Goal: Task Accomplishment & Management: Manage account settings

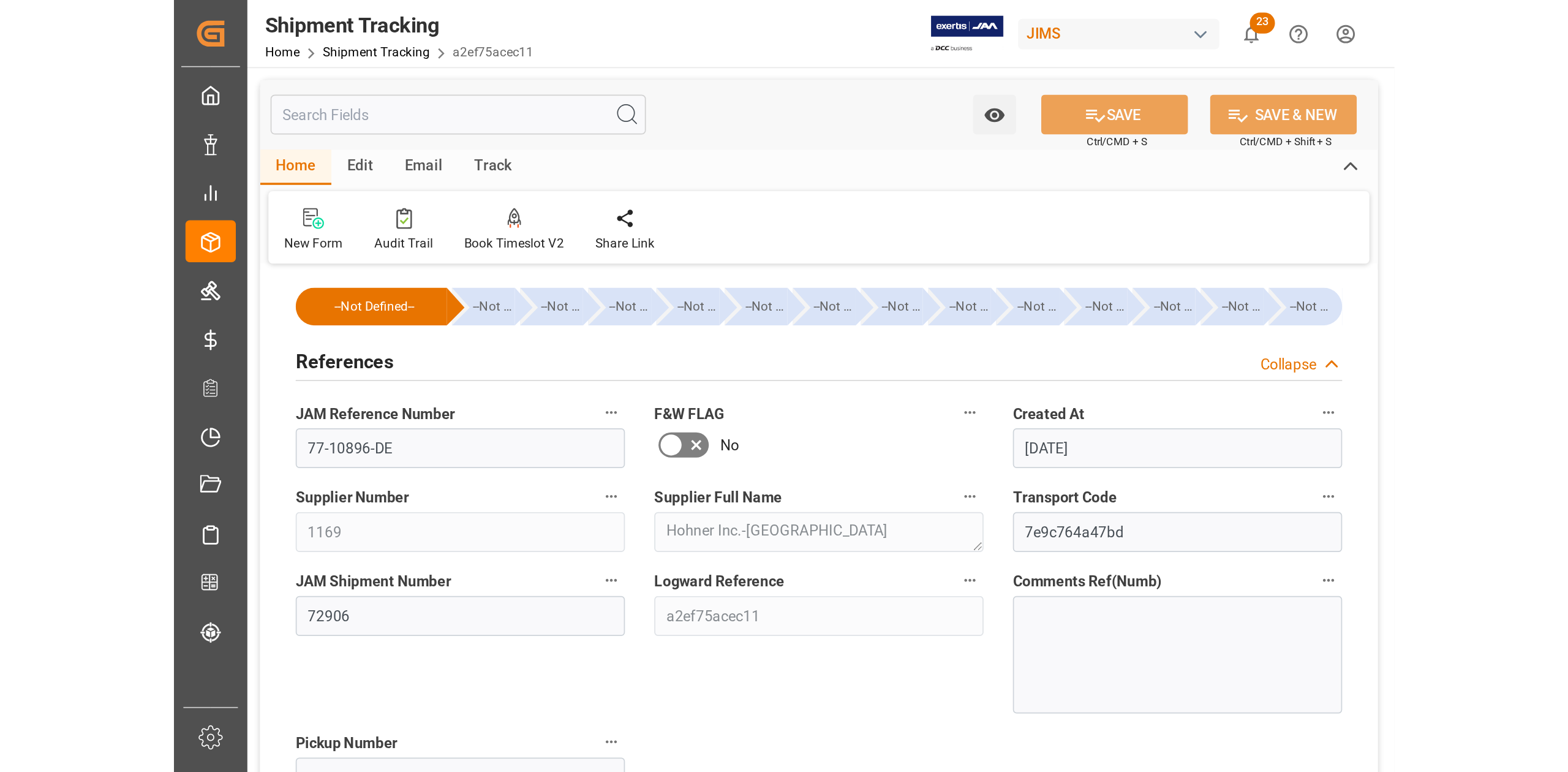
scroll to position [245, 0]
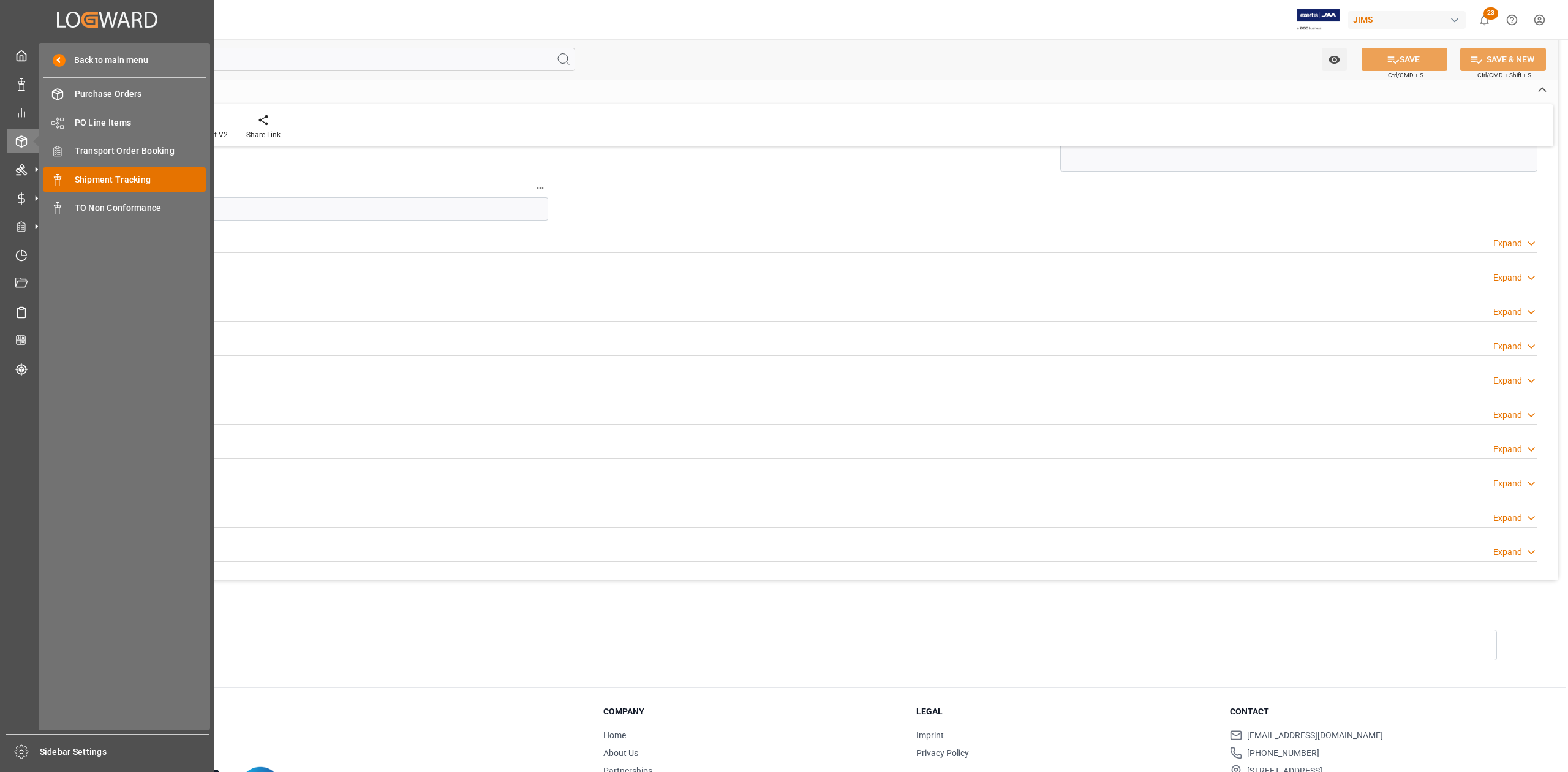
click at [106, 177] on span "Shipment Tracking" at bounding box center [141, 180] width 132 height 13
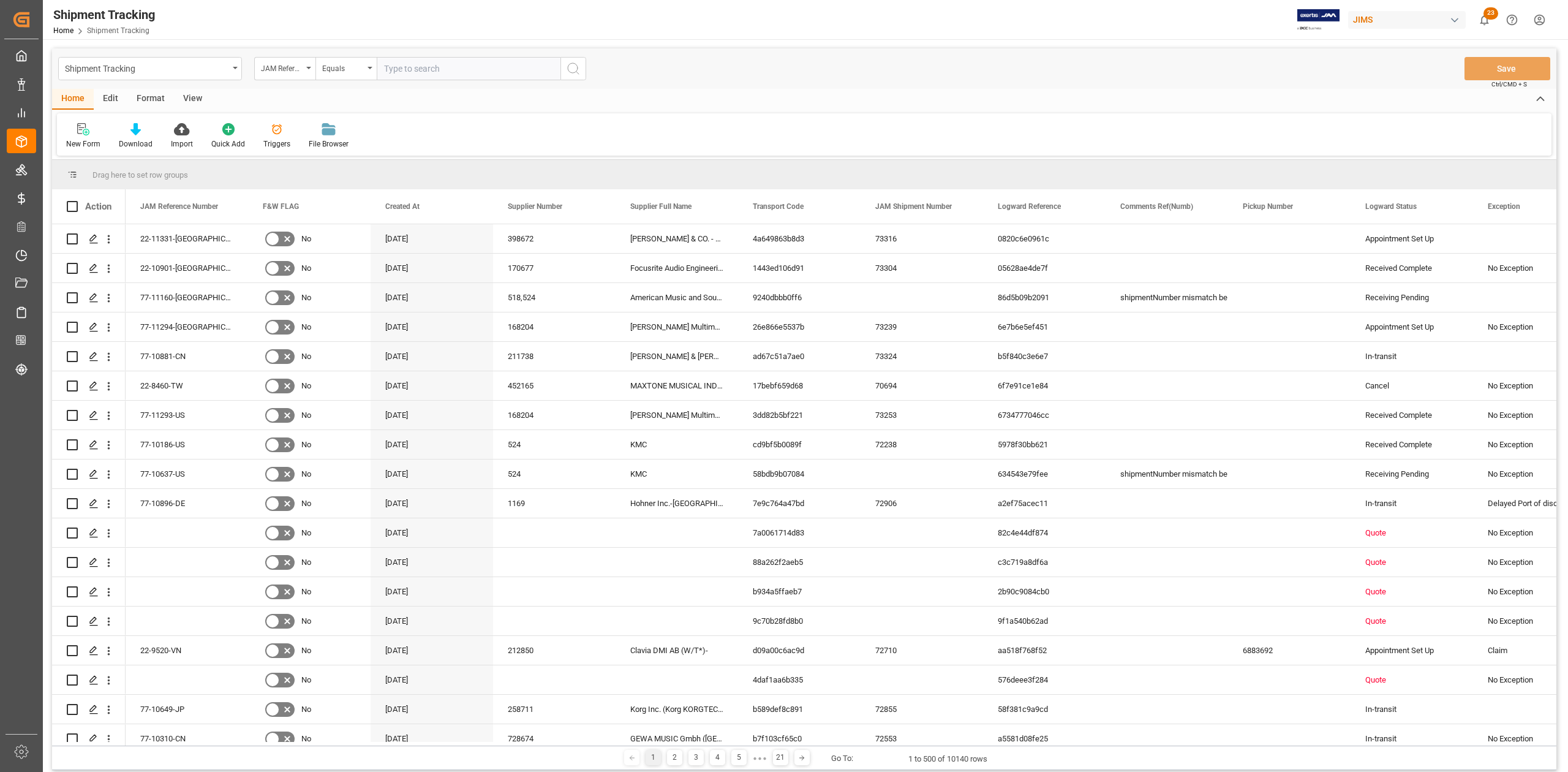
click at [431, 66] on input "text" at bounding box center [469, 68] width 184 height 23
paste input "77-7739-CN"
type input "77-7739-CN"
click at [565, 72] on button "search button" at bounding box center [573, 68] width 26 height 23
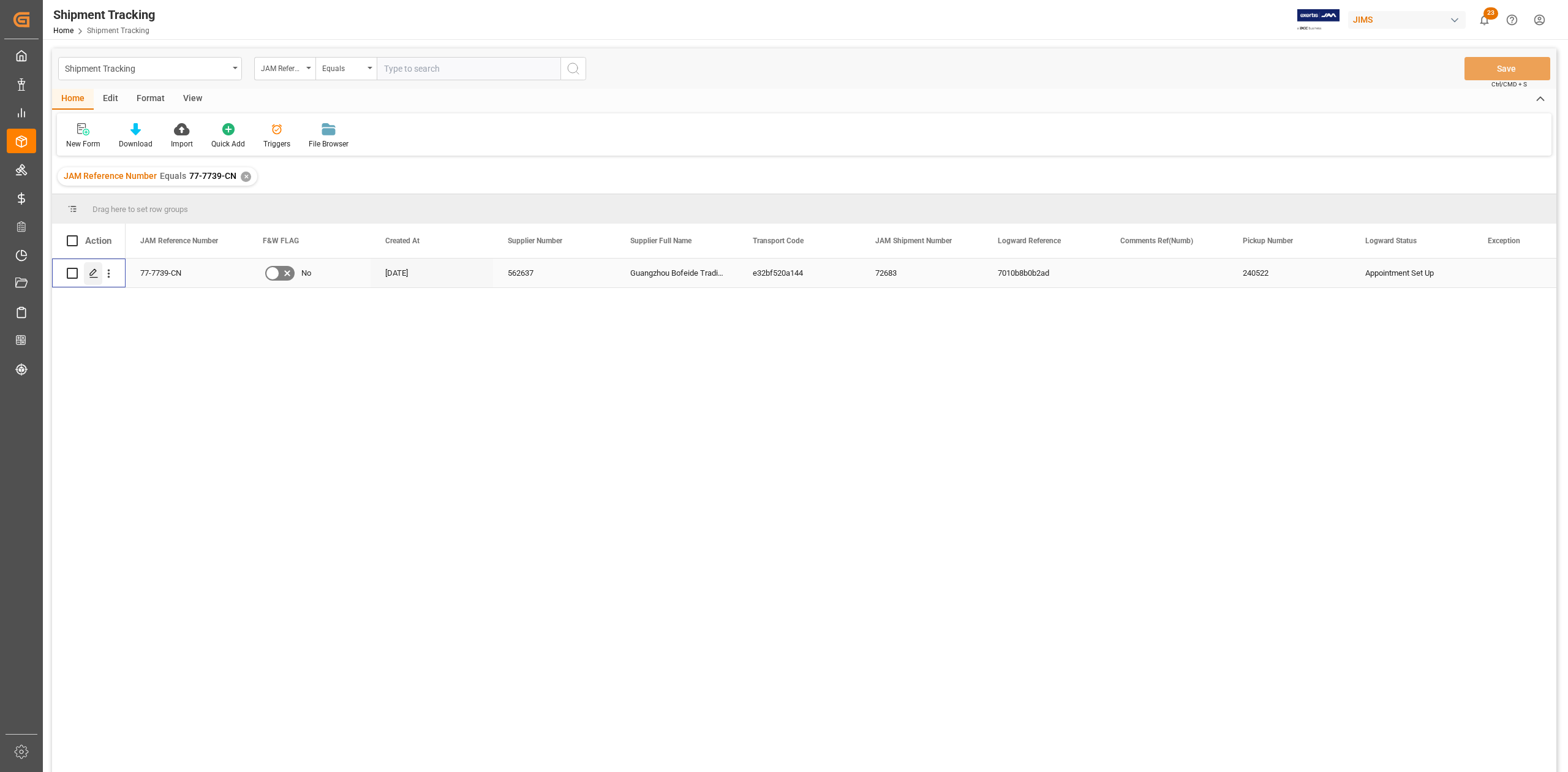
click at [96, 277] on line "Press SPACE to select this row." at bounding box center [94, 277] width 8 height 0
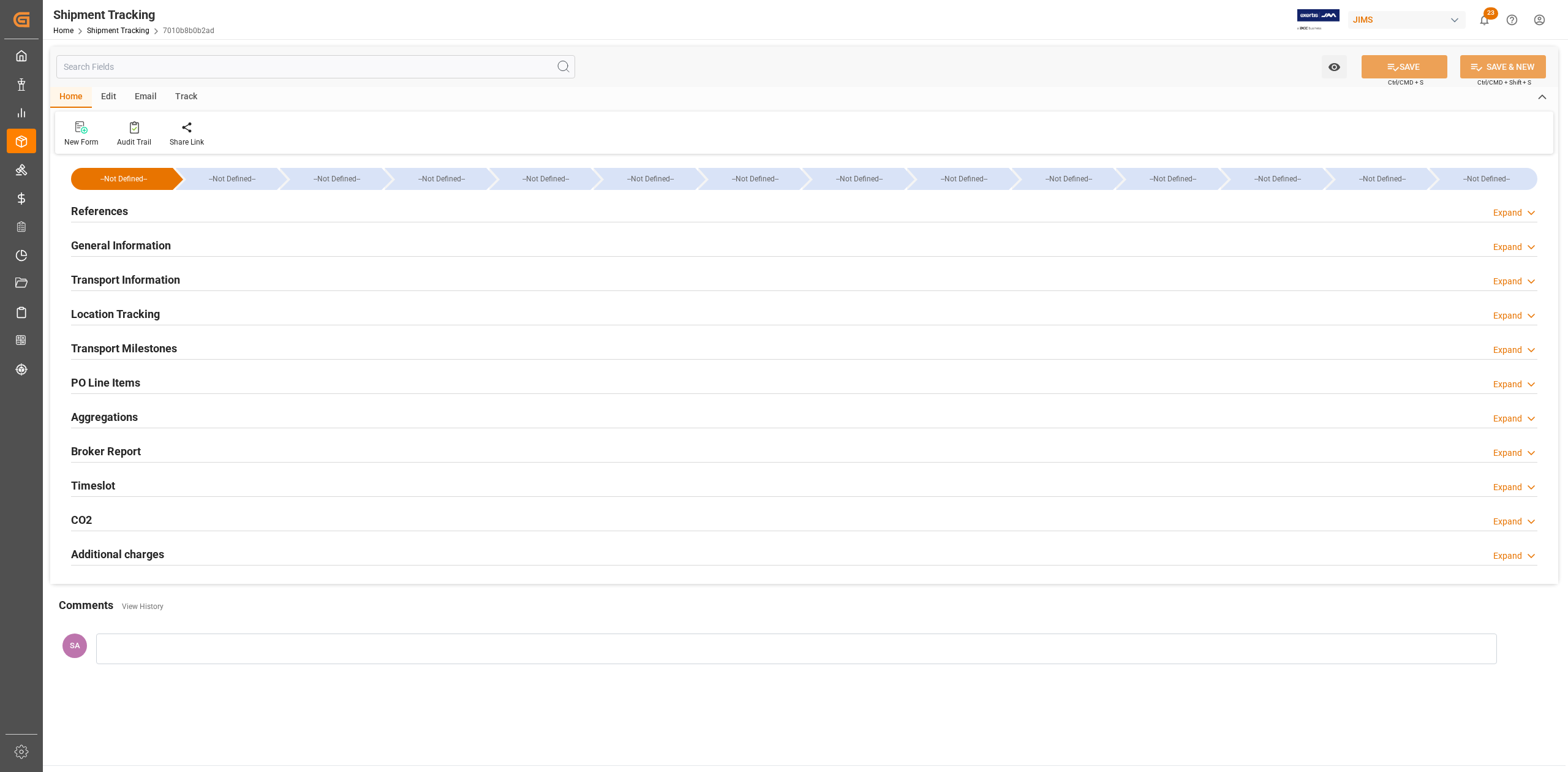
type input "Evergreen"
type input "Evergreen Marine Corp."
type input "9300398"
type input "25427.22"
click at [151, 284] on h2 "Transport Information" at bounding box center [125, 279] width 109 height 16
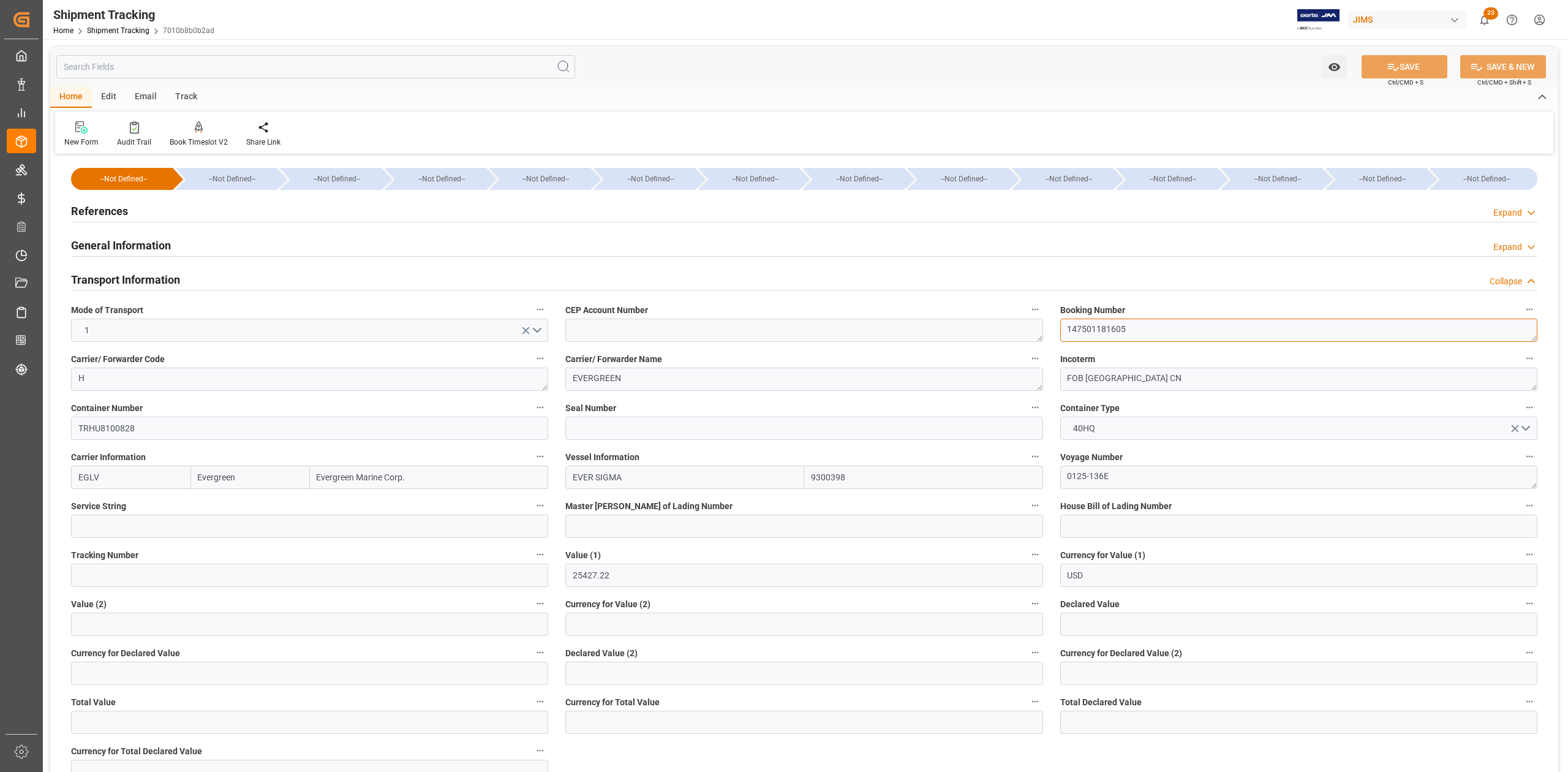
click at [712, 324] on textarea "147501181605" at bounding box center [1298, 330] width 477 height 23
click at [667, 429] on input at bounding box center [804, 428] width 477 height 23
drag, startPoint x: 667, startPoint y: 429, endPoint x: 588, endPoint y: 425, distance: 79.1
click at [588, 425] on input at bounding box center [804, 428] width 477 height 23
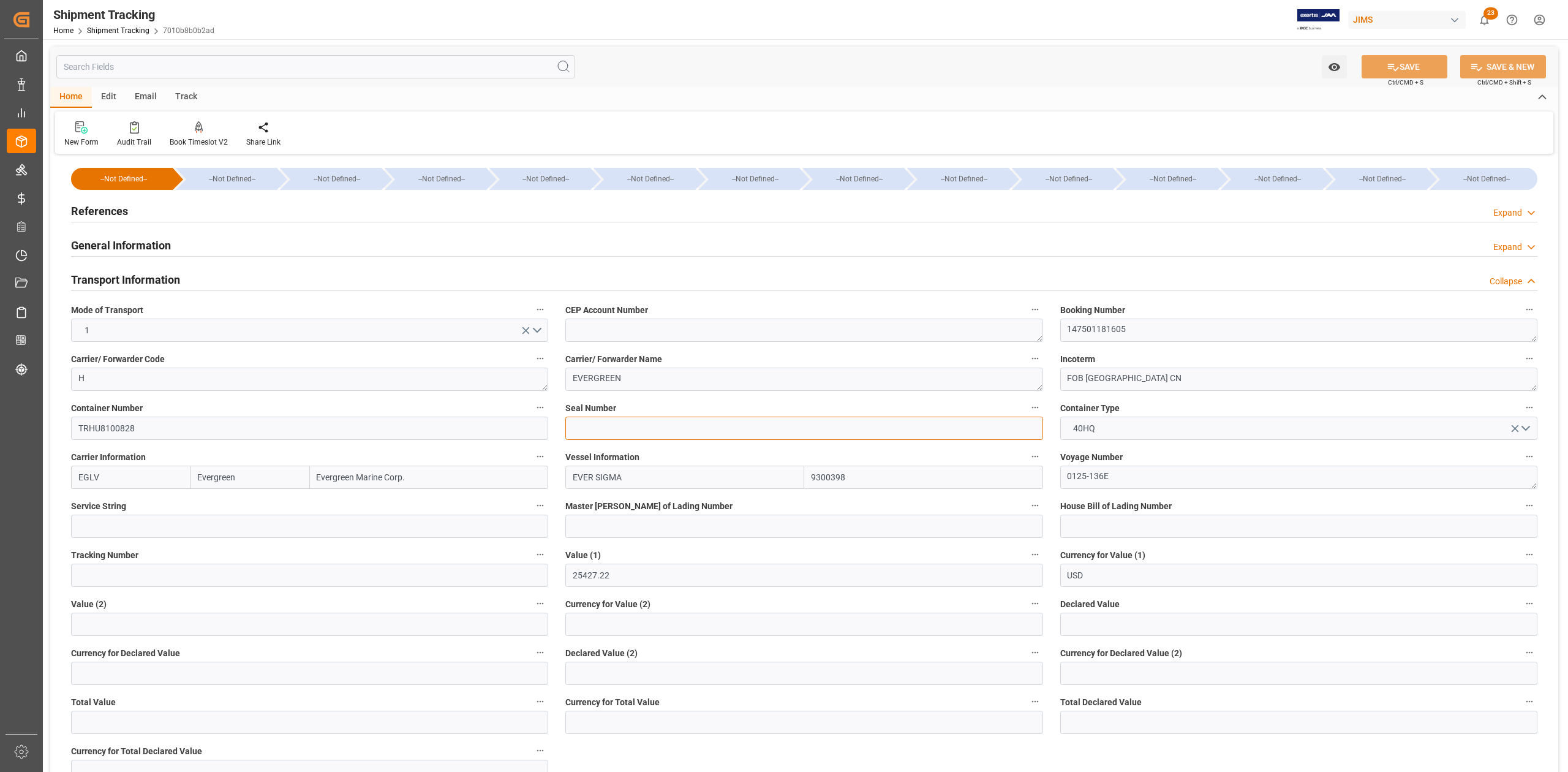
paste input "EMCPXA5694"
type input "EMCPXA5694"
click at [712, 61] on button "SAVE" at bounding box center [1404, 66] width 85 height 23
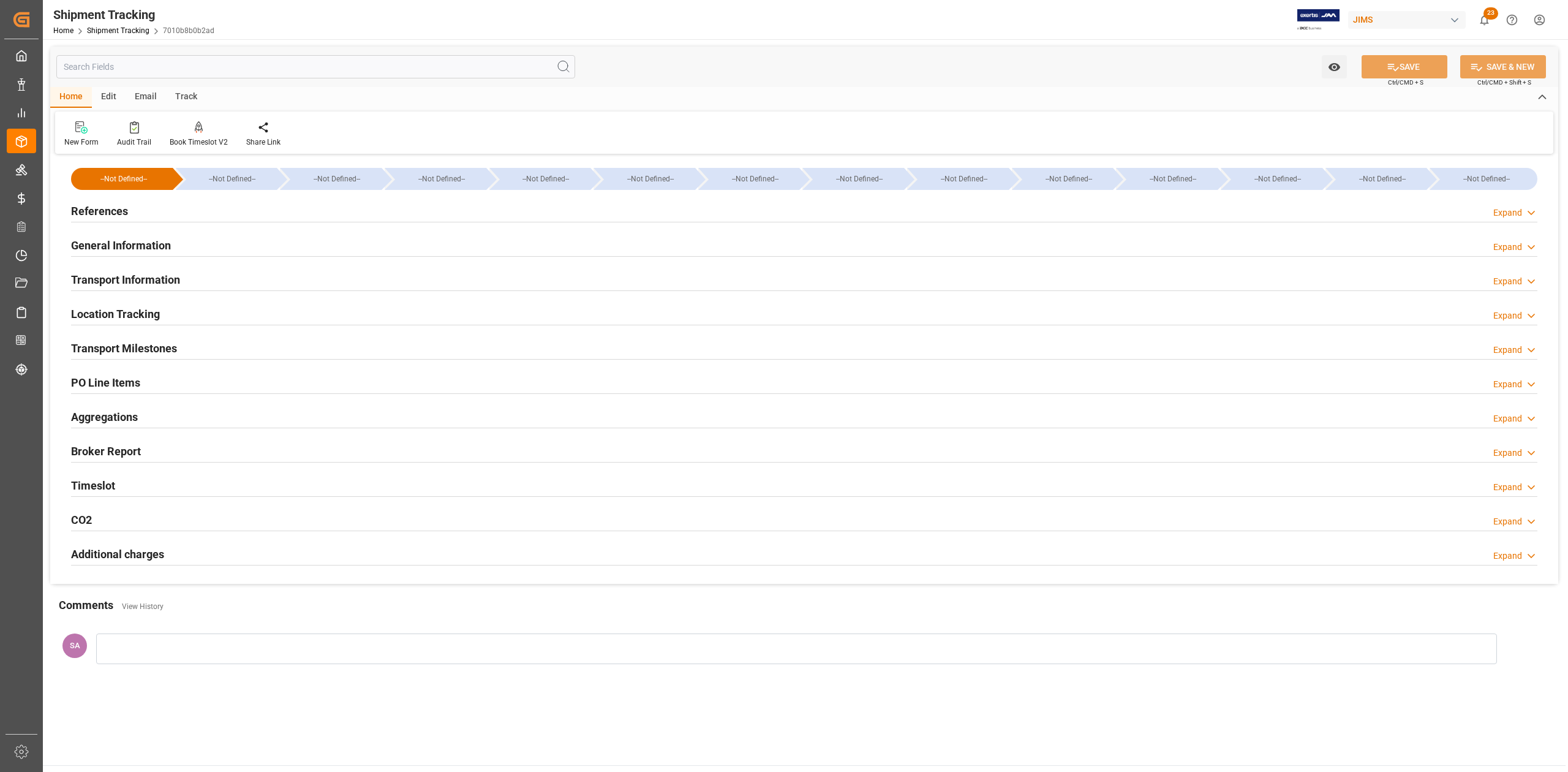
click at [140, 341] on h2 "Transport Milestones" at bounding box center [123, 348] width 106 height 16
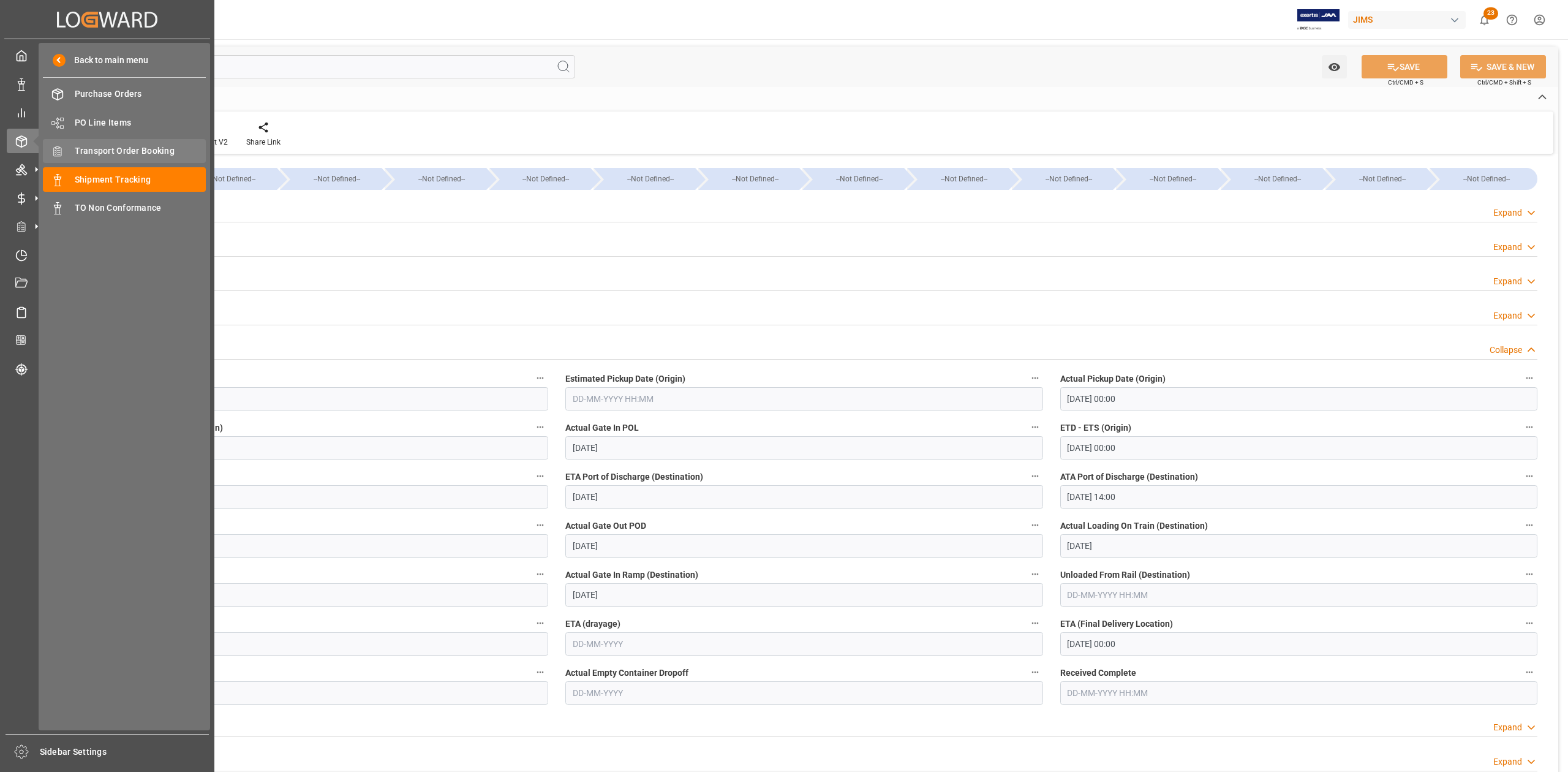
click at [163, 153] on span "Transport Order Booking" at bounding box center [141, 151] width 132 height 13
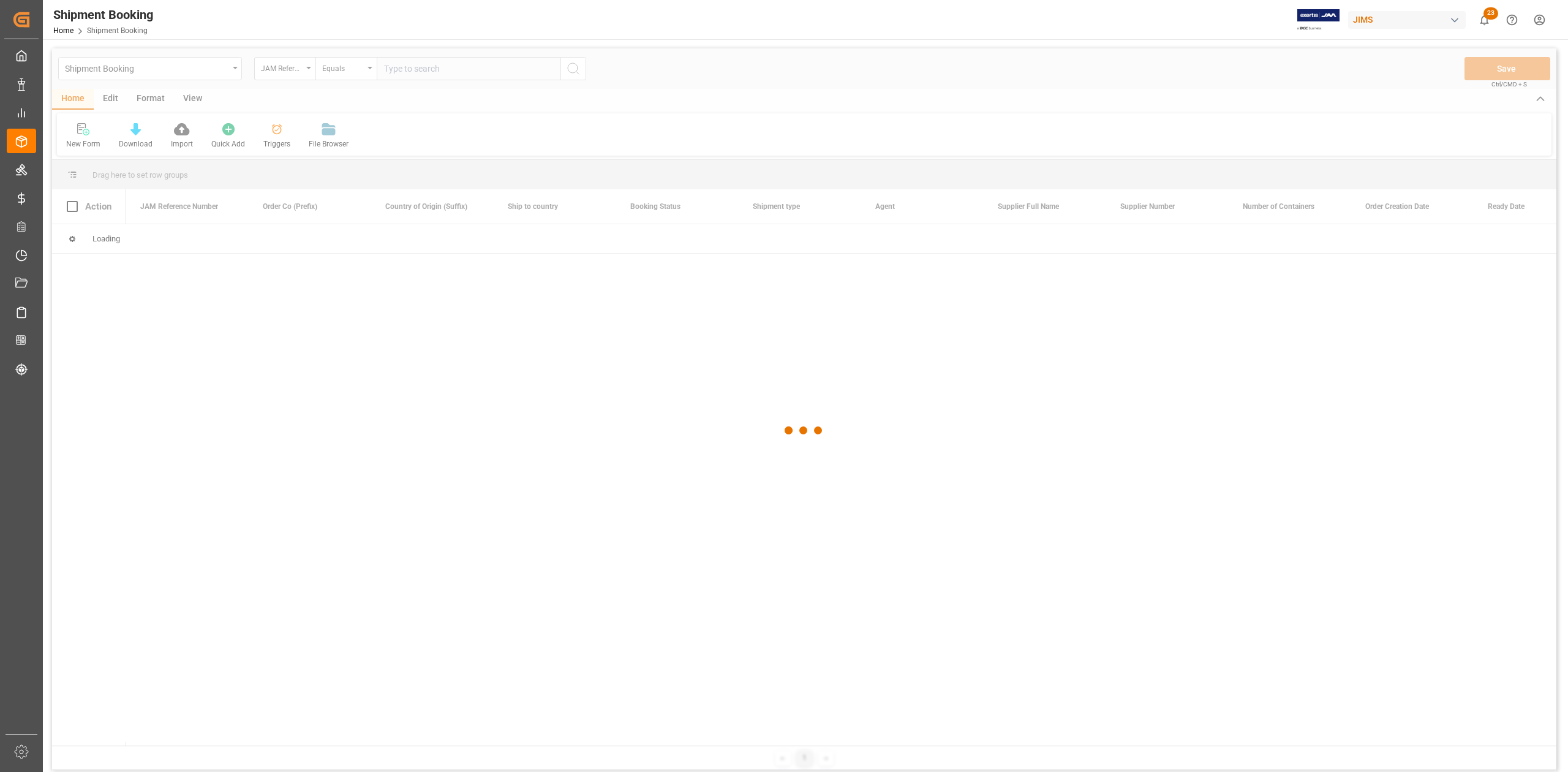
click at [452, 73] on div at bounding box center [804, 430] width 1504 height 764
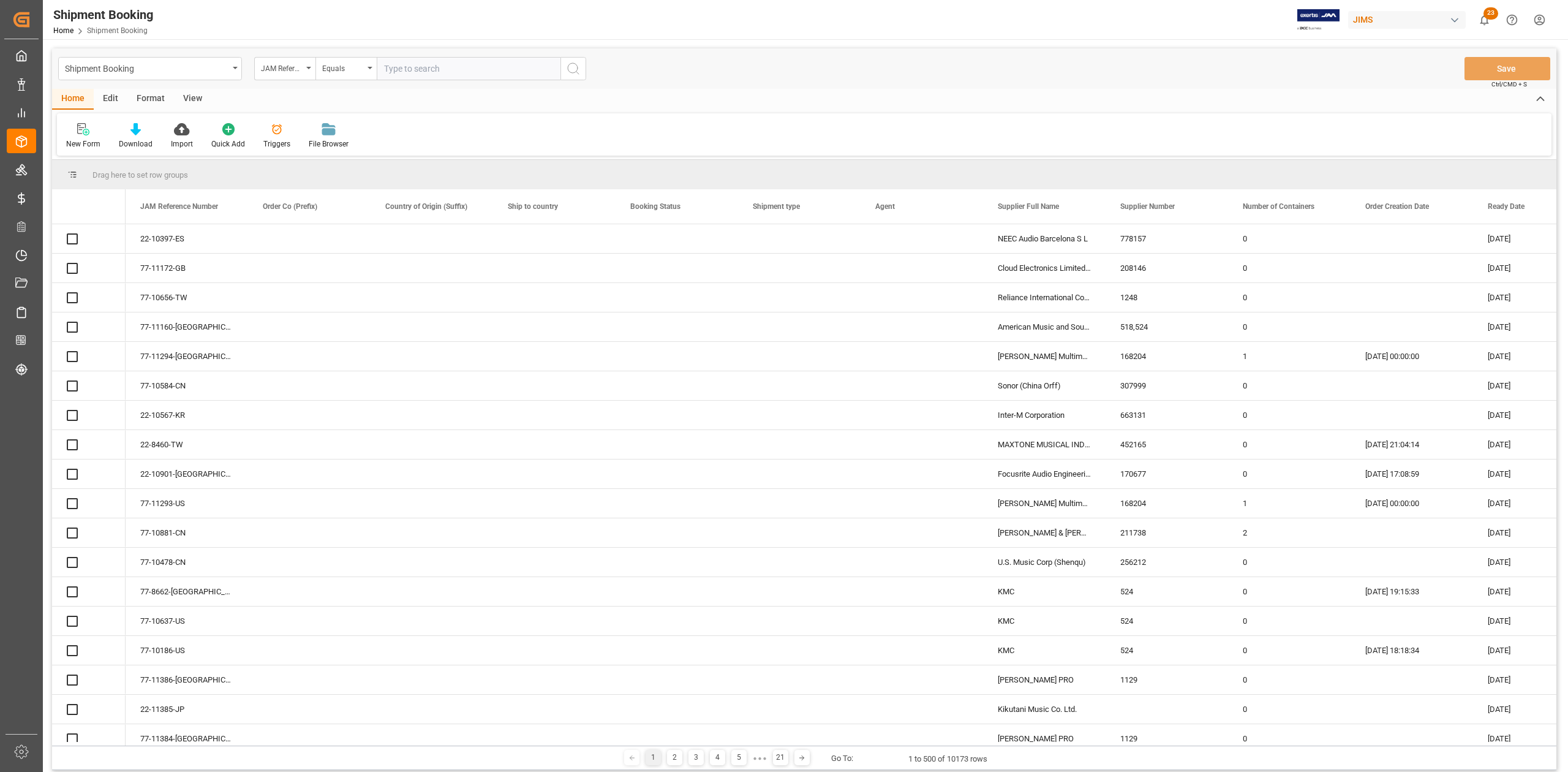
click at [446, 72] on input "text" at bounding box center [469, 68] width 184 height 23
paste input "77-10708-DE"
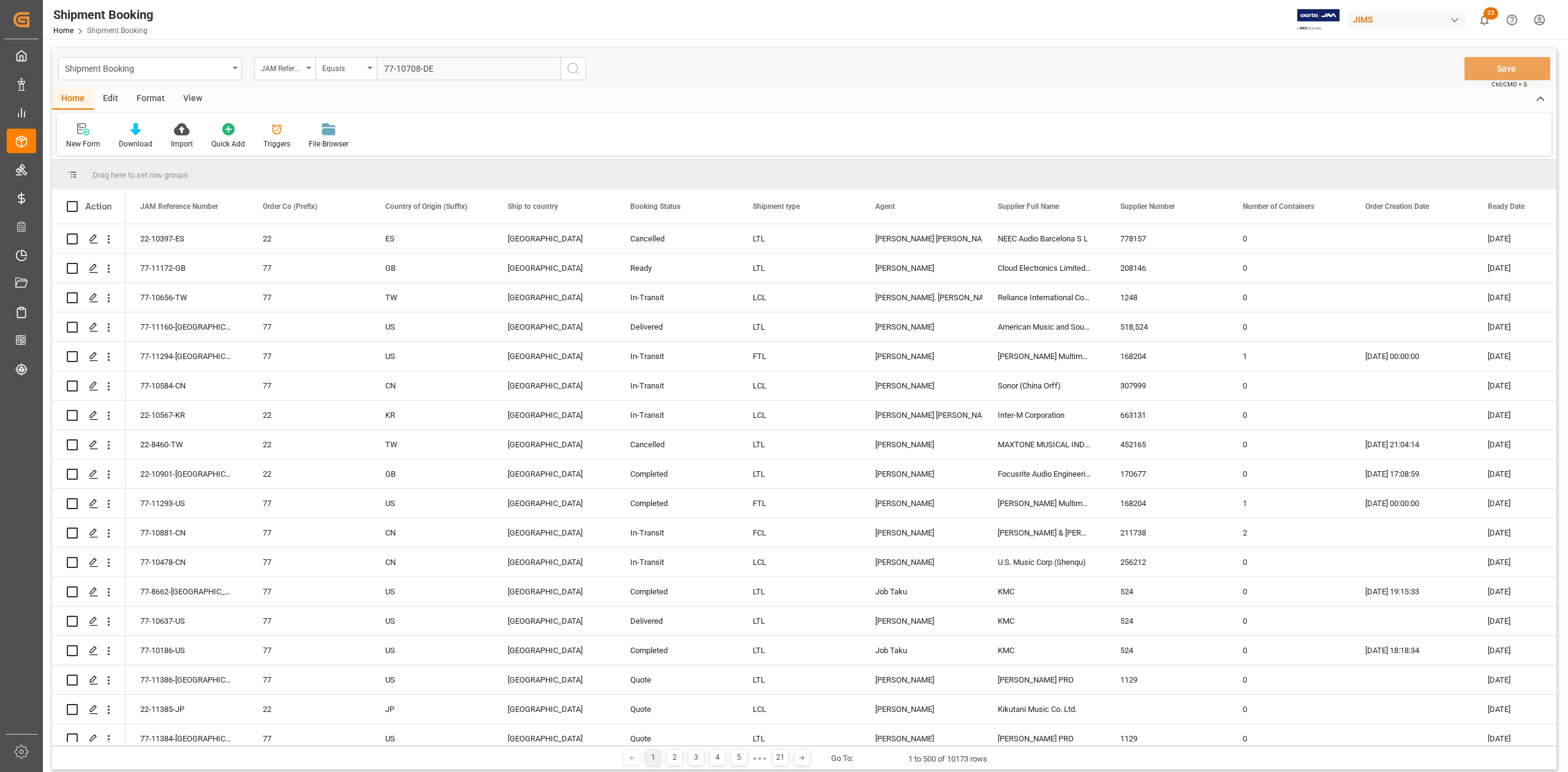
type input "77-10708-DE"
click at [576, 73] on icon "search button" at bounding box center [573, 68] width 15 height 15
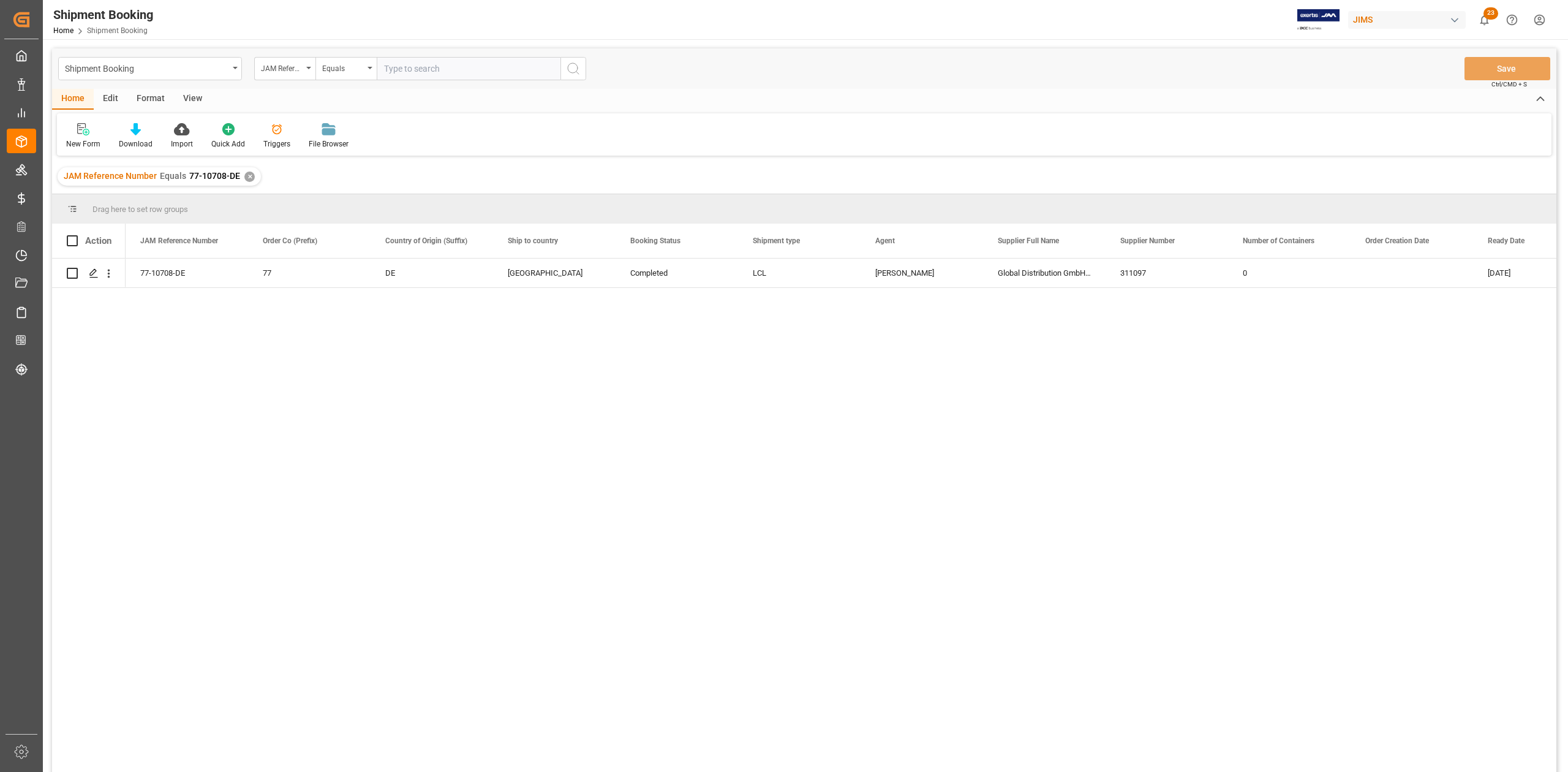
click at [252, 172] on div "JAM Reference Number Equals 77-10708-DE ✕" at bounding box center [159, 176] width 203 height 18
click at [248, 175] on div "✕" at bounding box center [250, 177] width 10 height 10
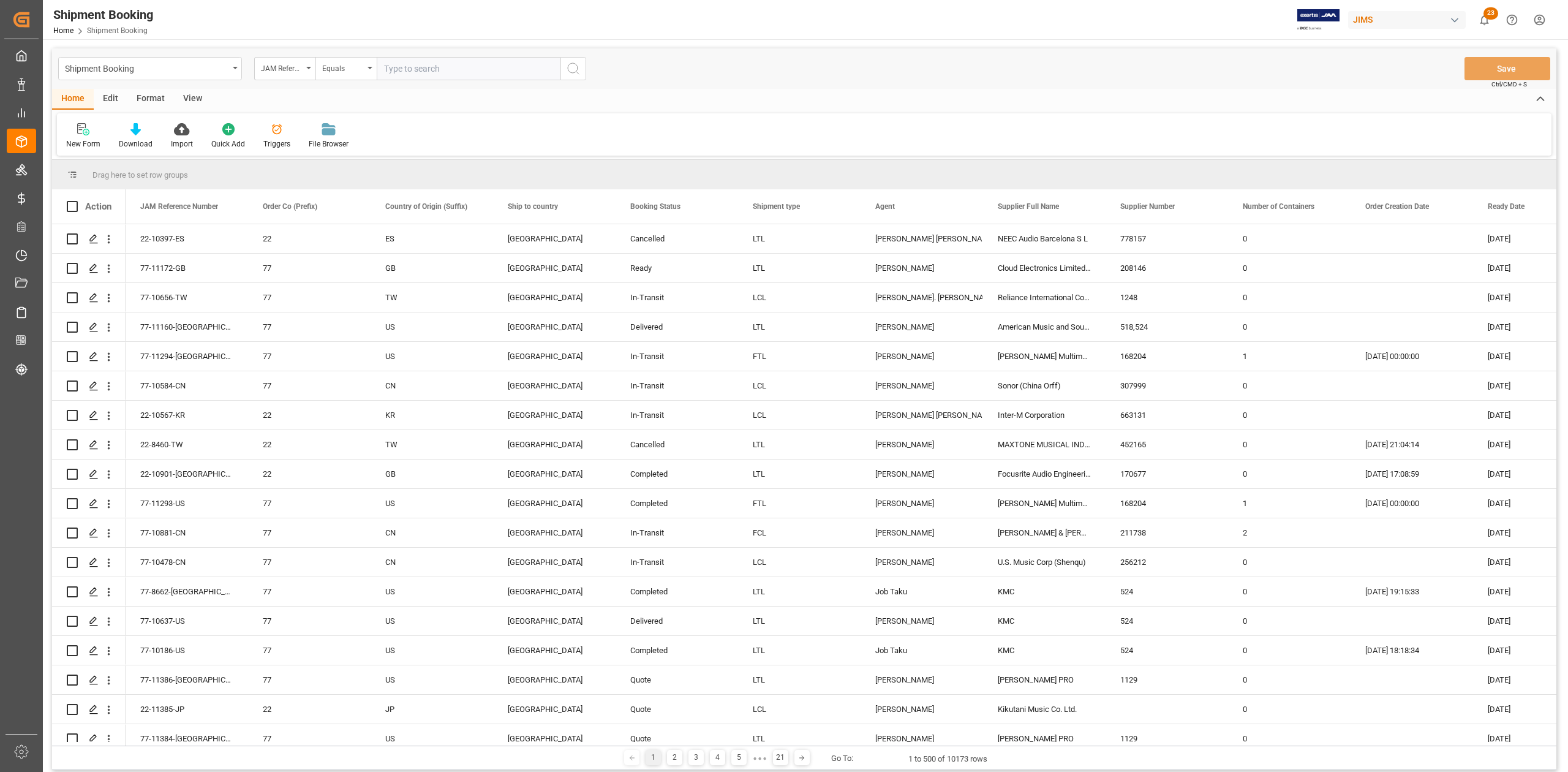
click at [471, 66] on input "text" at bounding box center [469, 68] width 184 height 23
paste input "77-10427-ID"
type input "77-10427-ID"
click at [581, 66] on button "search button" at bounding box center [573, 68] width 26 height 23
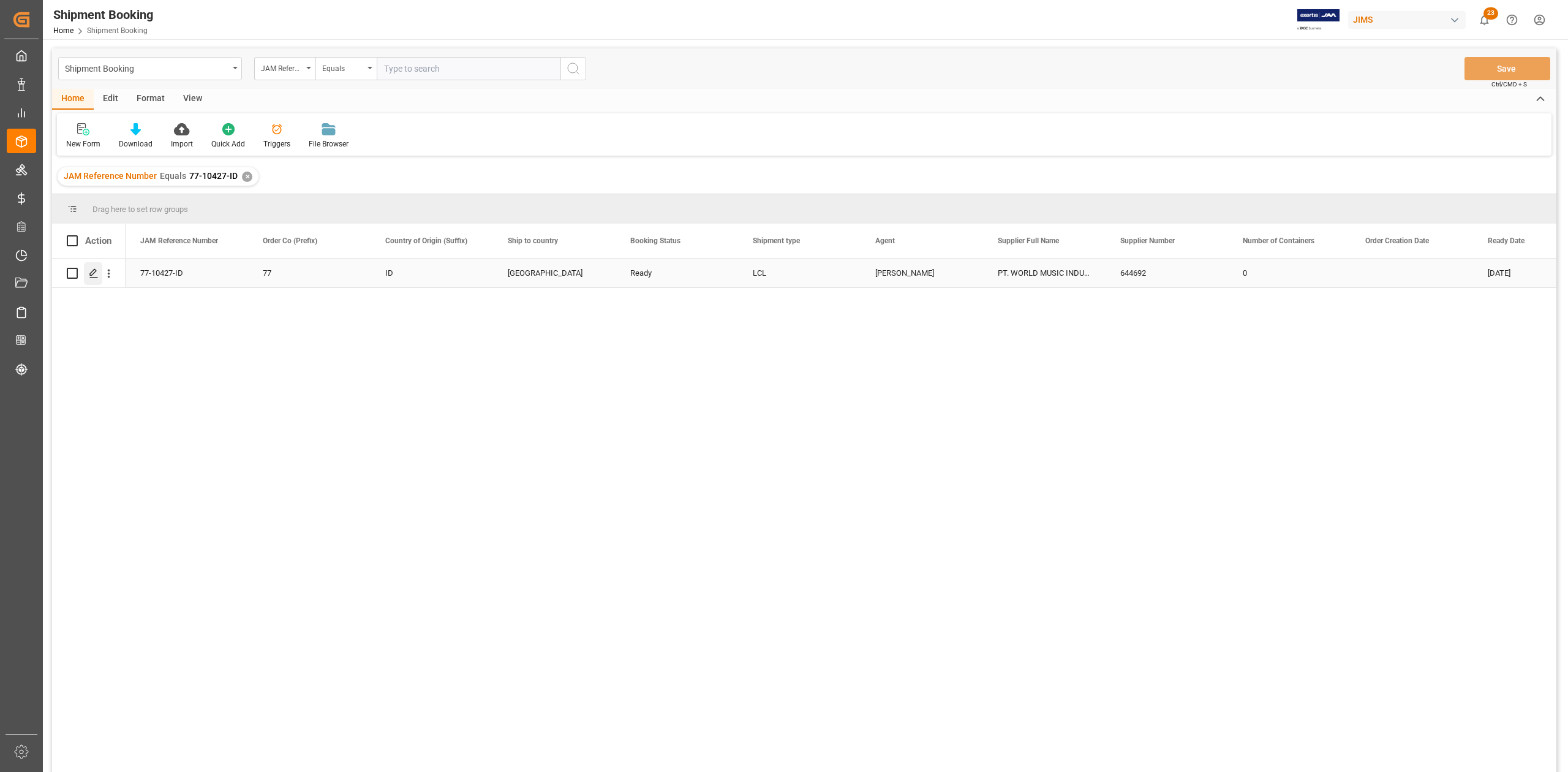
click at [93, 277] on icon "Press SPACE to select this row." at bounding box center [93, 273] width 9 height 9
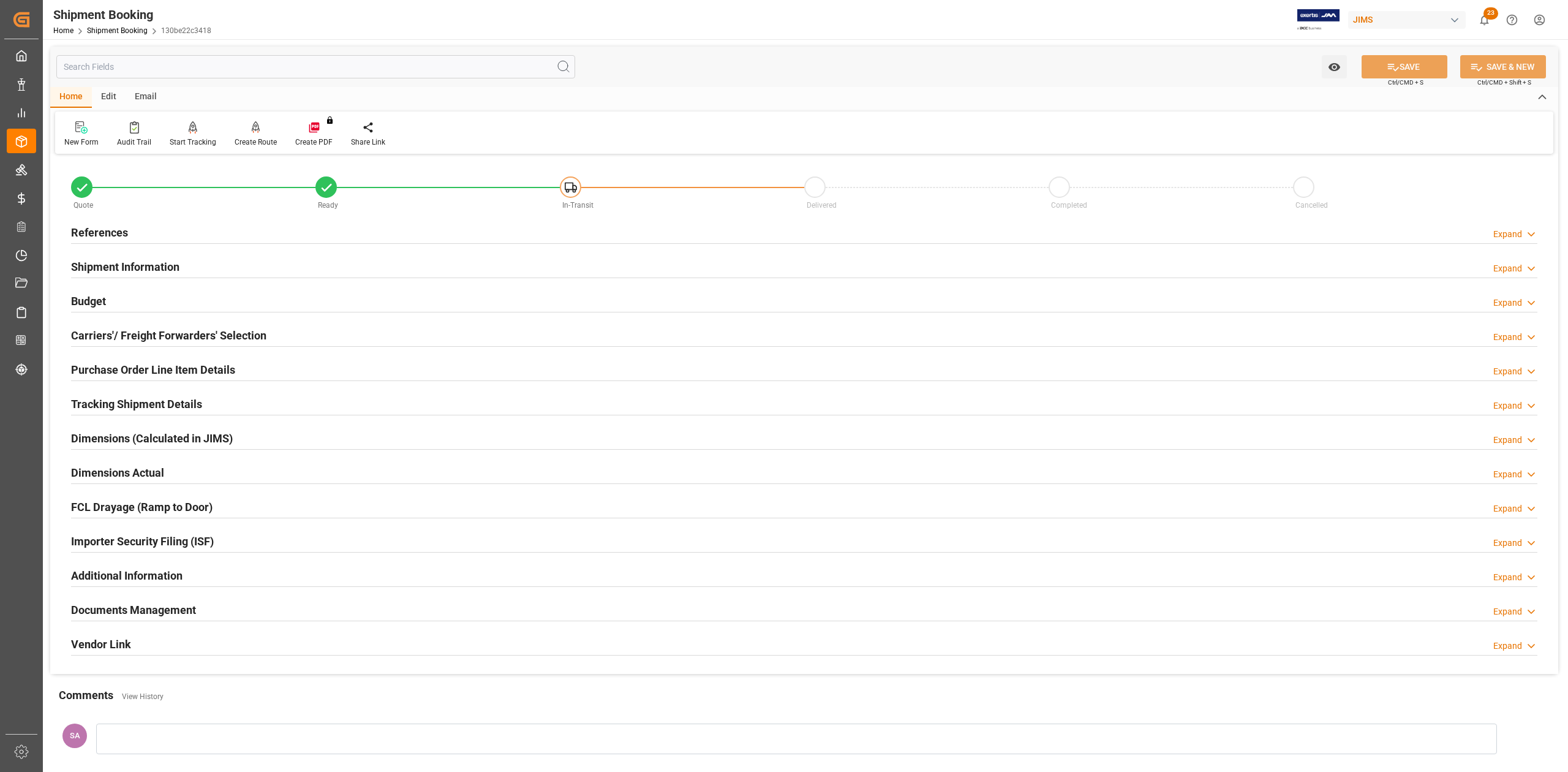
drag, startPoint x: 128, startPoint y: 605, endPoint x: 201, endPoint y: 592, distance: 74.1
click at [127, 450] on h2 "Documents Management" at bounding box center [133, 610] width 125 height 16
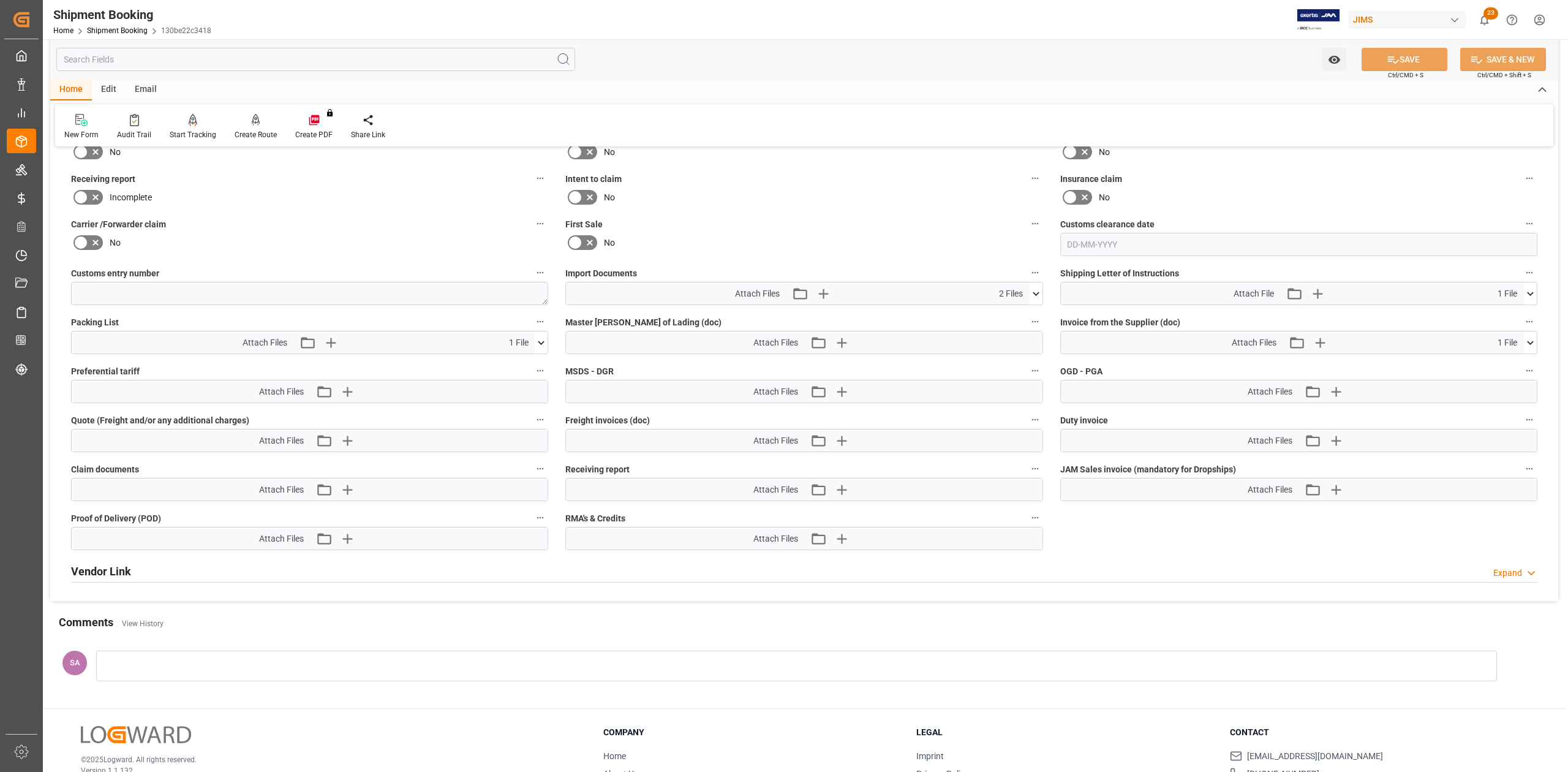
scroll to position [571, 0]
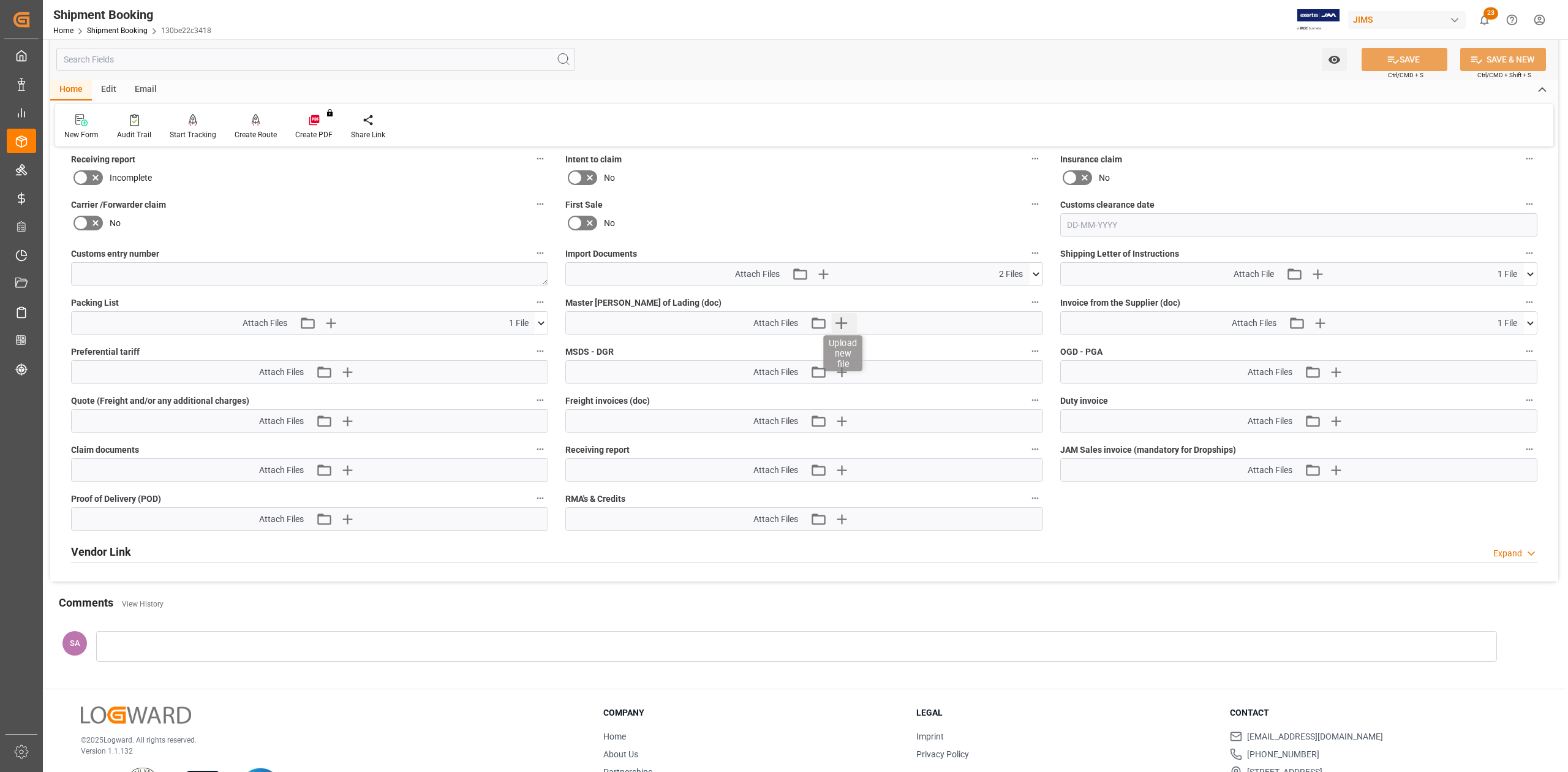
click at [712, 326] on icon "button" at bounding box center [840, 322] width 20 height 20
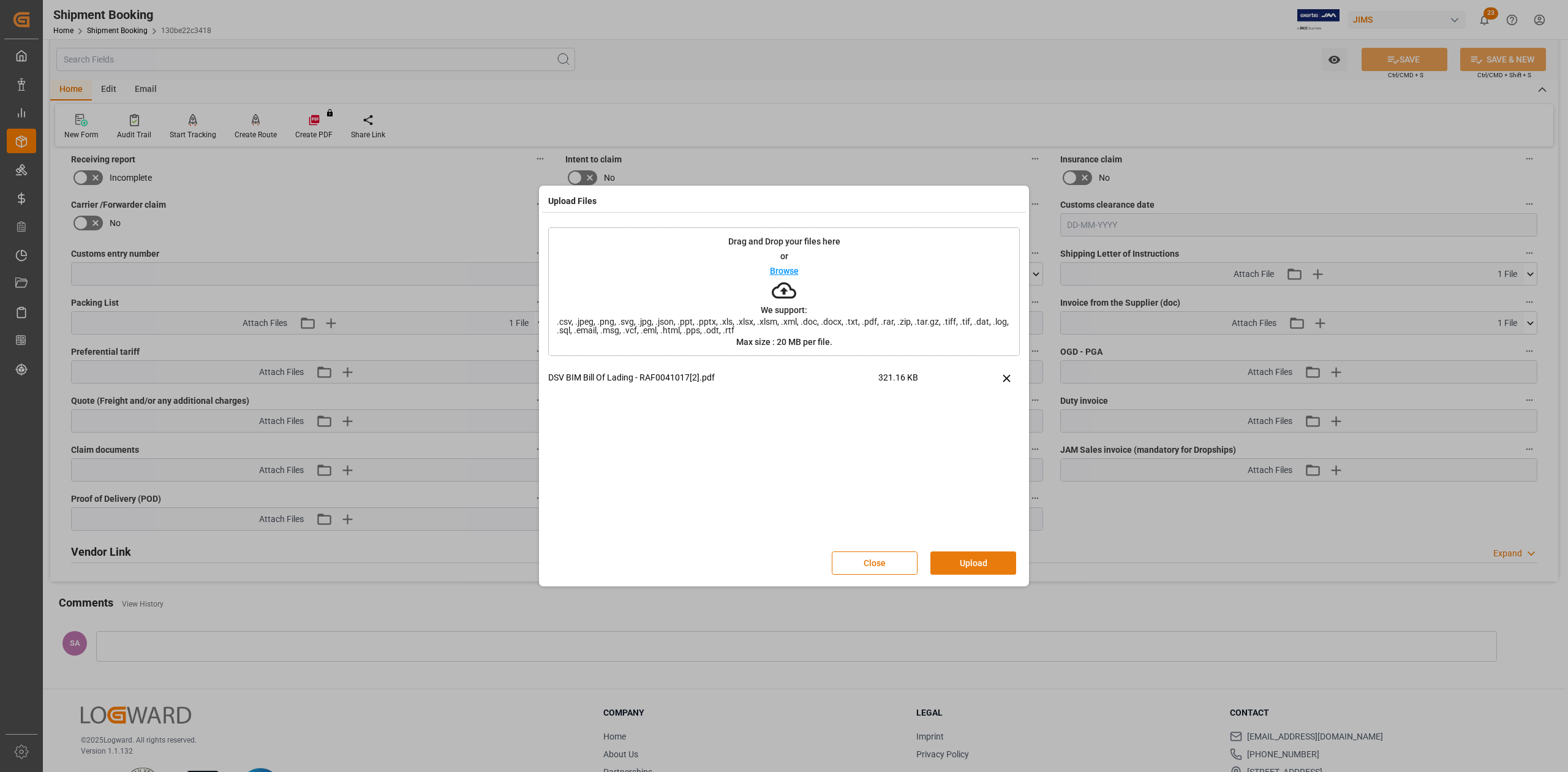
click at [712, 450] on button "Upload" at bounding box center [973, 562] width 85 height 23
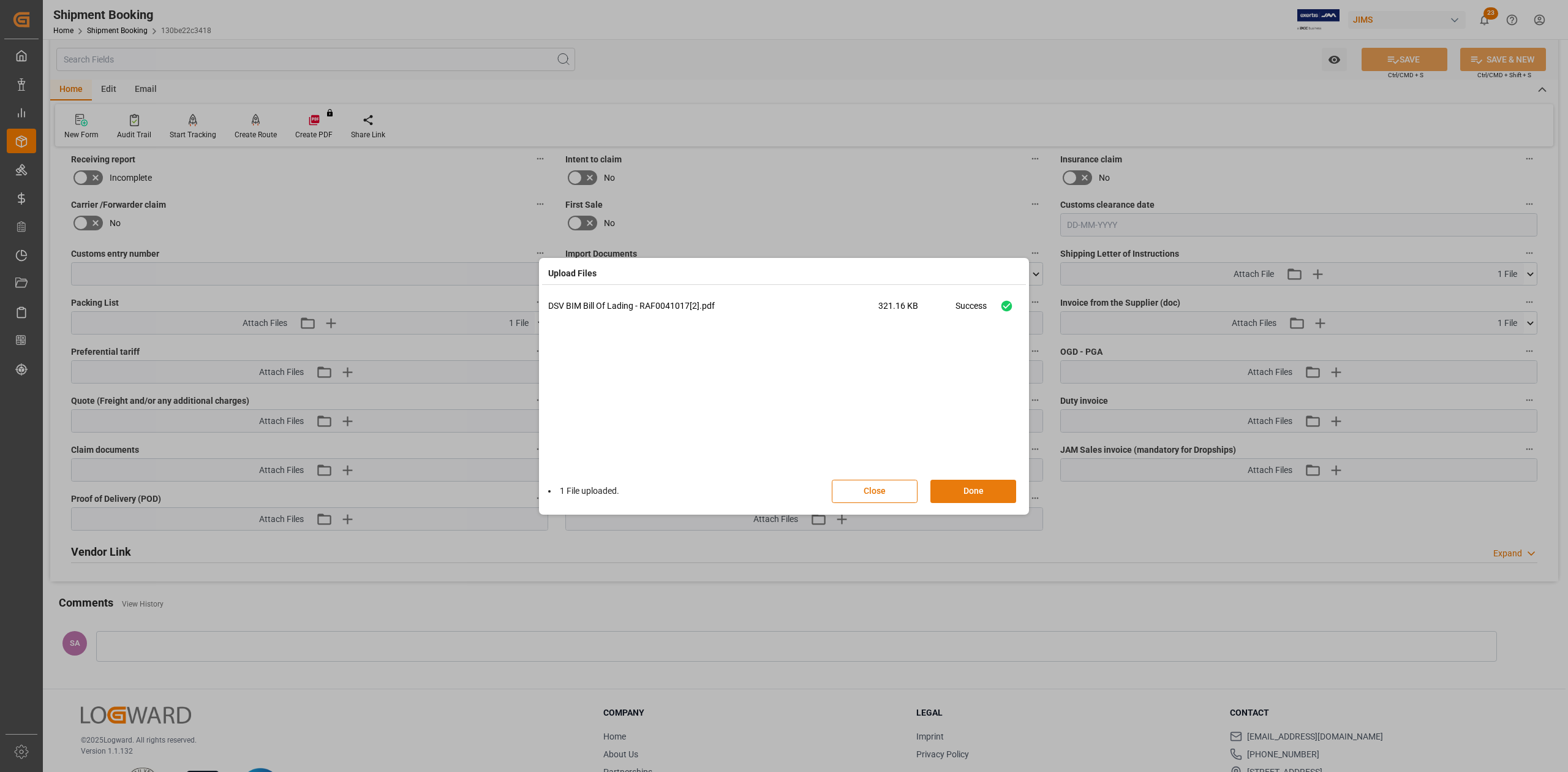
click at [712, 450] on button "Done" at bounding box center [973, 491] width 85 height 23
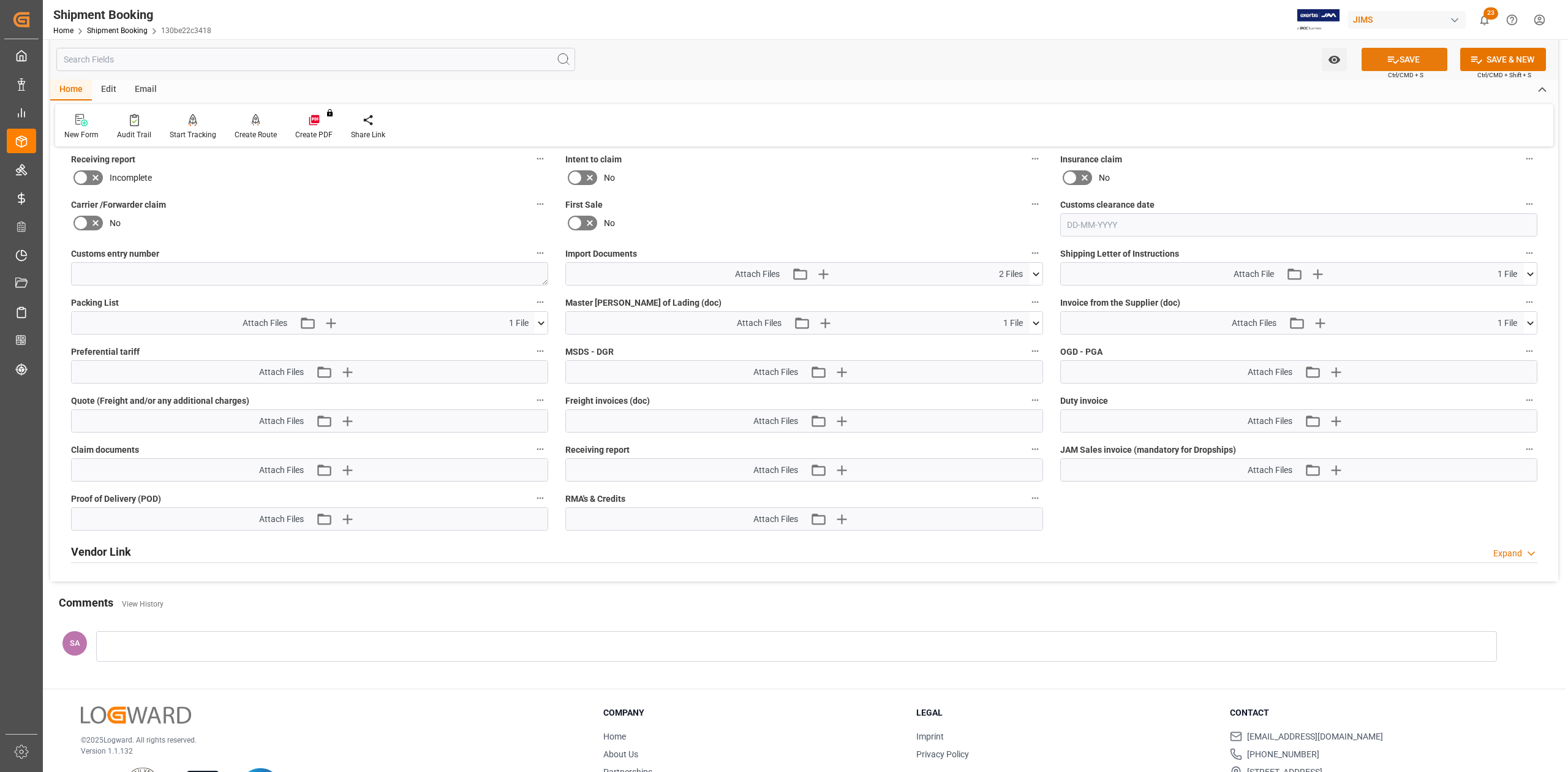
click at [712, 61] on button "SAVE" at bounding box center [1404, 59] width 85 height 23
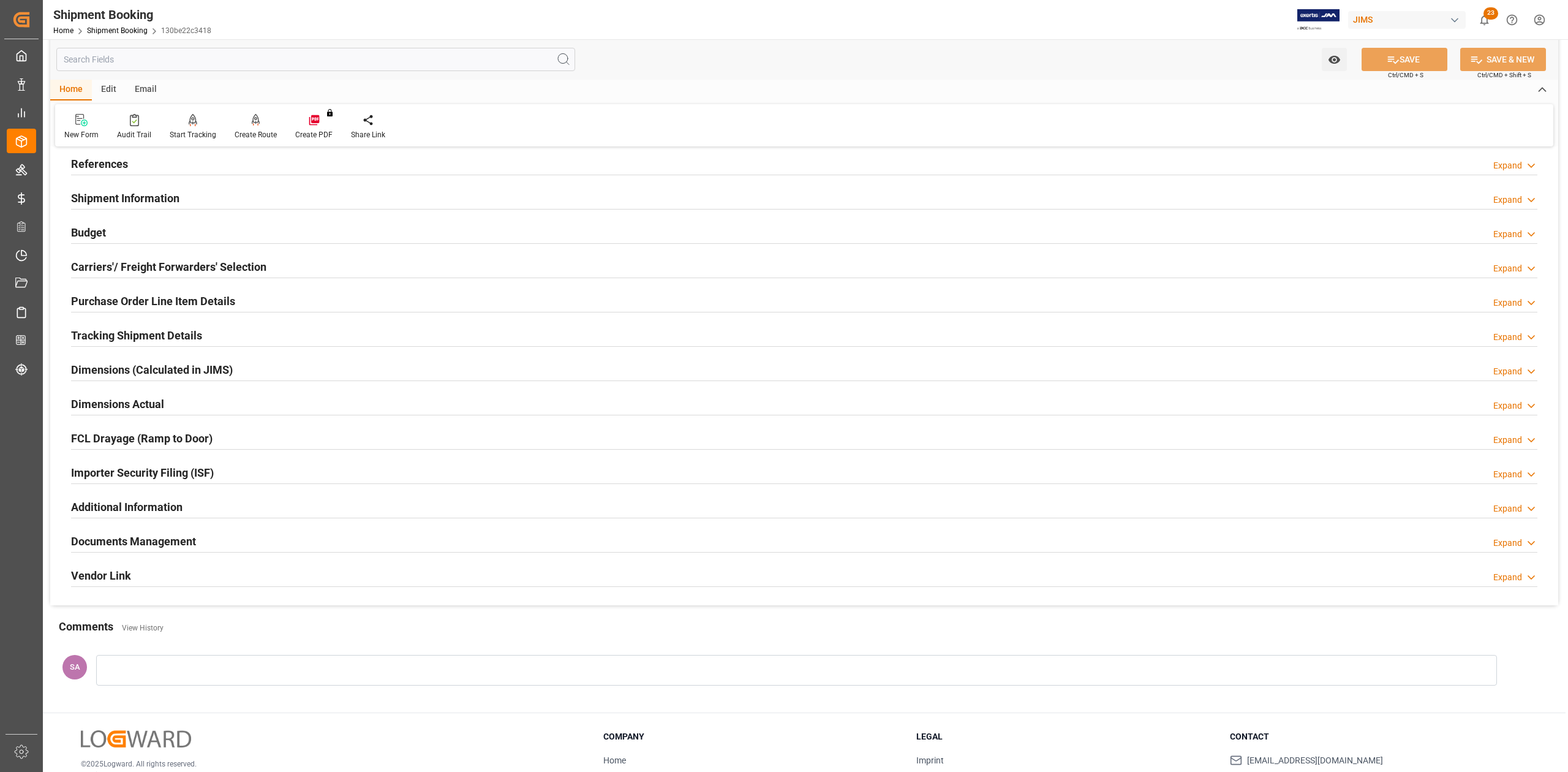
scroll to position [0, 0]
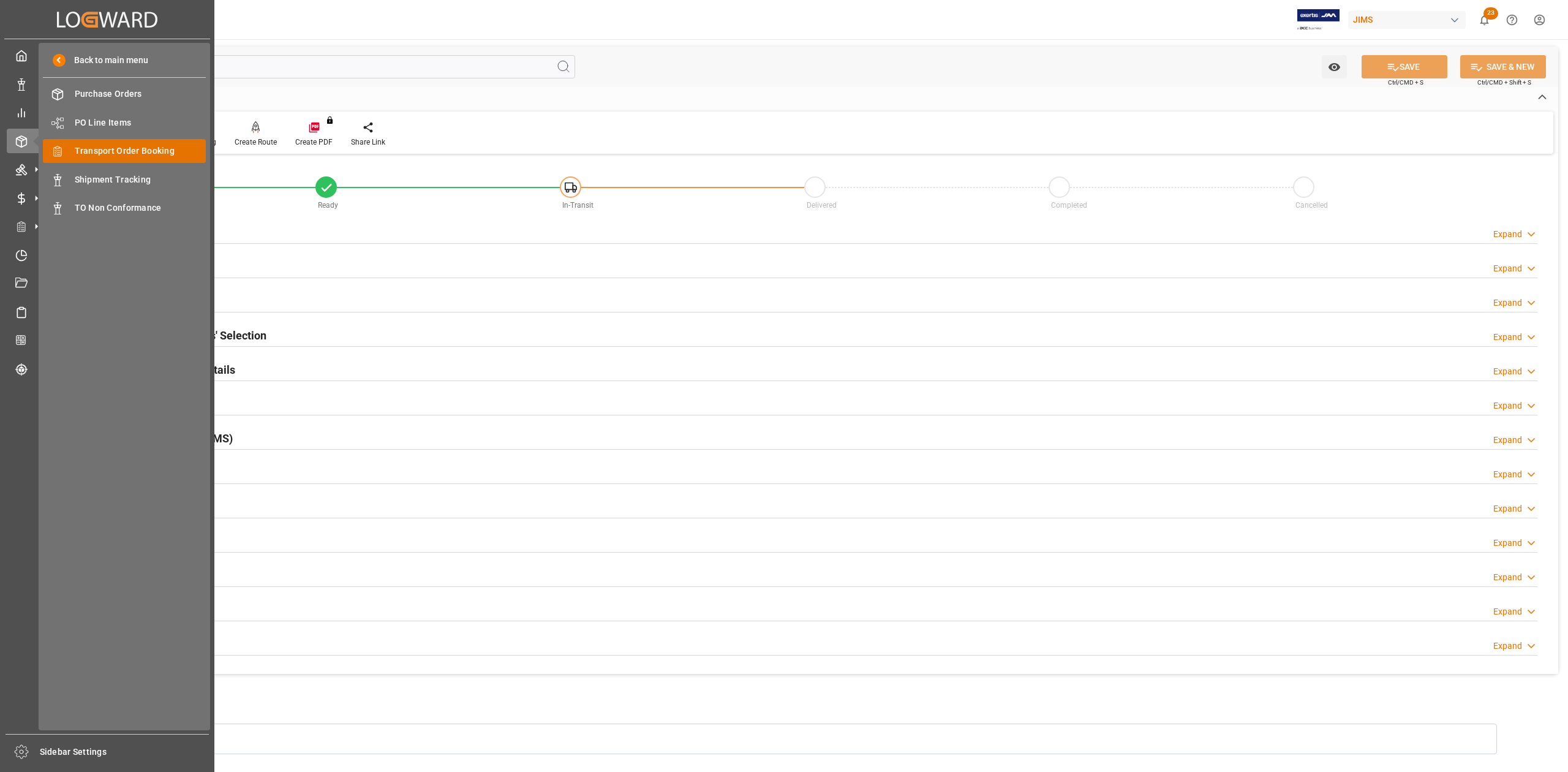
click at [125, 149] on span "Transport Order Booking" at bounding box center [141, 151] width 132 height 13
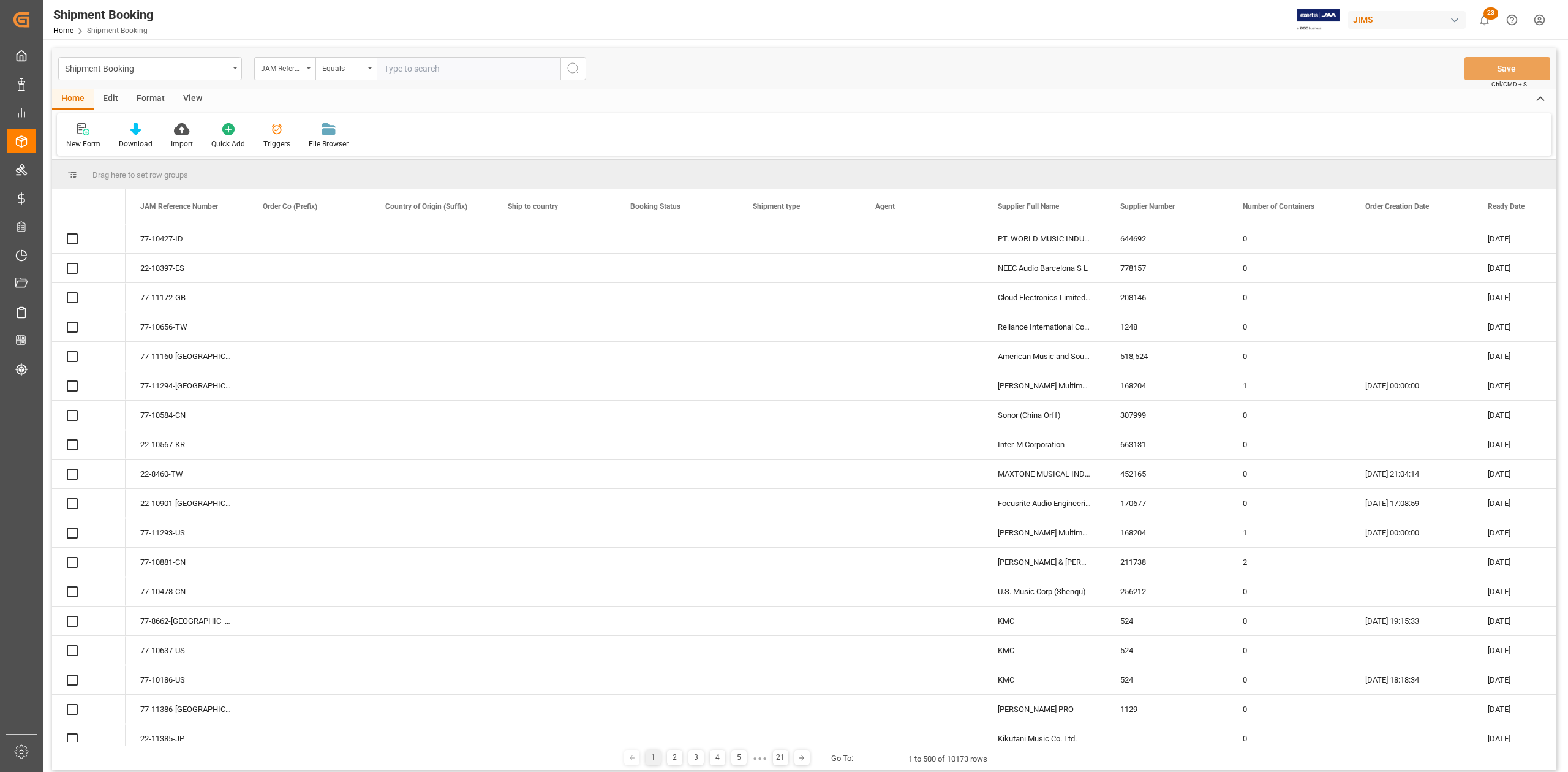
click at [511, 75] on input "text" at bounding box center [469, 68] width 184 height 23
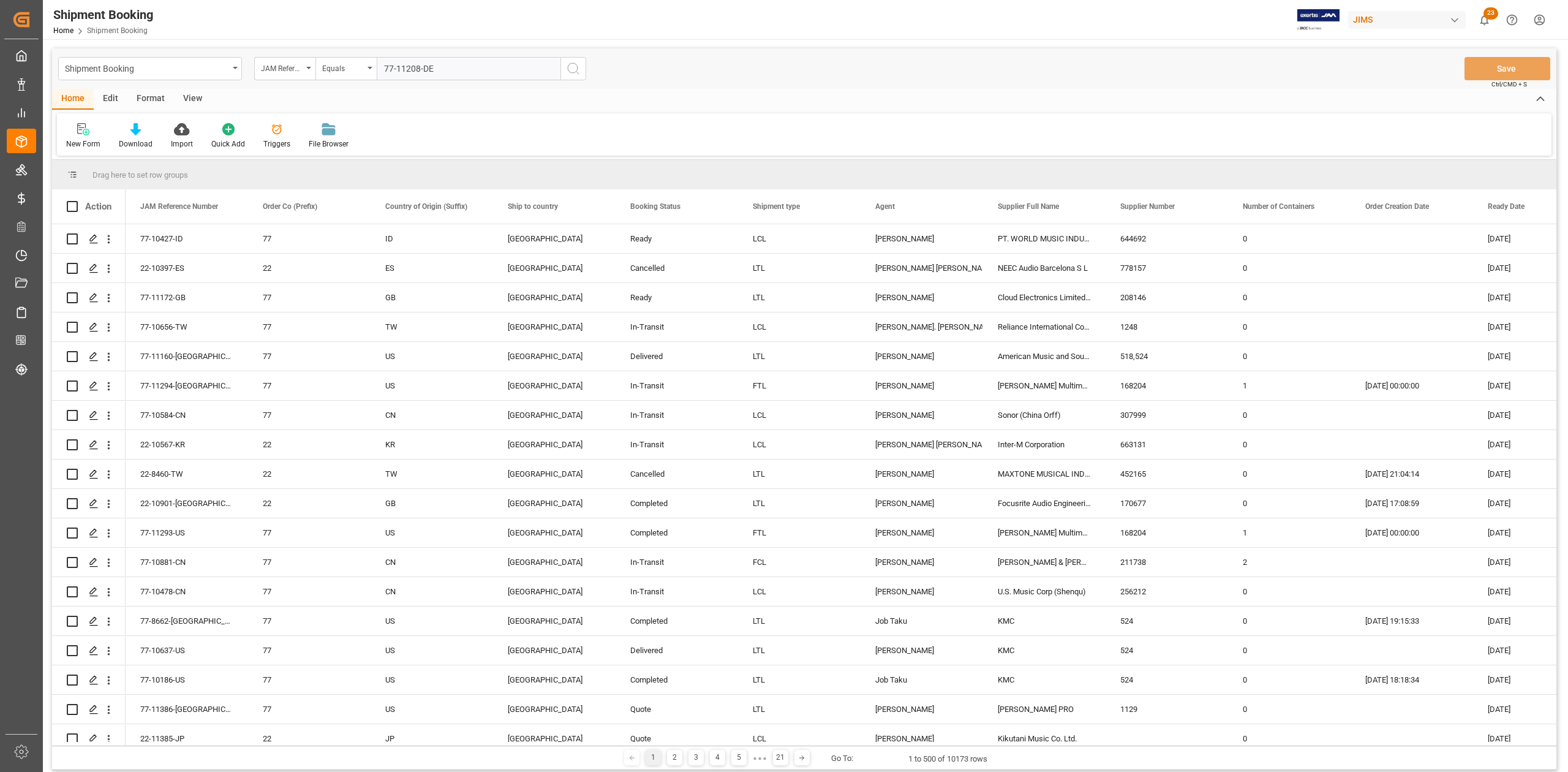
type input "77-11208-DE"
click at [581, 69] on button "search button" at bounding box center [573, 68] width 26 height 23
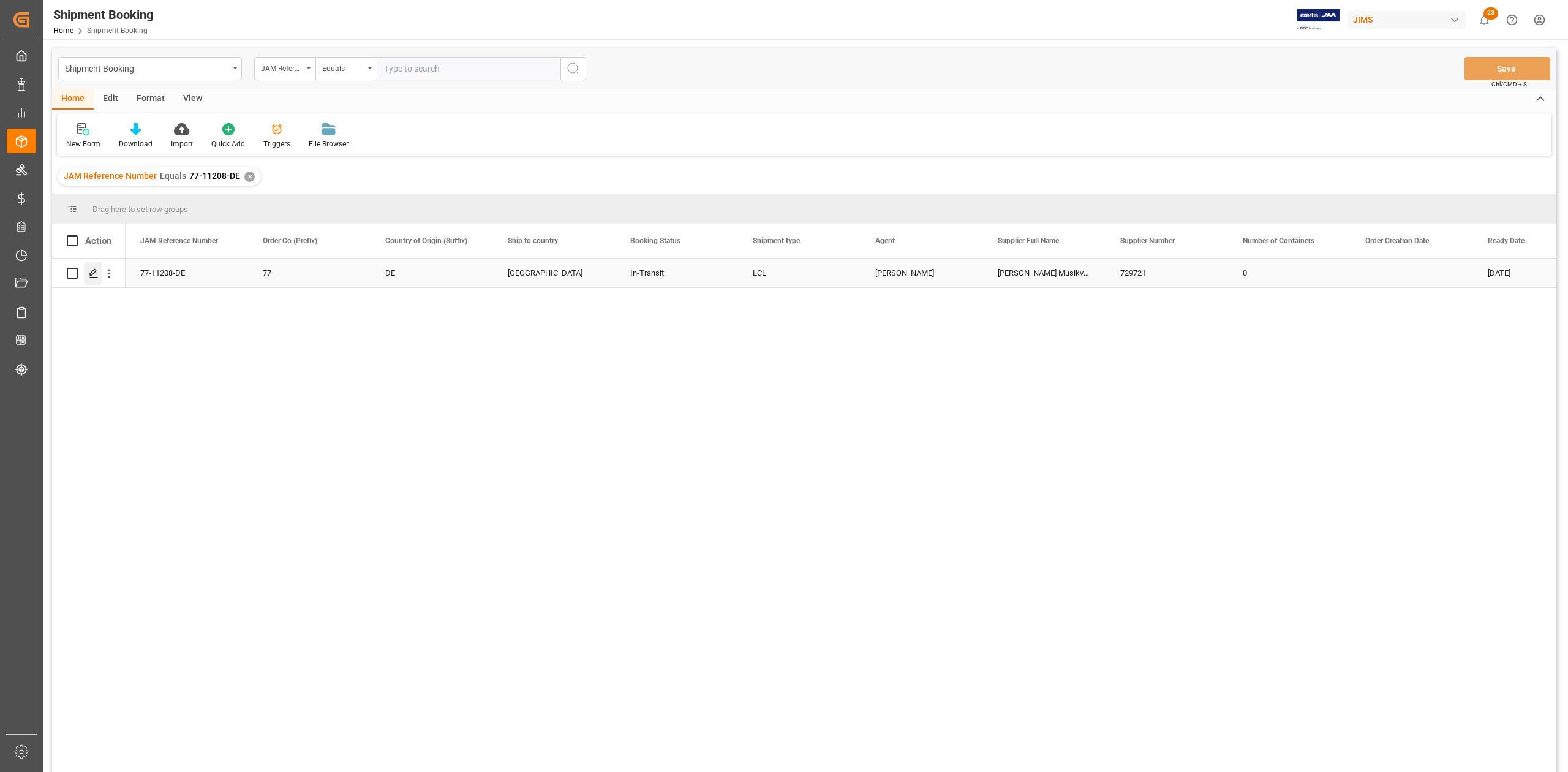
click at [94, 277] on icon "Press SPACE to select this row." at bounding box center [93, 273] width 9 height 9
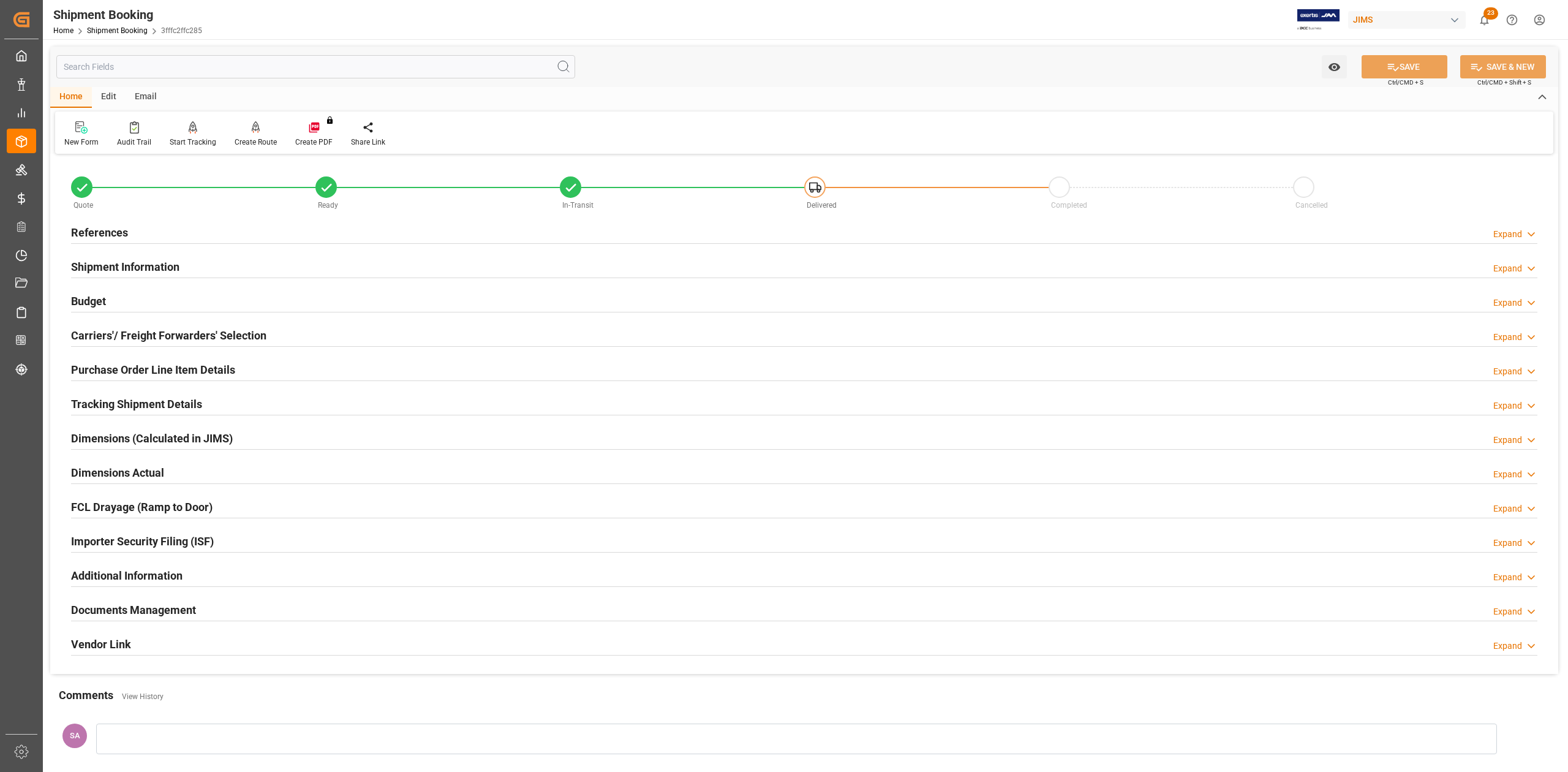
click at [121, 228] on h2 "References" at bounding box center [99, 232] width 57 height 16
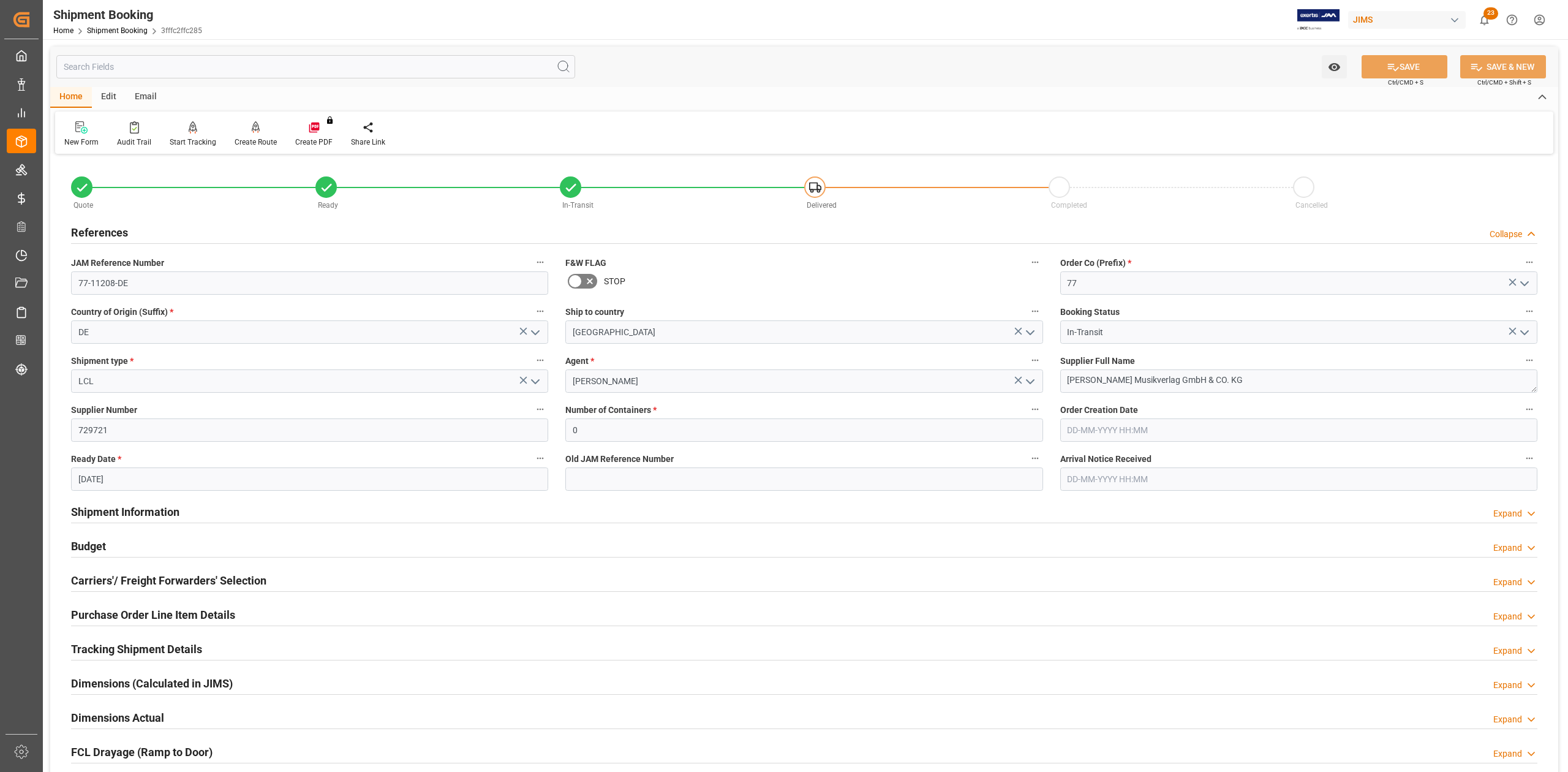
click at [121, 228] on h2 "References" at bounding box center [99, 232] width 57 height 16
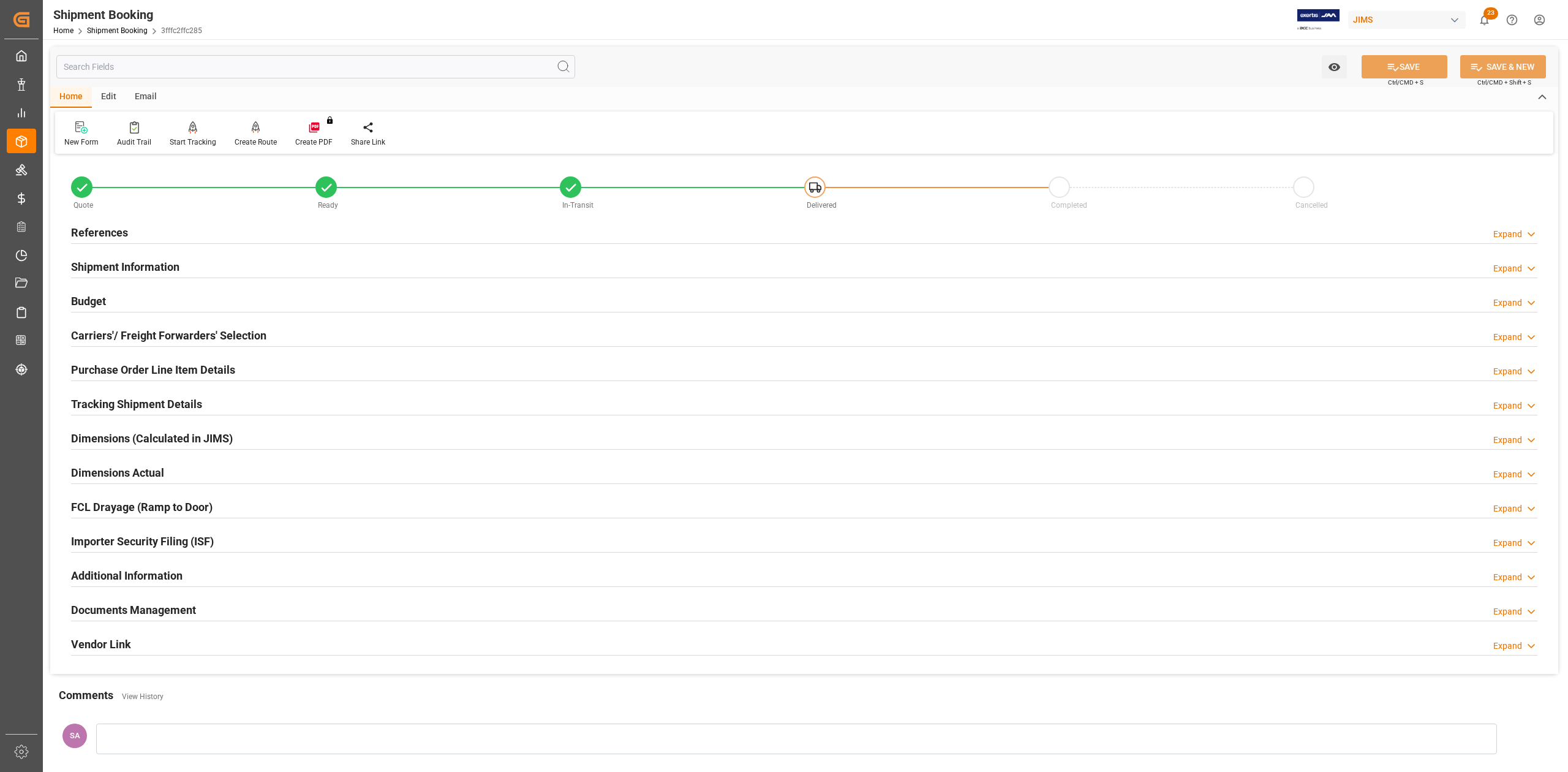
click at [140, 402] on h2 "Tracking Shipment Details" at bounding box center [136, 404] width 131 height 16
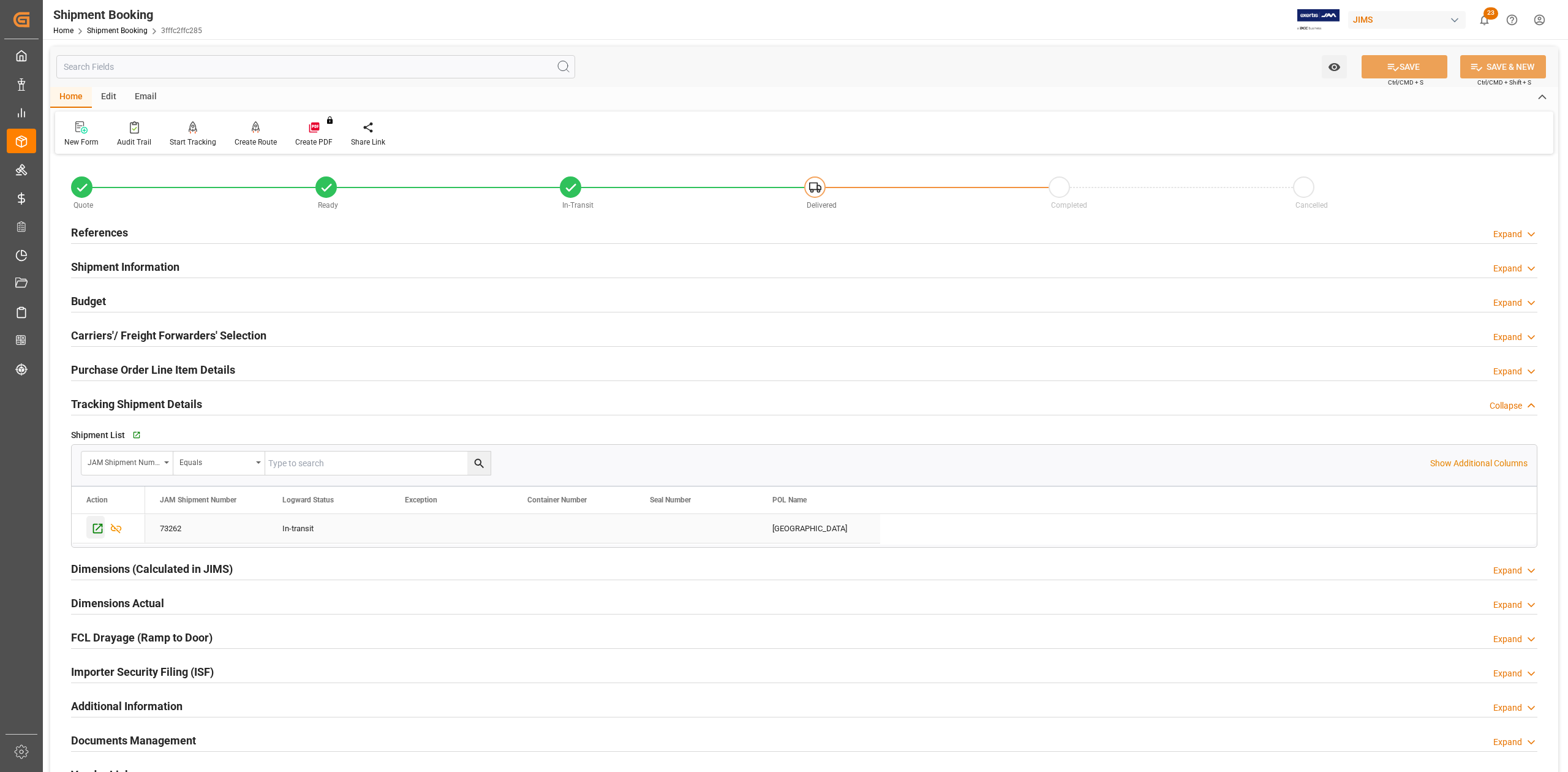
click at [99, 450] on icon "Press SPACE to select this row." at bounding box center [98, 528] width 13 height 13
click at [116, 233] on h2 "References" at bounding box center [99, 232] width 57 height 16
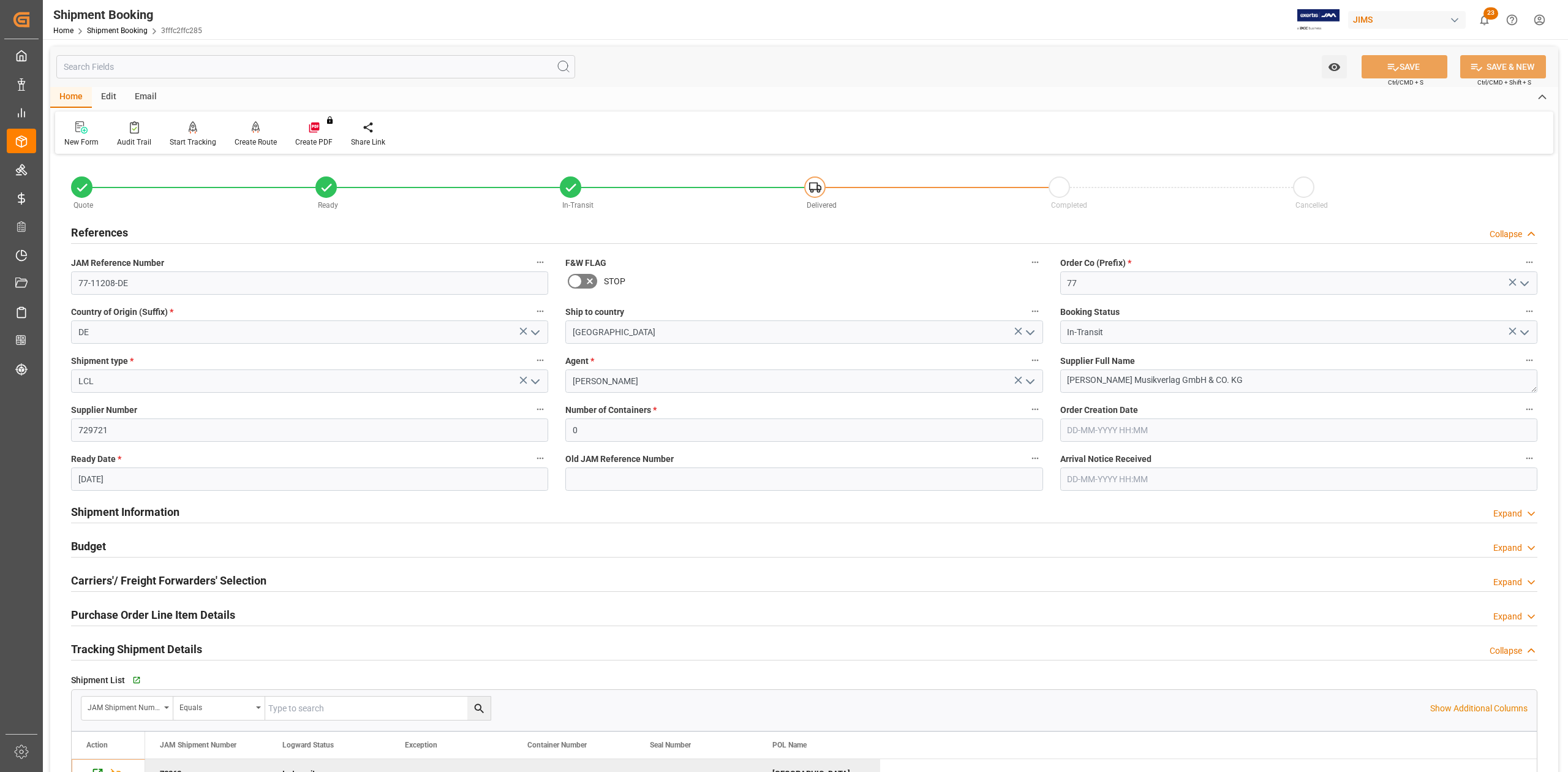
click at [99, 235] on h2 "References" at bounding box center [99, 232] width 57 height 16
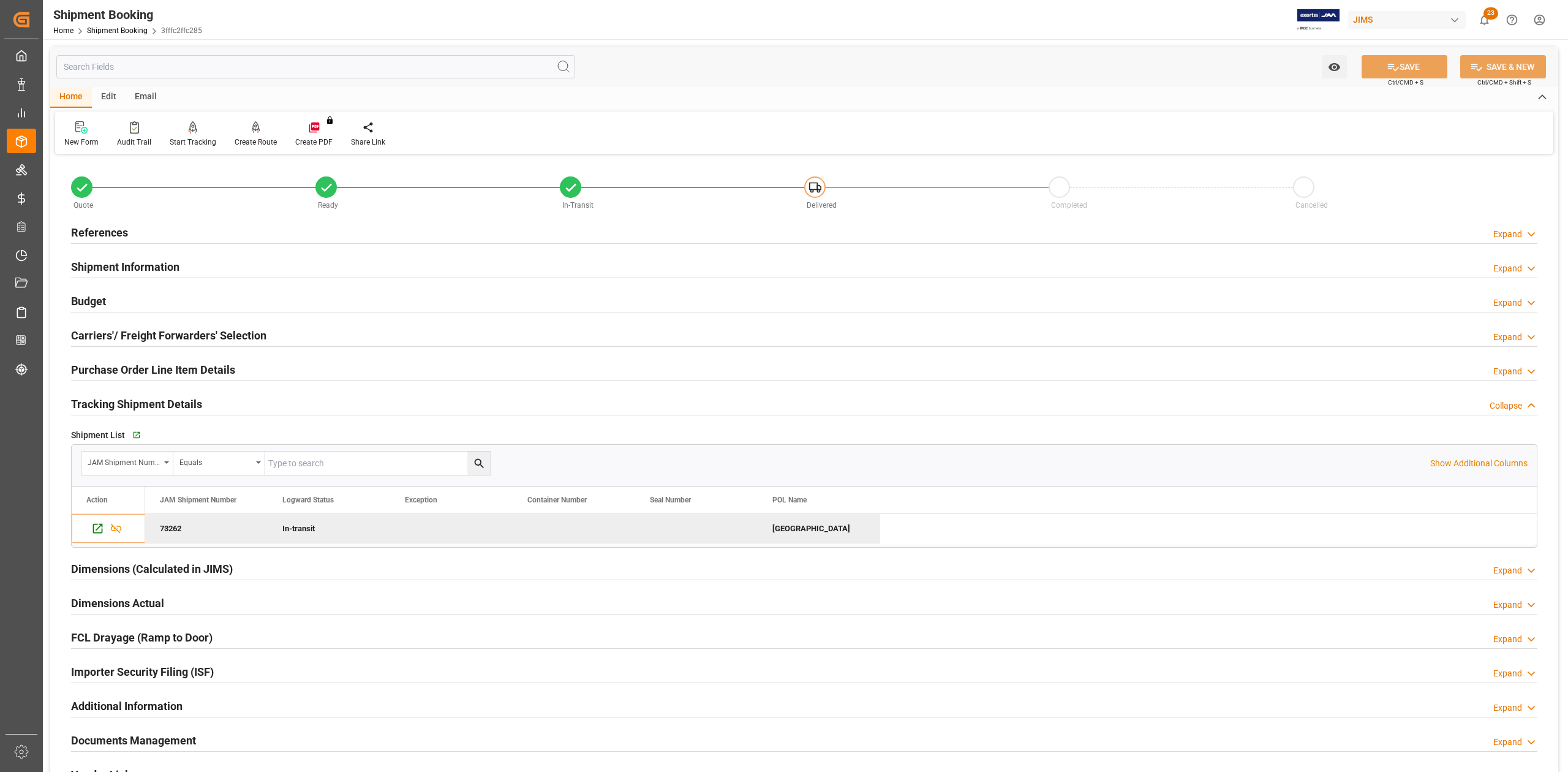
click at [104, 268] on h2 "Shipment Information" at bounding box center [125, 267] width 108 height 16
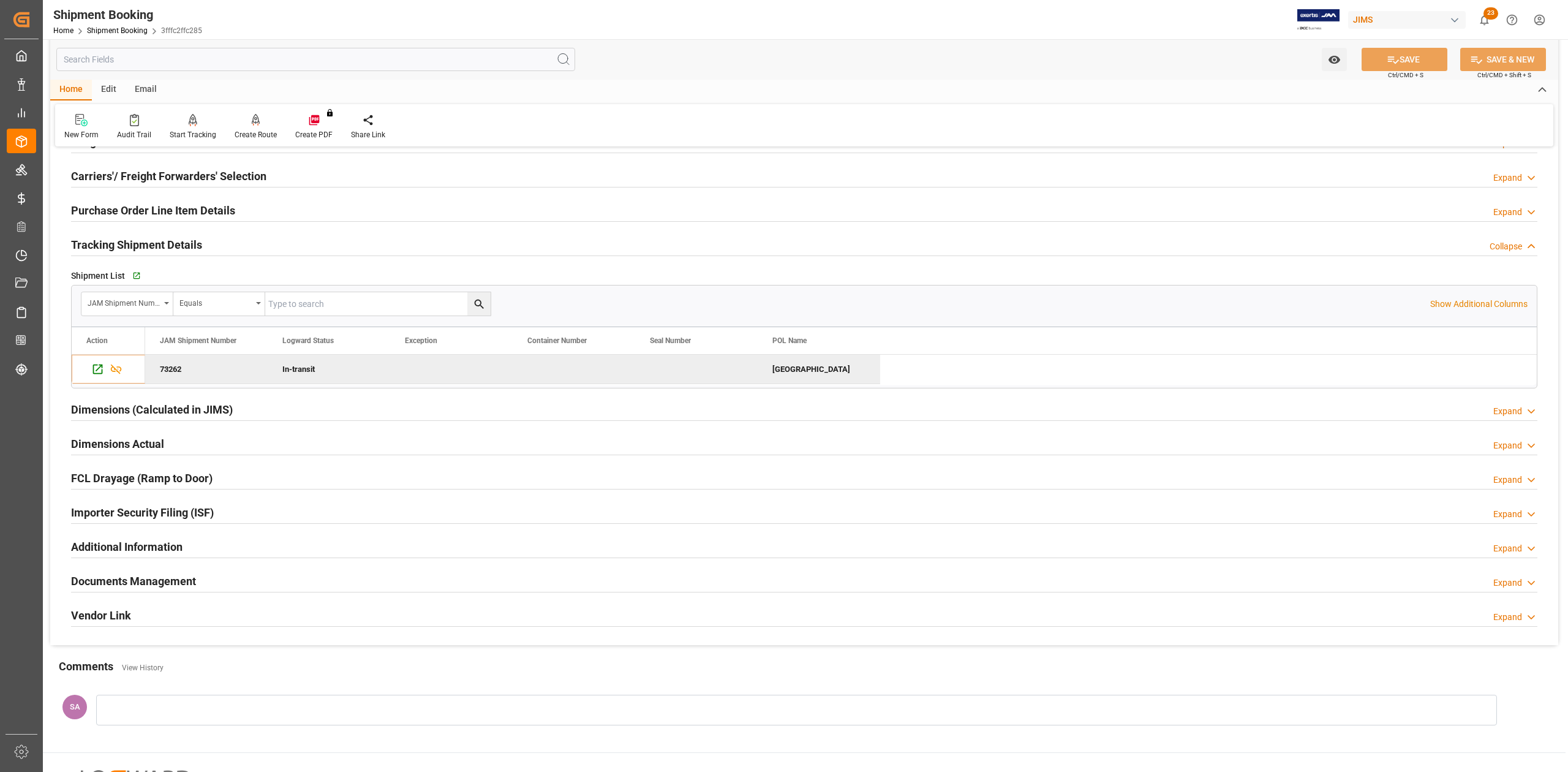
scroll to position [778, 0]
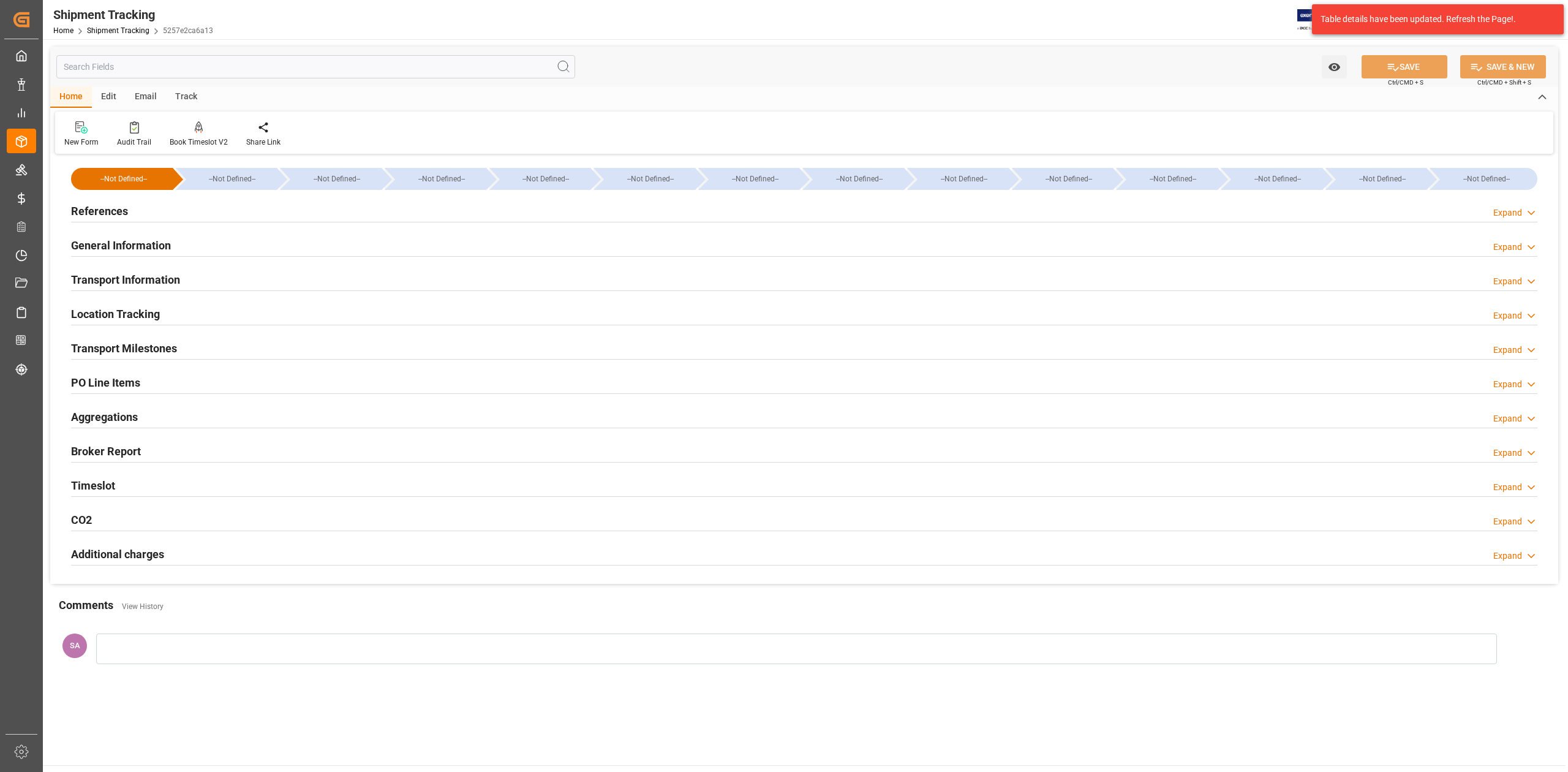
click at [158, 338] on div "Transport Milestones" at bounding box center [123, 347] width 106 height 23
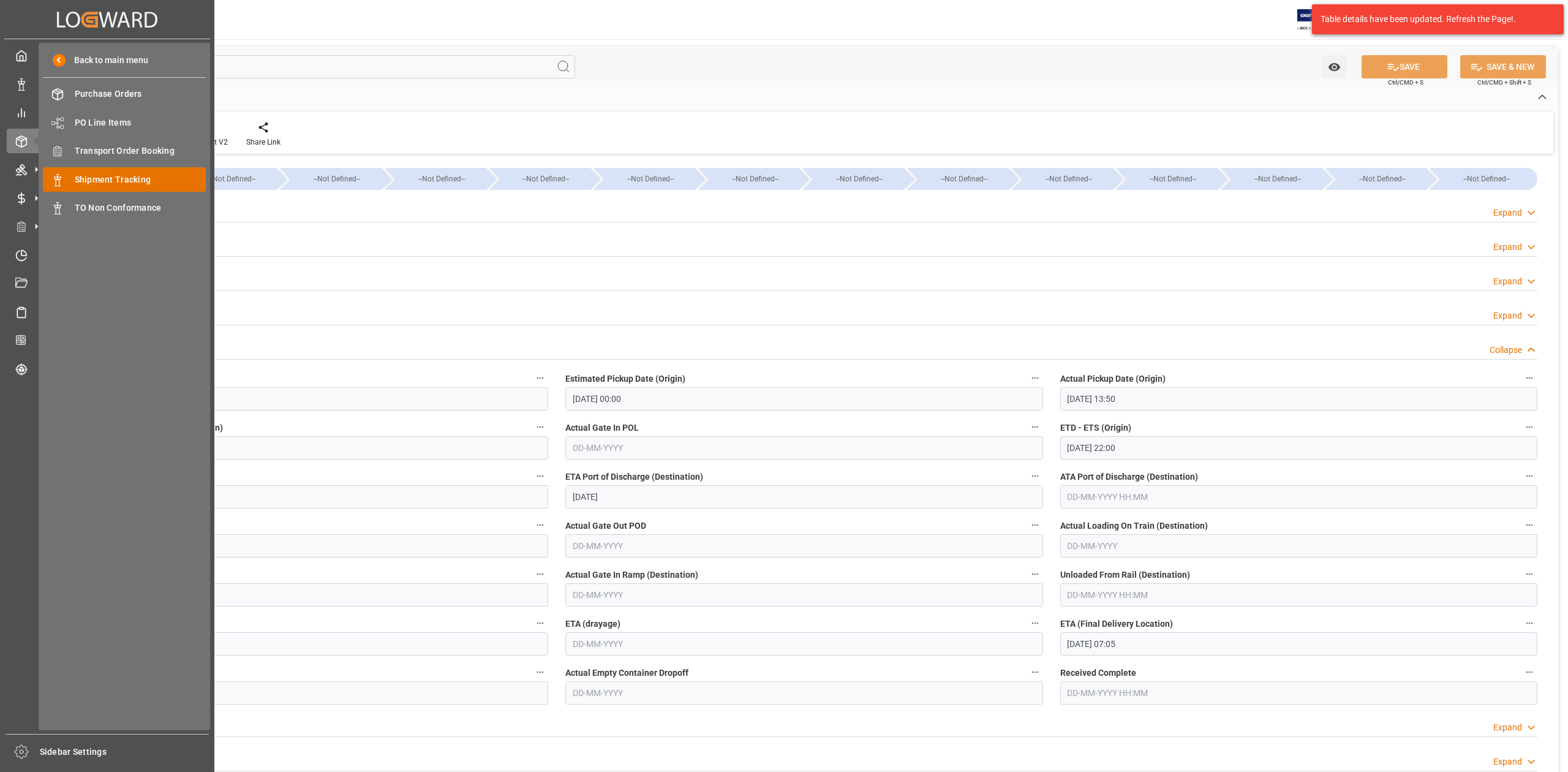
click at [113, 174] on span "Shipment Tracking" at bounding box center [141, 180] width 132 height 13
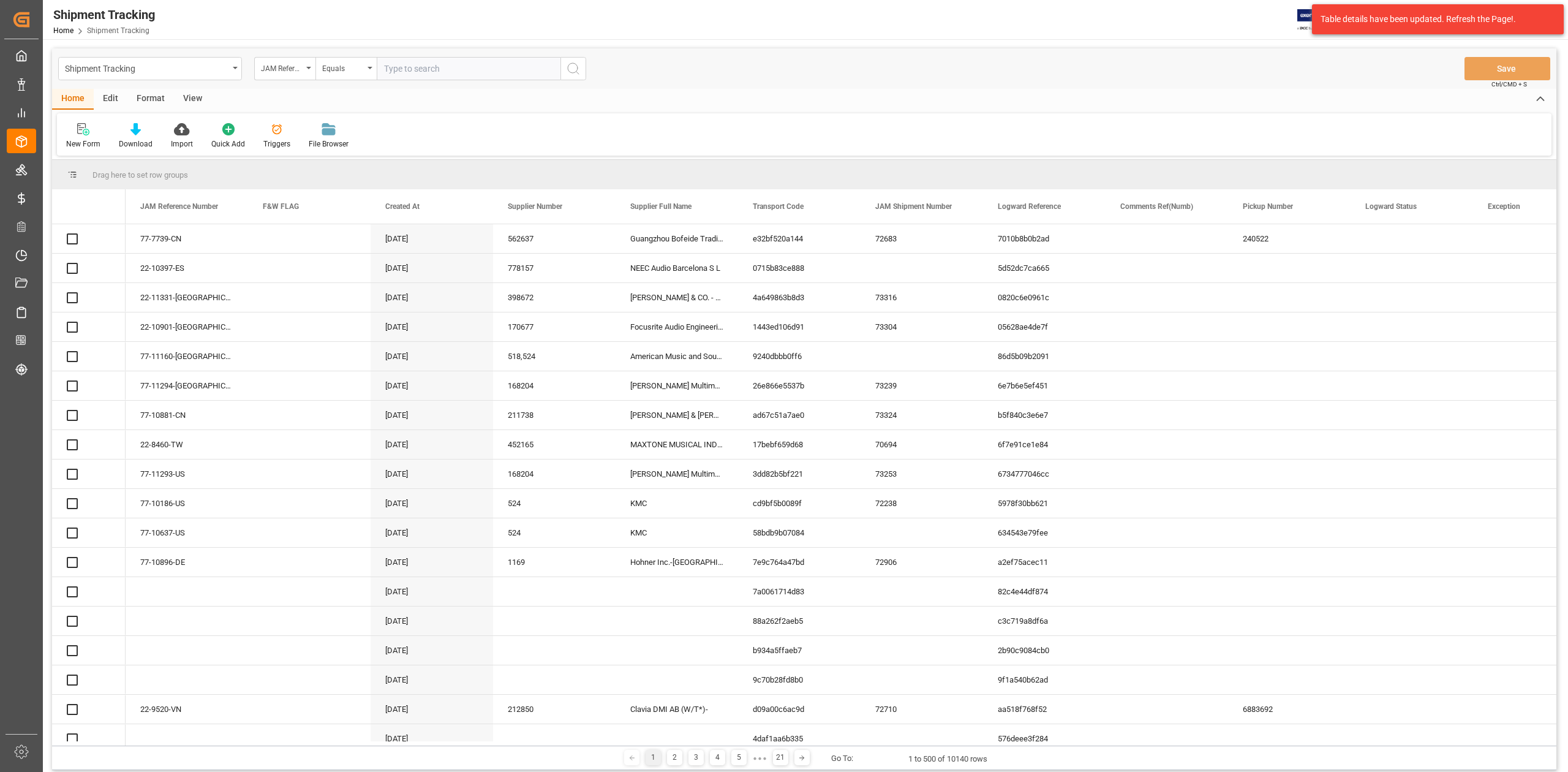
click at [455, 66] on input "text" at bounding box center [469, 68] width 184 height 23
type input "77-10299-ID"
click at [578, 76] on button "search button" at bounding box center [573, 68] width 26 height 23
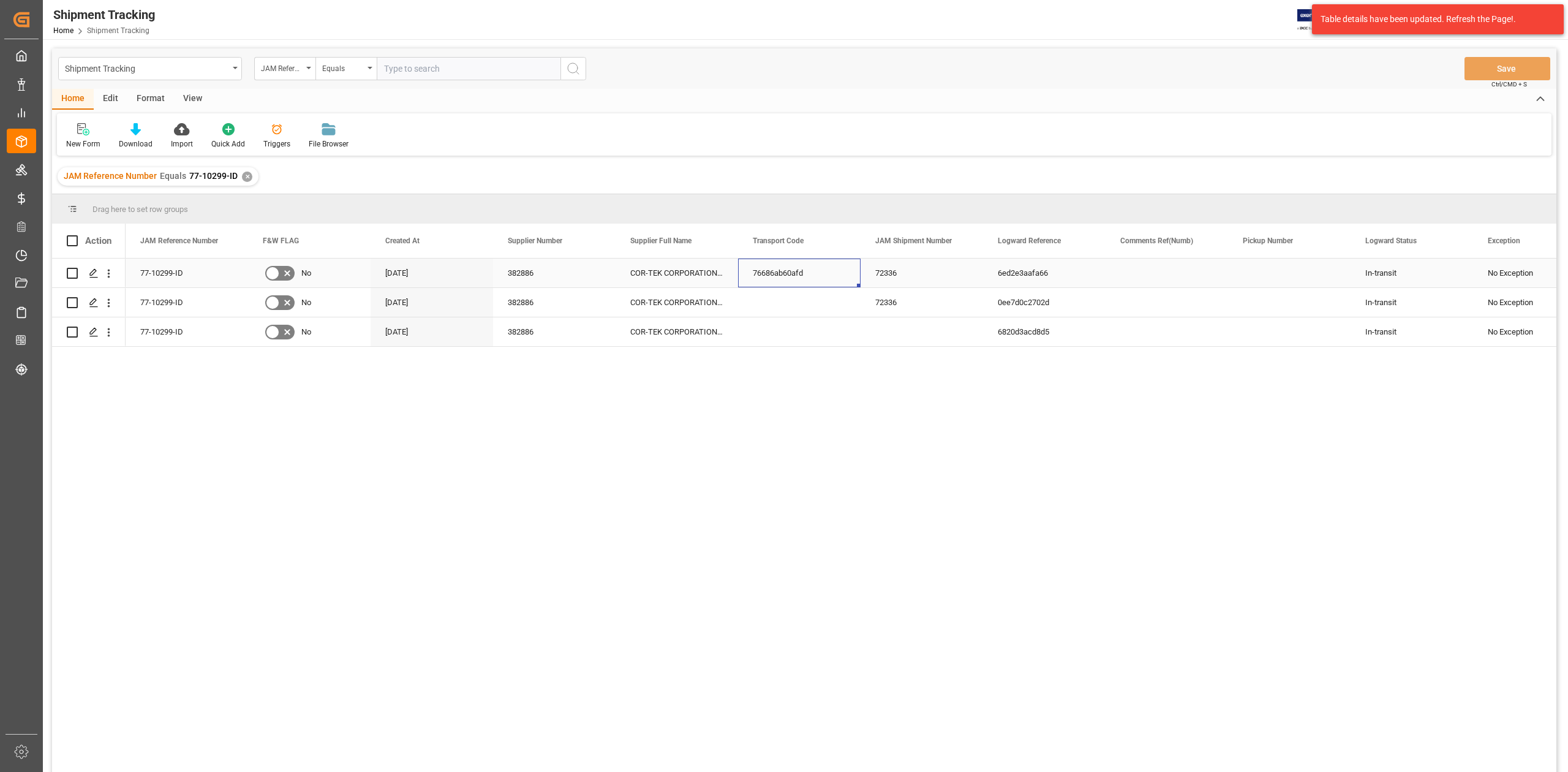
click at [753, 286] on div "76686ab60afd" at bounding box center [799, 272] width 122 height 28
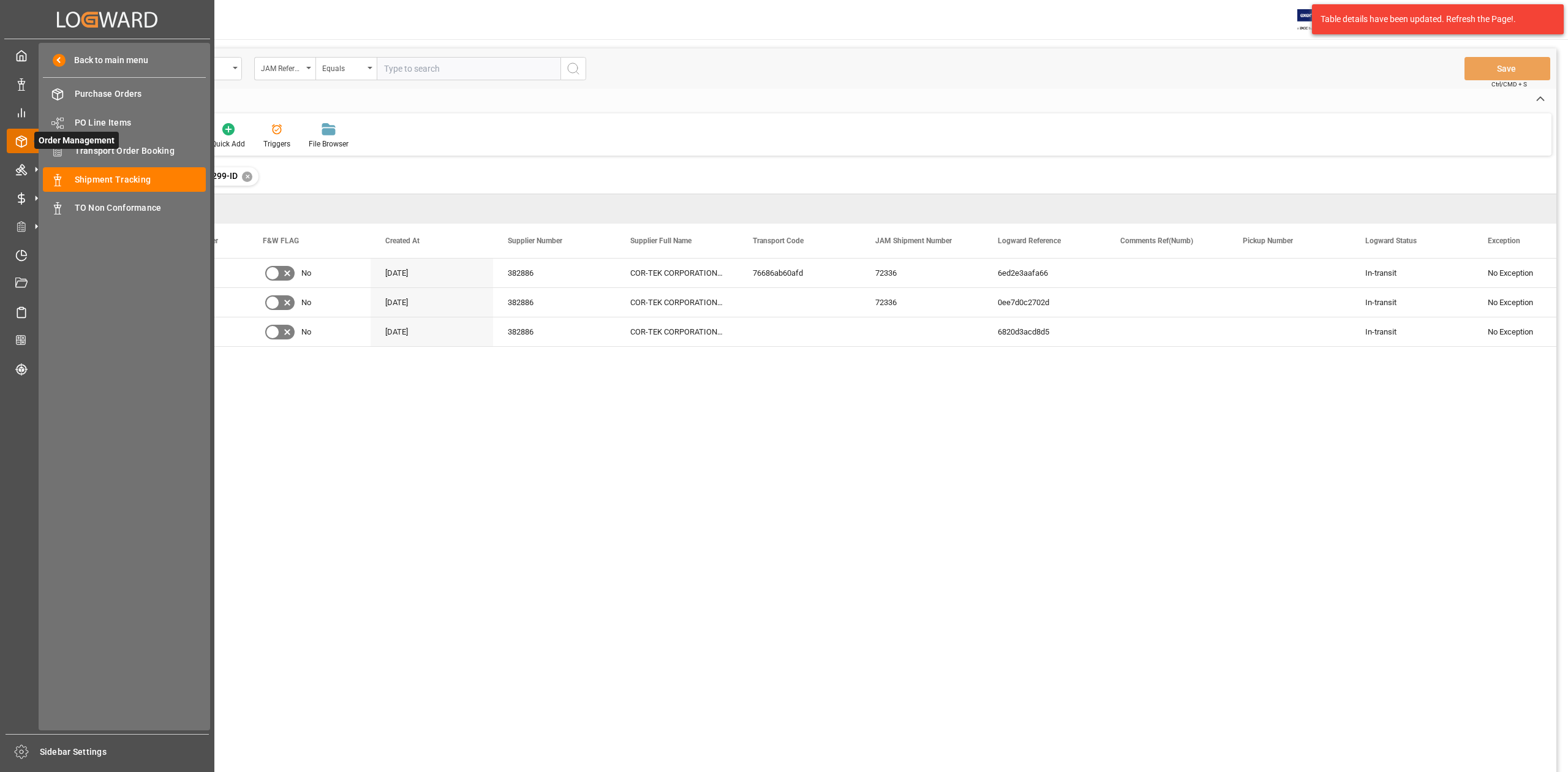
click at [113, 146] on span "Order Management" at bounding box center [76, 140] width 84 height 17
click at [119, 140] on div "Transport Order Booking Transport Order Booking" at bounding box center [124, 151] width 163 height 24
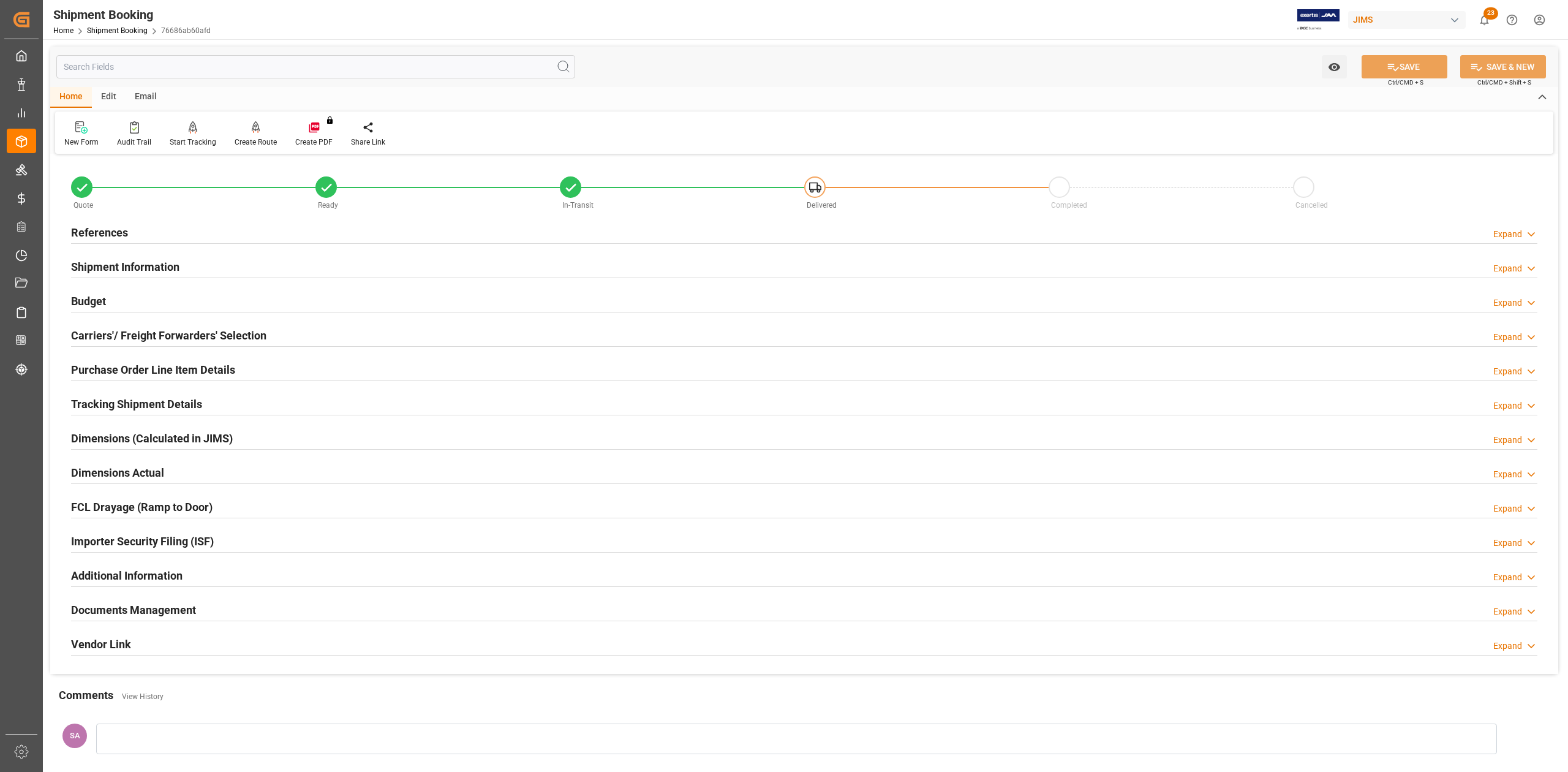
drag, startPoint x: 111, startPoint y: 227, endPoint x: 136, endPoint y: 243, distance: 29.7
click at [111, 227] on h2 "References" at bounding box center [99, 232] width 57 height 16
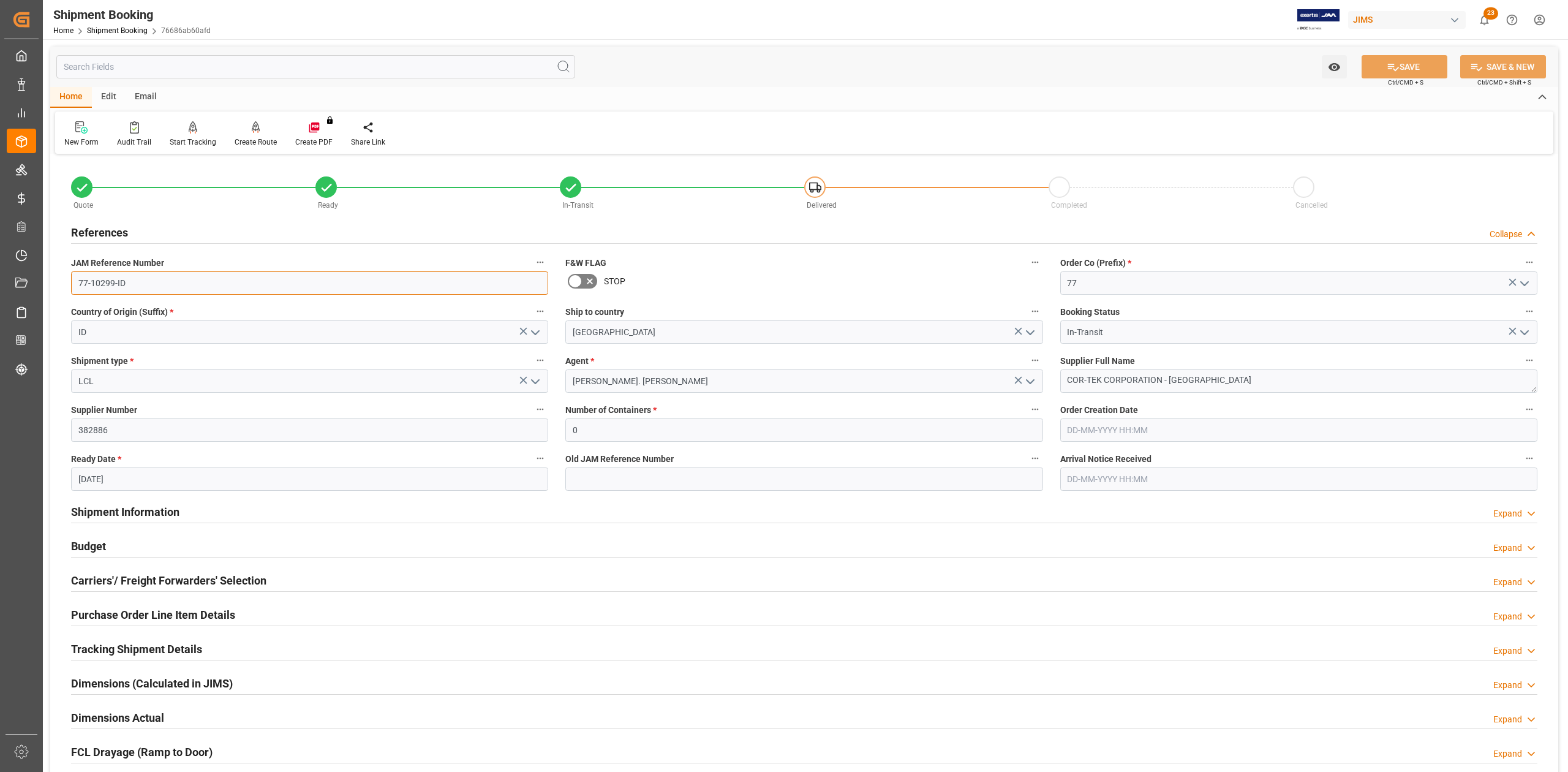
click at [146, 290] on input "77-10299-ID" at bounding box center [309, 282] width 477 height 23
click at [1236, 382] on textarea "COR-TEK CORPORATION - Indonesia" at bounding box center [1298, 381] width 477 height 23
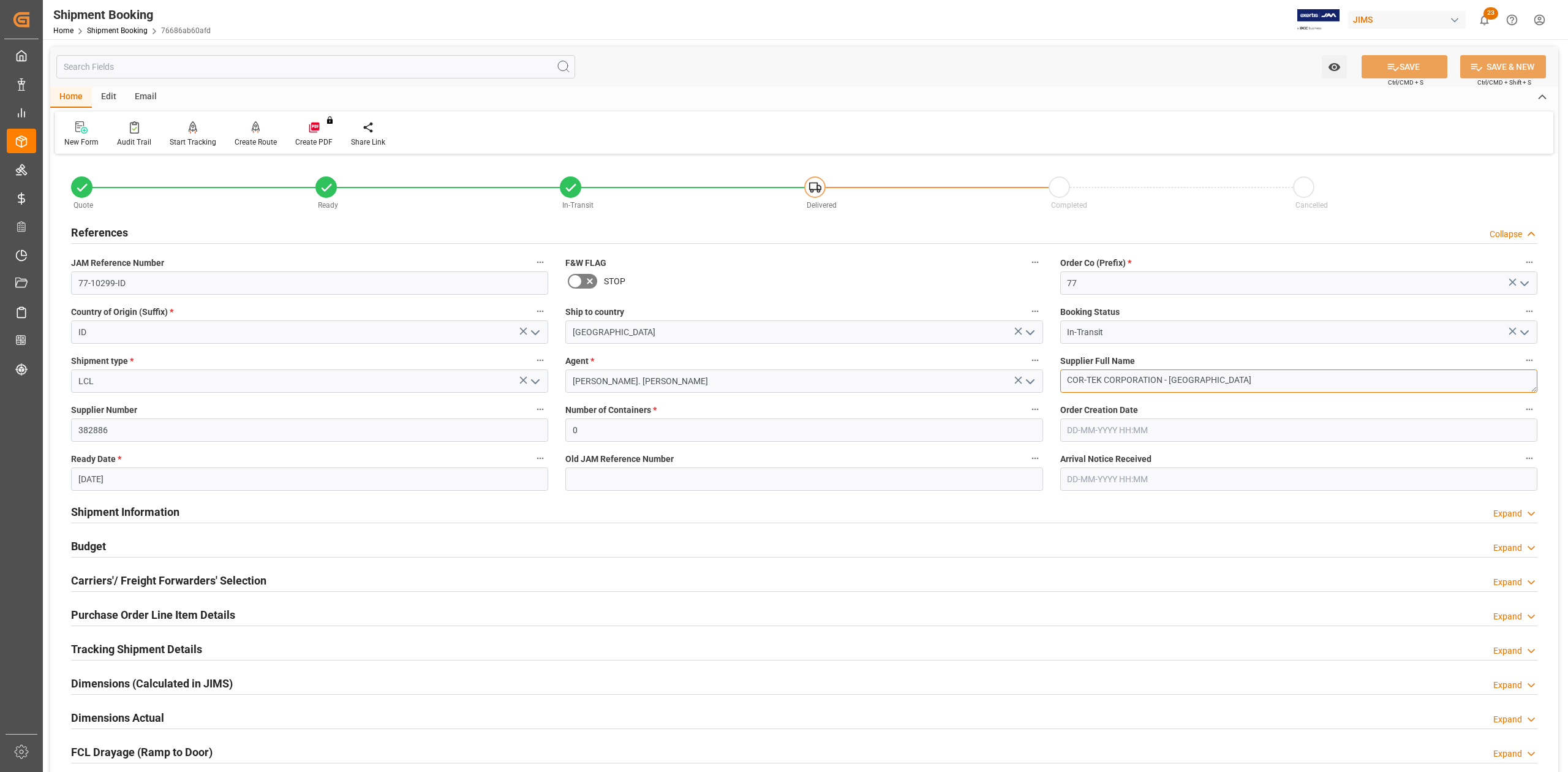
click at [1236, 382] on textarea "COR-TEK CORPORATION - Indonesia" at bounding box center [1298, 381] width 477 height 23
click at [155, 279] on input "77-10299-ID" at bounding box center [309, 282] width 477 height 23
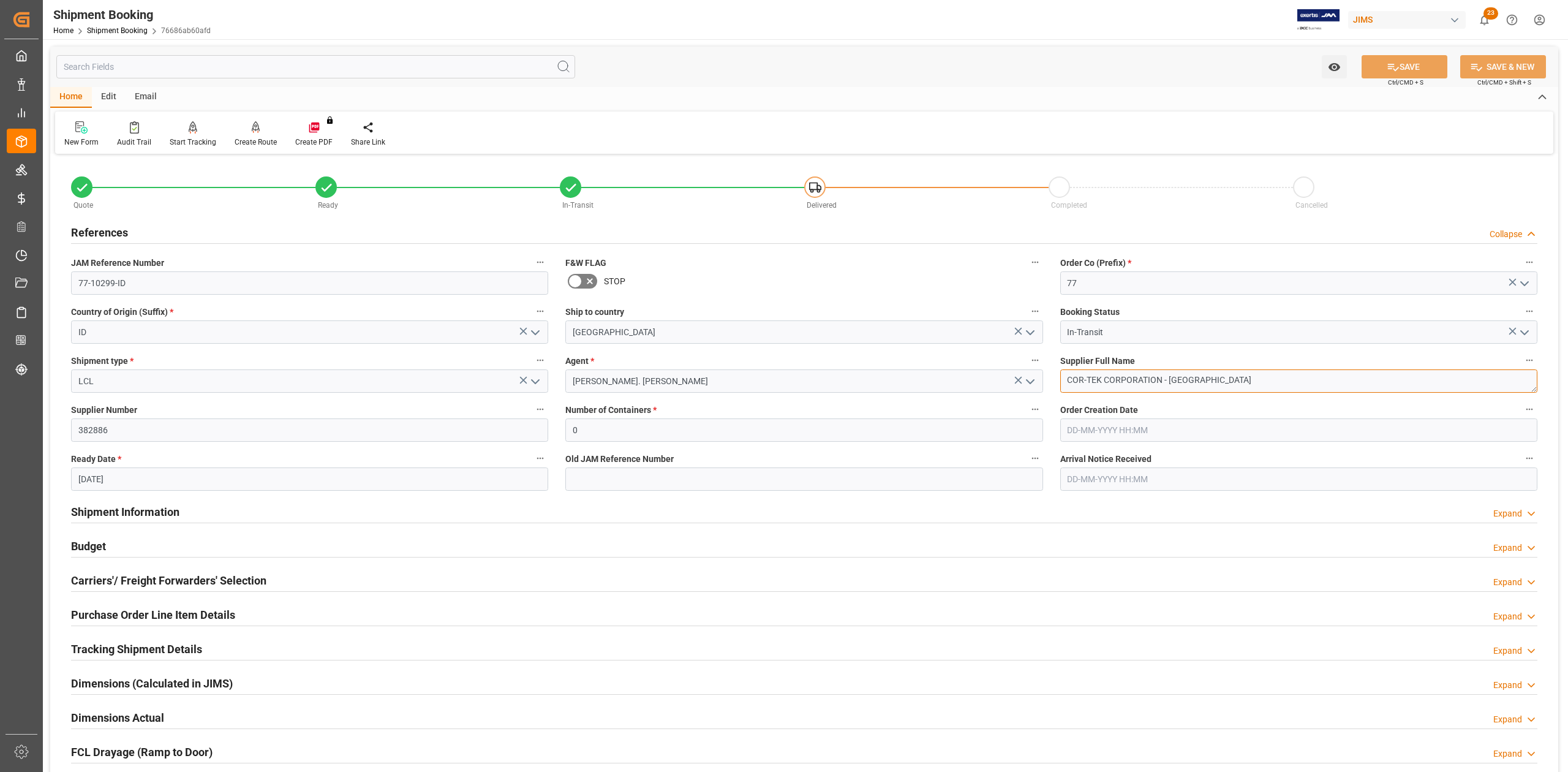
click at [1223, 376] on textarea "COR-TEK CORPORATION - [GEOGRAPHIC_DATA]" at bounding box center [1298, 381] width 477 height 23
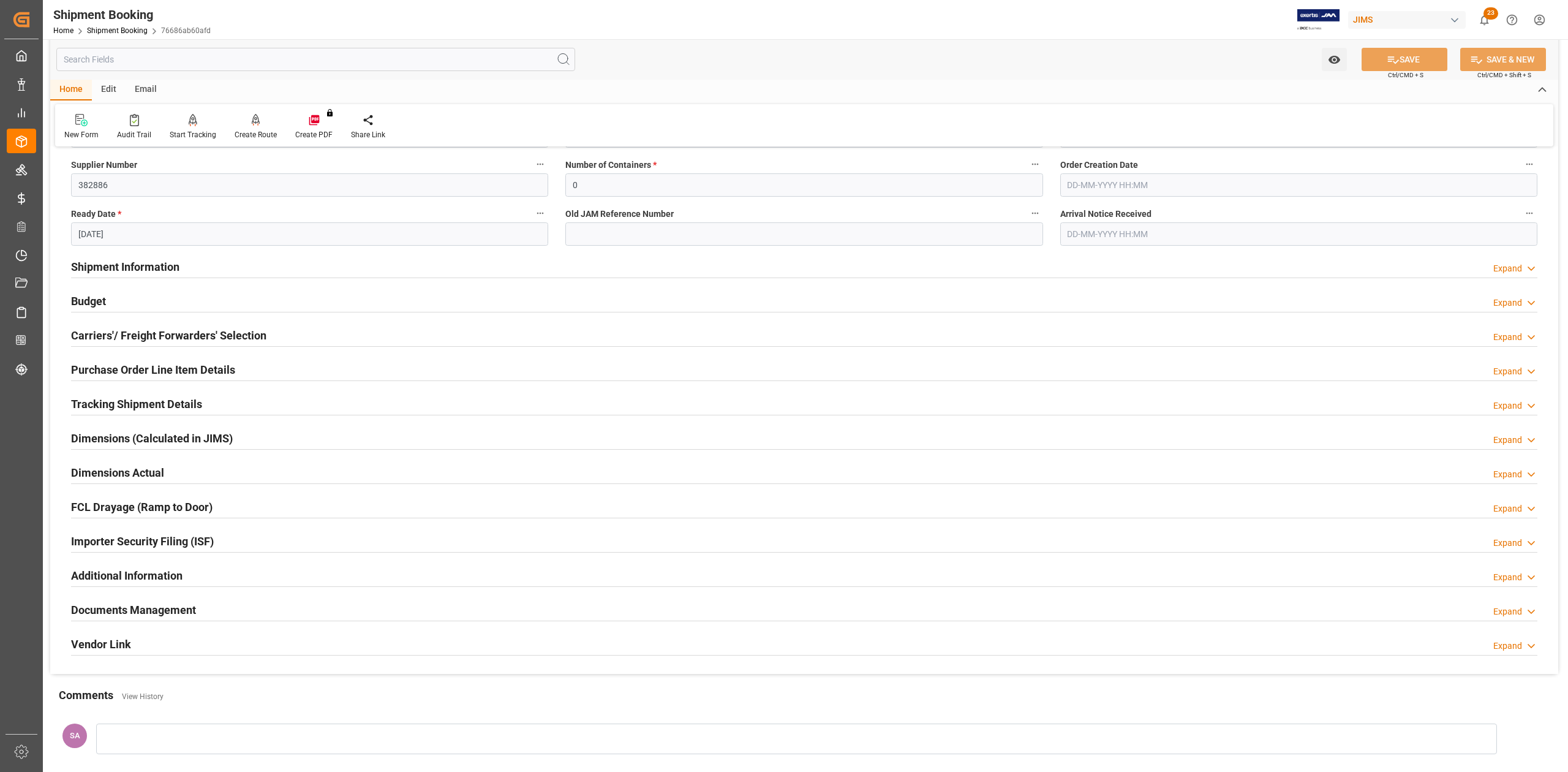
scroll to position [395, 0]
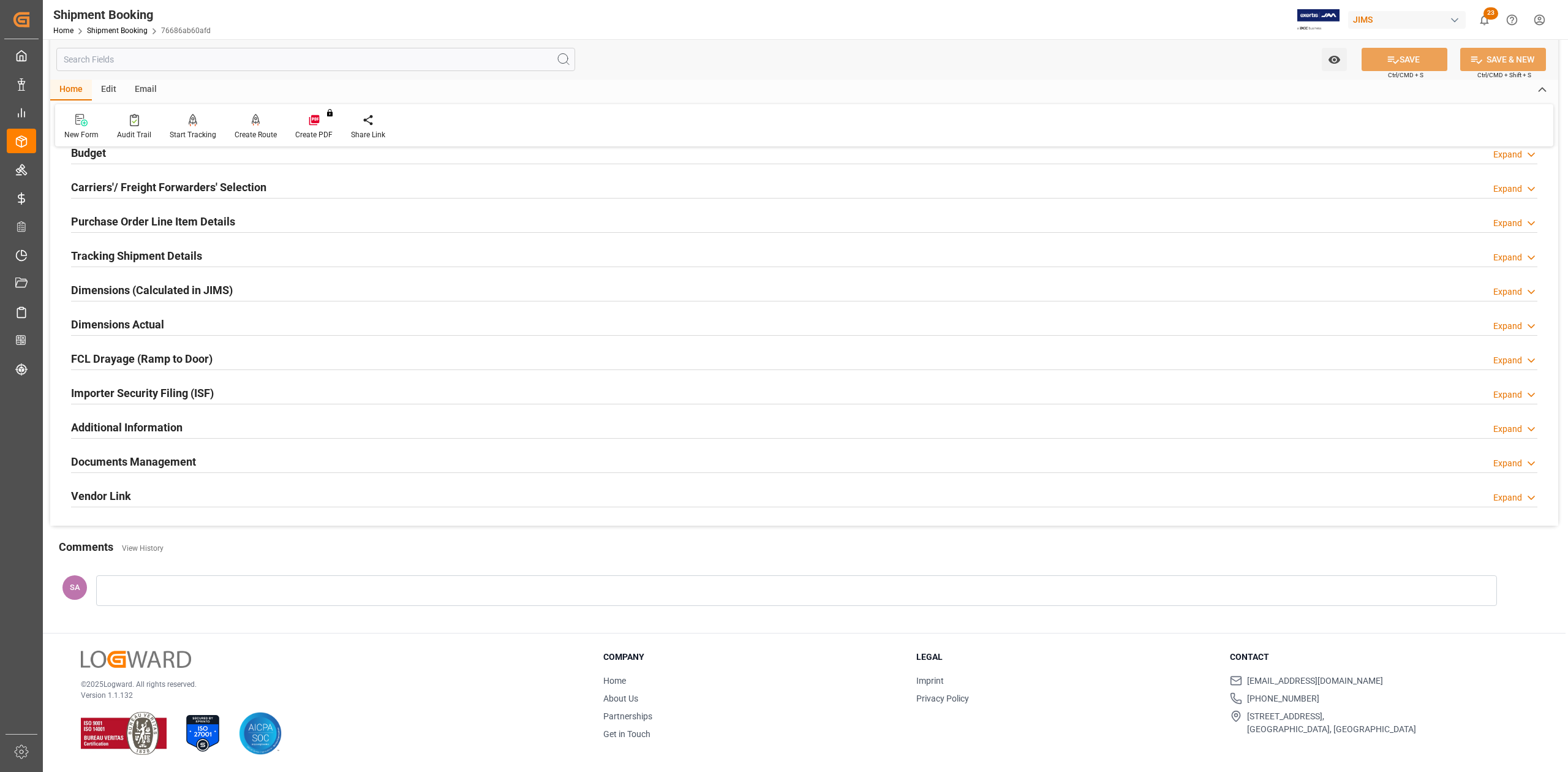
drag, startPoint x: 158, startPoint y: 459, endPoint x: 458, endPoint y: 518, distance: 305.7
click at [158, 459] on h2 "Documents Management" at bounding box center [133, 462] width 125 height 16
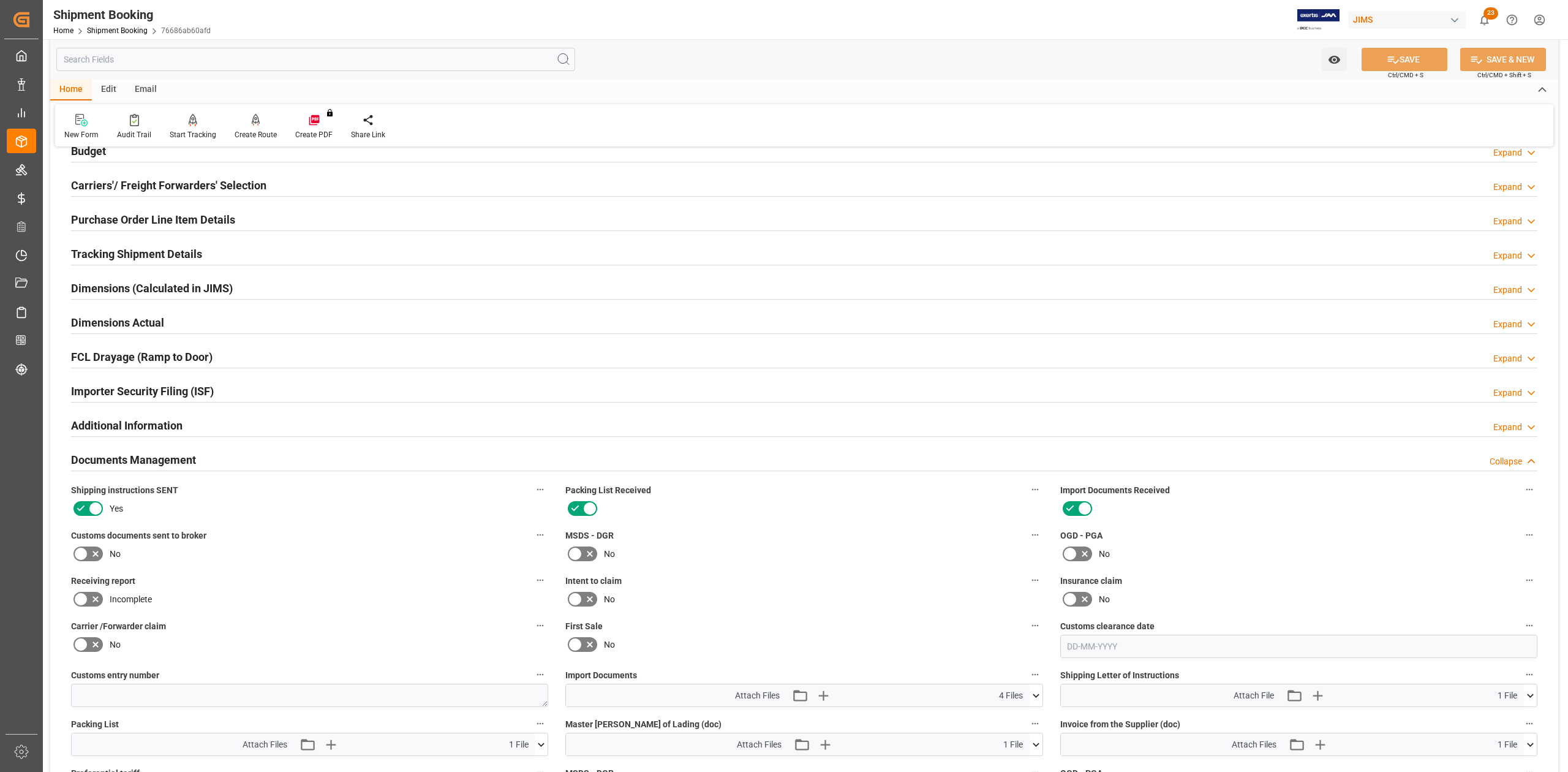
scroll to position [640, 0]
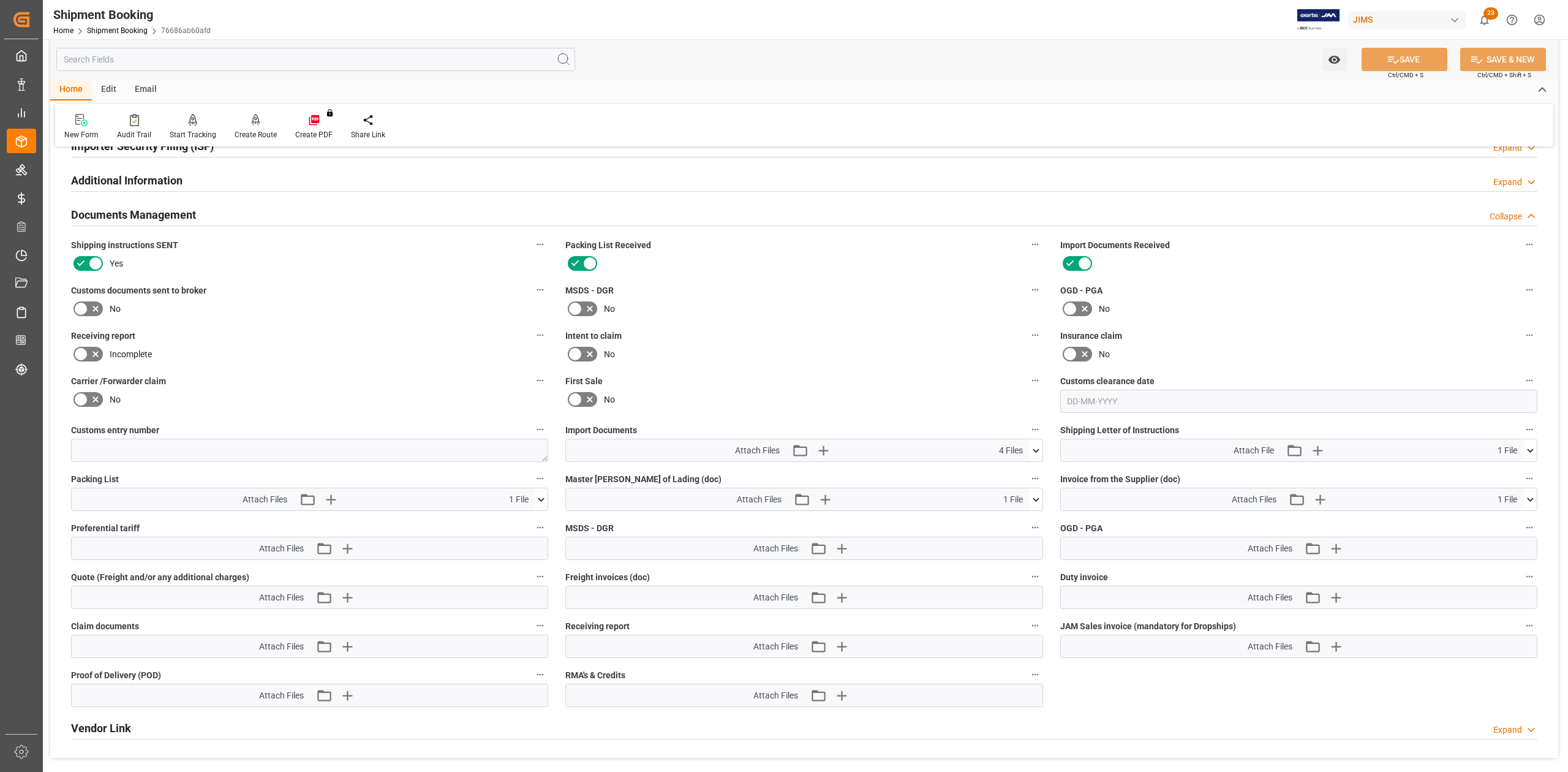
click at [540, 503] on icon at bounding box center [541, 500] width 13 height 13
click at [510, 524] on icon at bounding box center [509, 522] width 13 height 13
click at [1039, 501] on icon at bounding box center [1036, 500] width 13 height 13
click at [1000, 525] on icon at bounding box center [1003, 522] width 13 height 13
click at [1040, 452] on icon at bounding box center [1036, 450] width 13 height 13
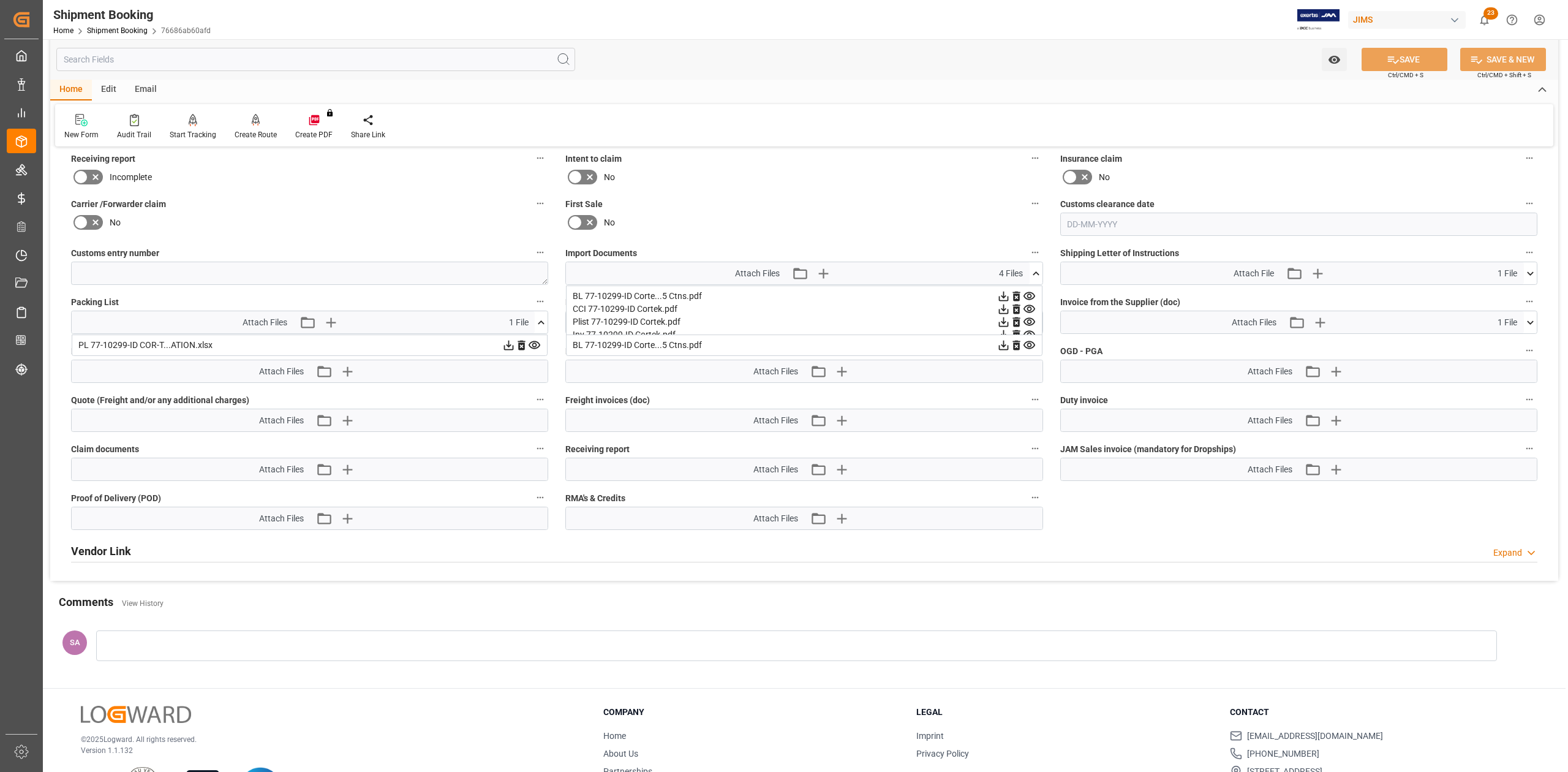
scroll to position [711, 0]
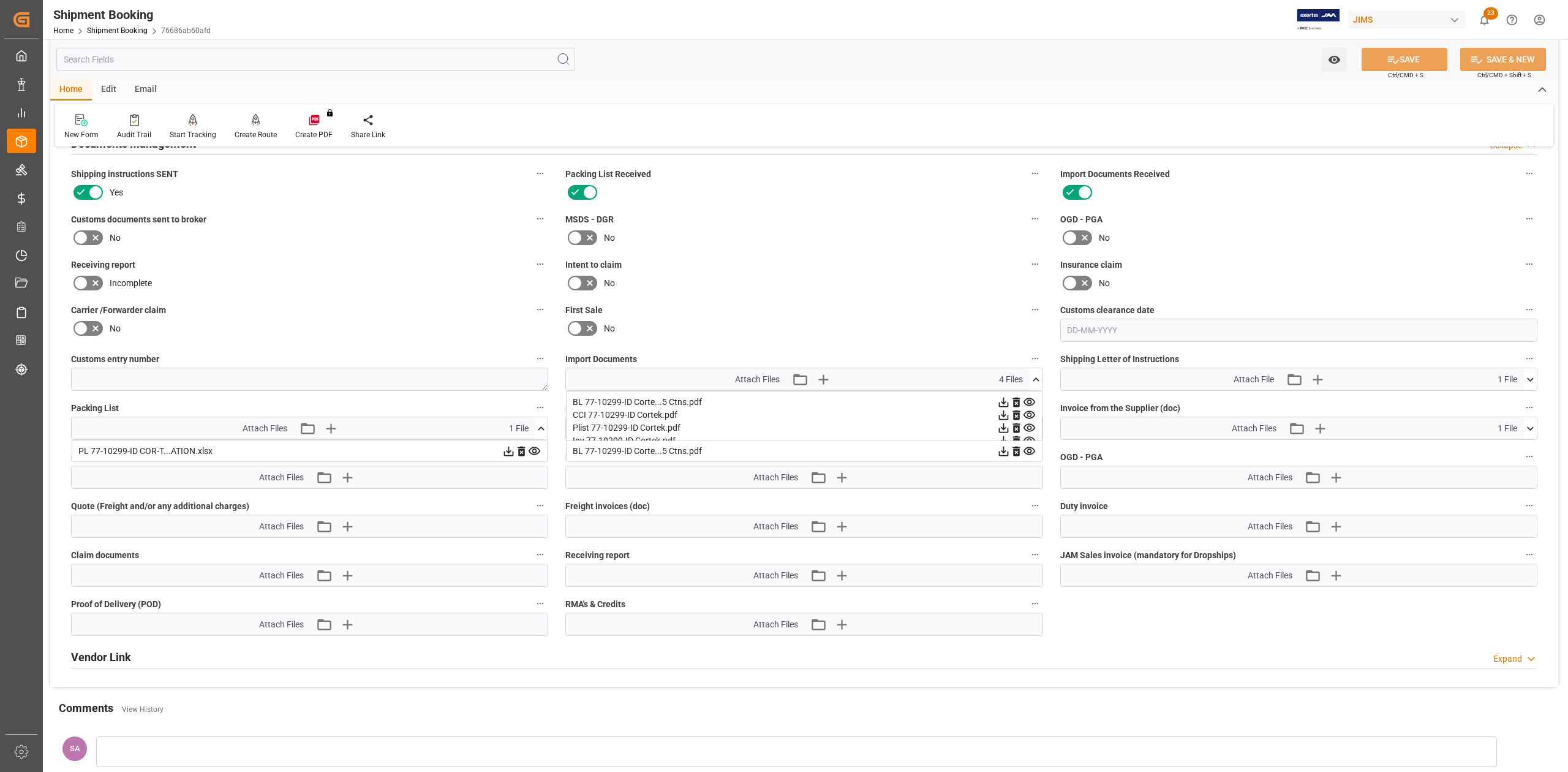
click at [1005, 417] on icon at bounding box center [1003, 415] width 13 height 13
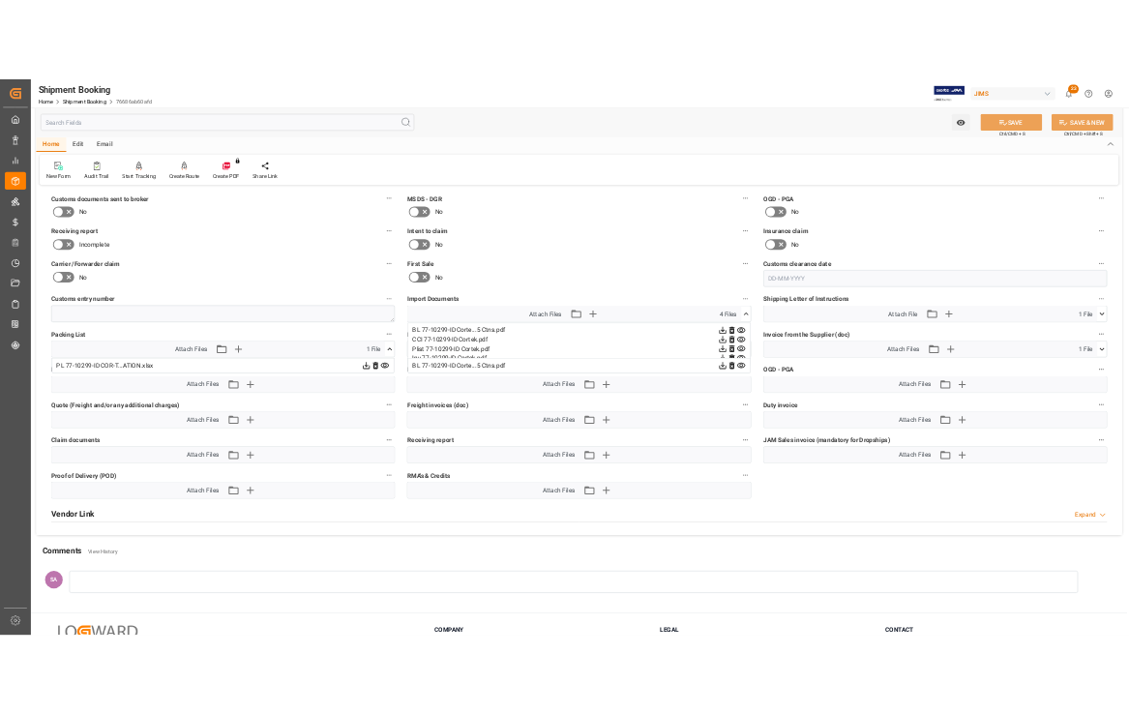
scroll to position [1251, 0]
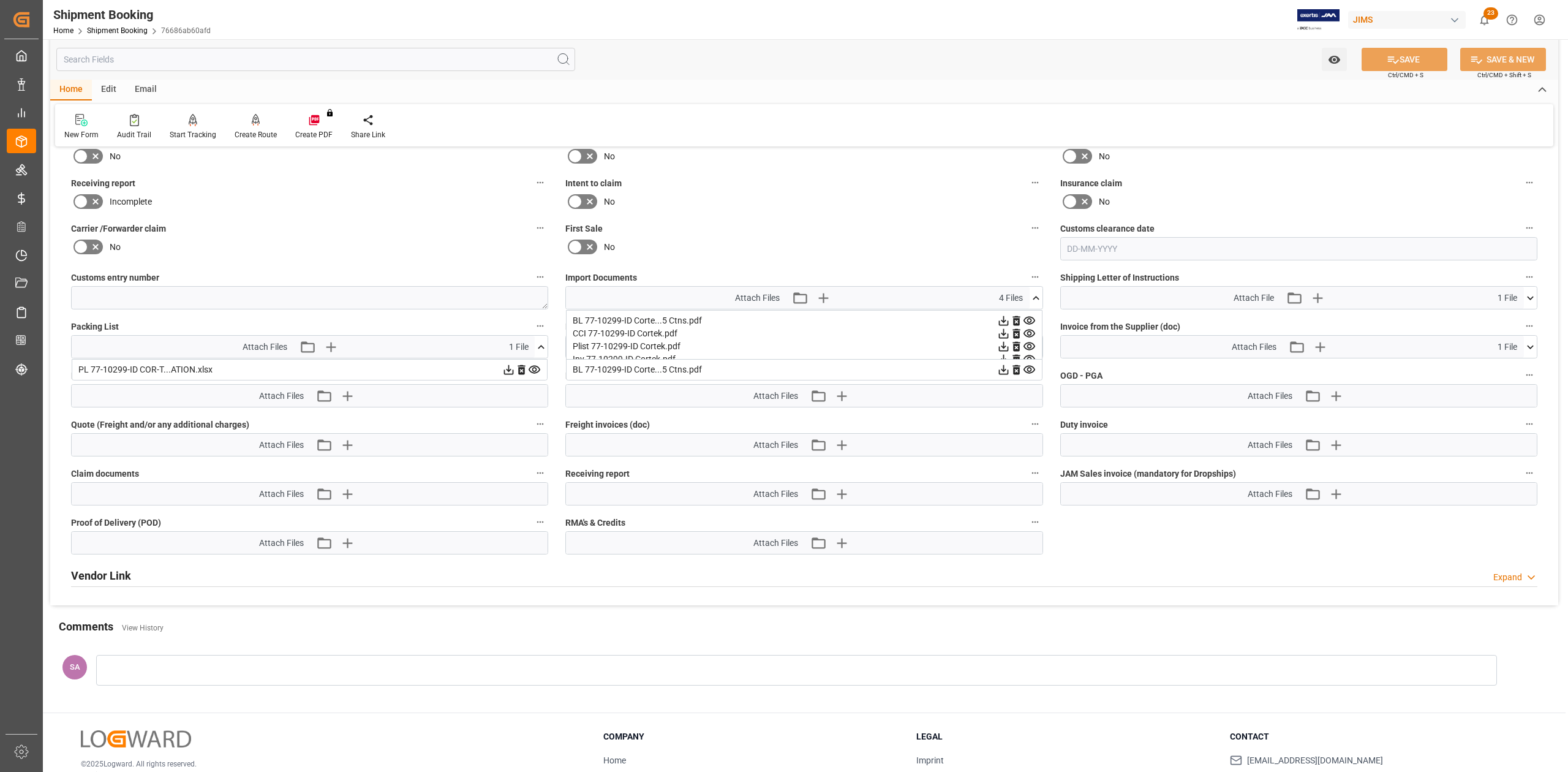
click at [1533, 350] on icon at bounding box center [1530, 347] width 13 height 13
click at [1496, 365] on icon at bounding box center [1498, 370] width 13 height 13
click at [1036, 300] on icon at bounding box center [1036, 298] width 13 height 13
click at [1032, 346] on icon at bounding box center [1036, 347] width 13 height 13
click at [1035, 298] on icon at bounding box center [1036, 298] width 7 height 4
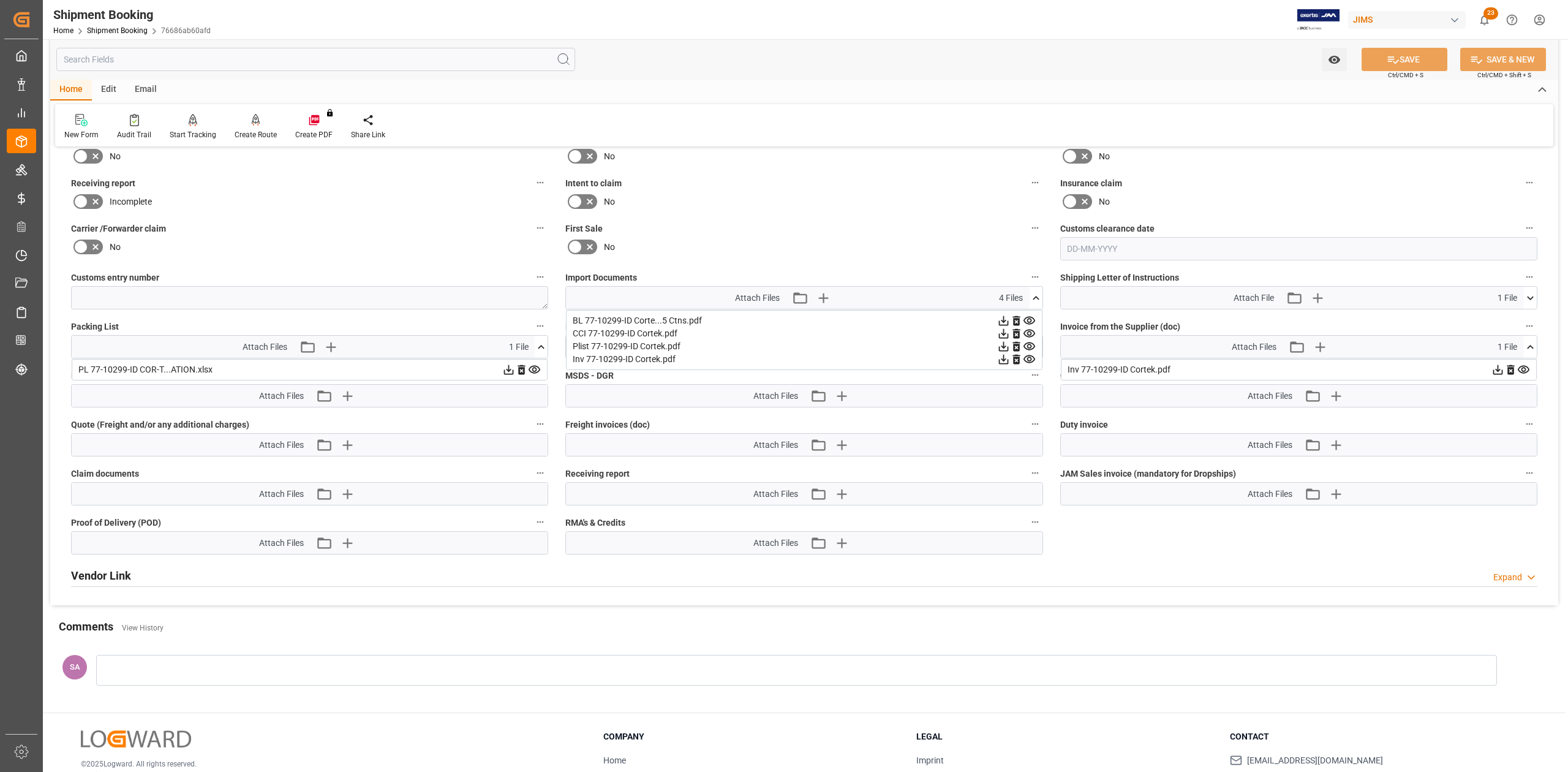
click at [1035, 298] on icon at bounding box center [1036, 298] width 13 height 13
click at [545, 346] on icon at bounding box center [541, 347] width 13 height 13
click at [1537, 348] on div "Attach Files Attach existing file Upload new file 1 File Inv 77-10299-ID Cortek…" at bounding box center [1298, 346] width 477 height 23
click at [1530, 349] on icon at bounding box center [1530, 347] width 13 height 13
click at [1039, 350] on icon at bounding box center [1036, 347] width 13 height 13
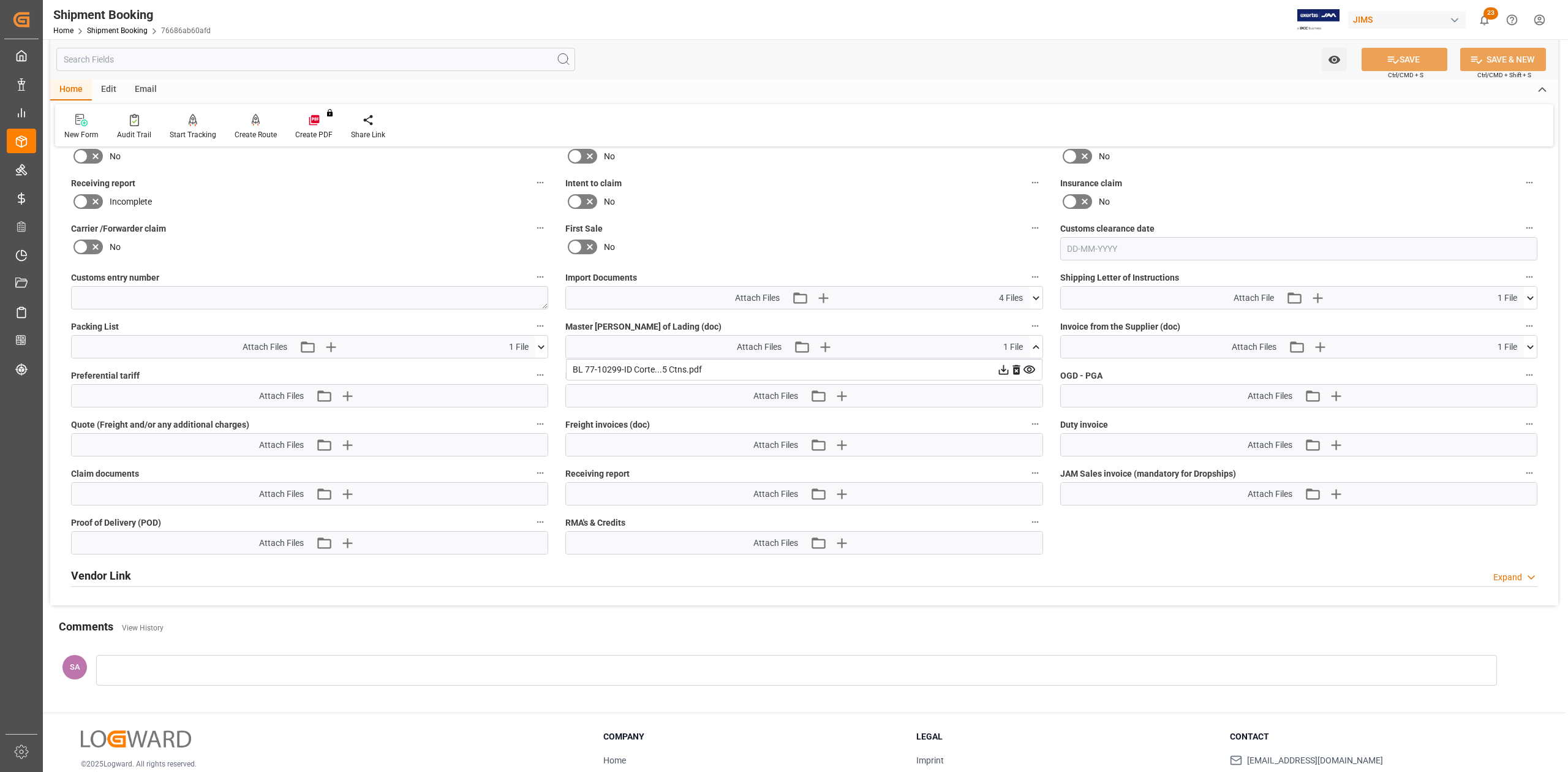
click at [1039, 350] on icon at bounding box center [1036, 347] width 13 height 13
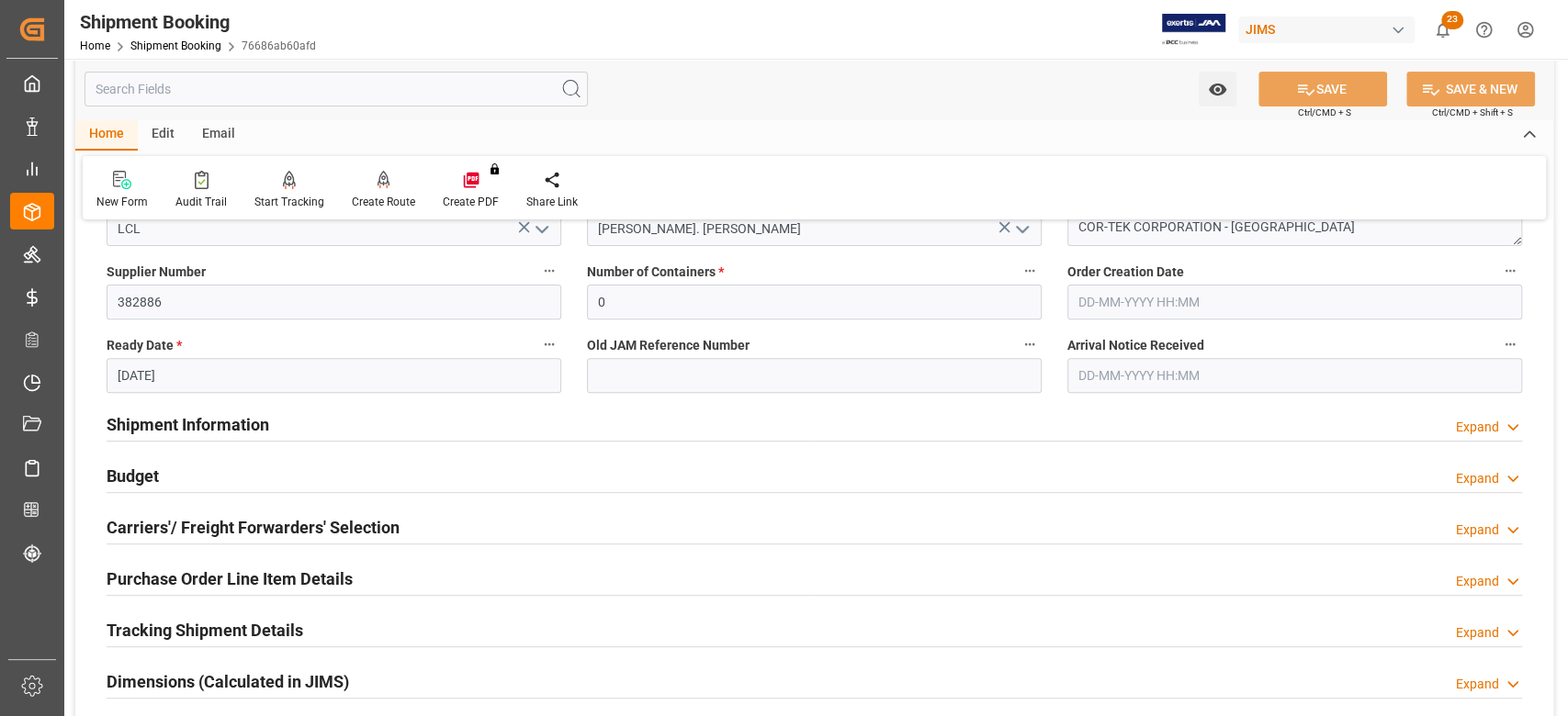
scroll to position [489, 0]
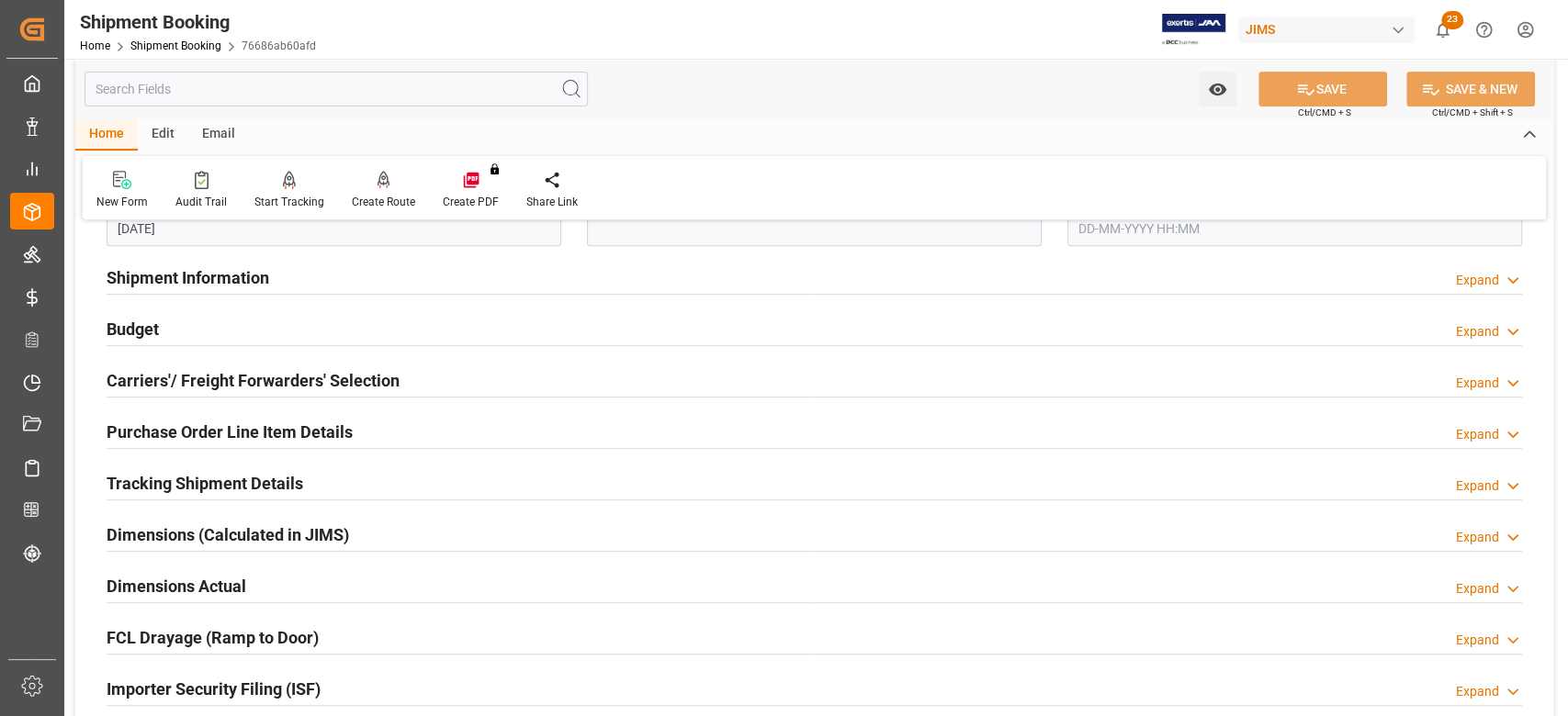
click at [151, 430] on h2 "Purchase Order Line Item Details" at bounding box center [229, 432] width 246 height 25
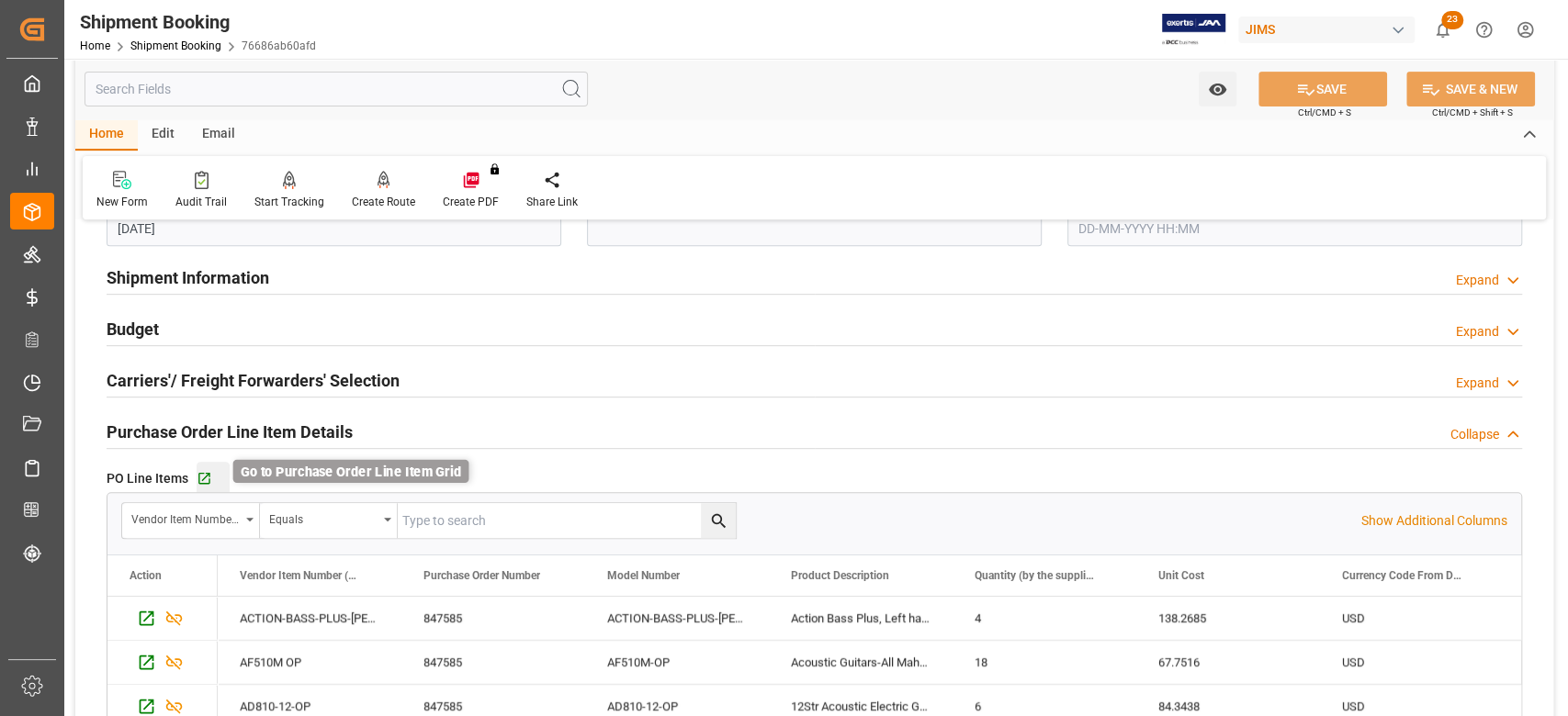
click at [203, 478] on icon "button" at bounding box center [204, 479] width 12 height 12
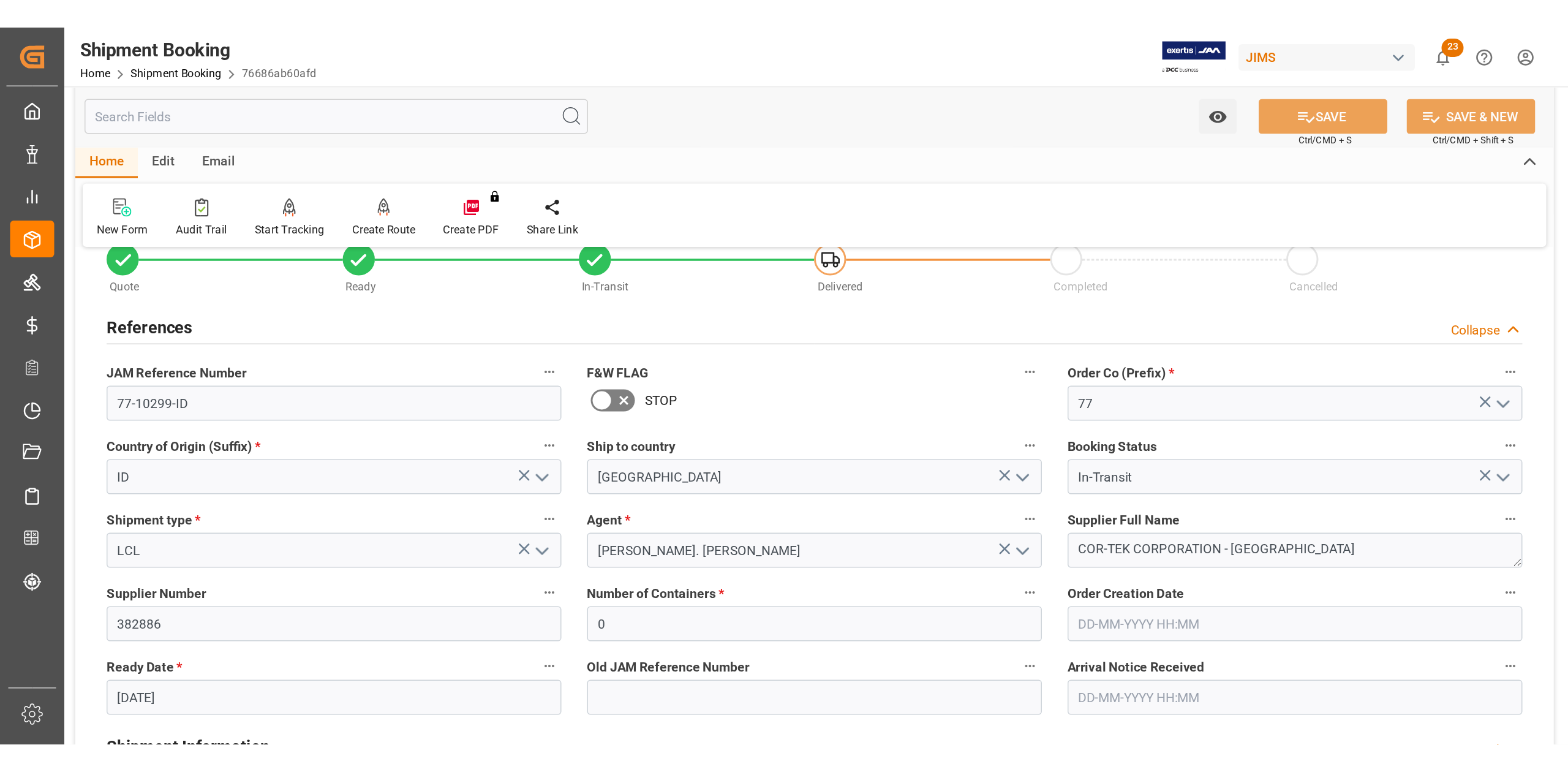
scroll to position [0, 0]
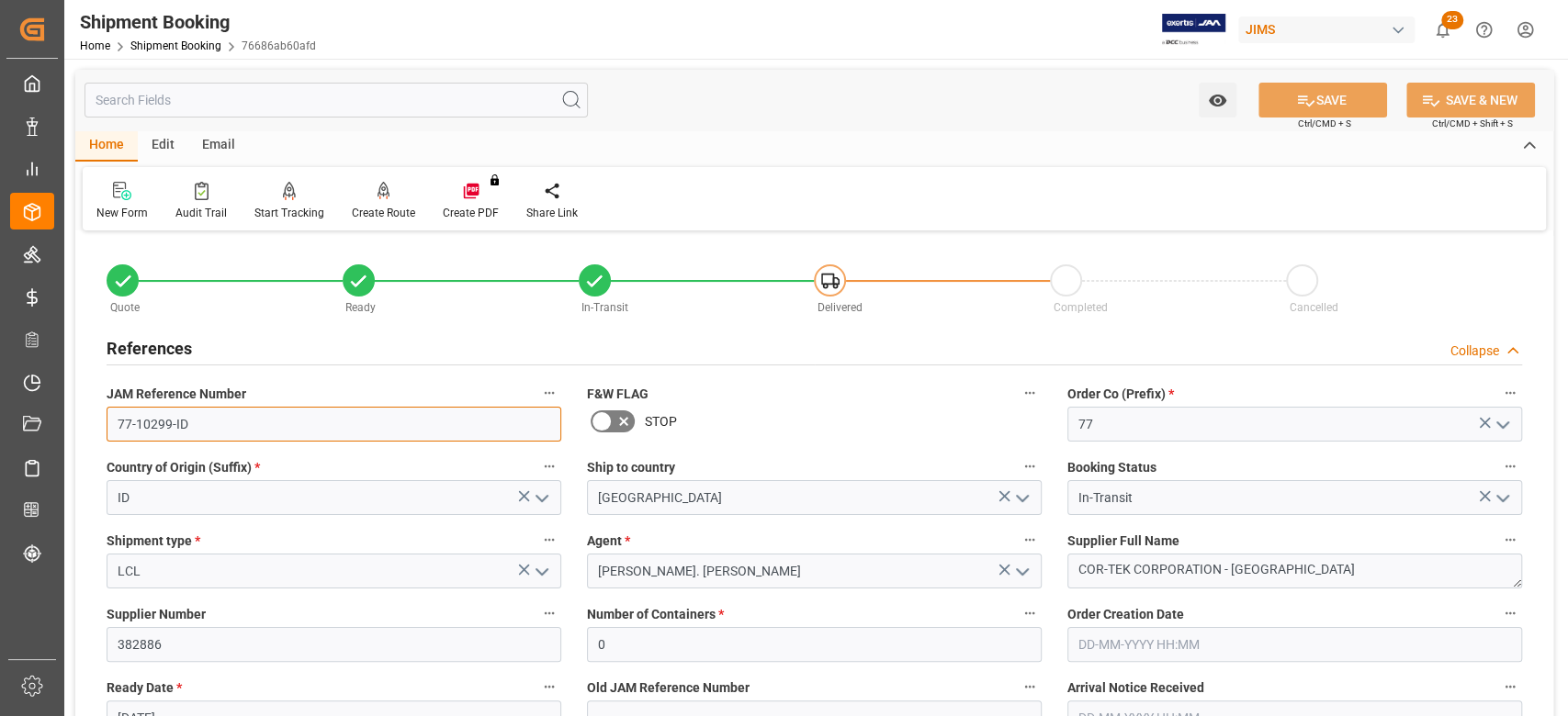
click at [213, 431] on input "77-10299-ID" at bounding box center [333, 424] width 455 height 35
click at [1300, 570] on textarea "COR-TEK CORPORATION - [GEOGRAPHIC_DATA]" at bounding box center [1294, 571] width 455 height 35
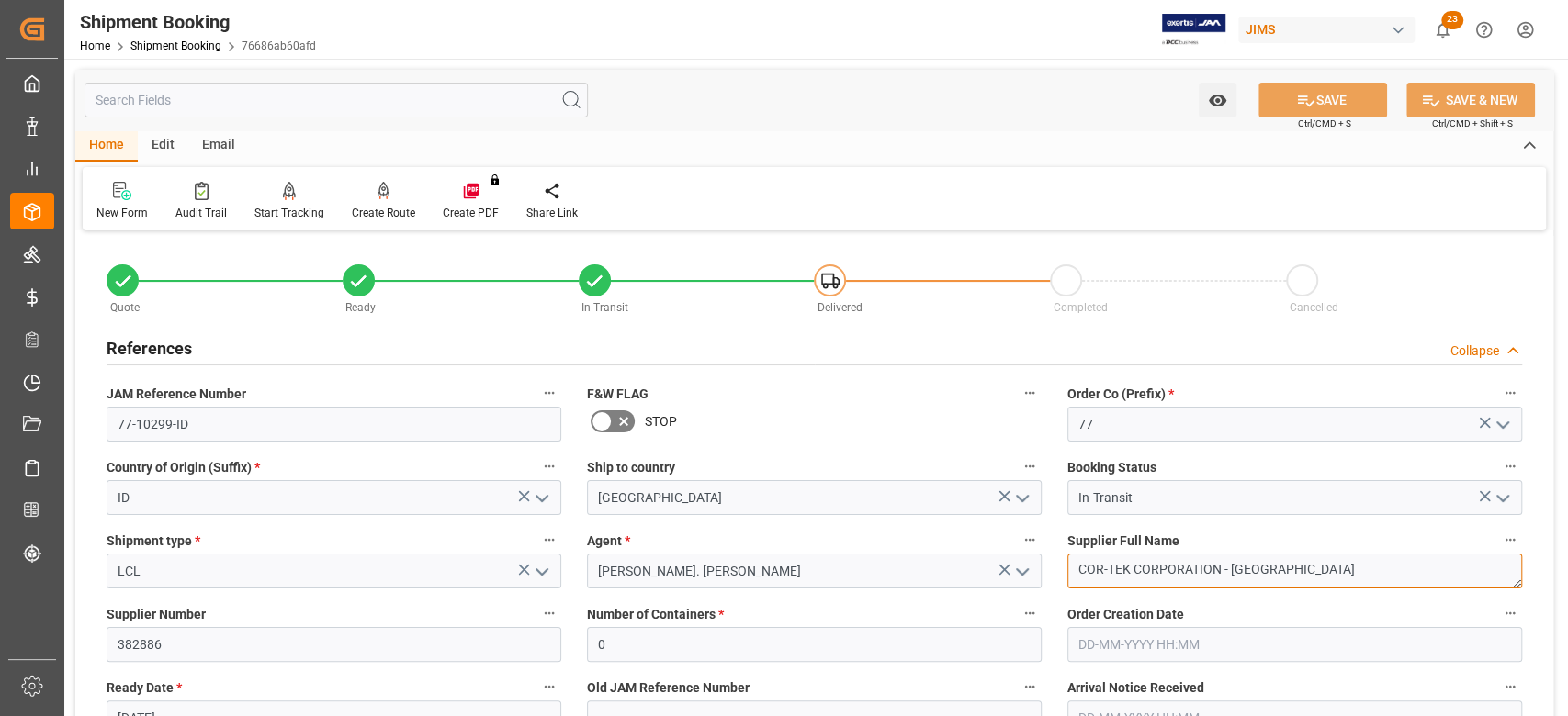
click at [1300, 570] on textarea "COR-TEK CORPORATION - [GEOGRAPHIC_DATA]" at bounding box center [1294, 571] width 455 height 35
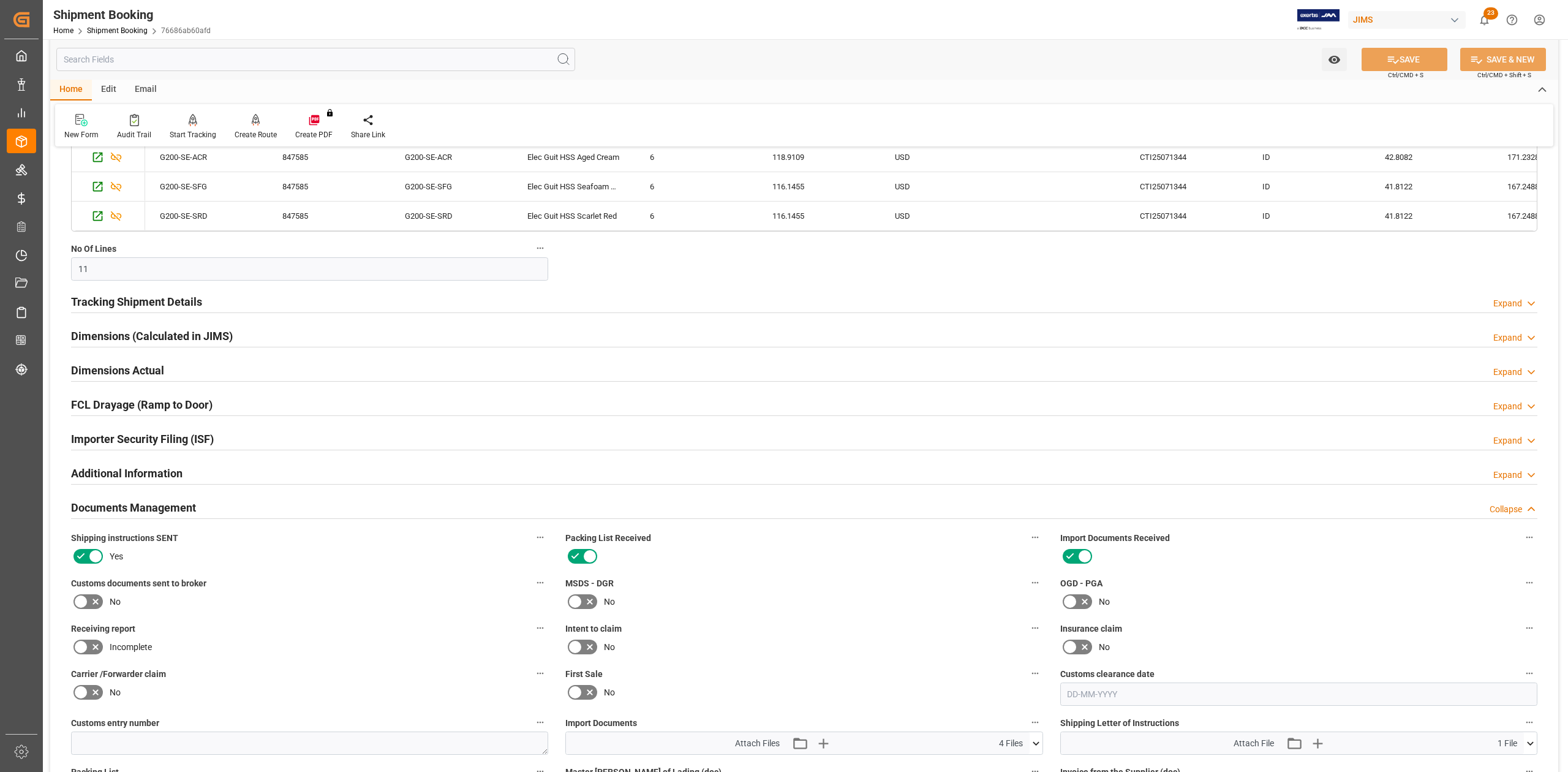
scroll to position [1225, 0]
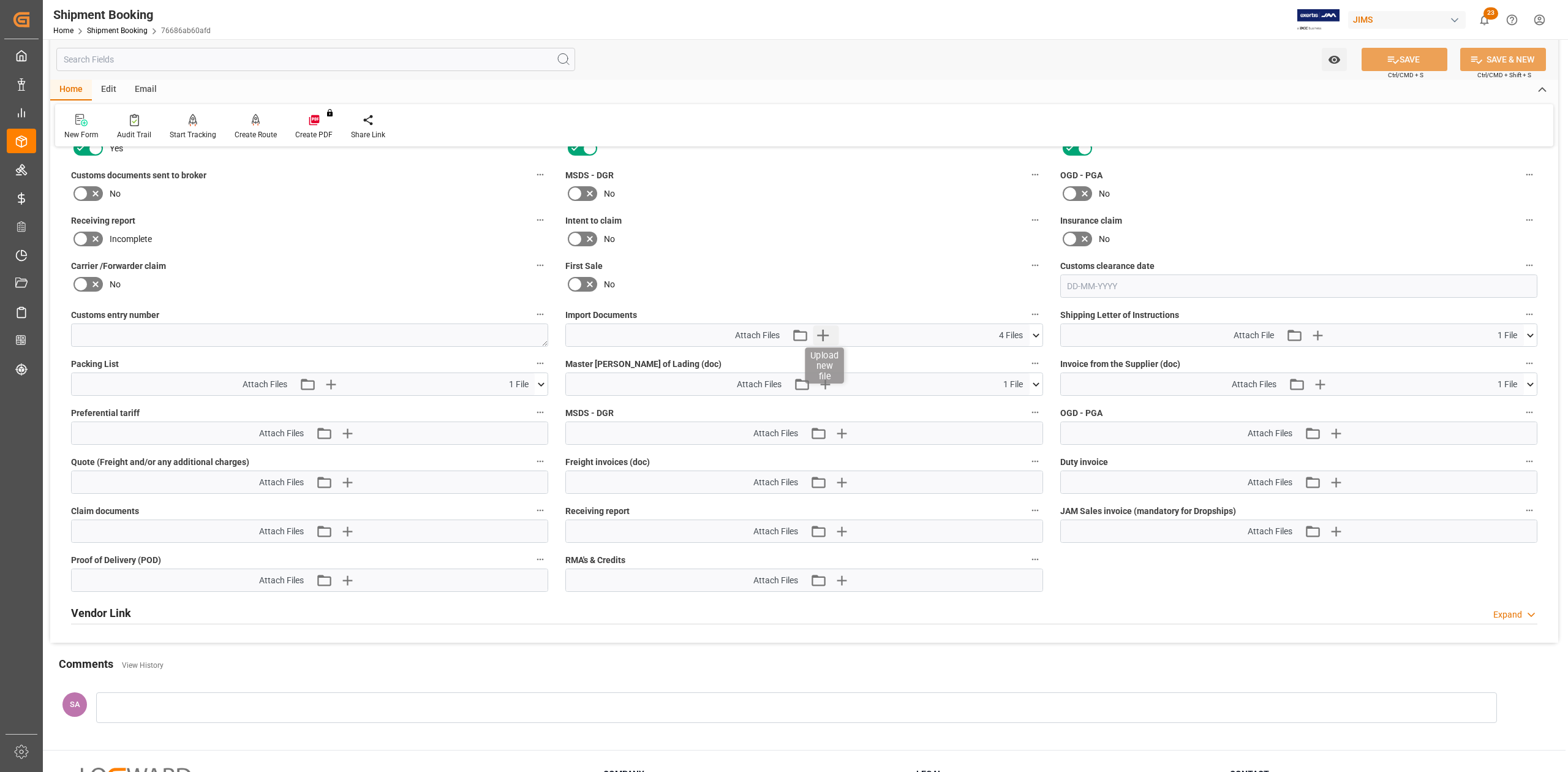
click at [825, 331] on icon "button" at bounding box center [822, 335] width 20 height 20
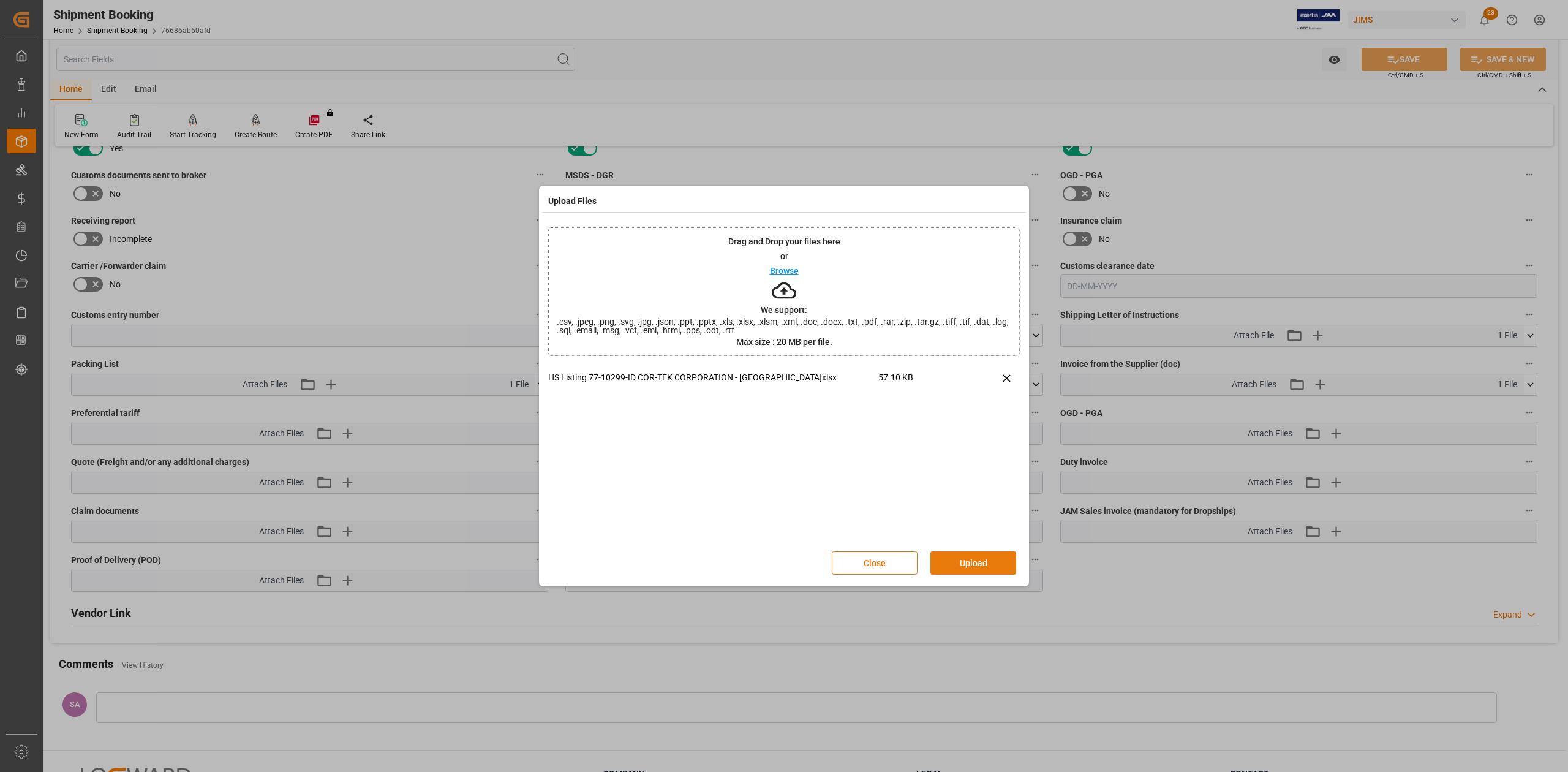
click at [982, 562] on button "Upload" at bounding box center [973, 562] width 85 height 23
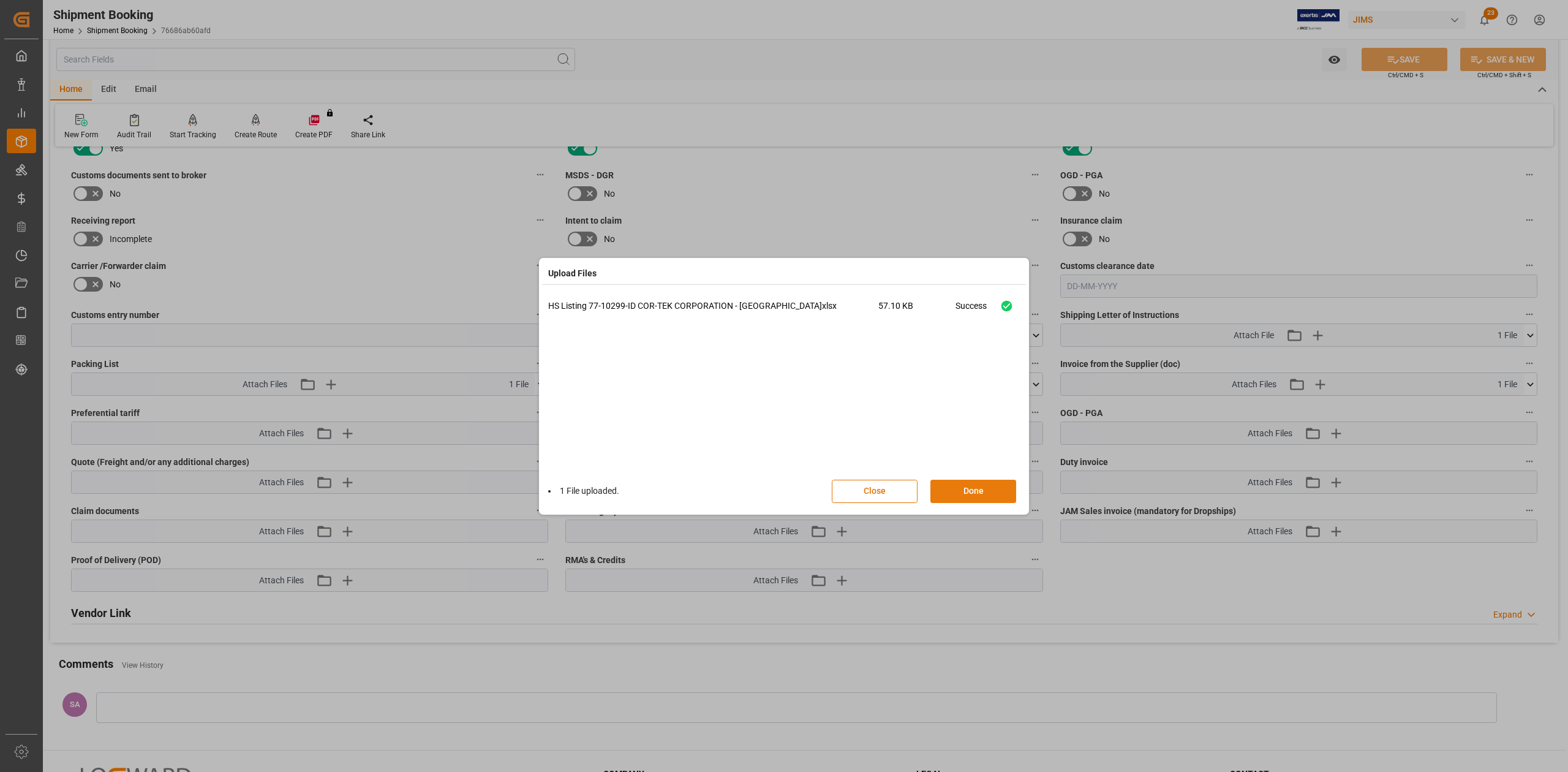
click at [971, 494] on button "Done" at bounding box center [973, 491] width 85 height 23
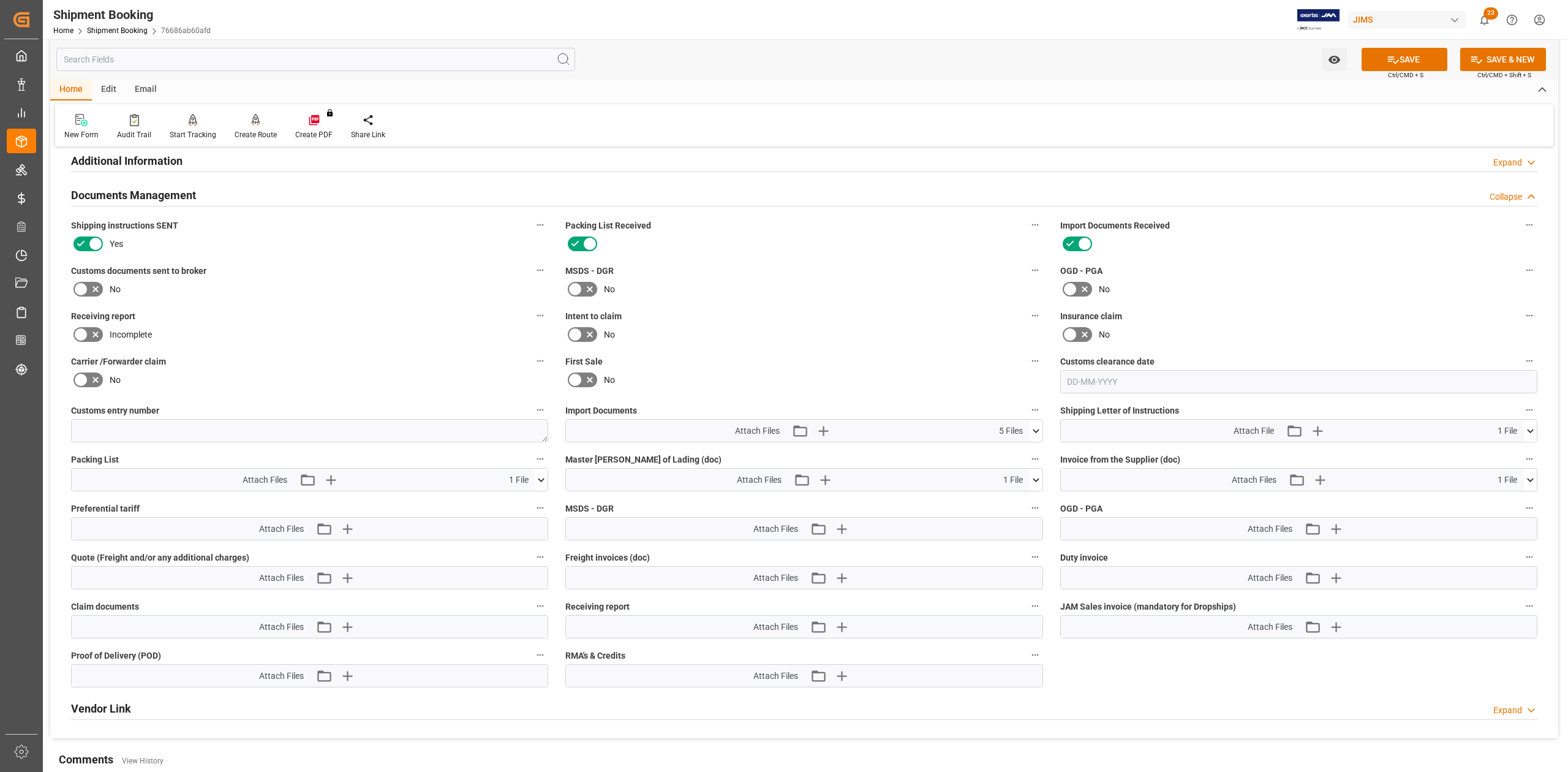
scroll to position [980, 0]
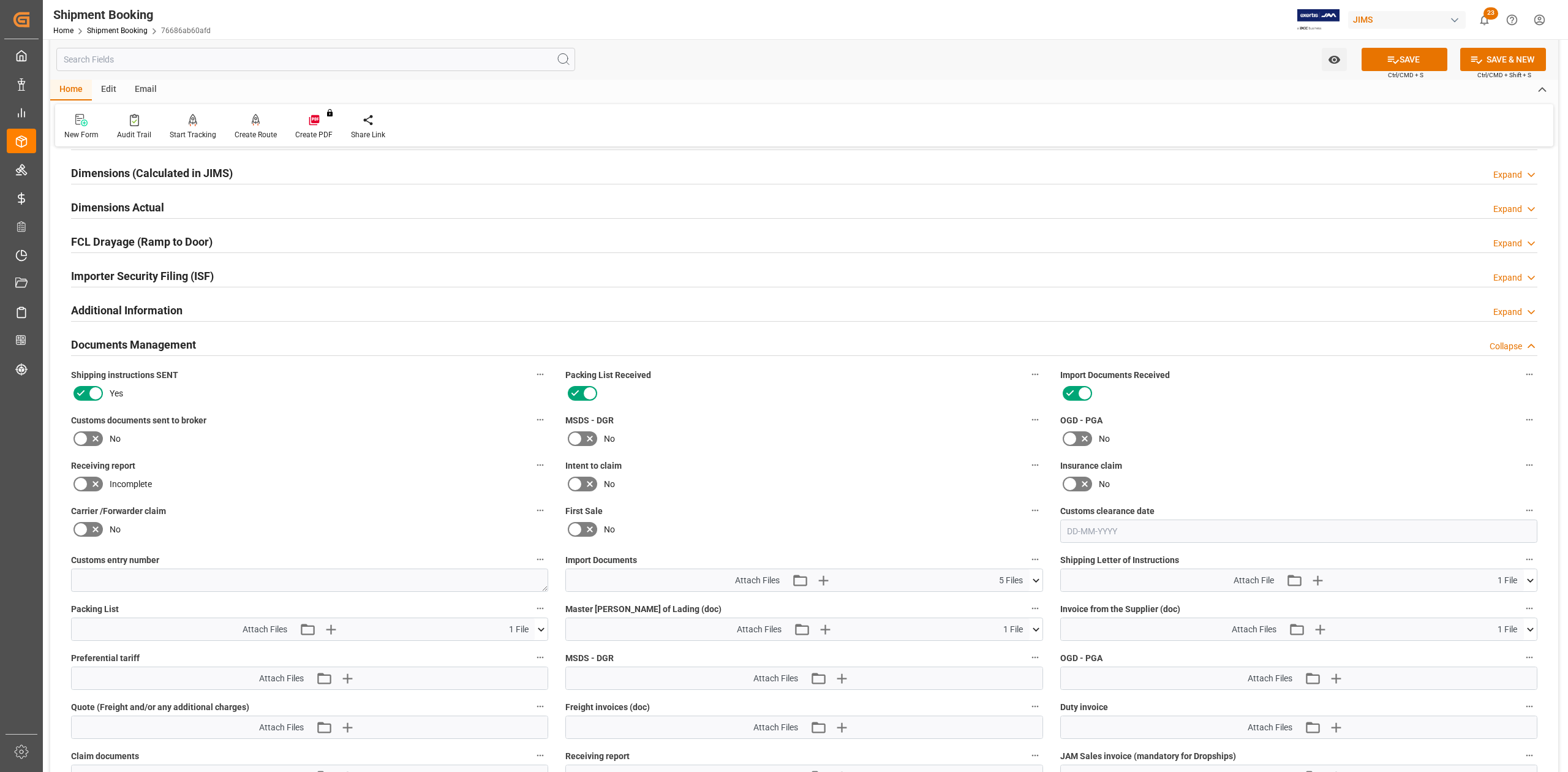
click at [88, 434] on icon at bounding box center [95, 438] width 15 height 15
click at [0, 0] on input "checkbox" at bounding box center [0, 0] width 0 height 0
click at [1378, 56] on button "SAVE" at bounding box center [1404, 59] width 85 height 23
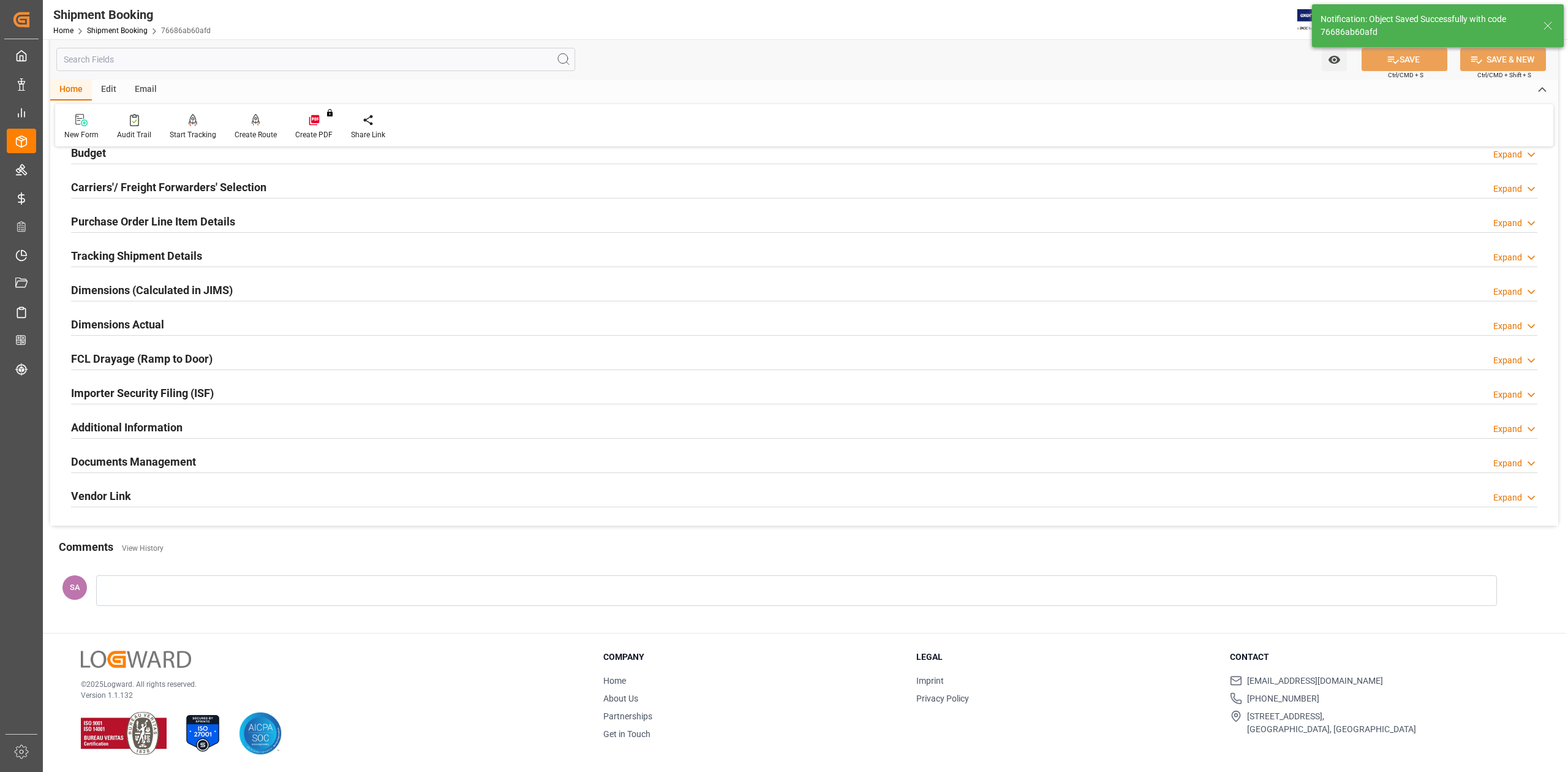
scroll to position [150, 0]
click at [130, 461] on h2 "Documents Management" at bounding box center [133, 462] width 125 height 16
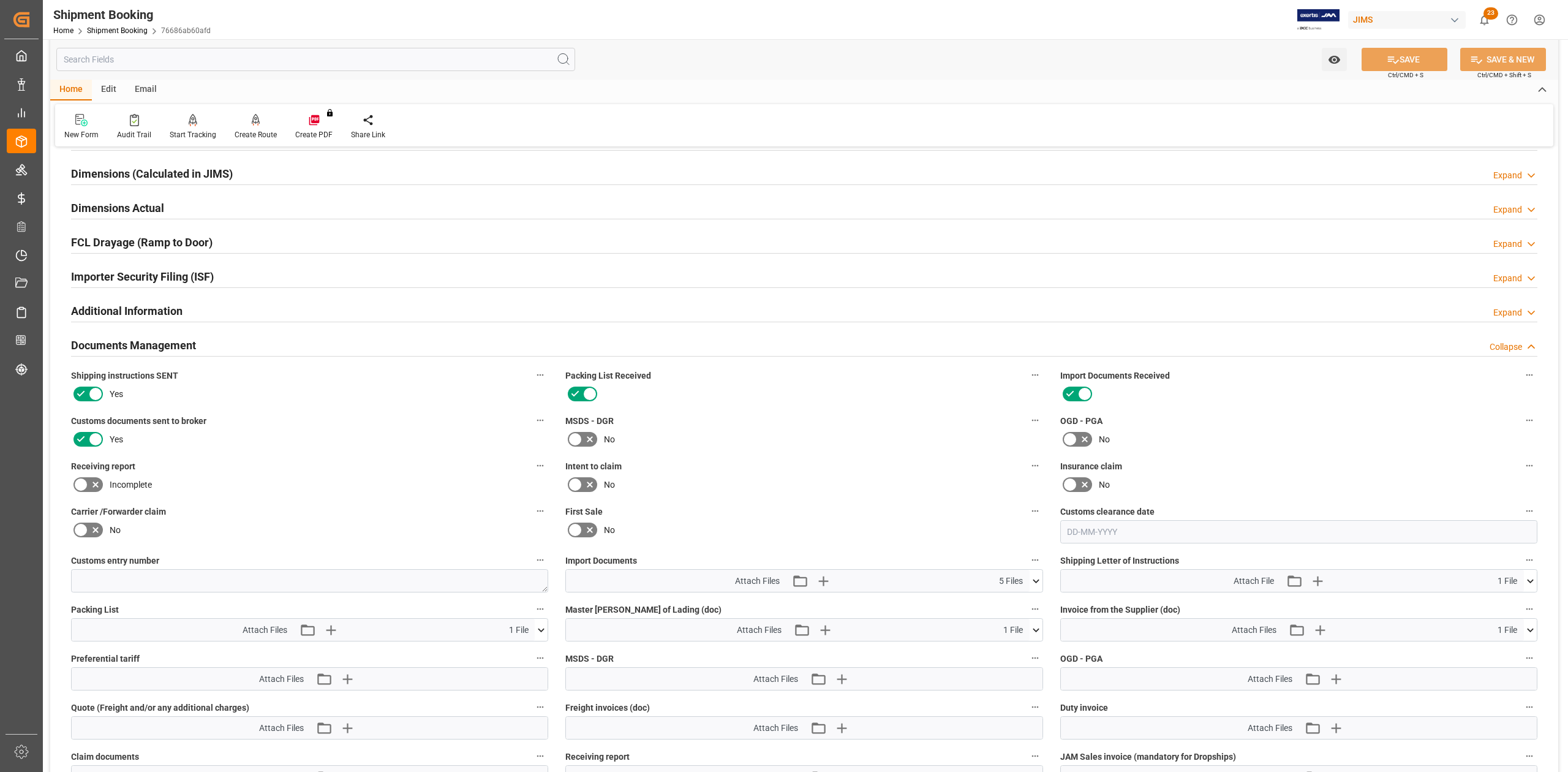
click at [1034, 584] on icon at bounding box center [1036, 581] width 13 height 13
click at [821, 579] on icon "button" at bounding box center [822, 580] width 20 height 20
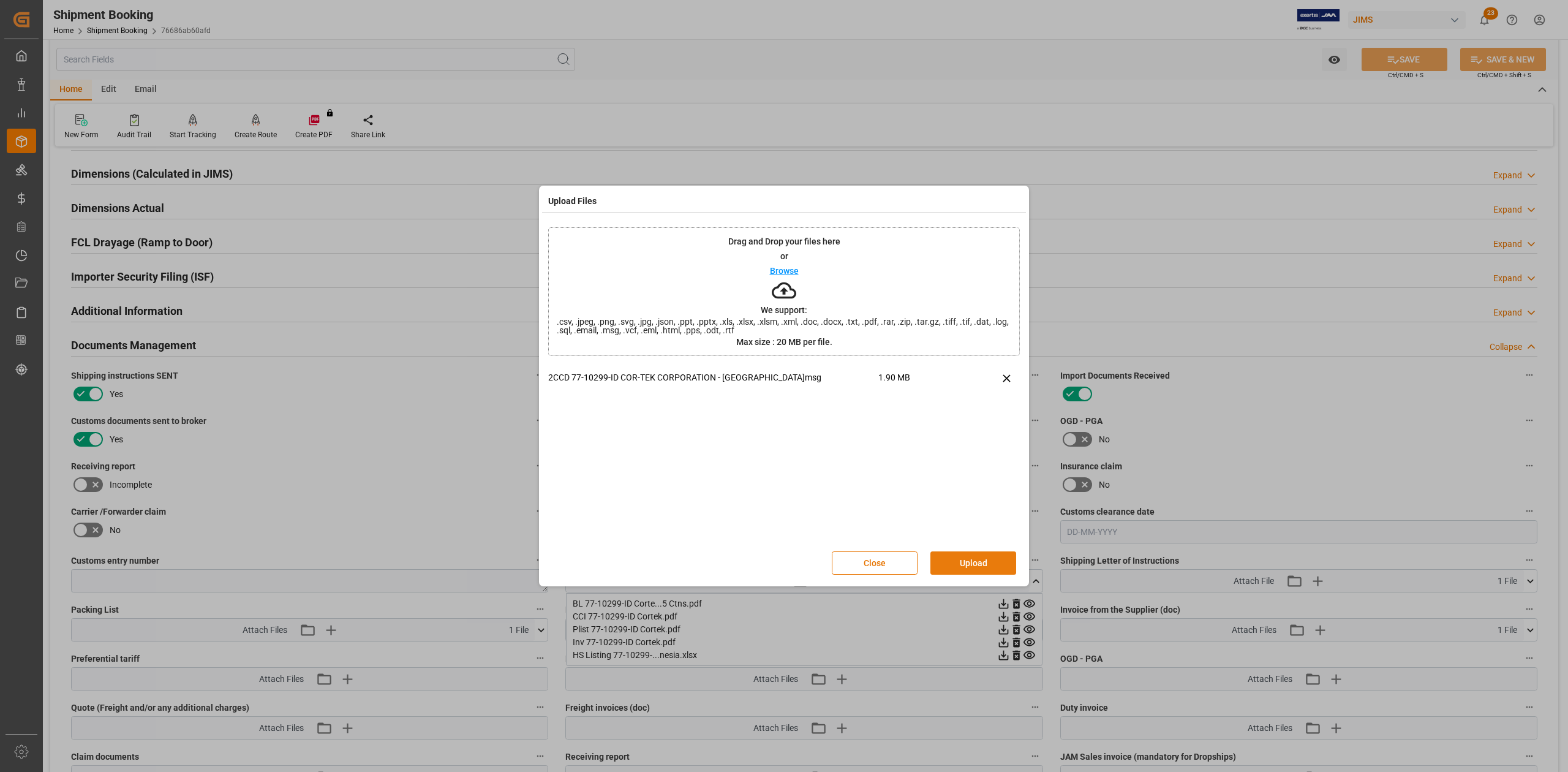
click at [971, 574] on button "Upload" at bounding box center [973, 562] width 85 height 23
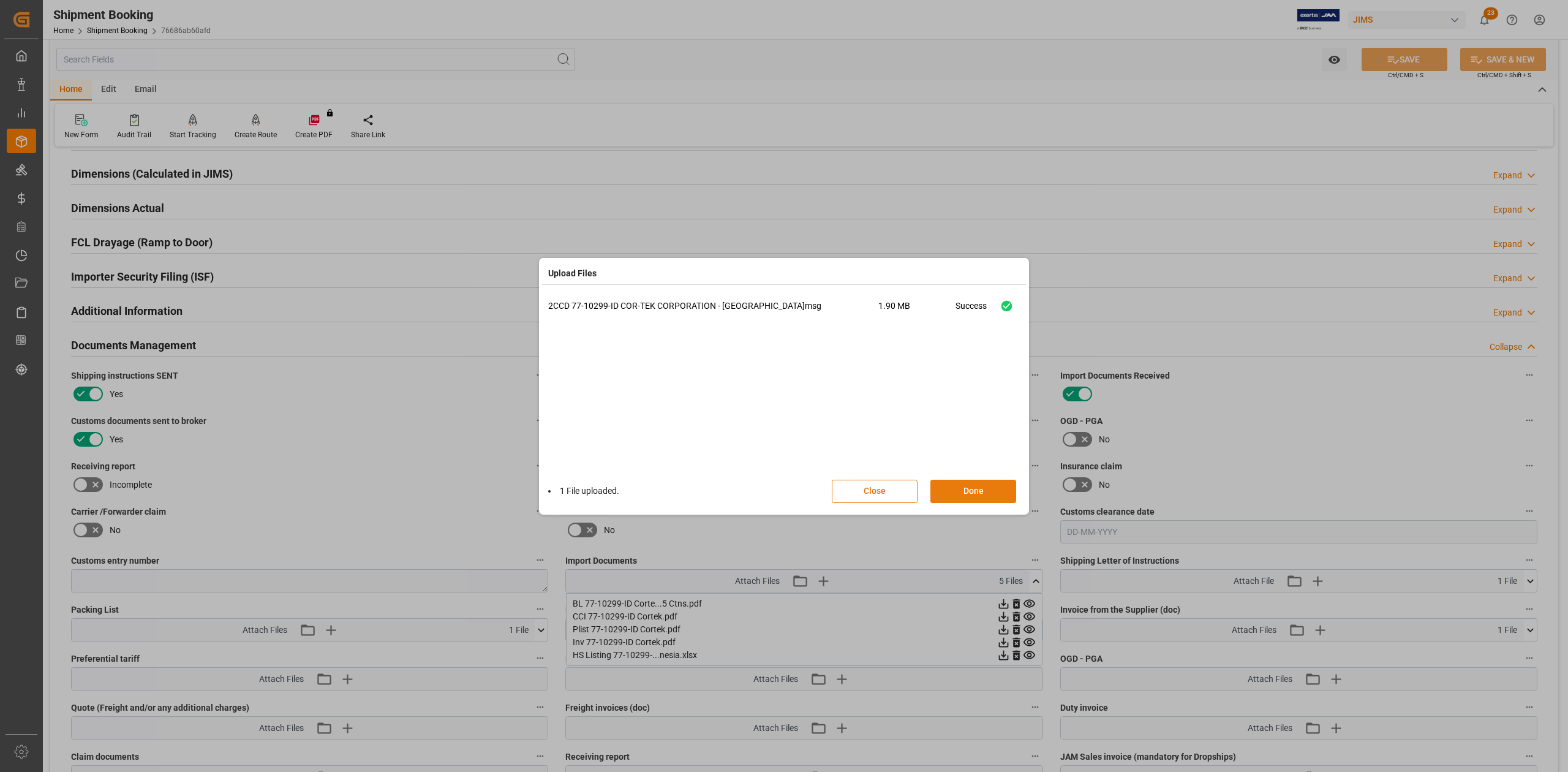
click at [976, 486] on button "Done" at bounding box center [973, 491] width 85 height 23
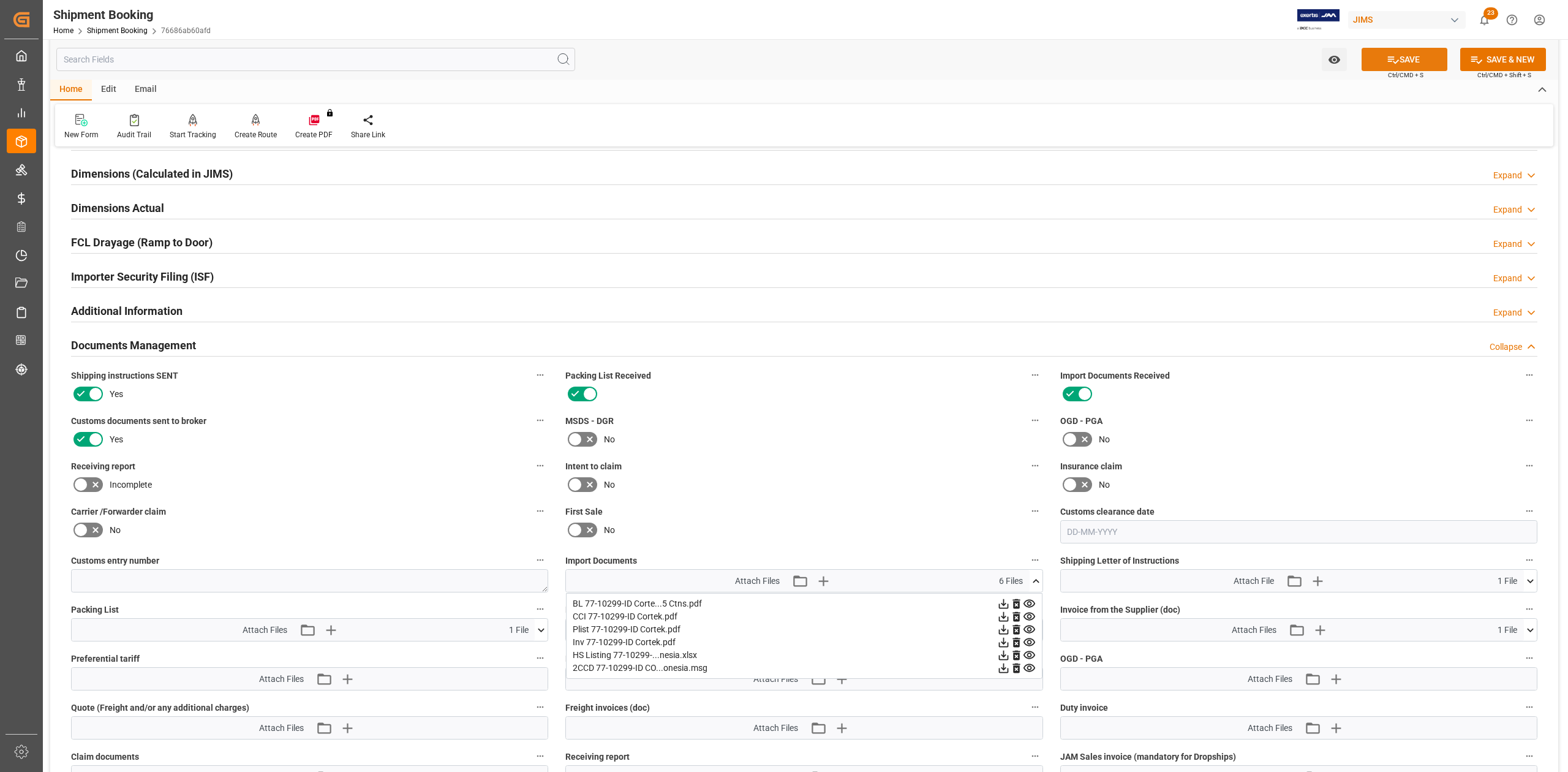
click at [1400, 62] on button "SAVE" at bounding box center [1404, 59] width 85 height 23
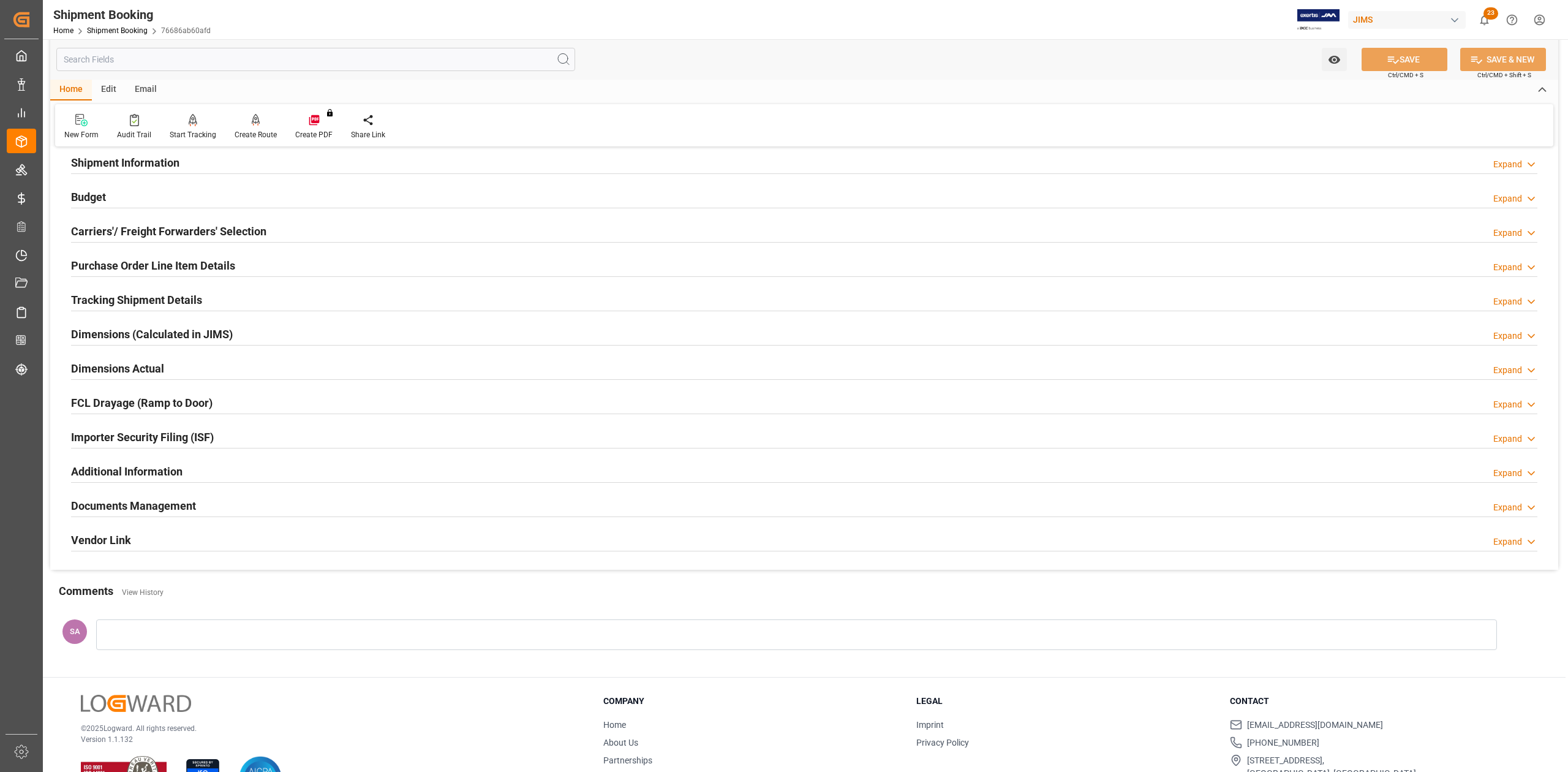
scroll to position [0, 0]
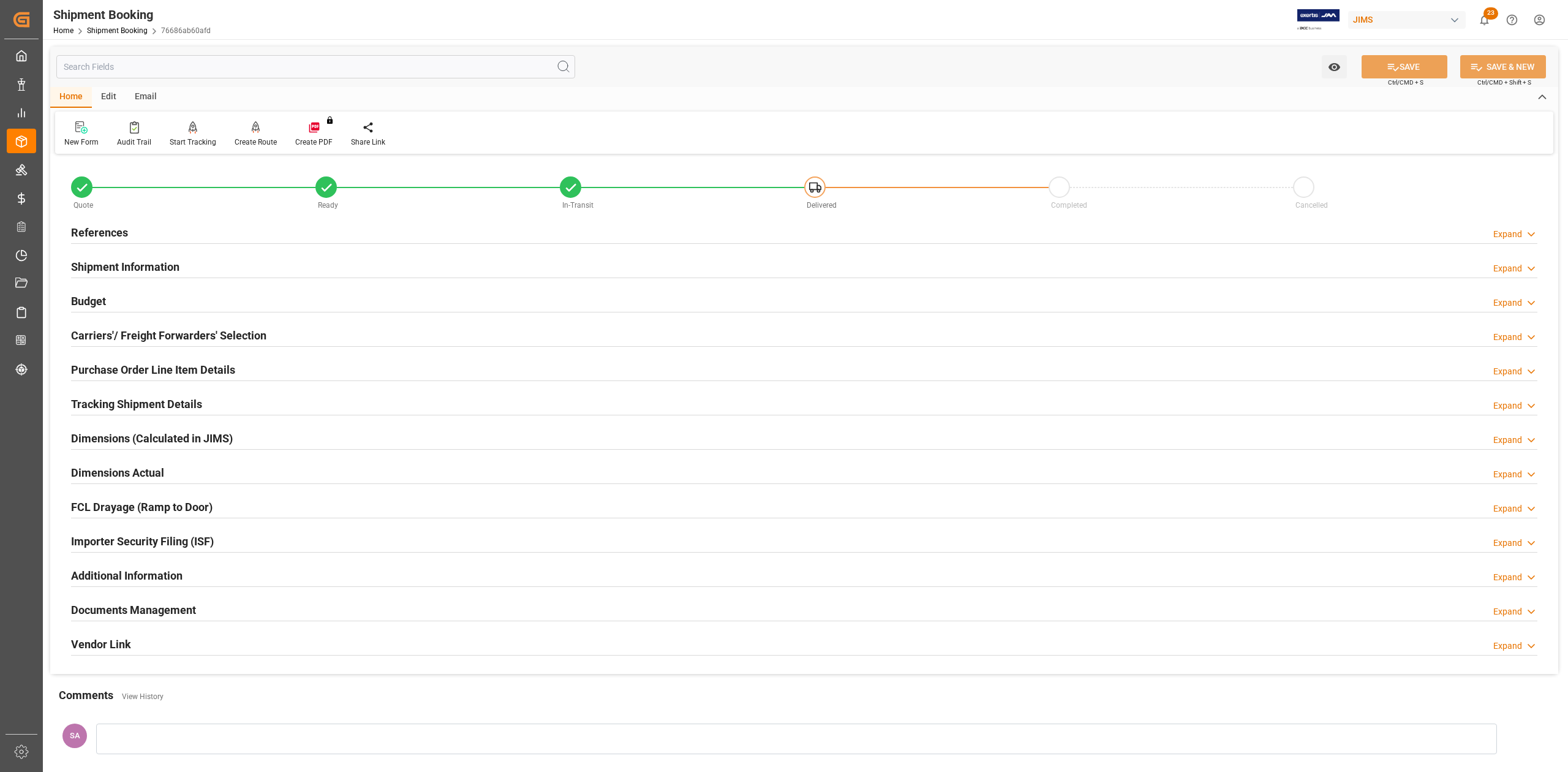
click at [111, 228] on h2 "References" at bounding box center [99, 232] width 57 height 16
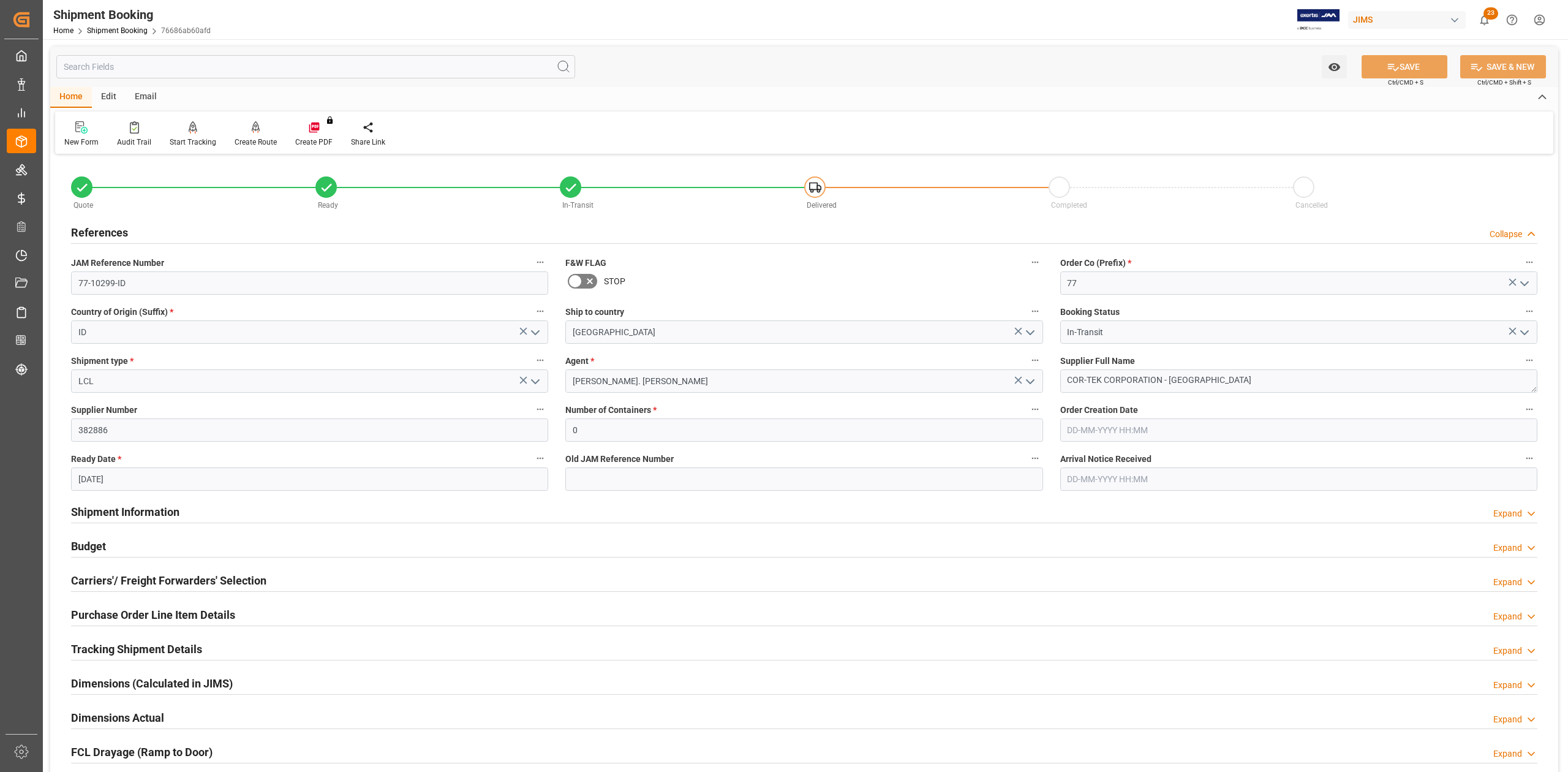
click at [111, 228] on h2 "References" at bounding box center [99, 232] width 57 height 16
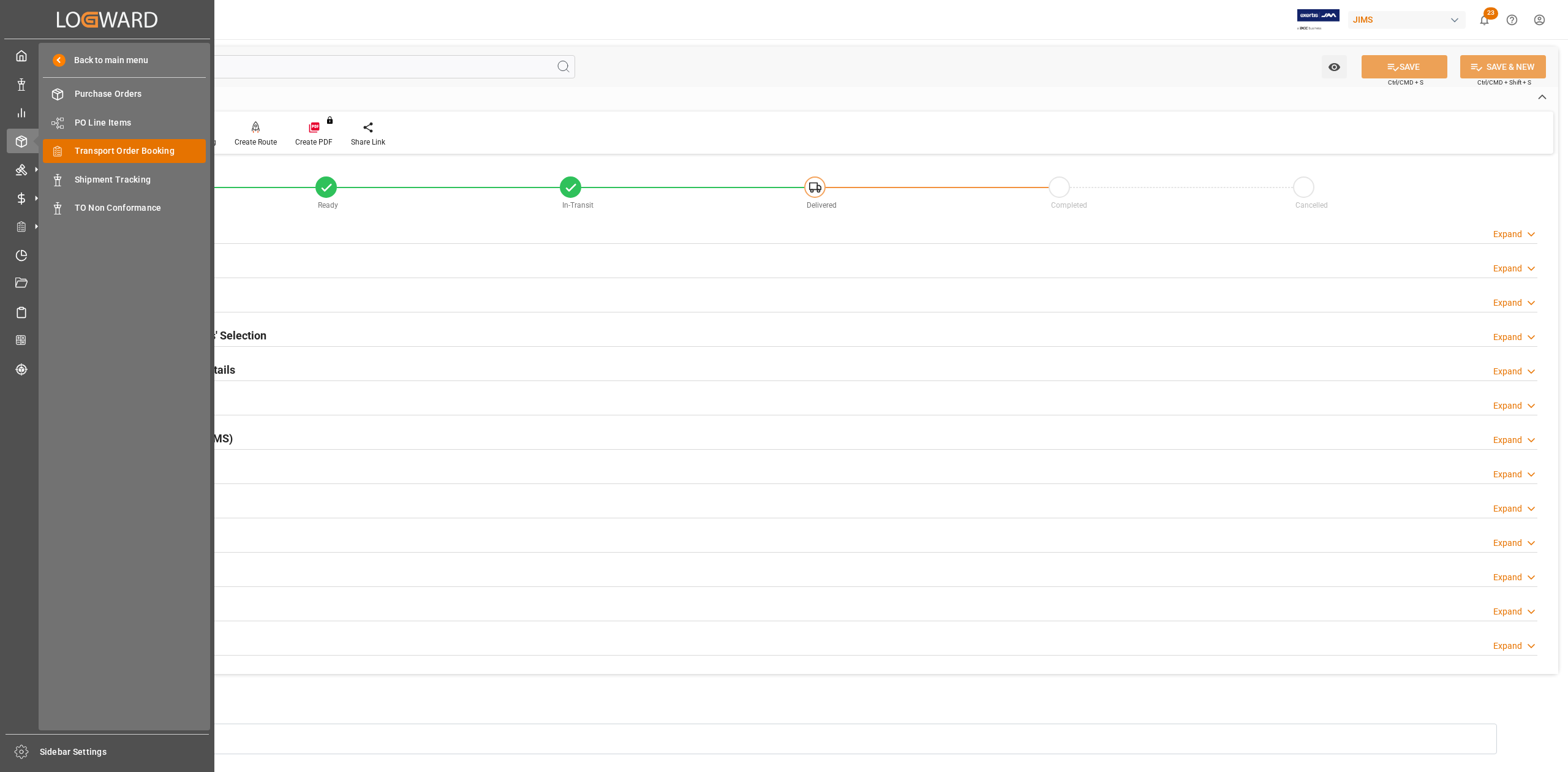
click at [104, 152] on span "Transport Order Booking" at bounding box center [141, 151] width 132 height 13
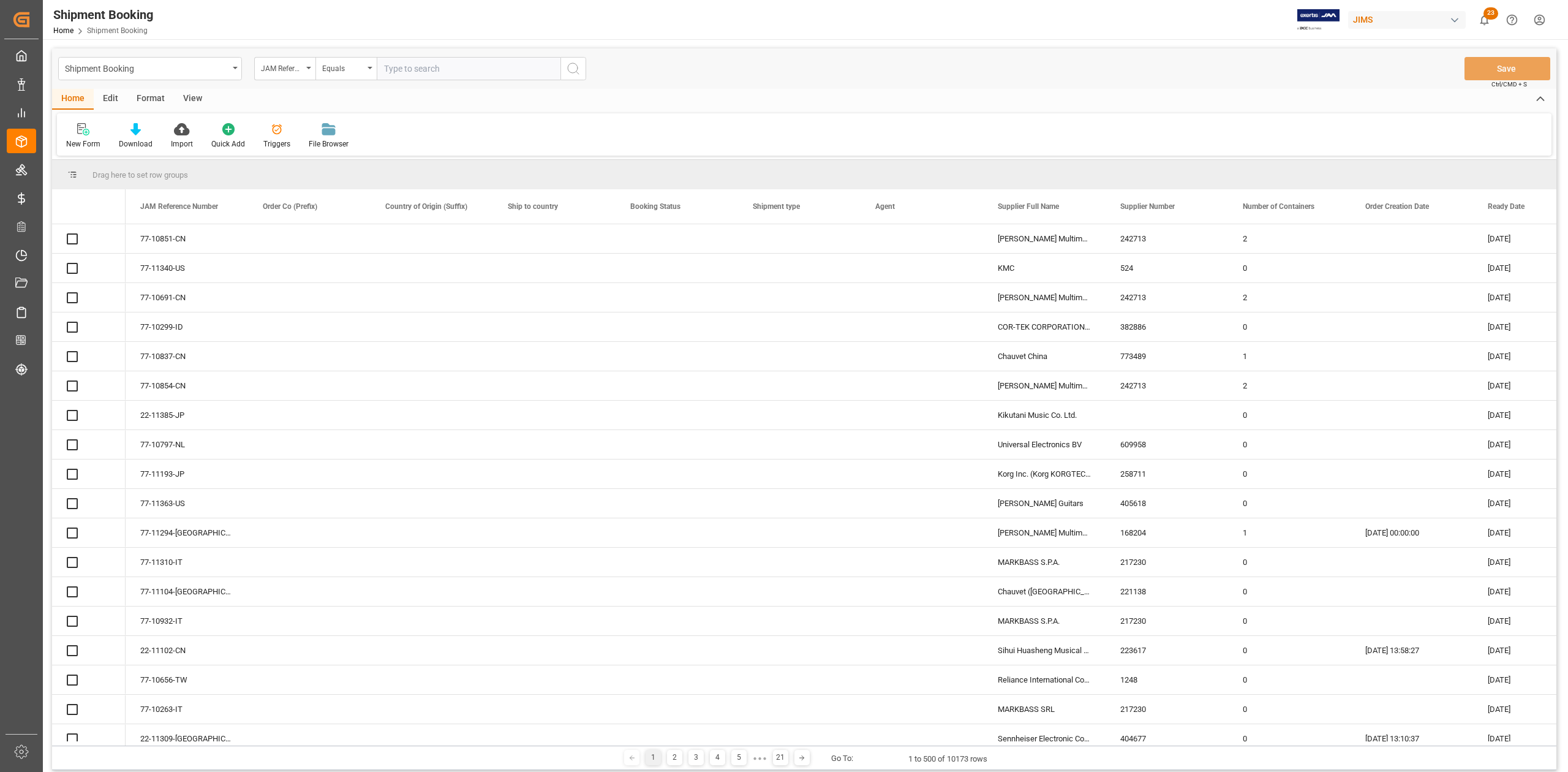
click at [442, 60] on input "text" at bounding box center [469, 68] width 184 height 23
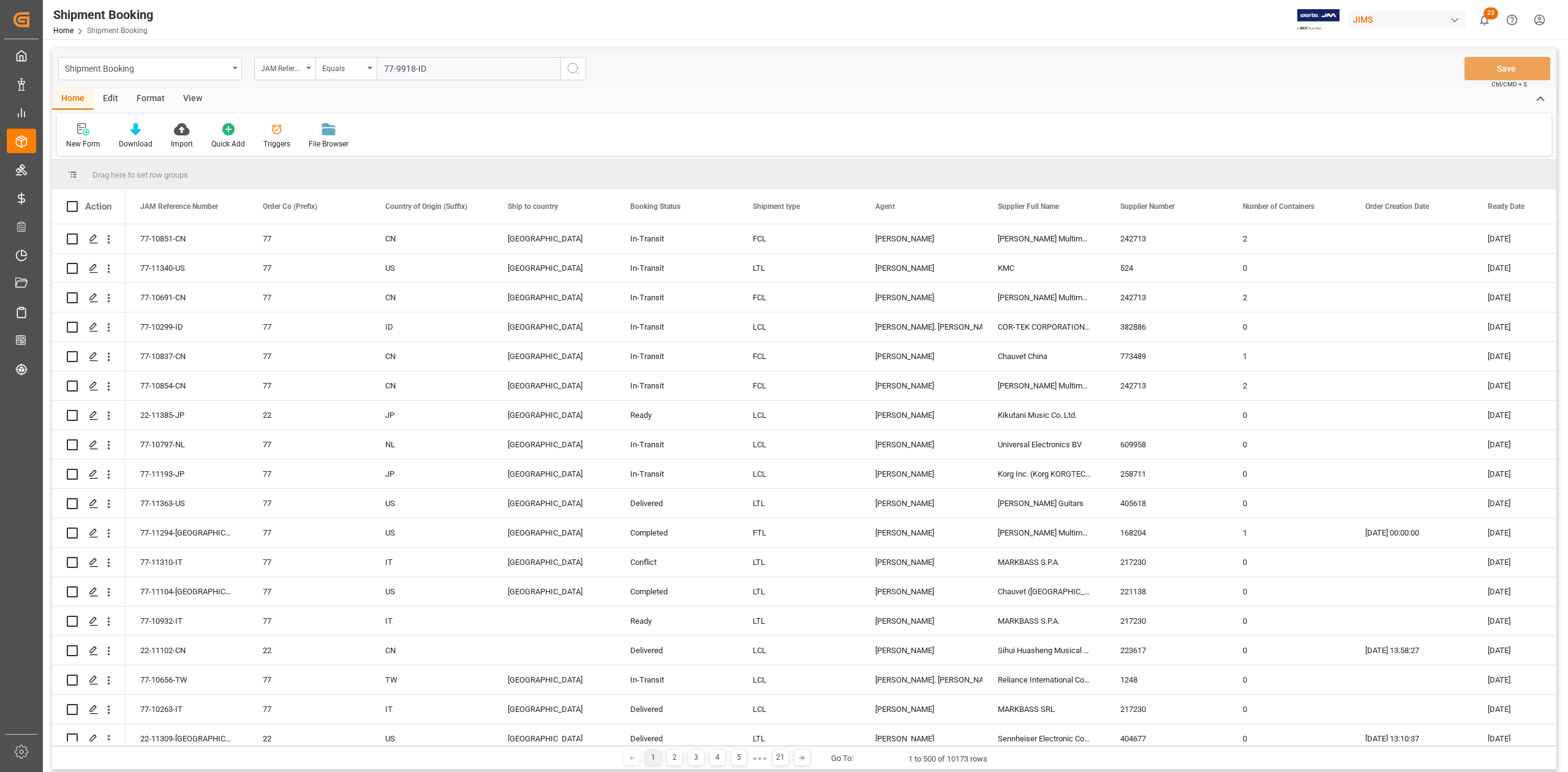
type input "77-9918-ID"
click at [577, 72] on icon "search button" at bounding box center [573, 68] width 15 height 15
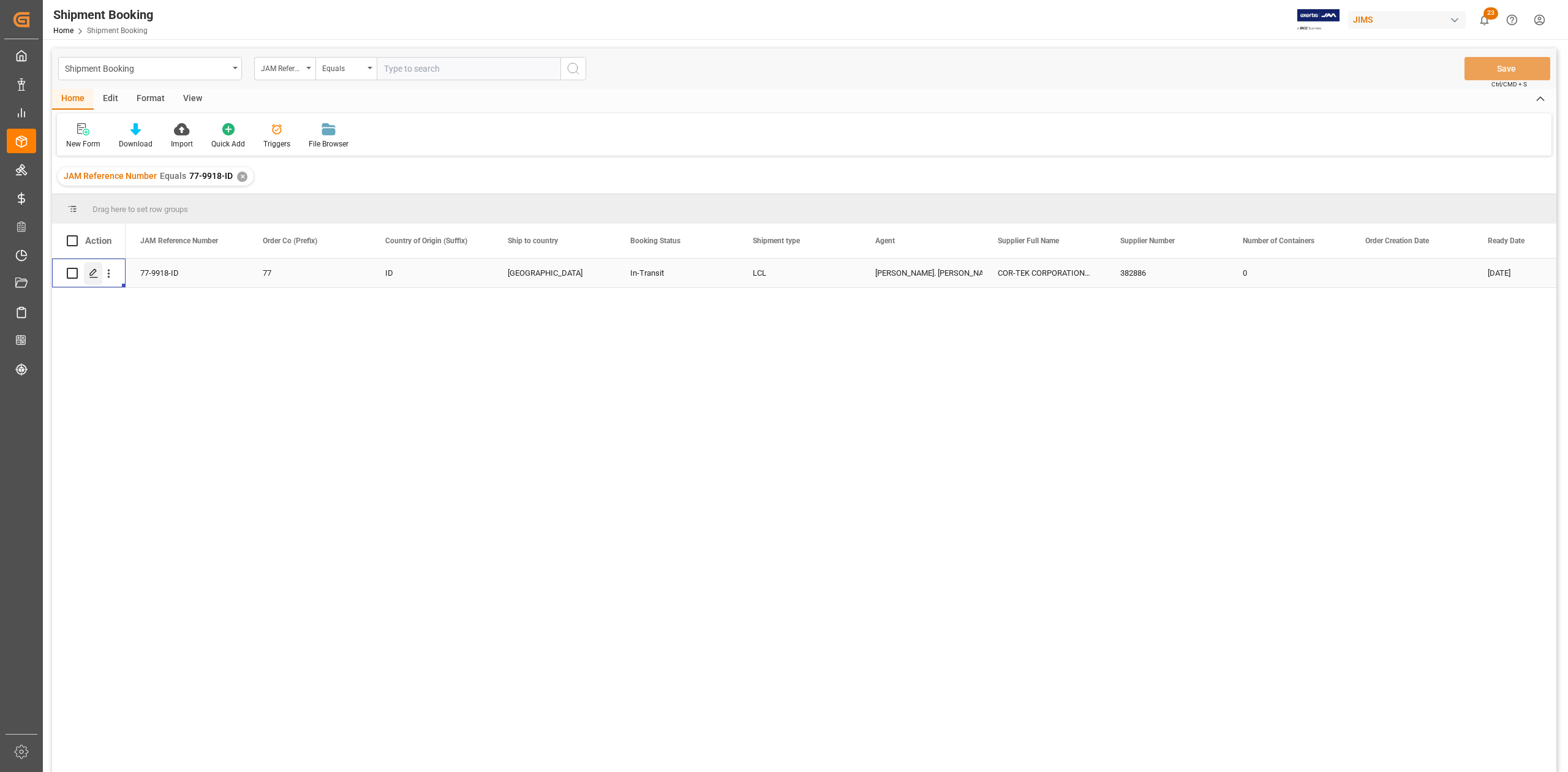
click at [92, 277] on icon "Press SPACE to select this row." at bounding box center [93, 273] width 9 height 9
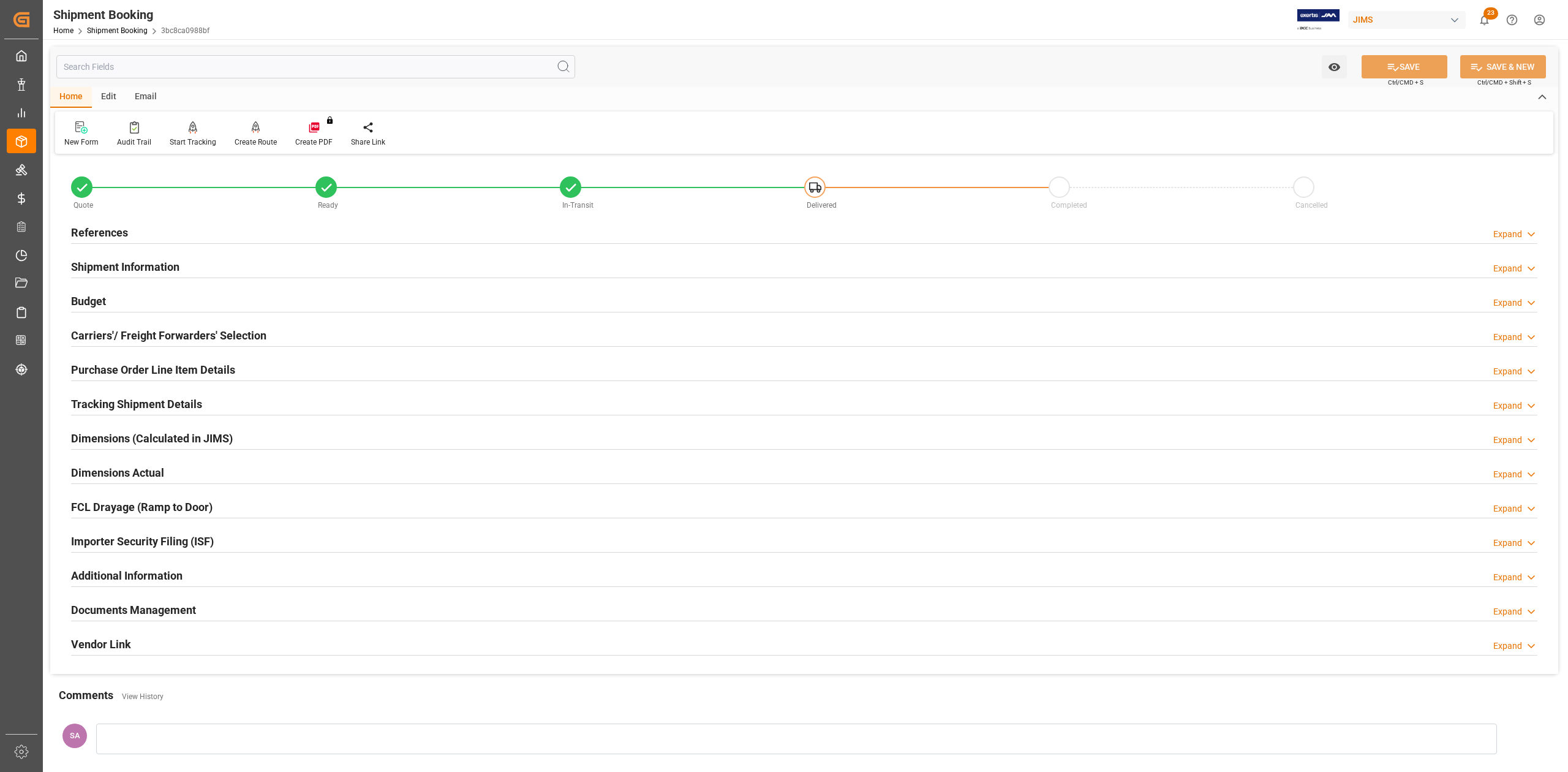
click at [153, 603] on h2 "Documents Management" at bounding box center [133, 610] width 125 height 16
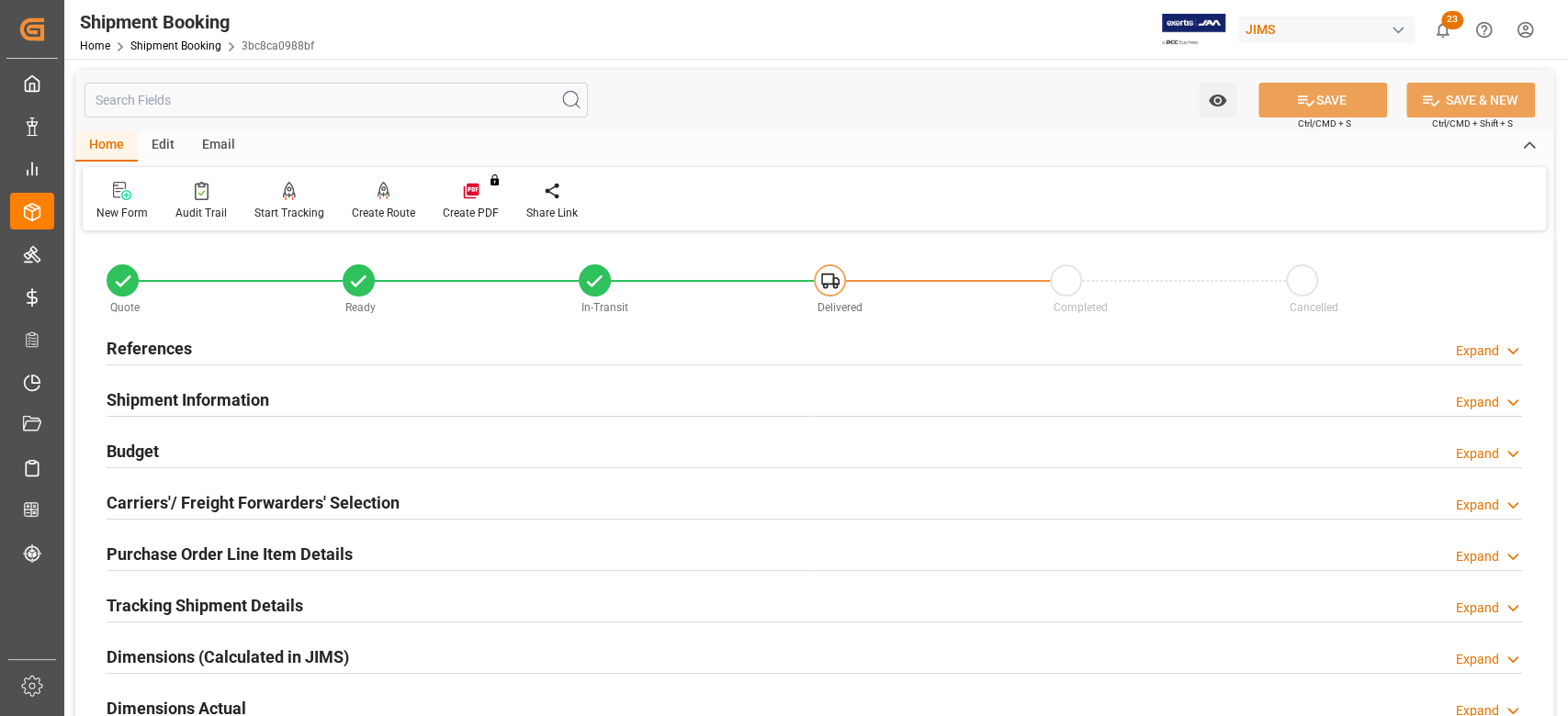
drag, startPoint x: 167, startPoint y: 401, endPoint x: 193, endPoint y: 402, distance: 26.0
click at [167, 401] on h2 "Shipment Information" at bounding box center [187, 400] width 162 height 25
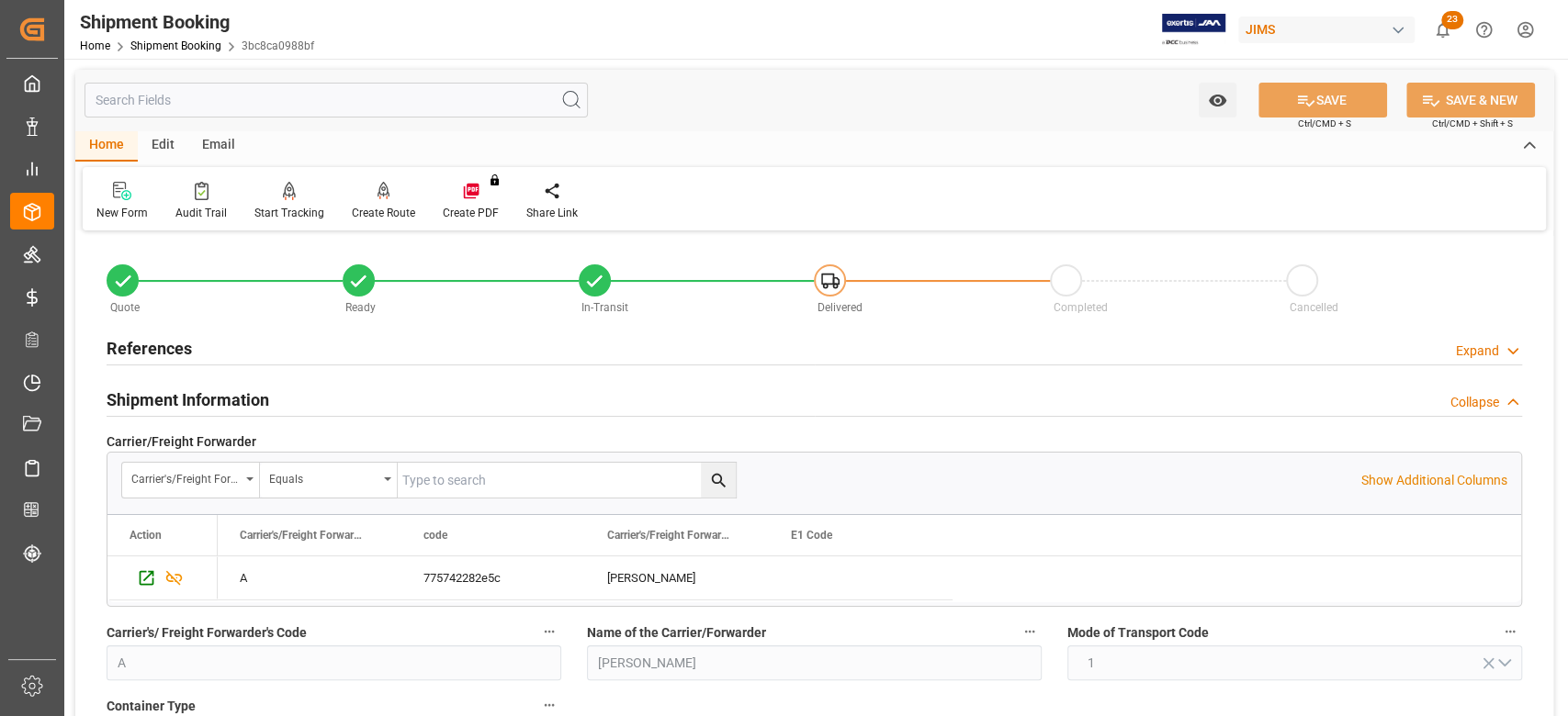
click at [191, 349] on div "References Expand" at bounding box center [814, 347] width 1415 height 35
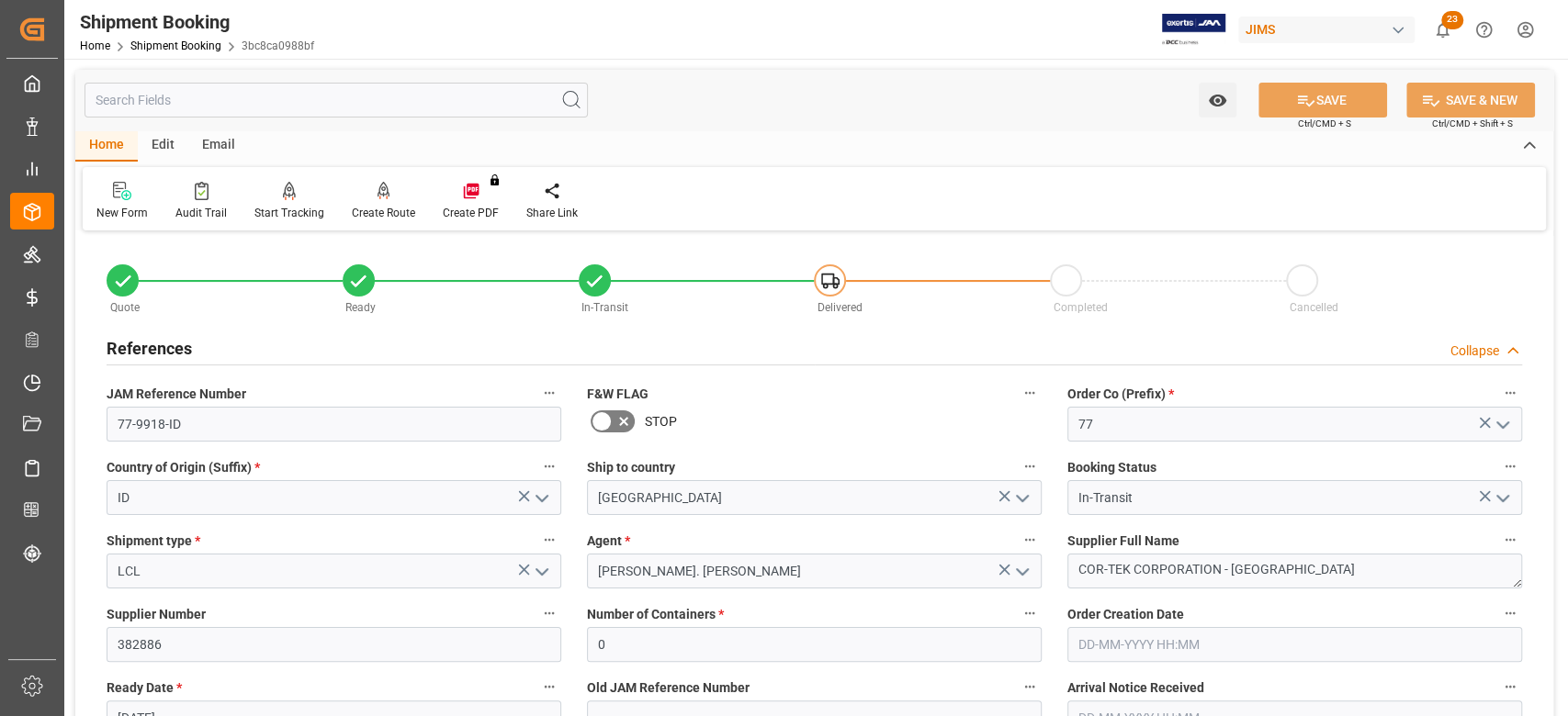
scroll to position [244, 0]
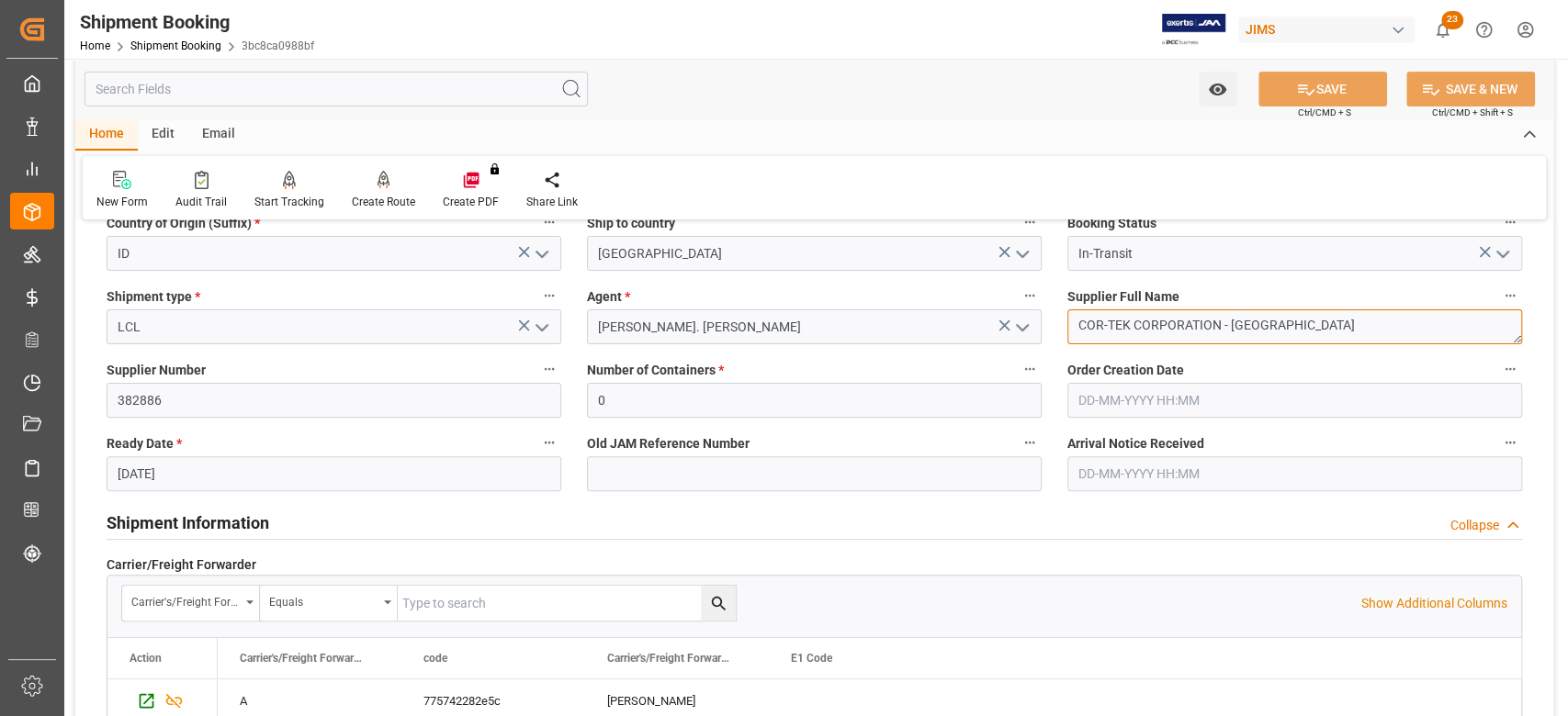
click at [1319, 327] on textarea "COR-TEK CORPORATION - [GEOGRAPHIC_DATA]" at bounding box center [1294, 327] width 455 height 35
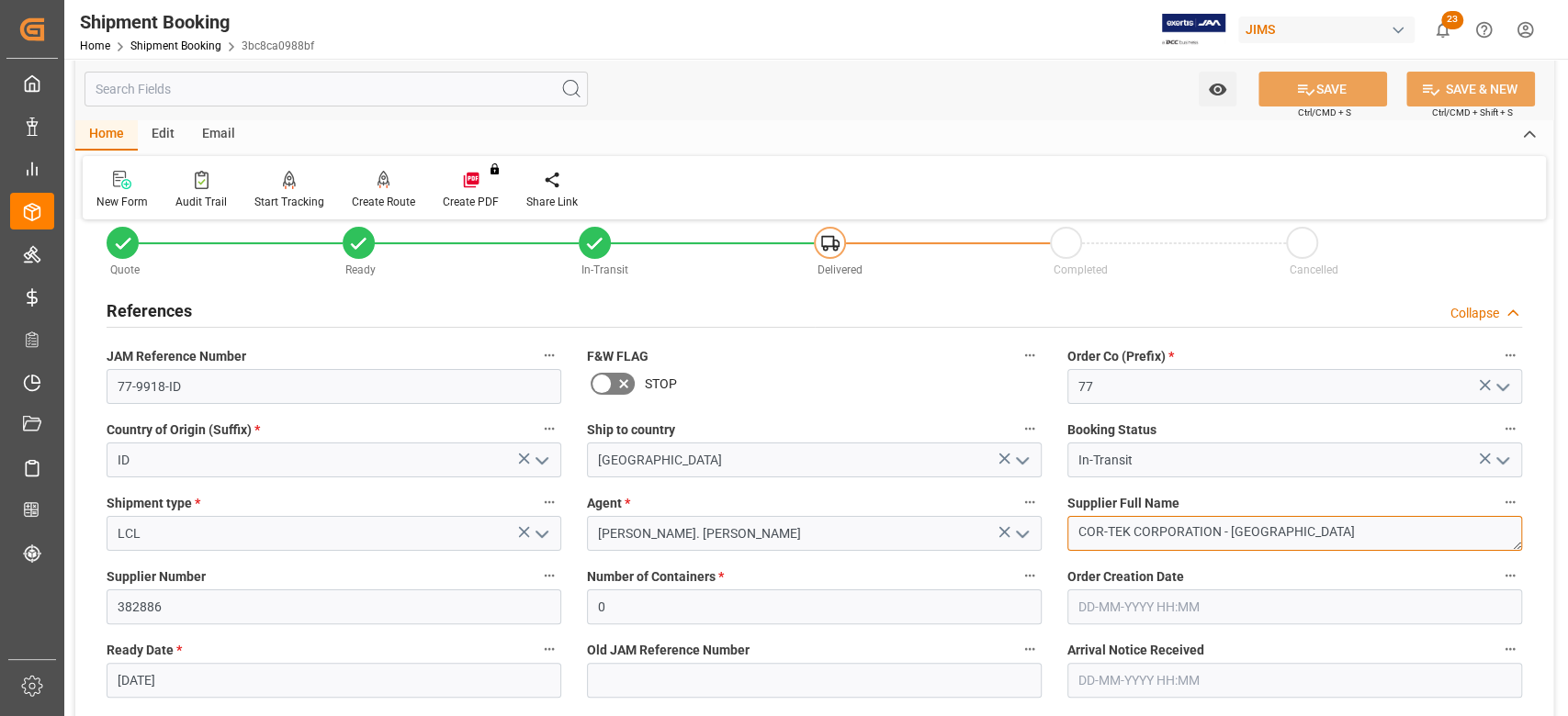
scroll to position [0, 0]
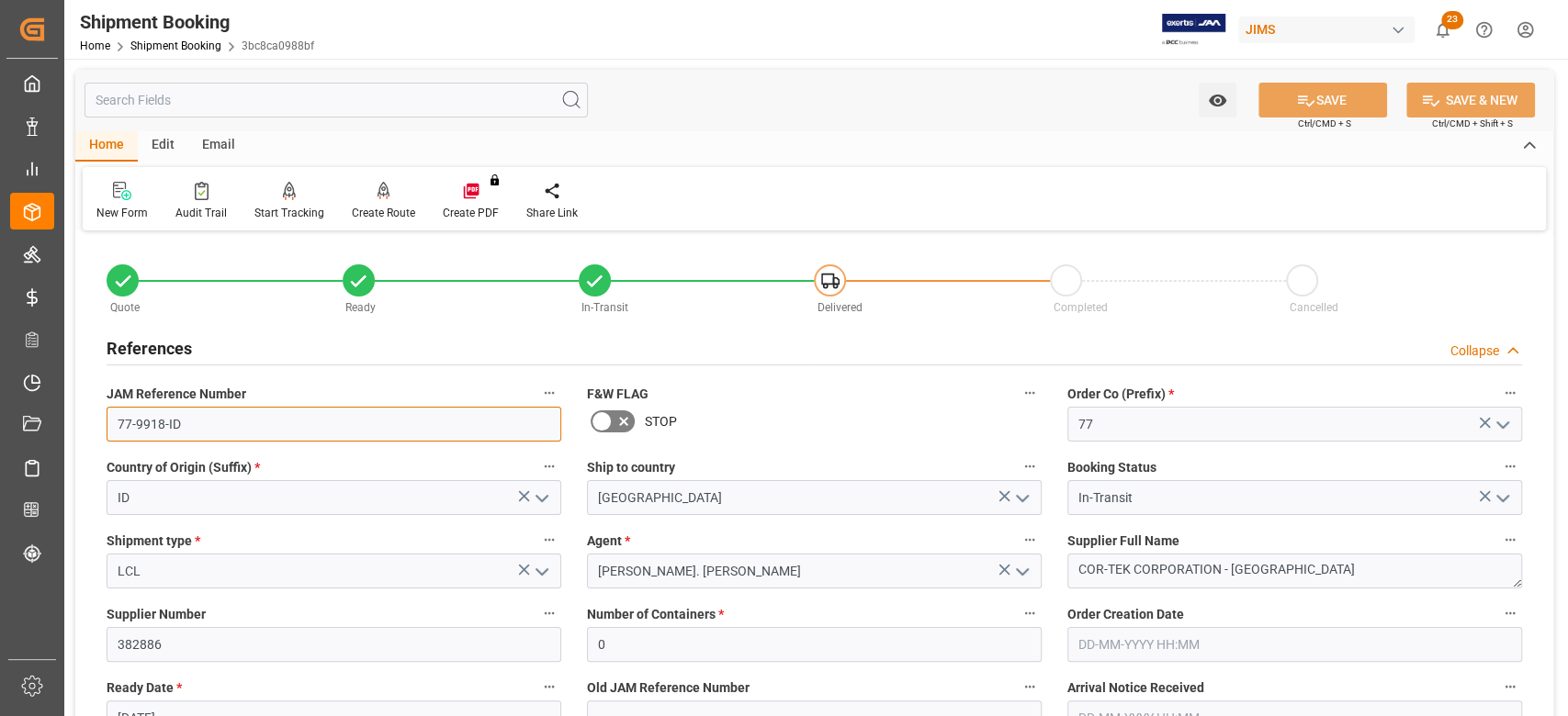
click at [182, 429] on input "77-9918-ID" at bounding box center [333, 424] width 455 height 35
click at [1299, 571] on textarea "COR-TEK CORPORATION - [GEOGRAPHIC_DATA]" at bounding box center [1294, 571] width 455 height 35
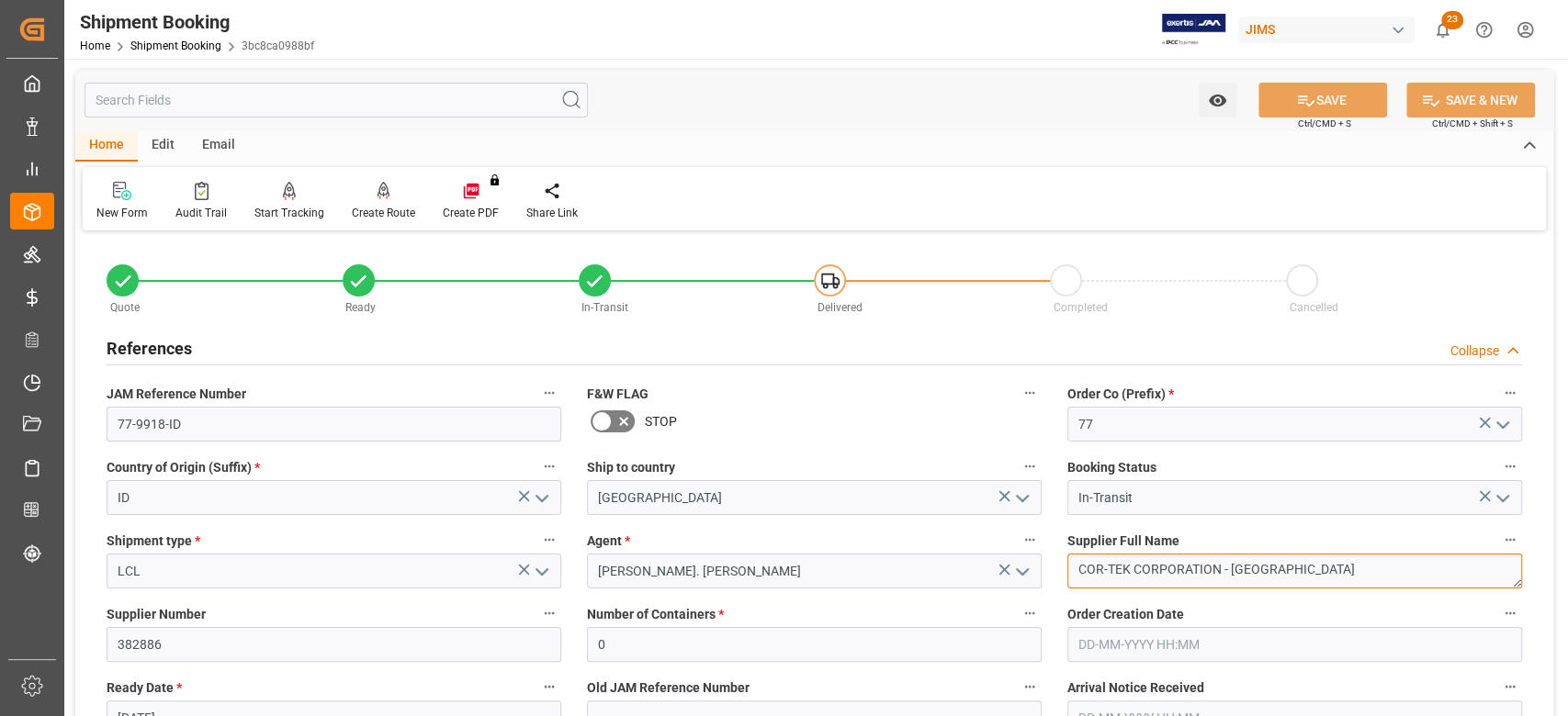
click at [1299, 571] on textarea "COR-TEK CORPORATION - [GEOGRAPHIC_DATA]" at bounding box center [1294, 571] width 455 height 35
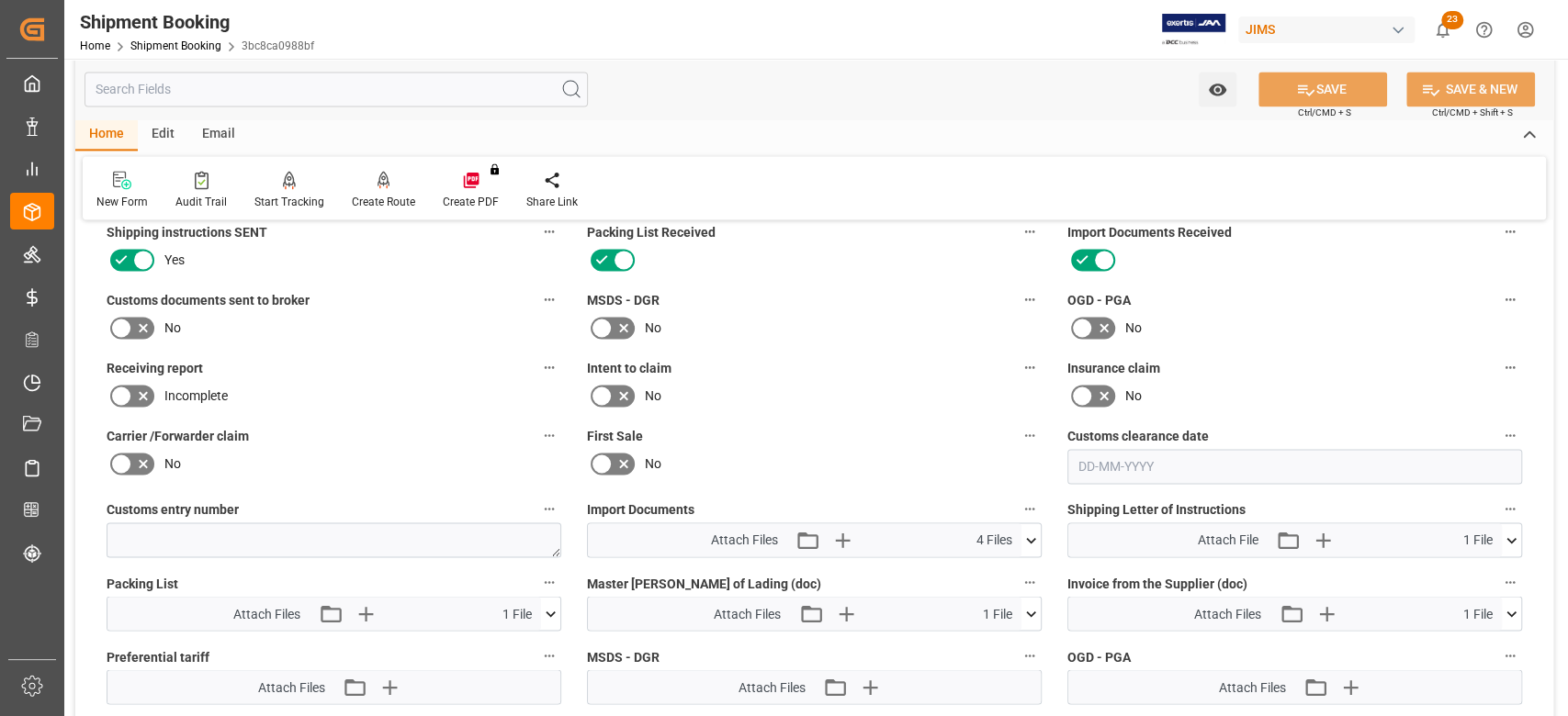
scroll to position [2082, 0]
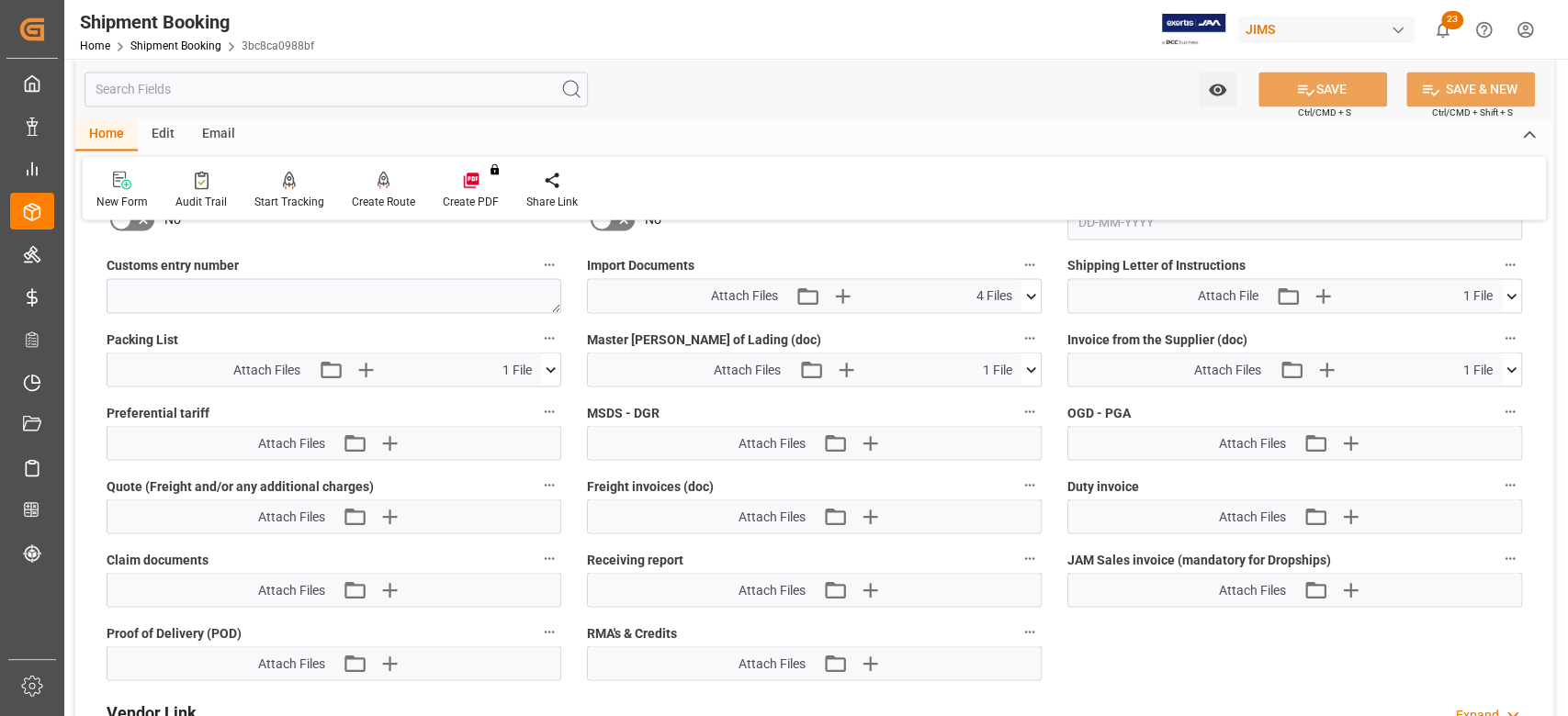
click at [547, 371] on icon at bounding box center [551, 369] width 19 height 19
click at [504, 400] on icon at bounding box center [501, 404] width 14 height 14
click at [1031, 367] on icon at bounding box center [1030, 369] width 19 height 19
click at [978, 400] on icon at bounding box center [982, 404] width 14 height 14
click at [1514, 367] on icon at bounding box center [1511, 369] width 19 height 19
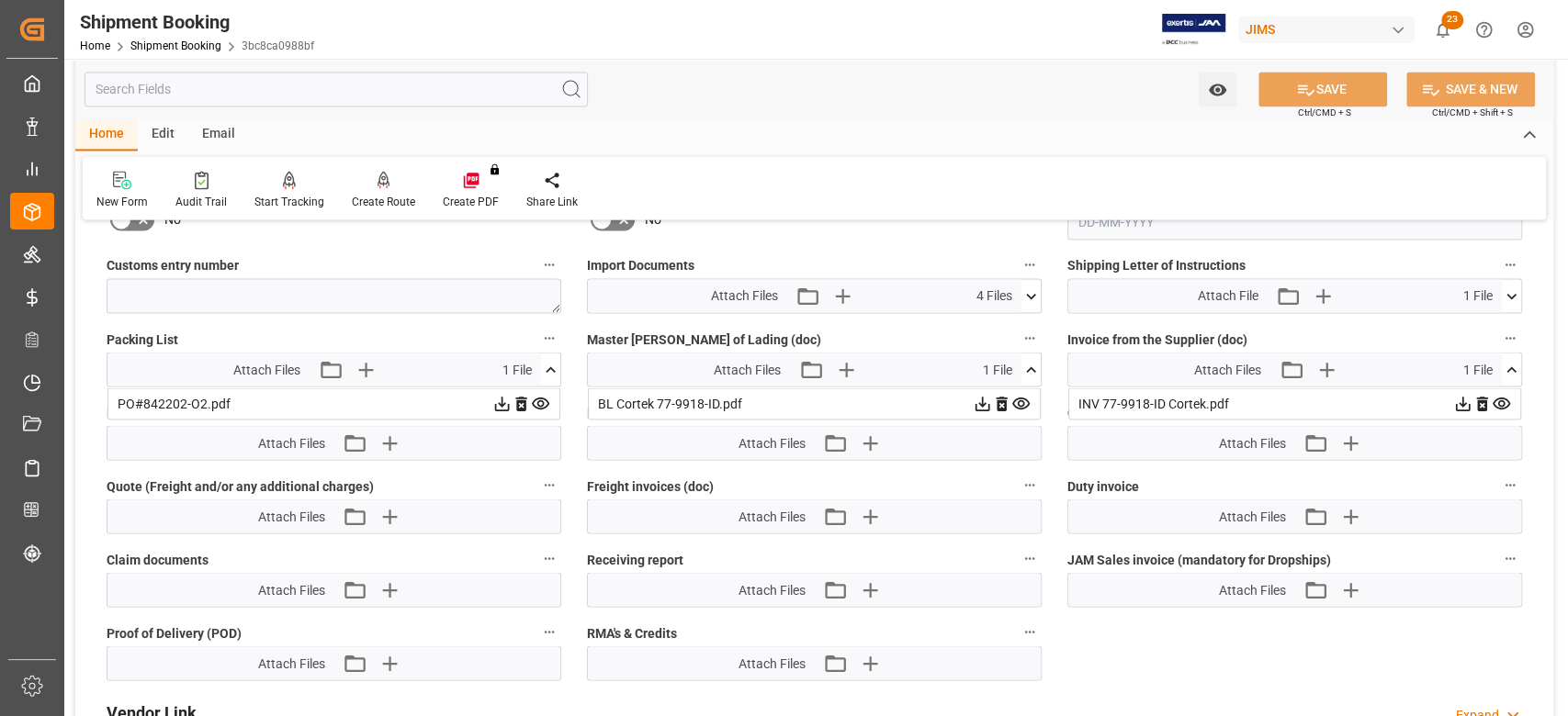
click at [1461, 396] on icon at bounding box center [1463, 404] width 19 height 19
click at [1030, 287] on icon at bounding box center [1030, 296] width 19 height 19
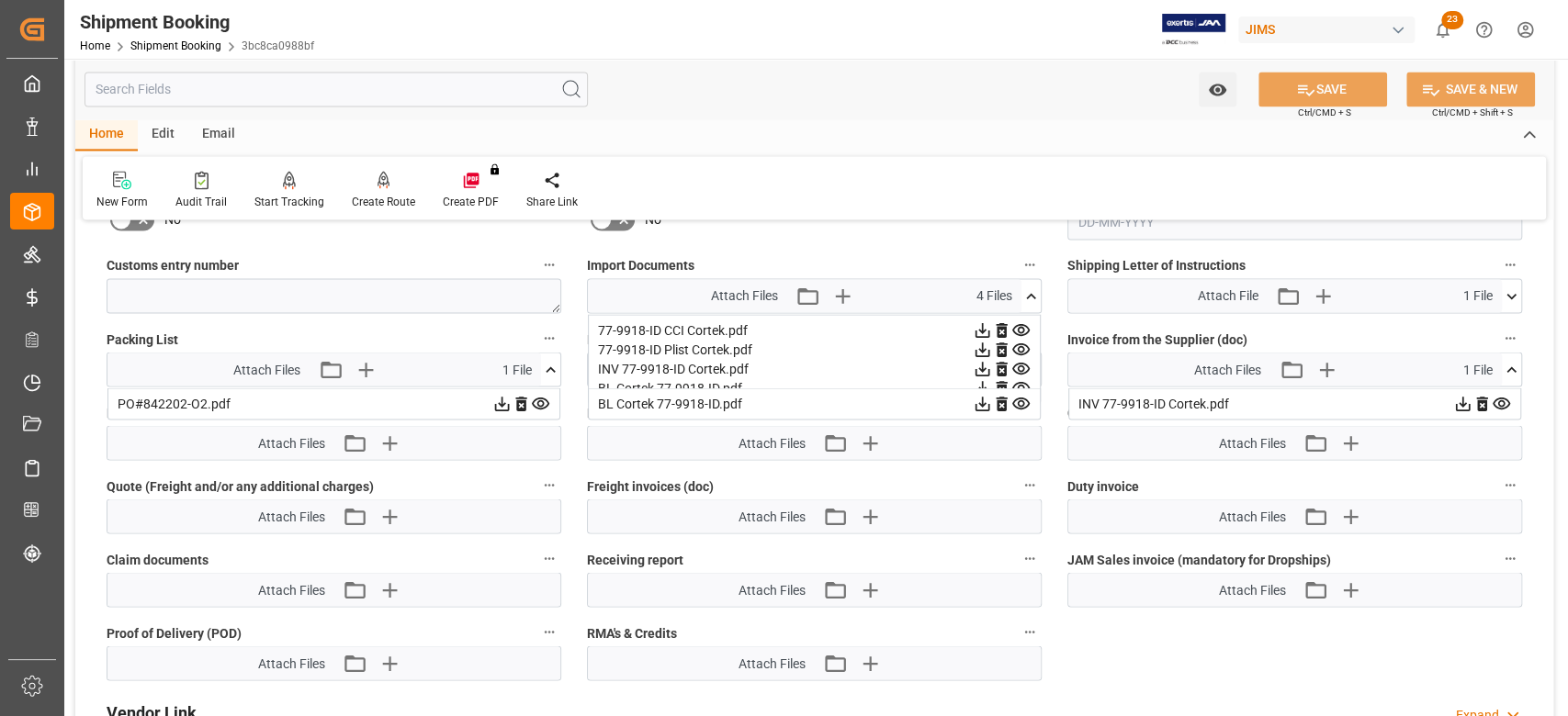
click at [1033, 295] on icon at bounding box center [1030, 296] width 19 height 19
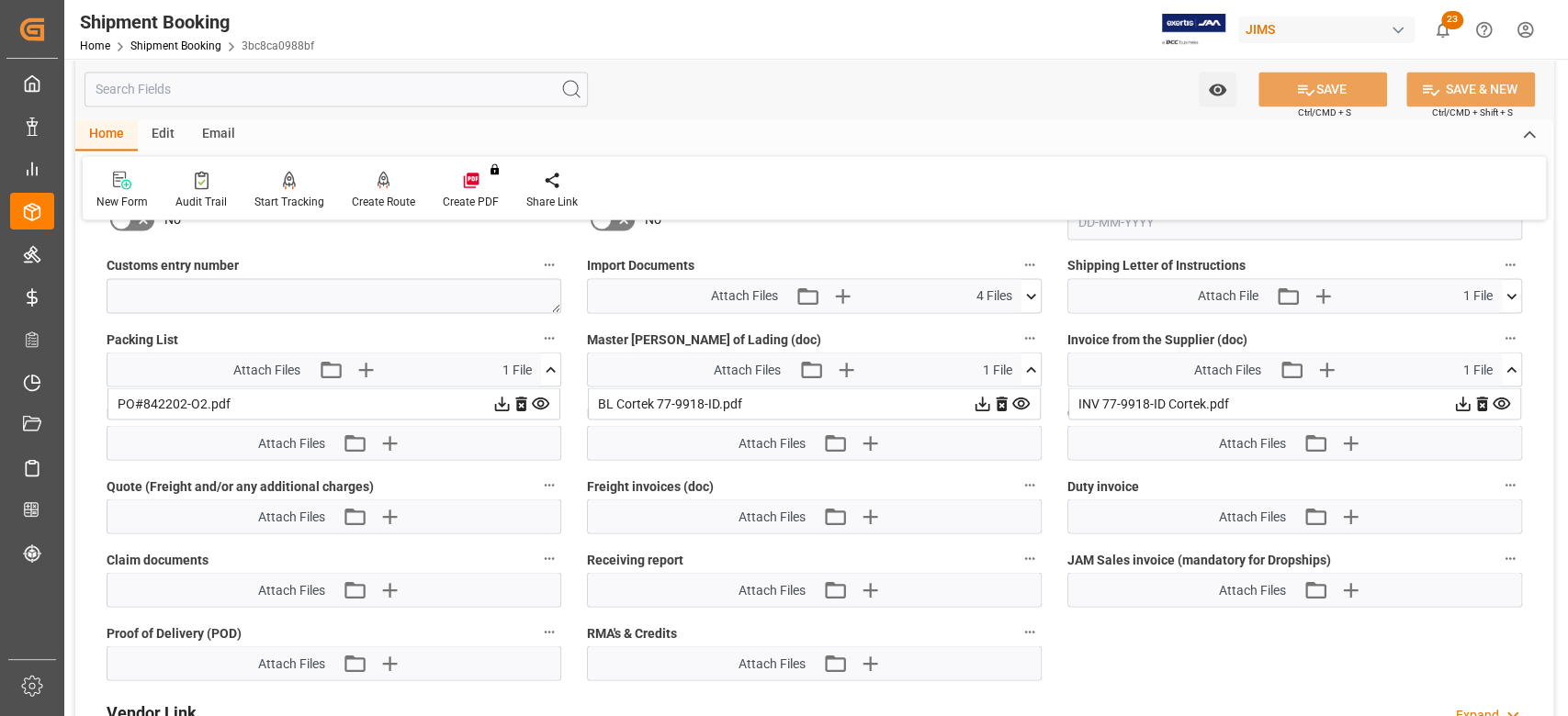
drag, startPoint x: 1033, startPoint y: 362, endPoint x: 1043, endPoint y: 337, distance: 26.9
click at [1033, 361] on icon at bounding box center [1030, 369] width 19 height 19
click at [1029, 295] on icon at bounding box center [1030, 296] width 19 height 19
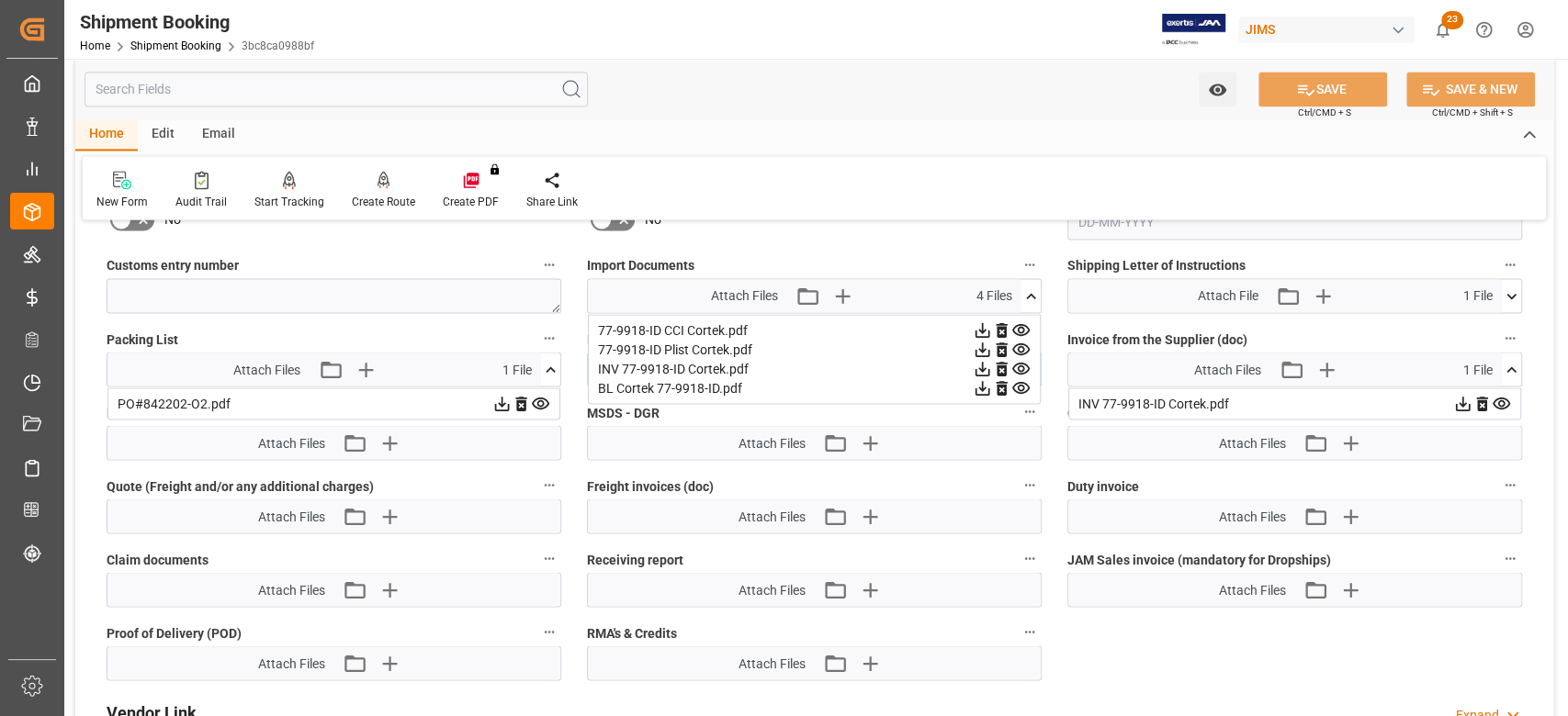
click at [984, 327] on icon at bounding box center [982, 330] width 14 height 14
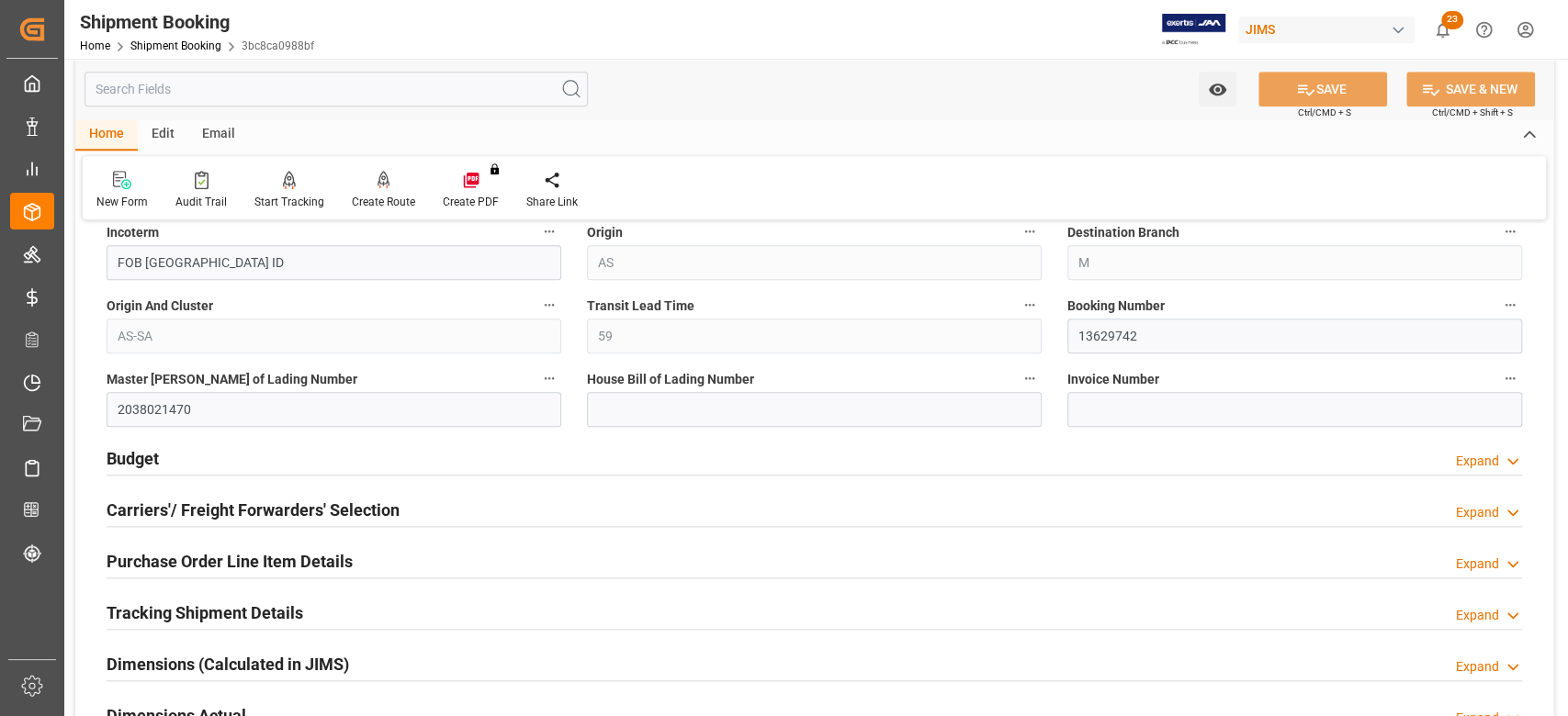
scroll to position [1224, 0]
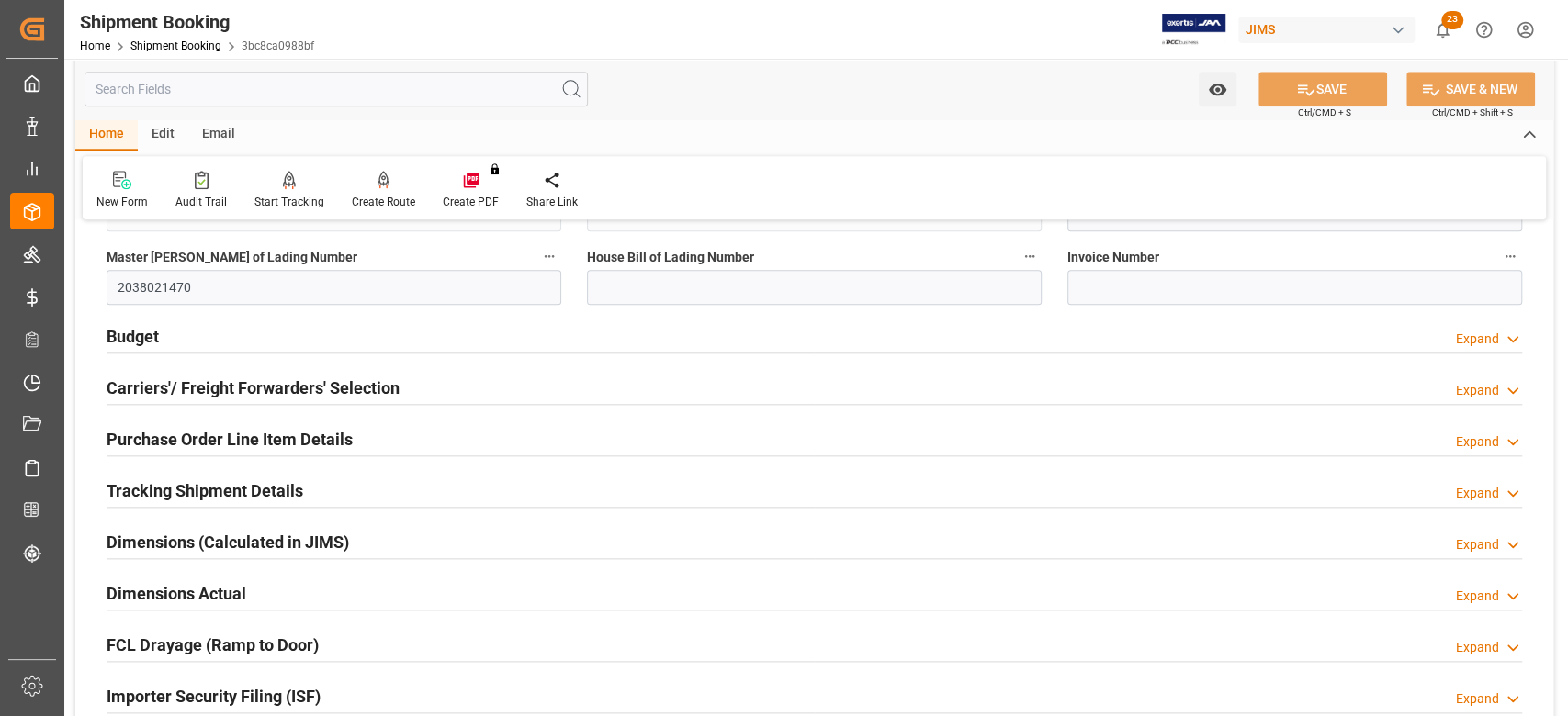
click at [228, 485] on h2 "Tracking Shipment Details" at bounding box center [204, 491] width 197 height 25
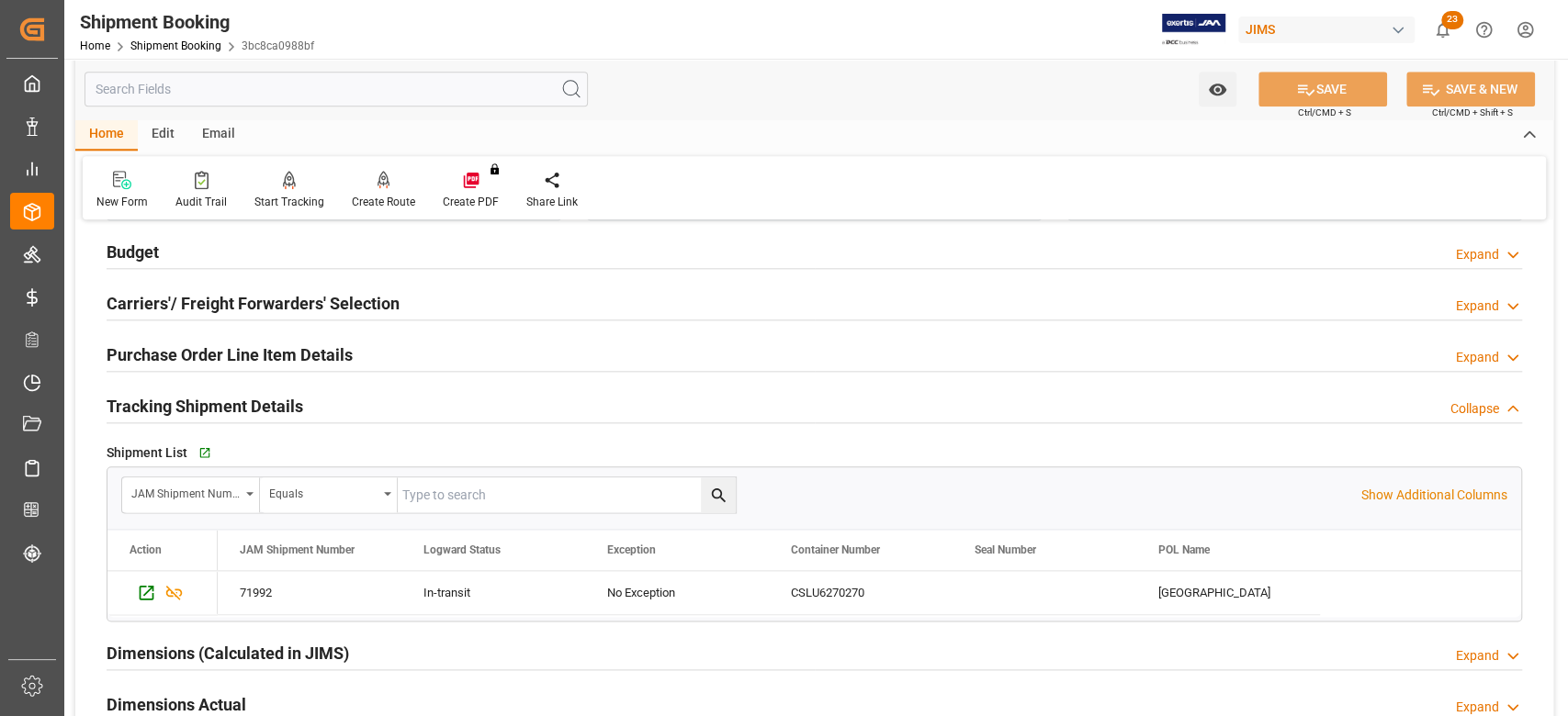
scroll to position [1347, 0]
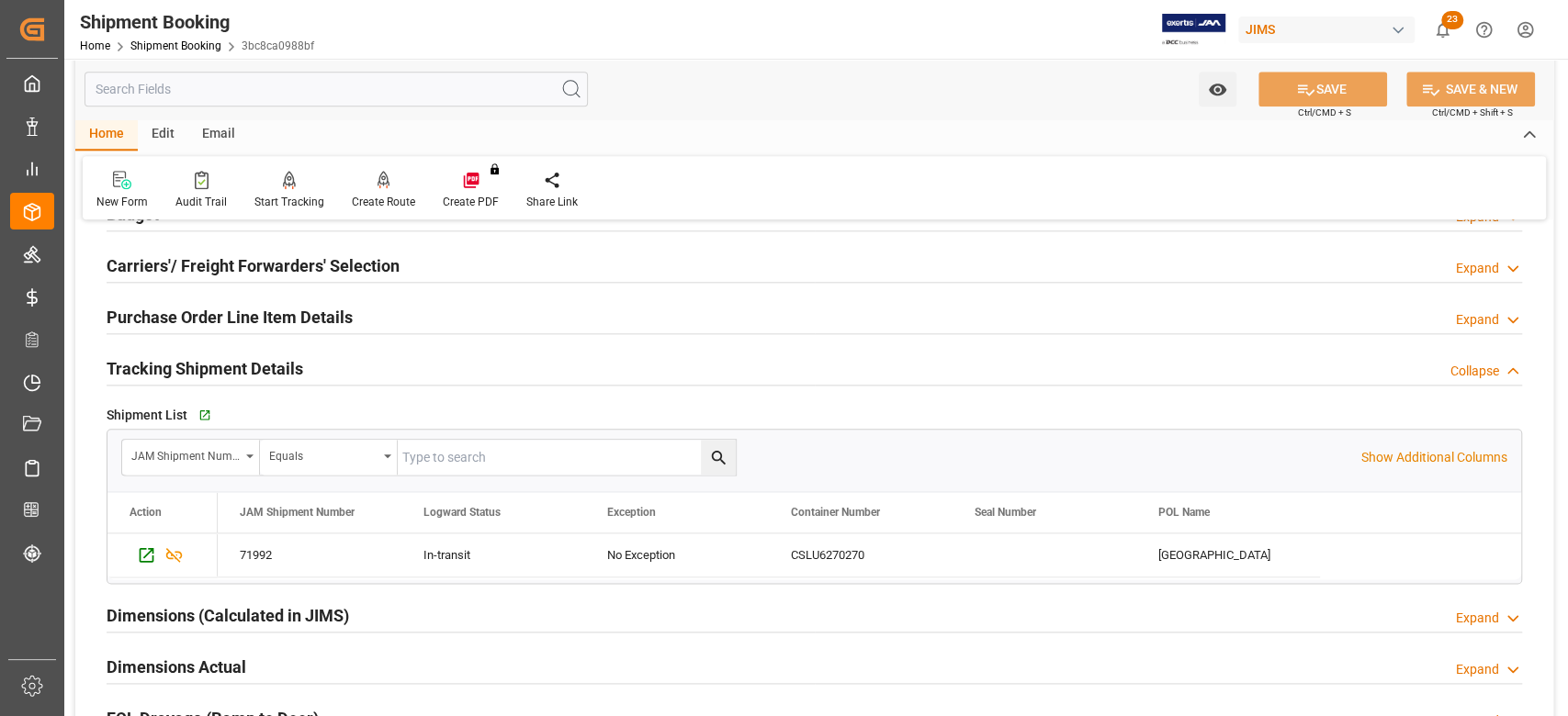
click at [169, 323] on h2 "Purchase Order Line Item Details" at bounding box center [229, 317] width 246 height 25
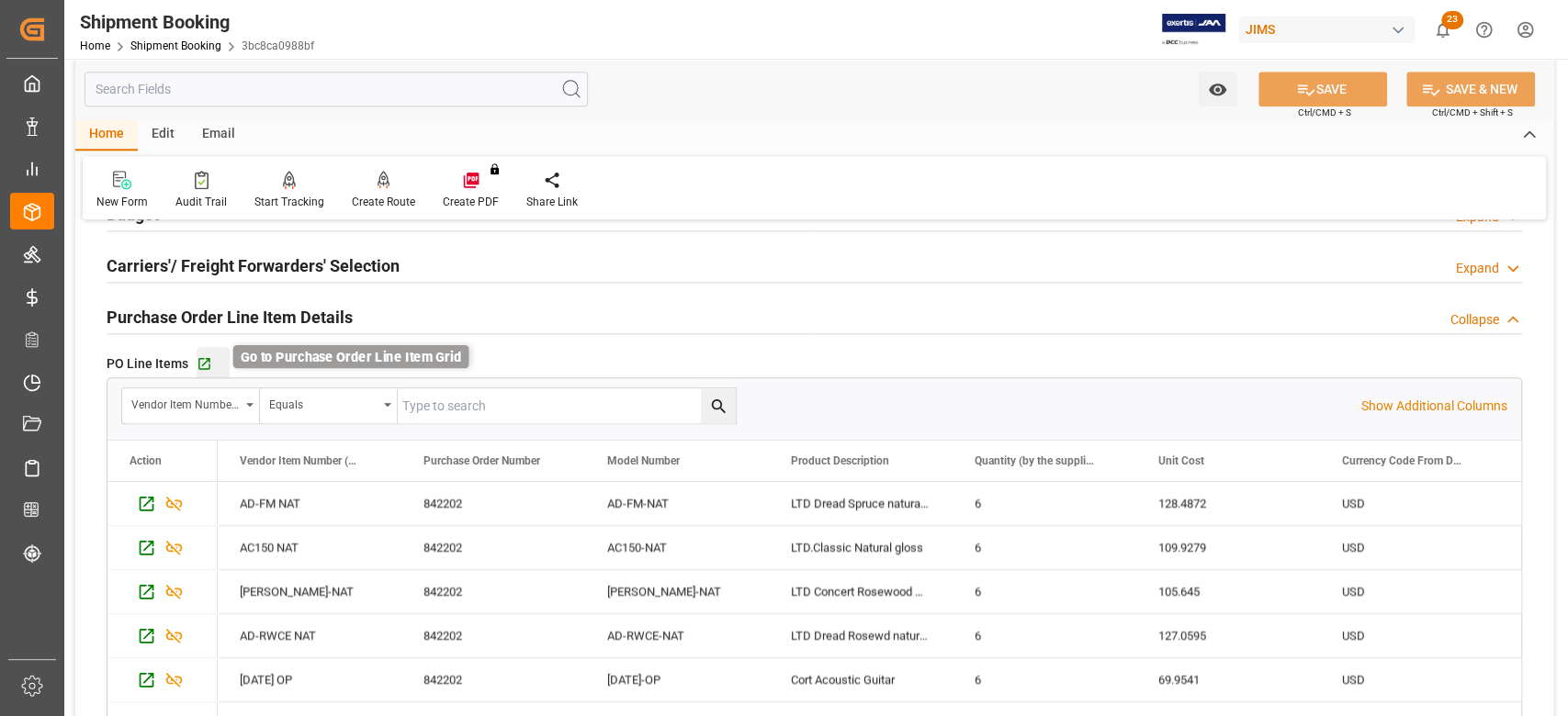
click at [205, 361] on icon "button" at bounding box center [204, 364] width 12 height 12
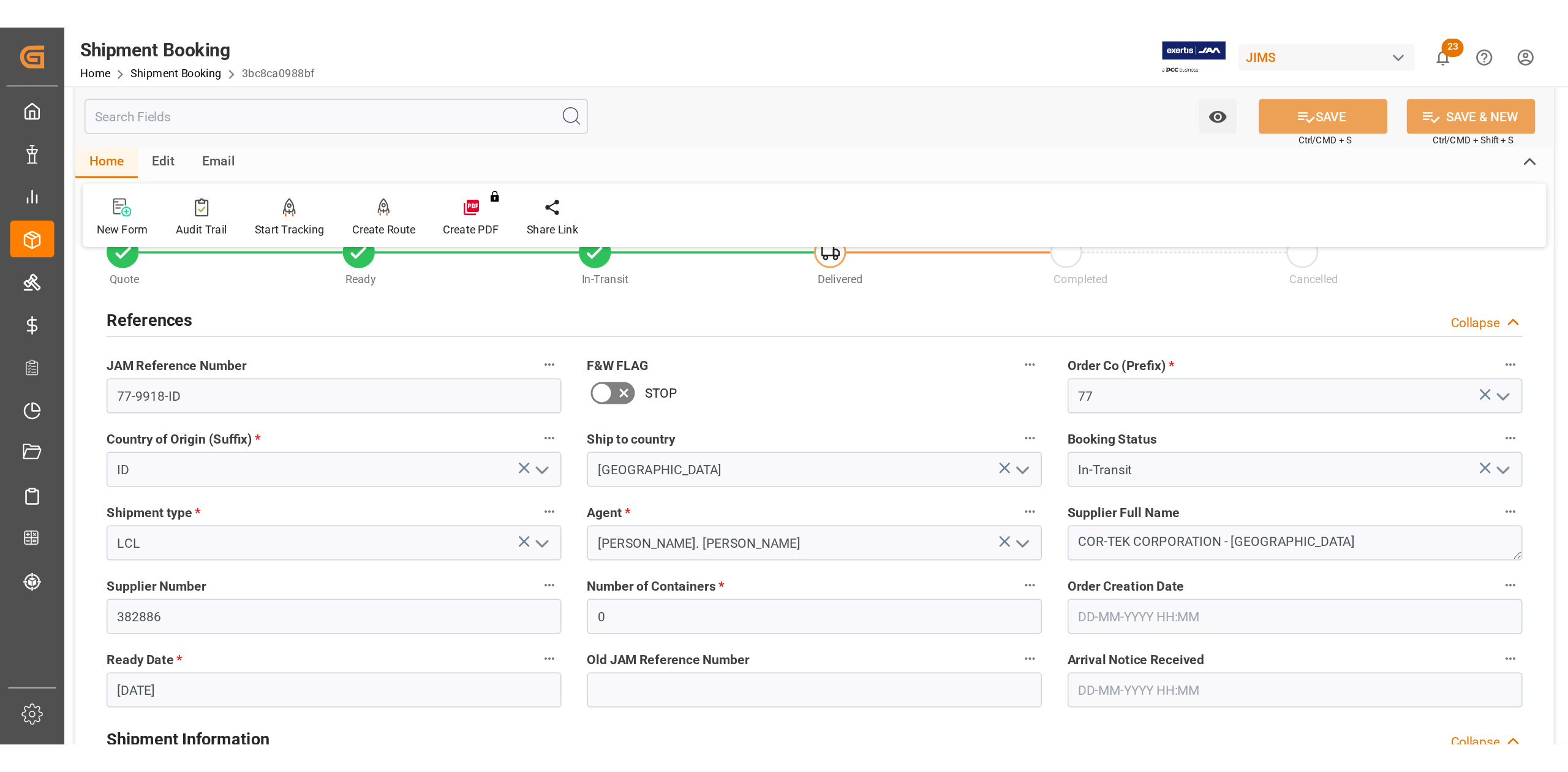
scroll to position [0, 0]
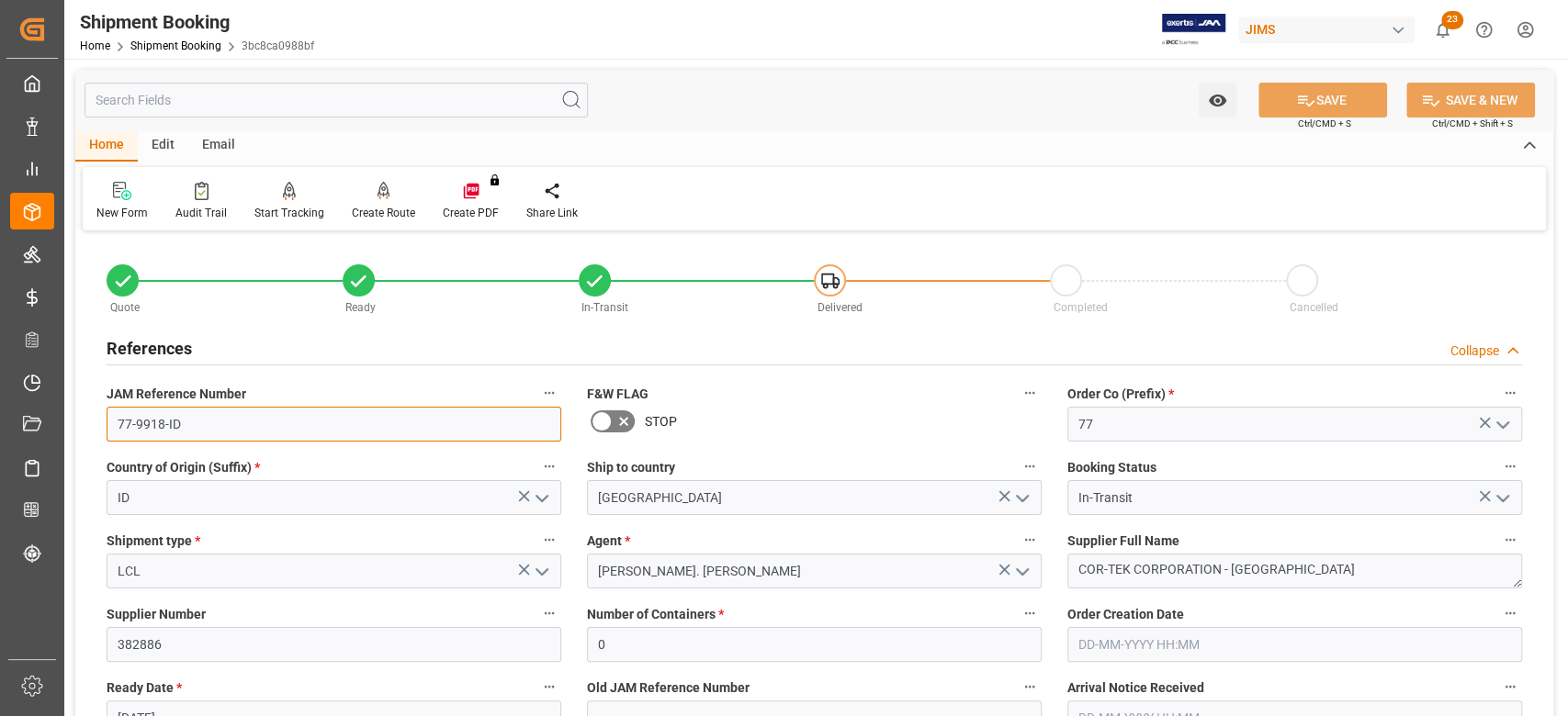
click at [190, 423] on input "77-9918-ID" at bounding box center [333, 424] width 455 height 35
click at [190, 424] on input "77-9918-ID" at bounding box center [333, 424] width 455 height 35
click at [1307, 566] on textarea "COR-TEK CORPORATION - [GEOGRAPHIC_DATA]" at bounding box center [1294, 571] width 455 height 35
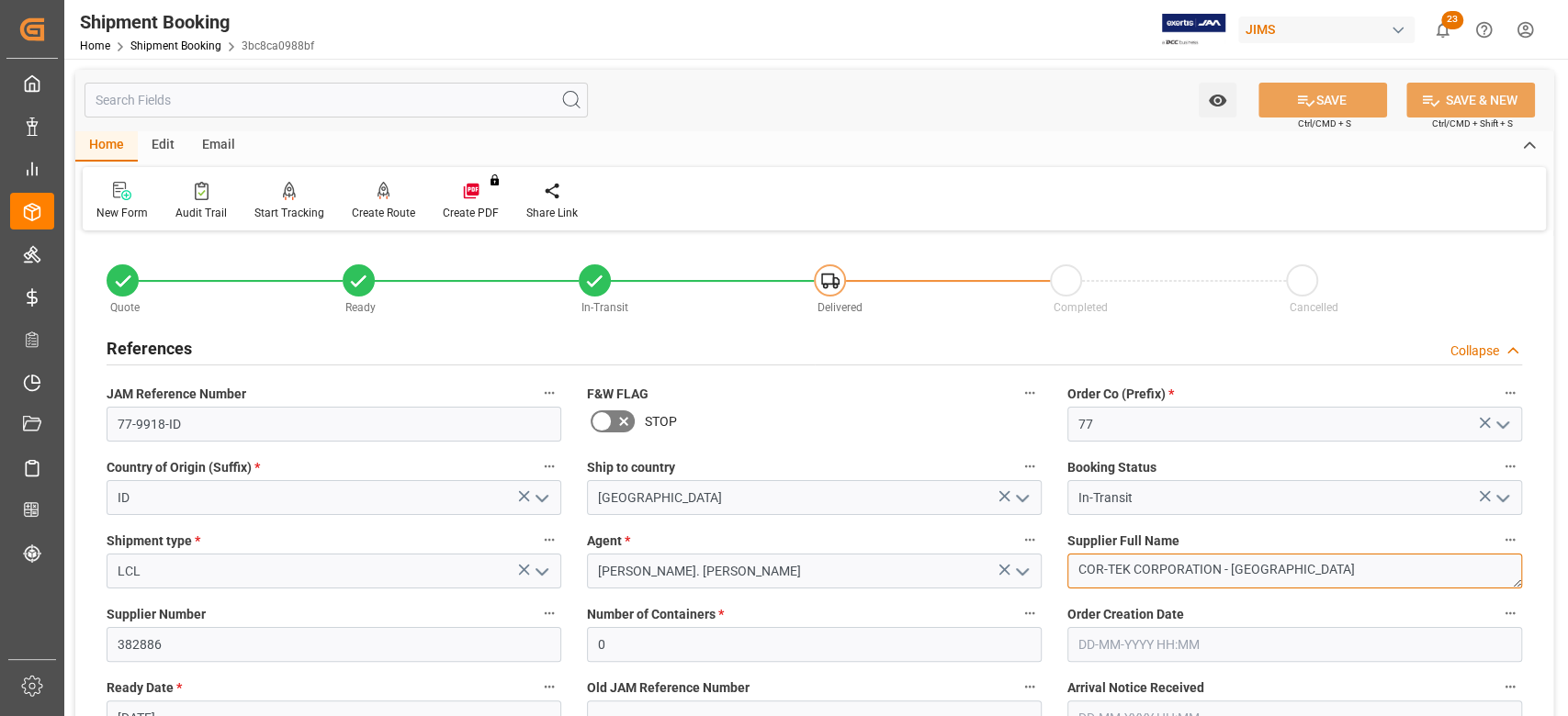
click at [1307, 566] on textarea "COR-TEK CORPORATION - [GEOGRAPHIC_DATA]" at bounding box center [1294, 571] width 455 height 35
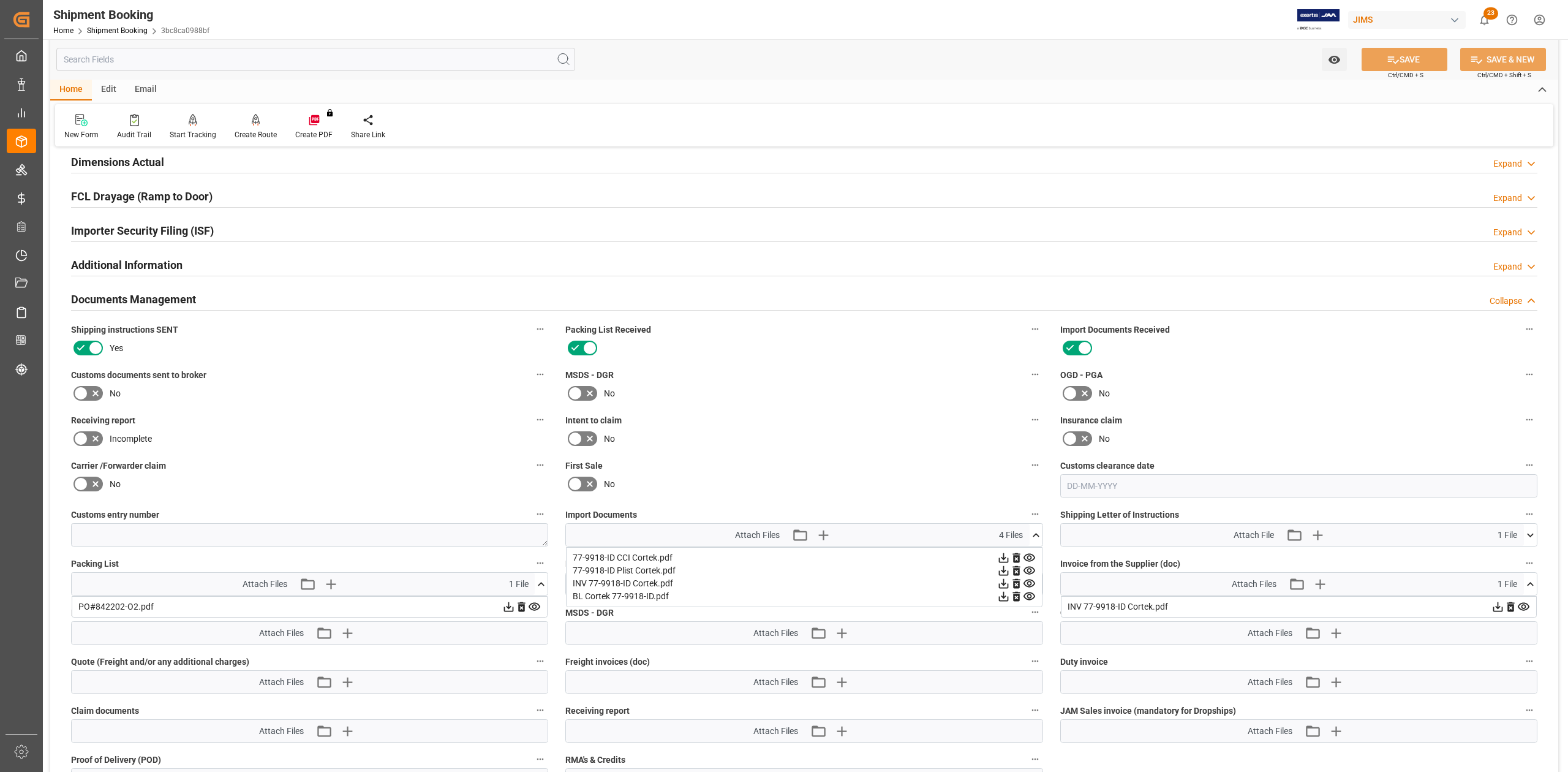
scroll to position [1715, 0]
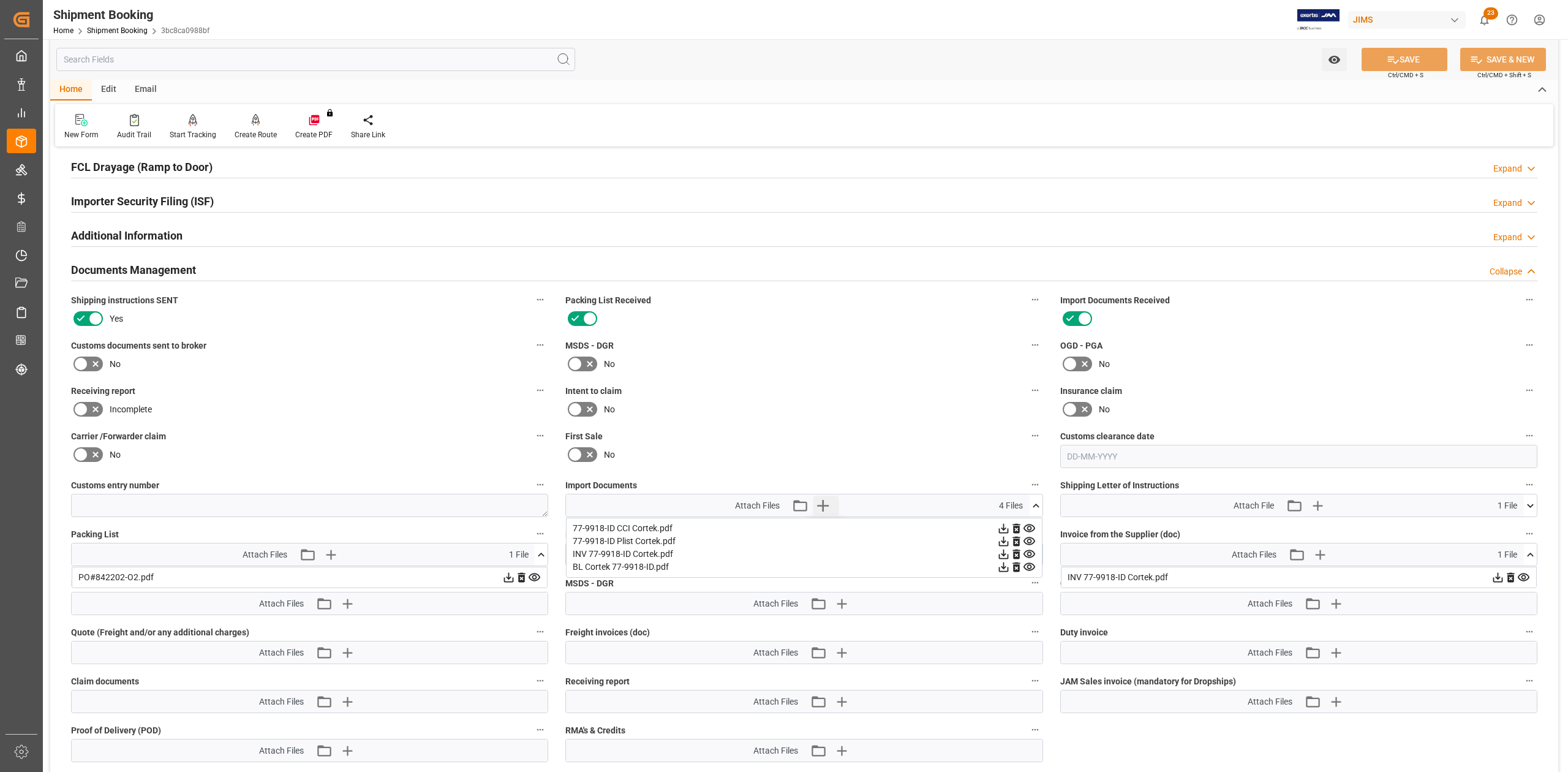
click at [824, 506] on icon "button" at bounding box center [822, 505] width 20 height 20
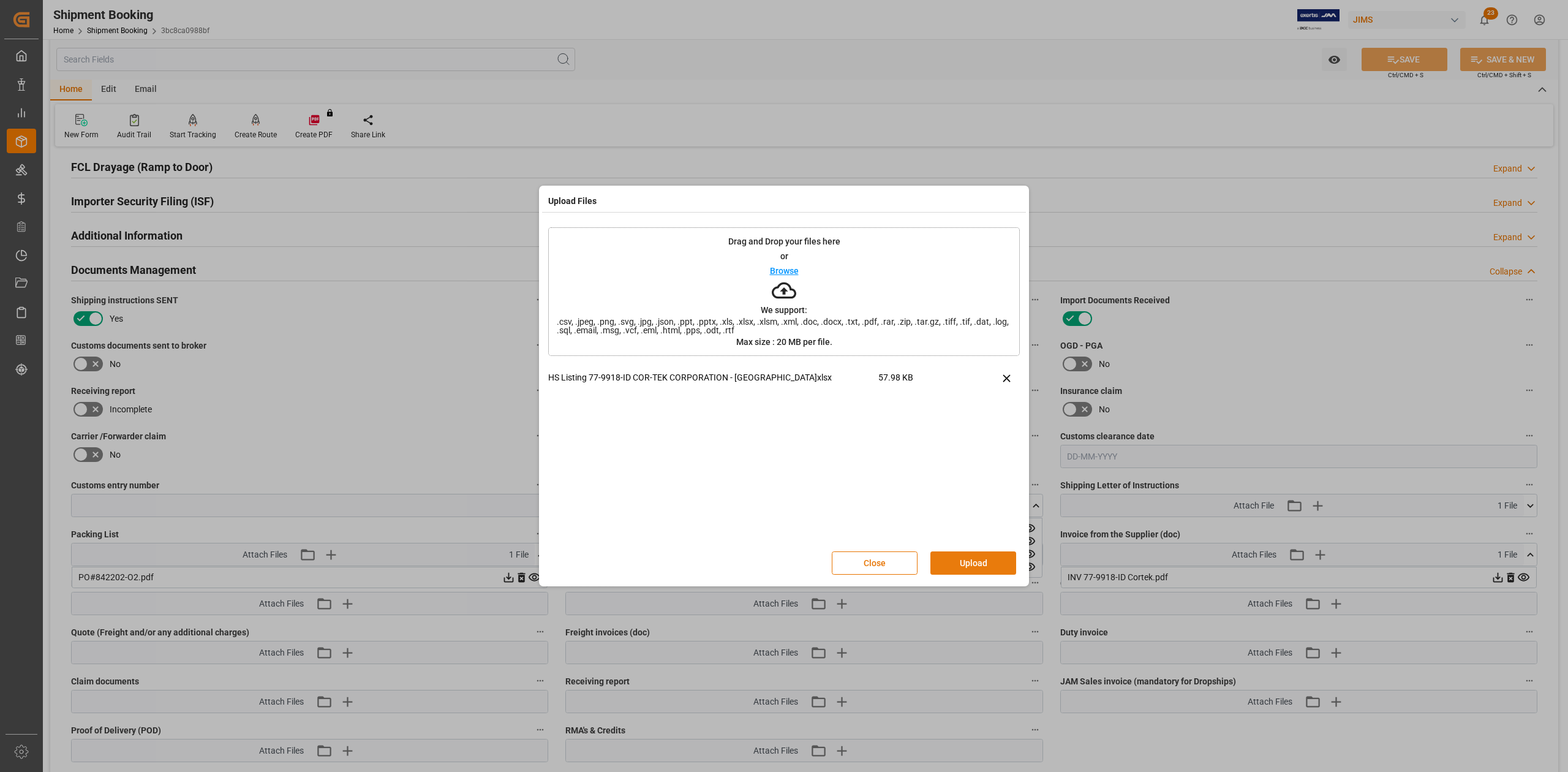
click at [951, 567] on button "Upload" at bounding box center [973, 562] width 85 height 23
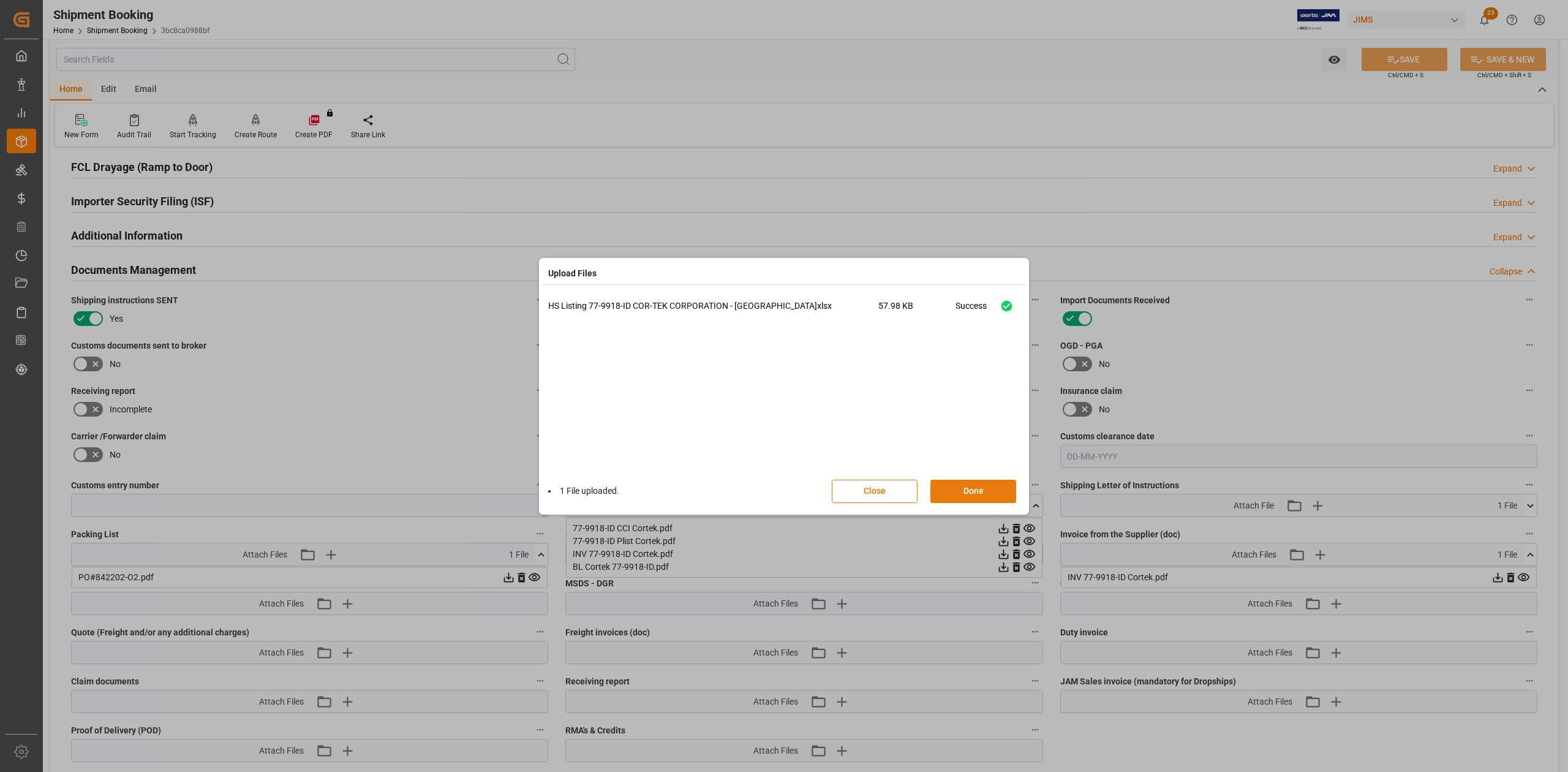
click at [973, 491] on button "Done" at bounding box center [973, 491] width 85 height 23
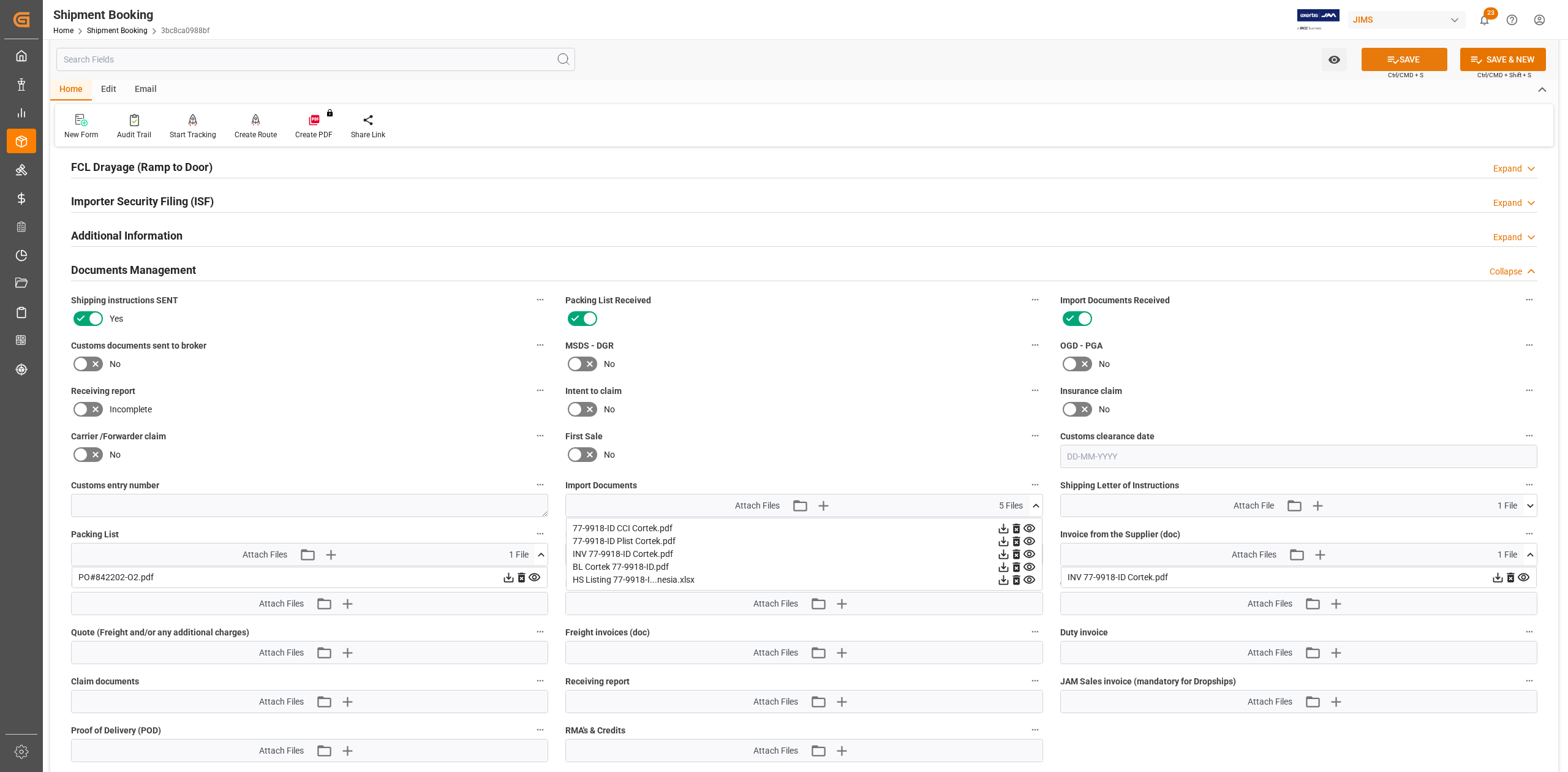
click at [1411, 54] on button "SAVE" at bounding box center [1404, 59] width 85 height 23
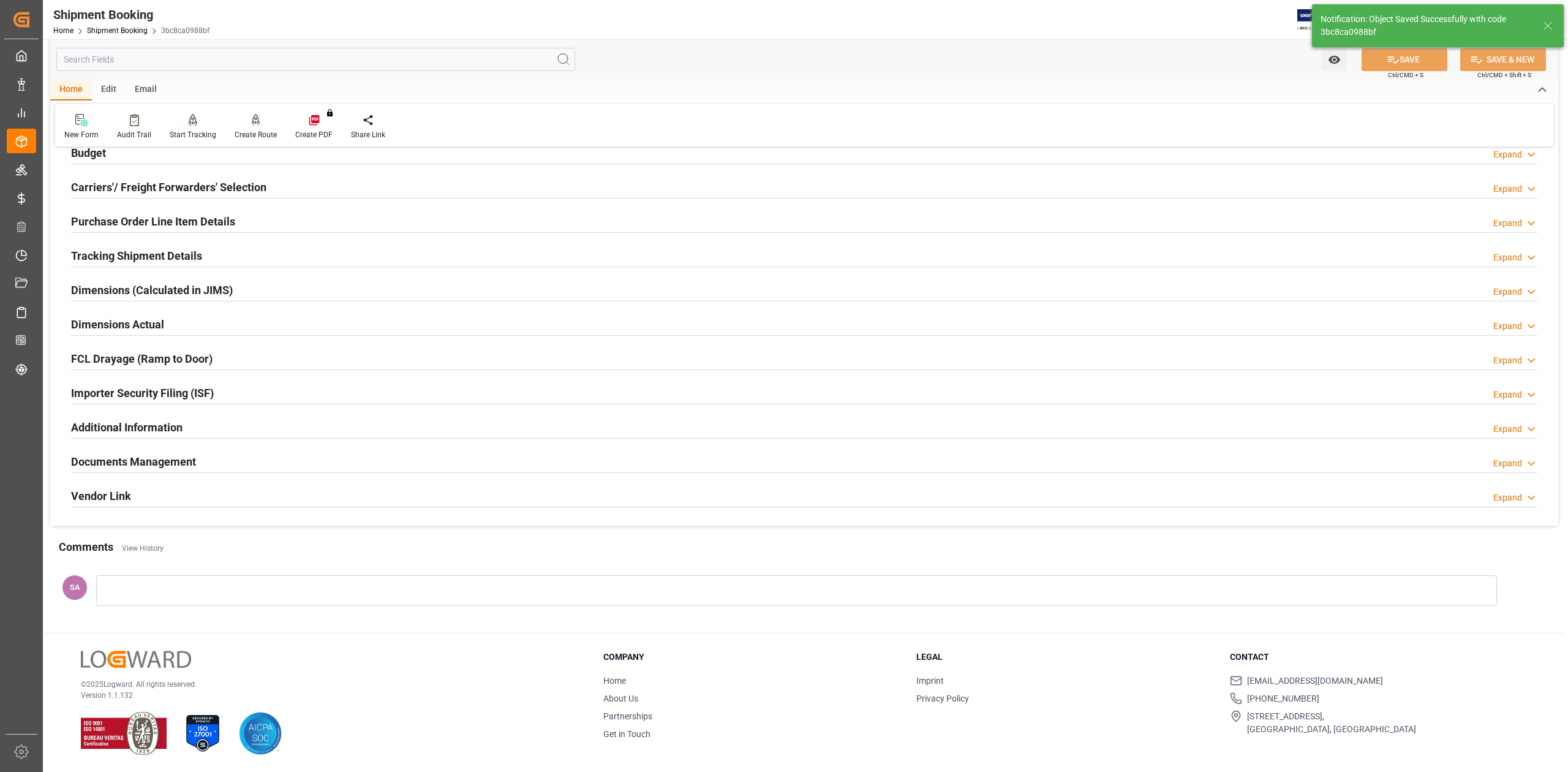
scroll to position [150, 0]
click at [180, 469] on div "Documents Management" at bounding box center [133, 460] width 125 height 23
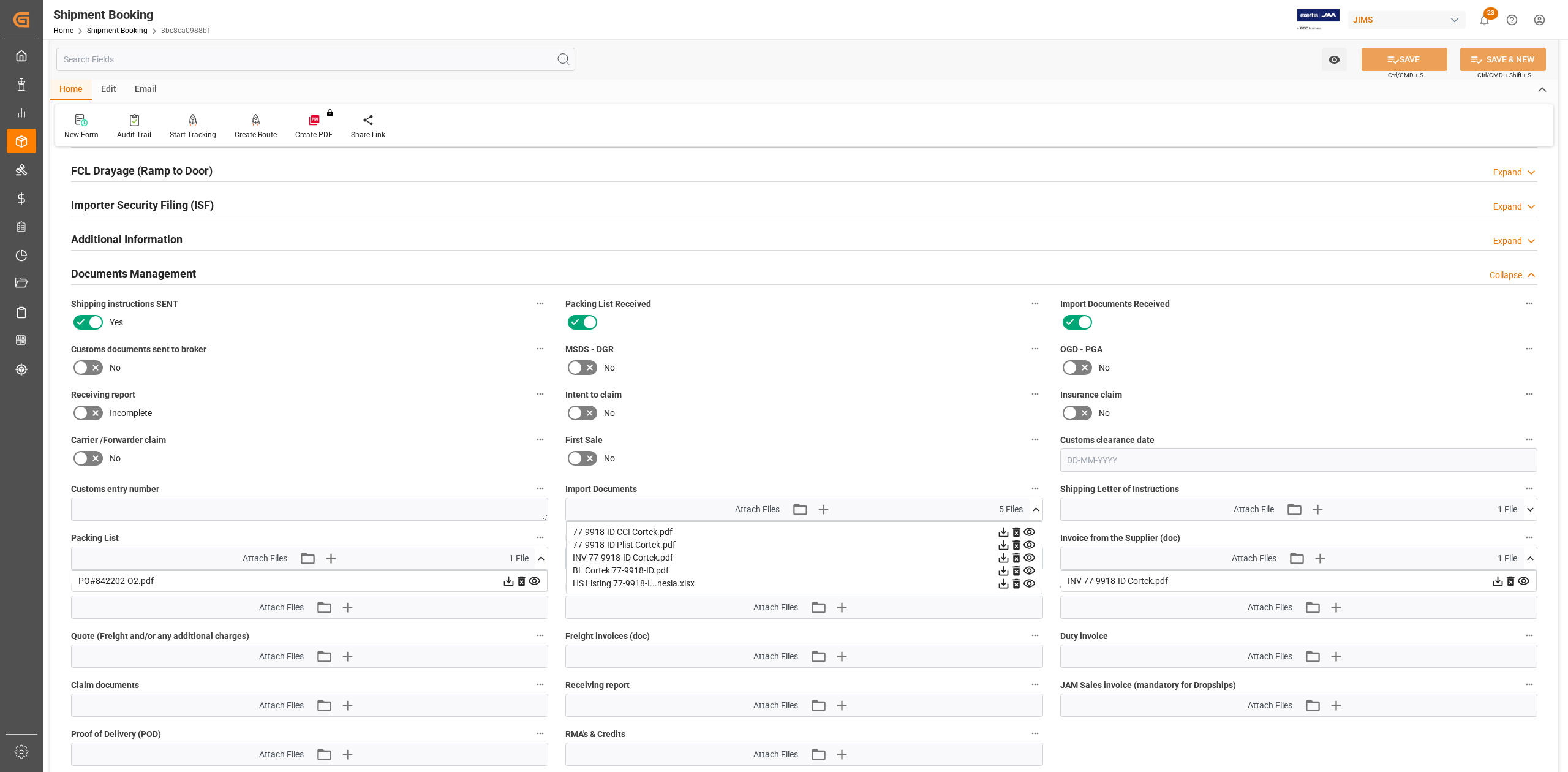
click at [1035, 510] on icon at bounding box center [1036, 509] width 13 height 13
click at [543, 554] on icon at bounding box center [541, 558] width 13 height 13
click at [822, 510] on icon "button" at bounding box center [823, 509] width 11 height 11
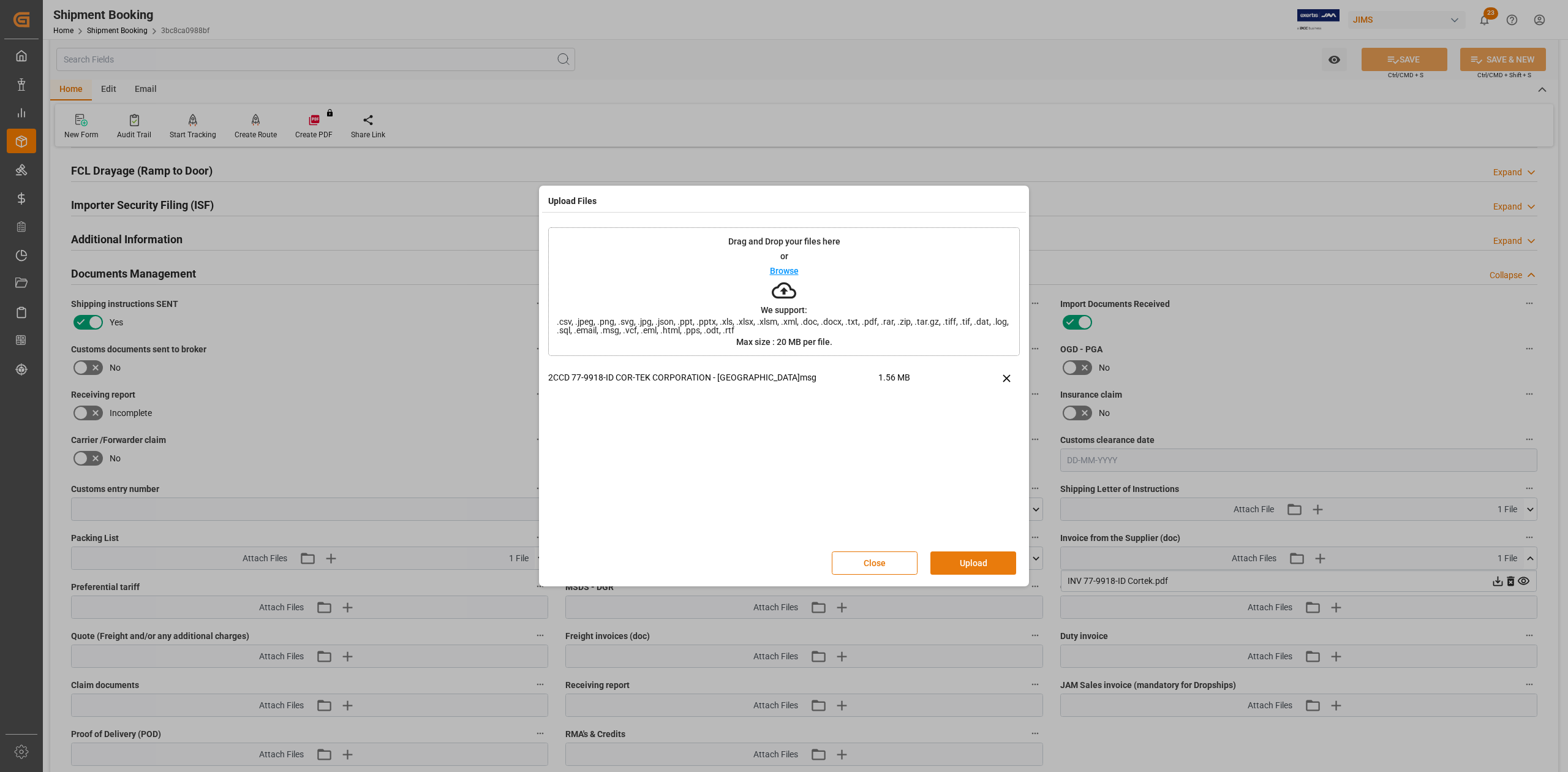
click at [975, 560] on button "Upload" at bounding box center [973, 562] width 85 height 23
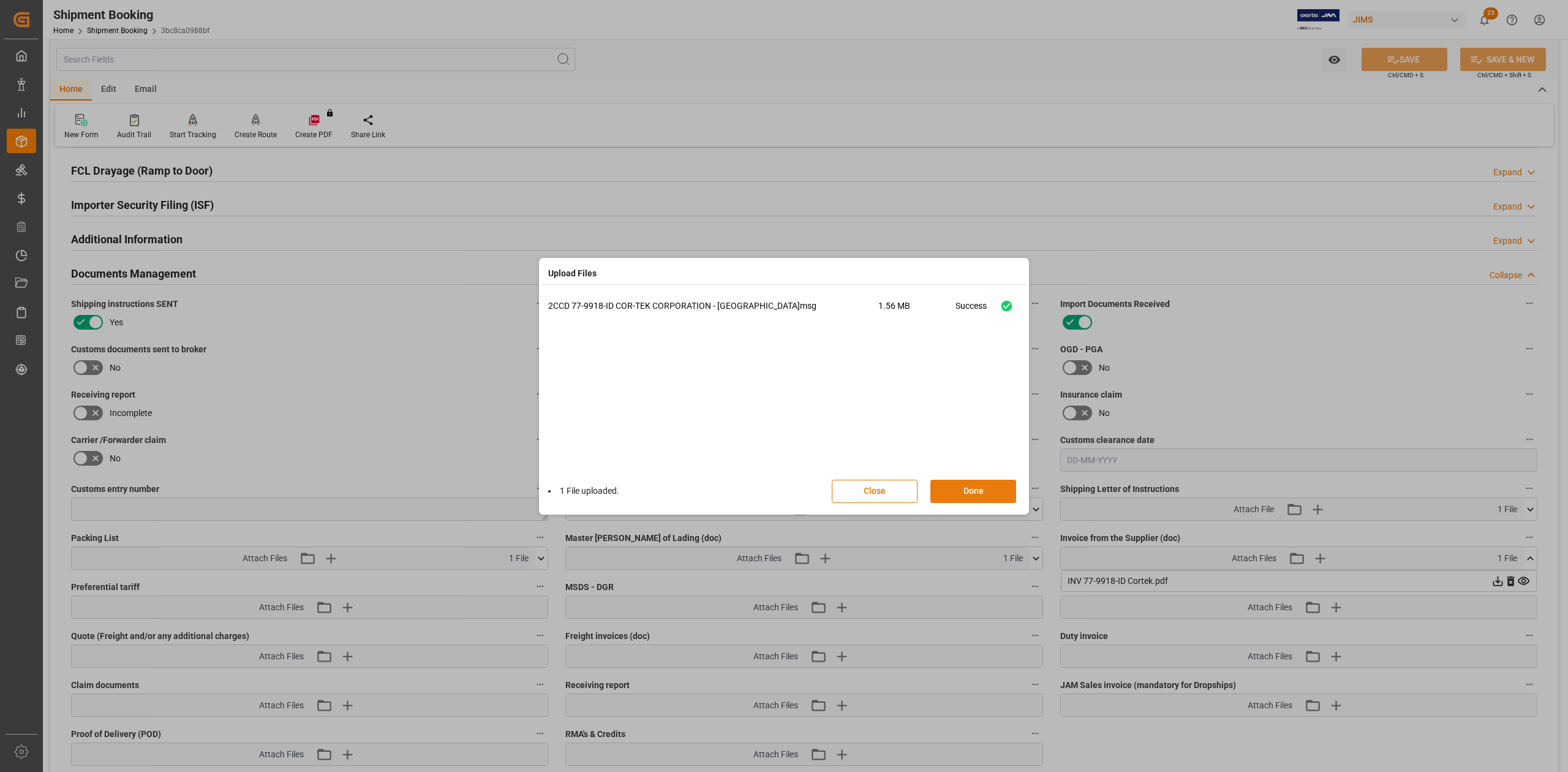
click at [997, 495] on button "Done" at bounding box center [973, 491] width 85 height 23
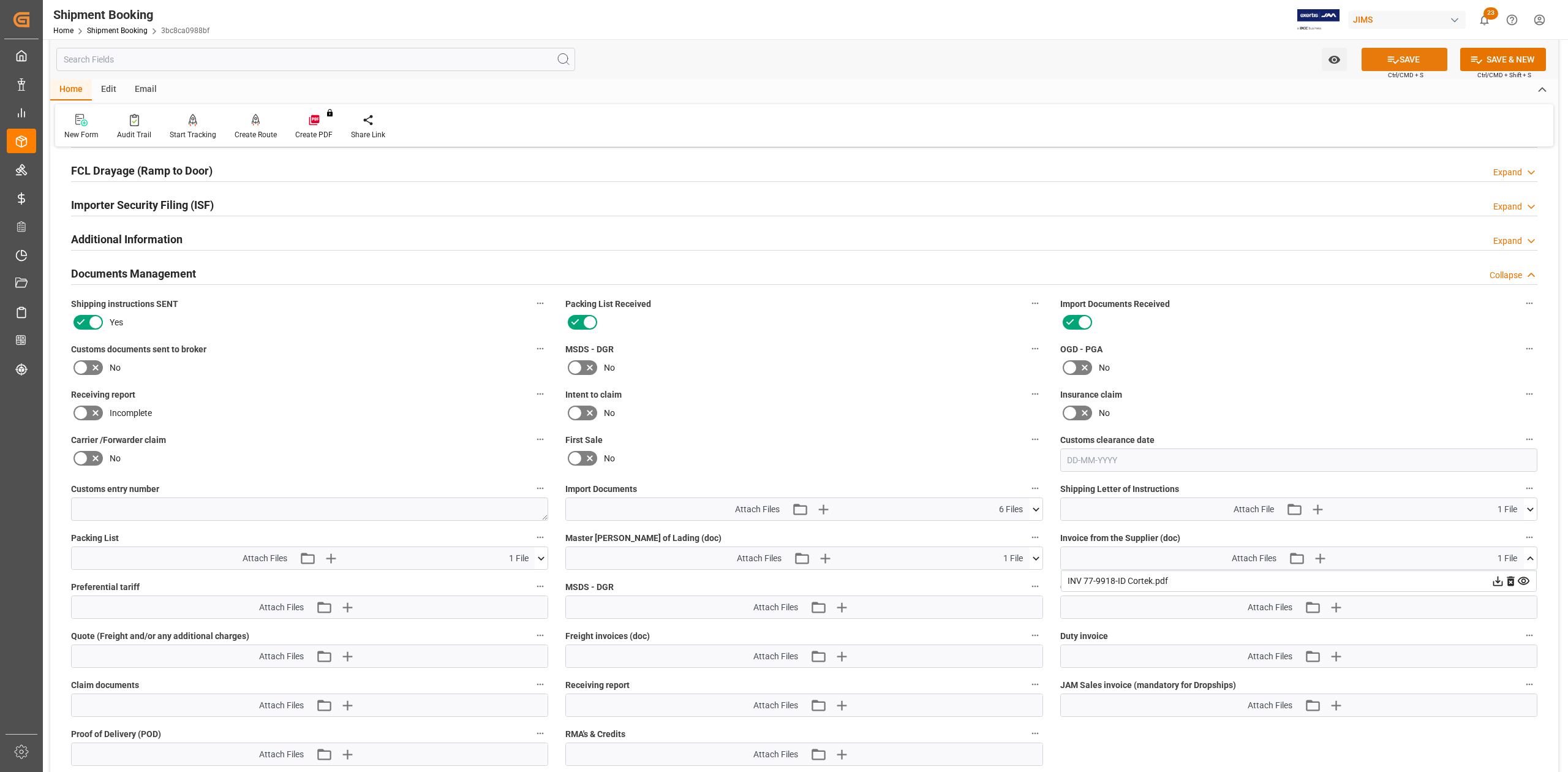
click at [1422, 53] on button "SAVE" at bounding box center [1404, 59] width 85 height 23
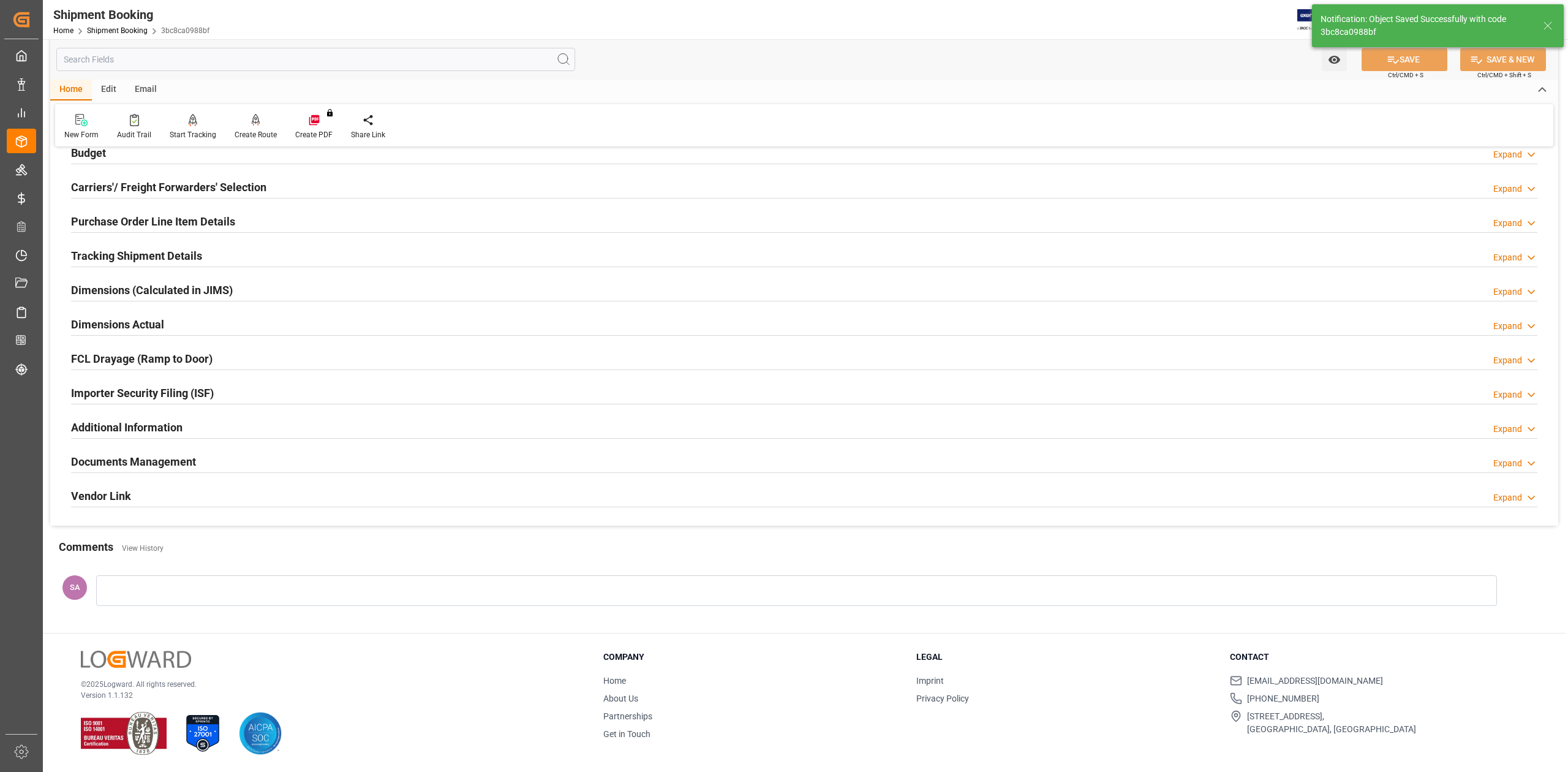
scroll to position [150, 0]
click at [172, 461] on h2 "Documents Management" at bounding box center [133, 462] width 125 height 16
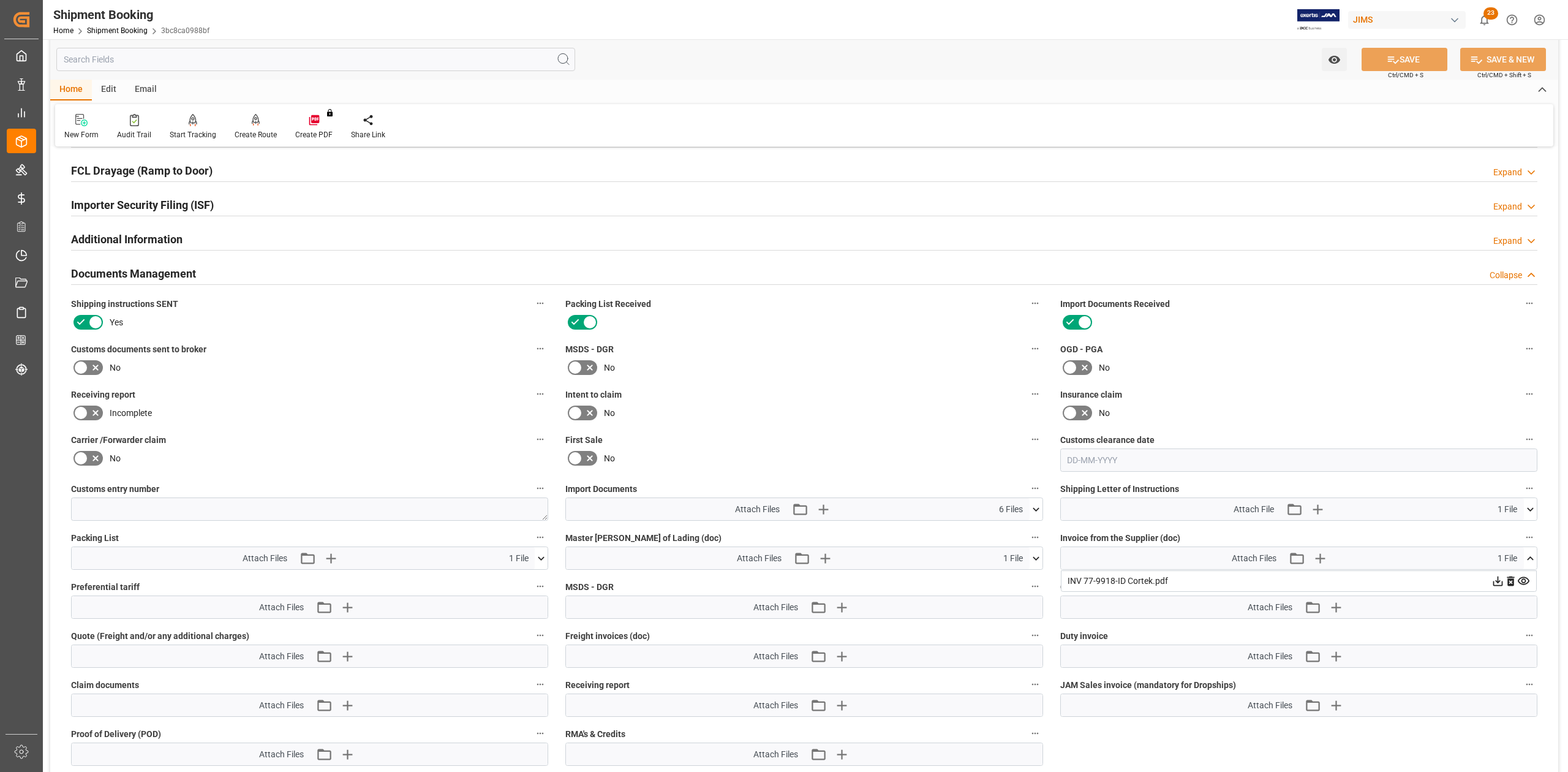
click at [172, 461] on div "No" at bounding box center [309, 458] width 477 height 20
click at [82, 373] on icon at bounding box center [80, 367] width 15 height 15
click at [0, 0] on input "checkbox" at bounding box center [0, 0] width 0 height 0
click at [1404, 65] on button "SAVE" at bounding box center [1404, 59] width 85 height 23
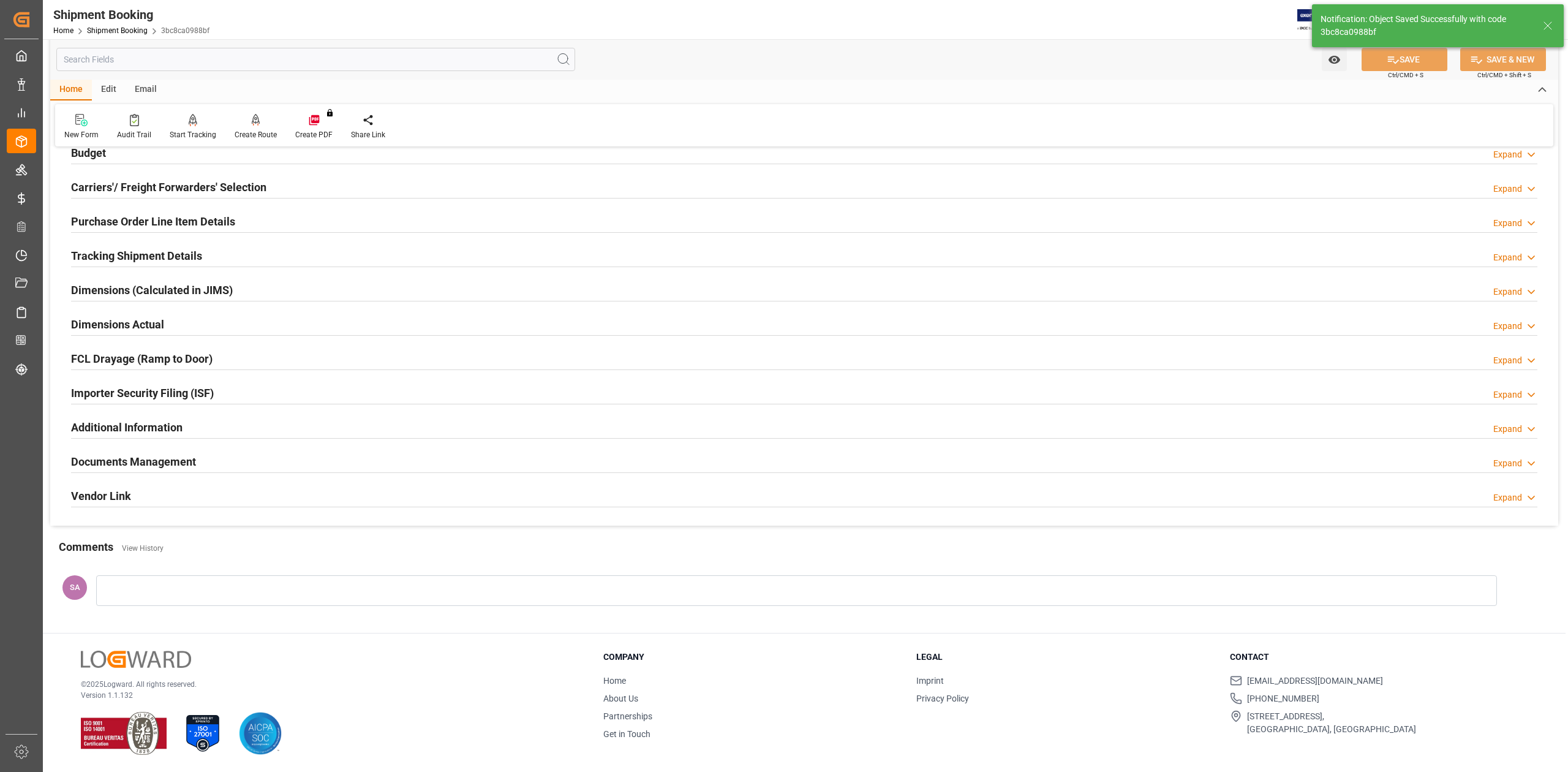
scroll to position [150, 0]
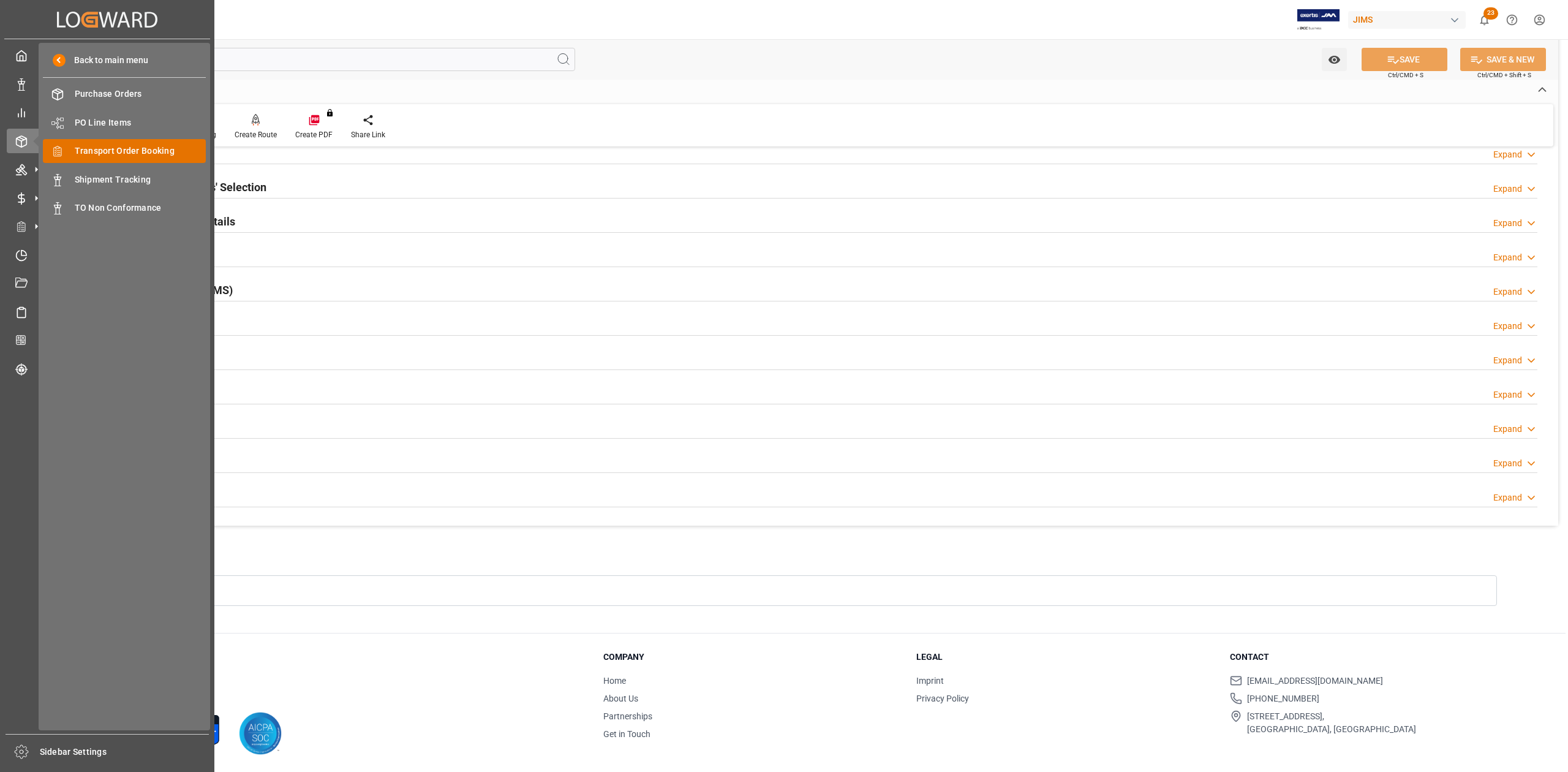
click at [121, 153] on span "Transport Order Booking" at bounding box center [141, 151] width 132 height 13
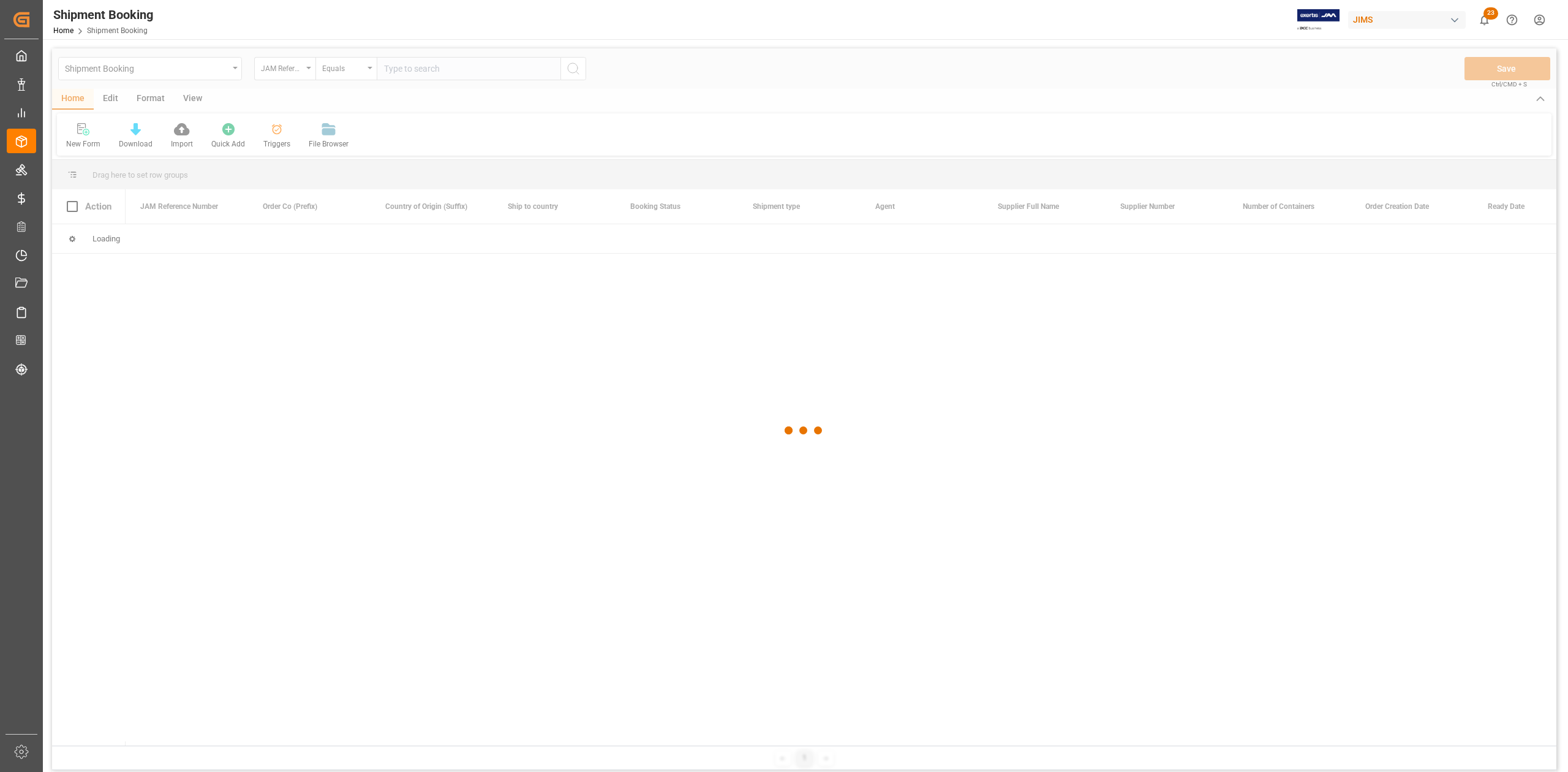
click at [424, 69] on div at bounding box center [804, 430] width 1504 height 764
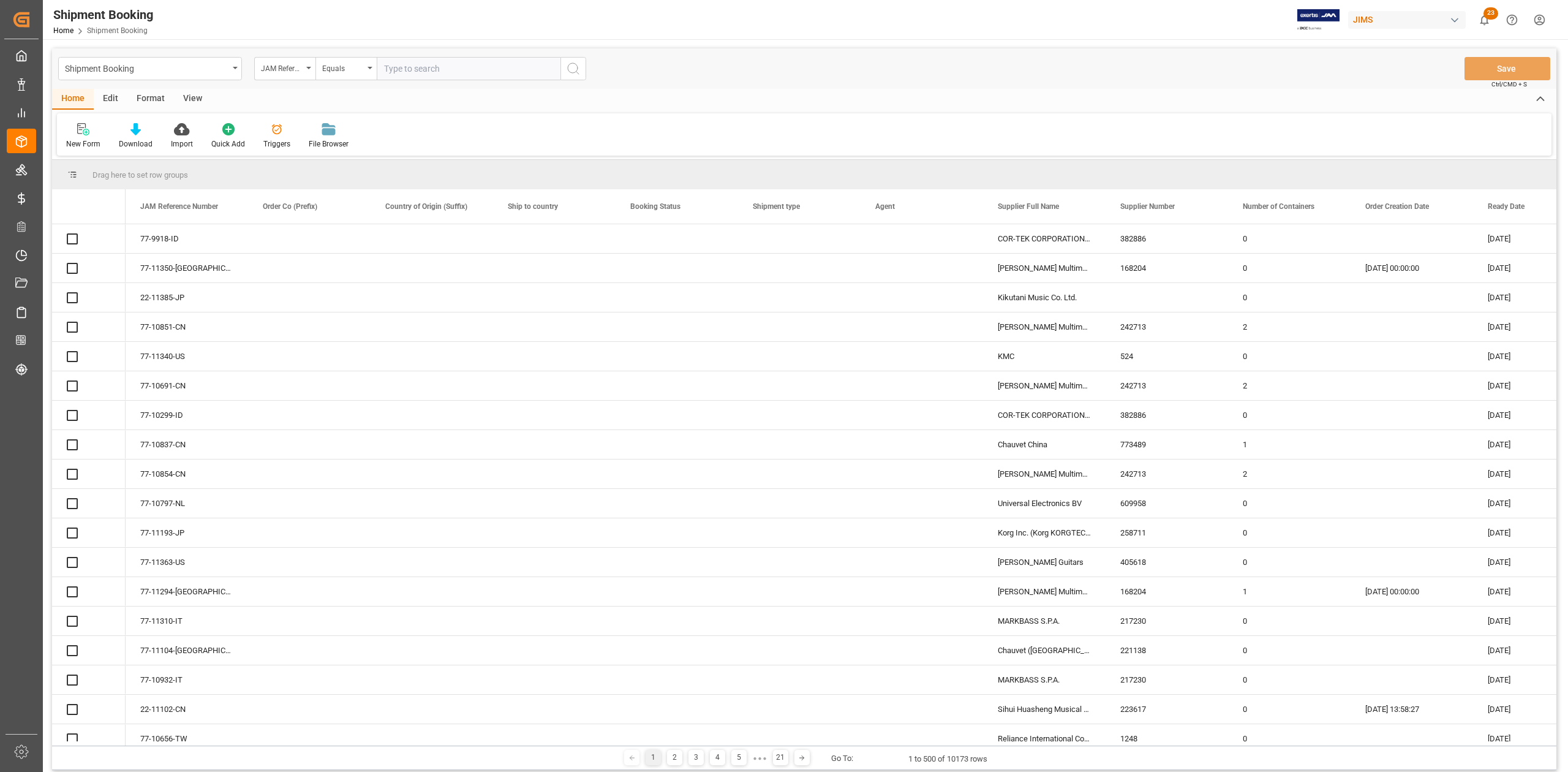
click at [424, 69] on input "text" at bounding box center [469, 68] width 184 height 23
paste input "77-11058-KR"
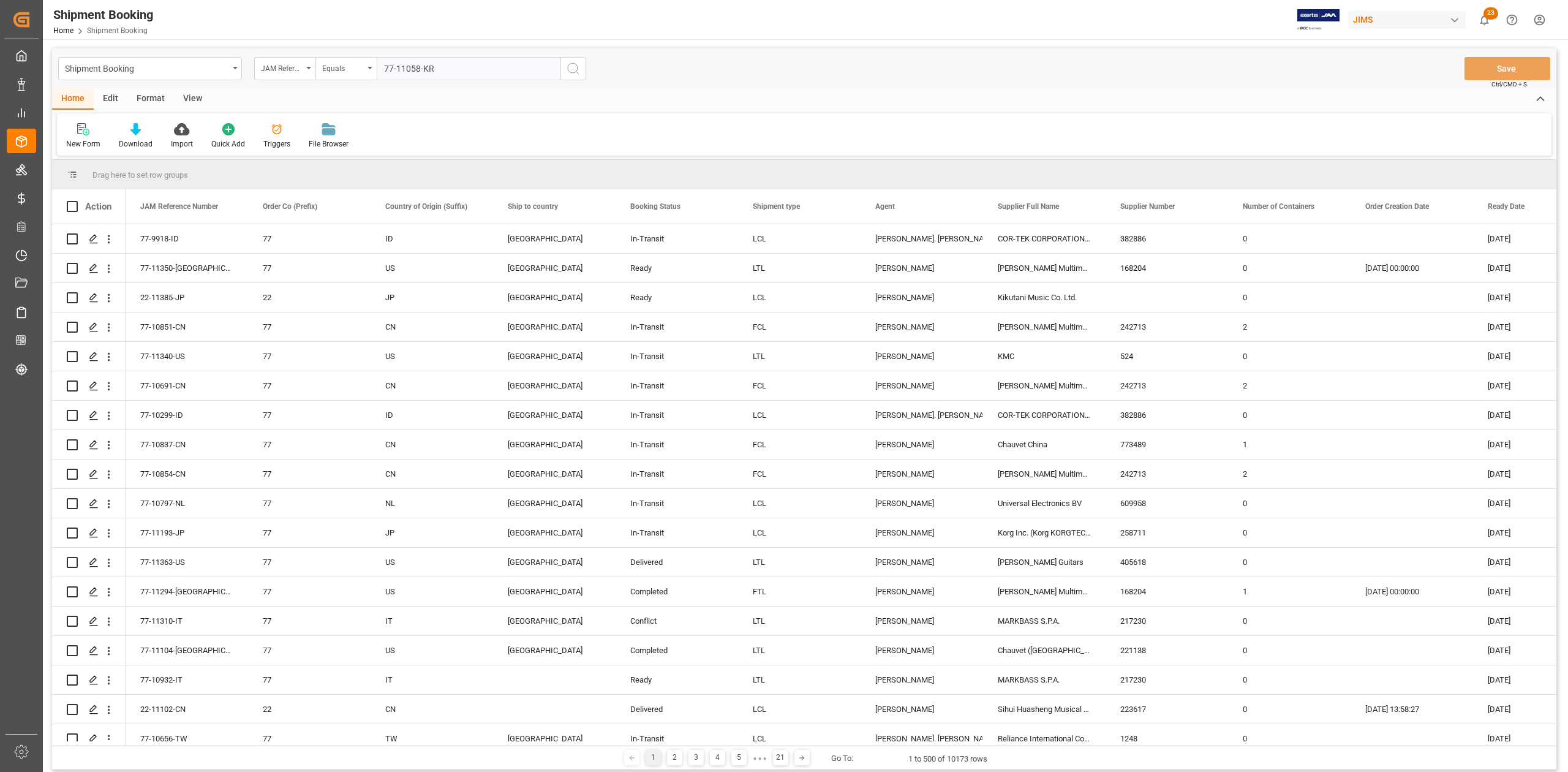
type input "77-11058-KR"
click at [581, 73] on button "search button" at bounding box center [573, 68] width 26 height 23
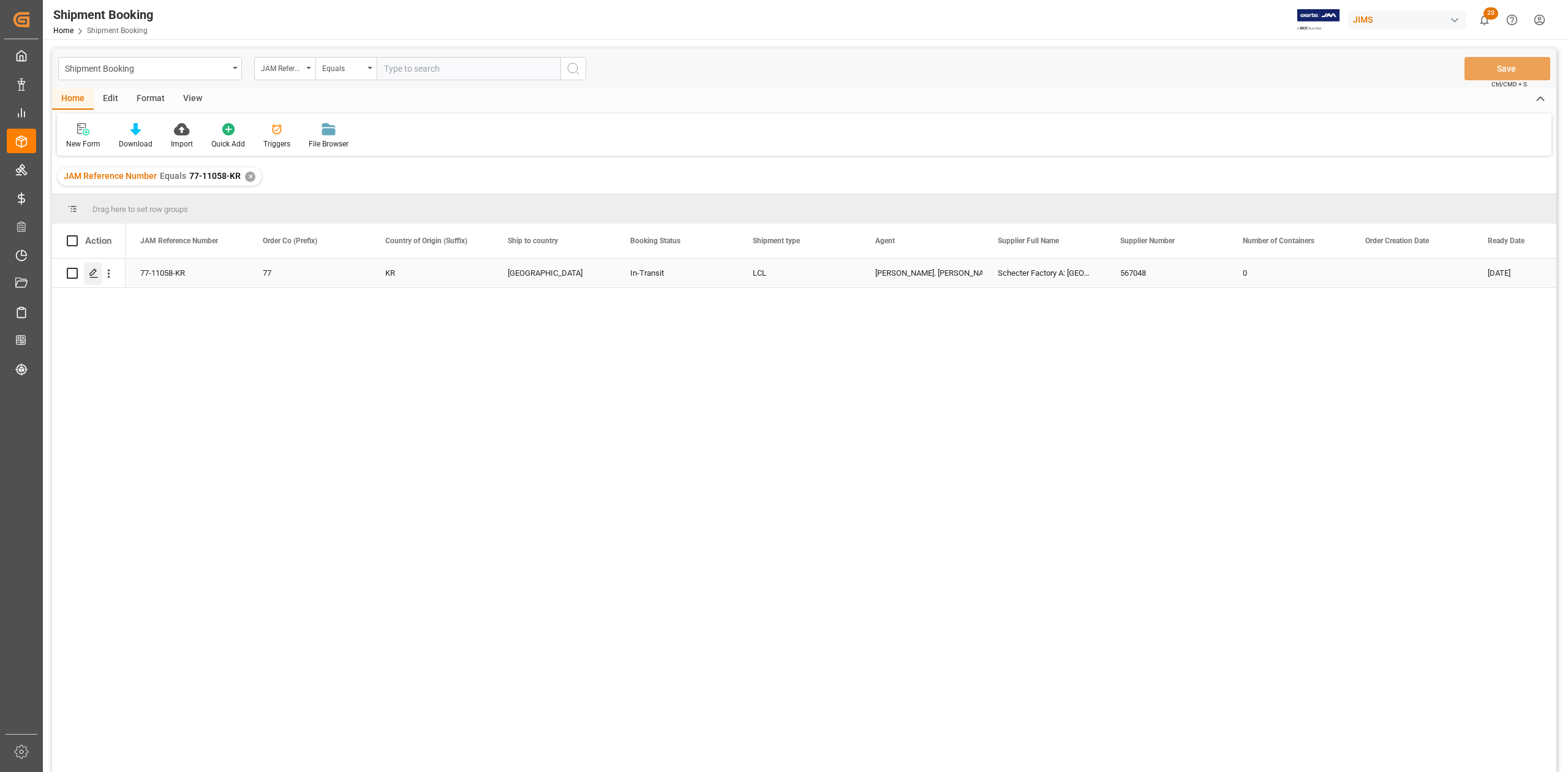
click at [89, 272] on icon "Press SPACE to select this row." at bounding box center [93, 273] width 9 height 9
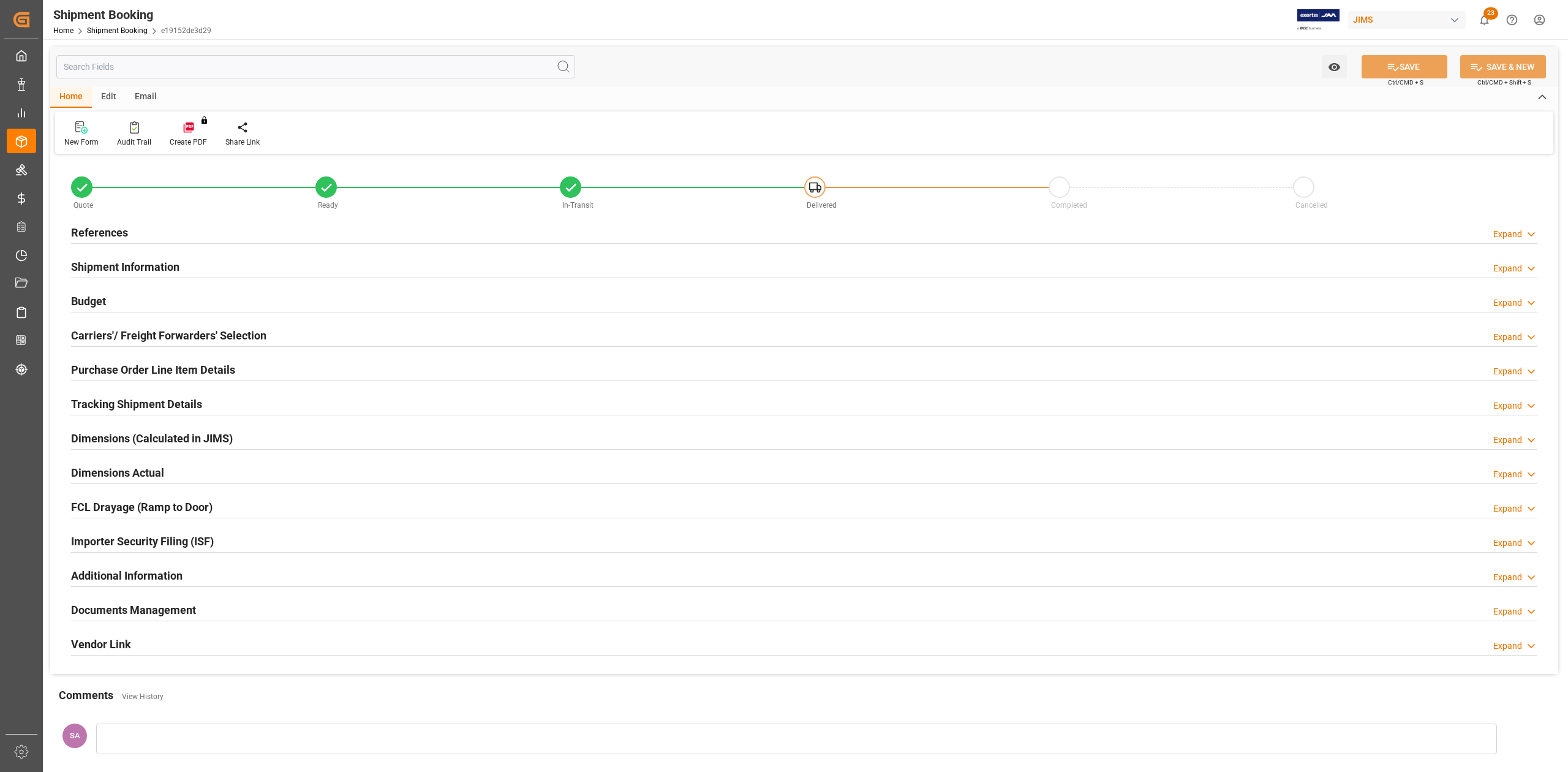
type input "0"
type input "17-09-2025"
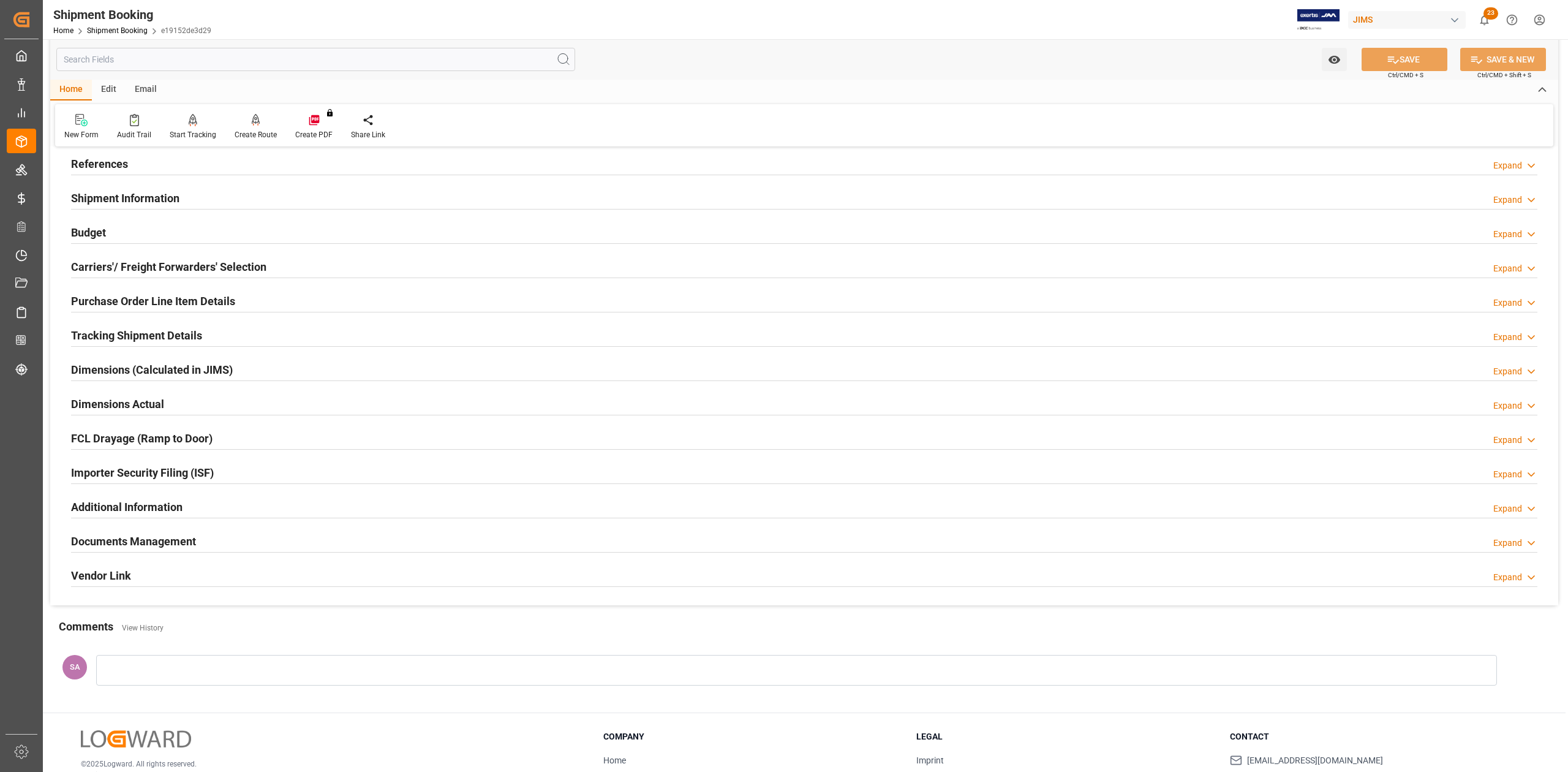
scroll to position [150, 0]
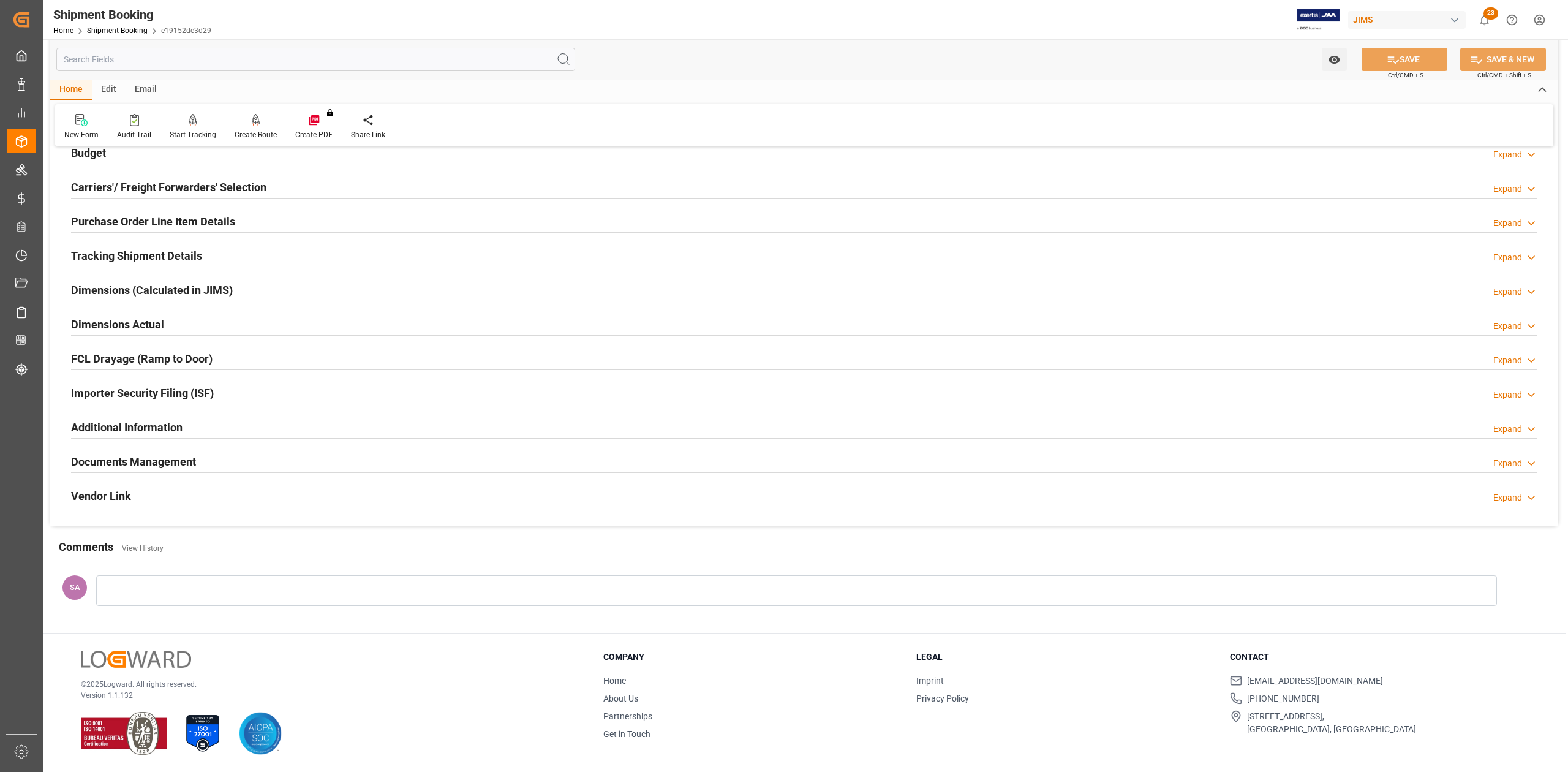
click at [153, 453] on h2 "Documents Management" at bounding box center [133, 462] width 125 height 16
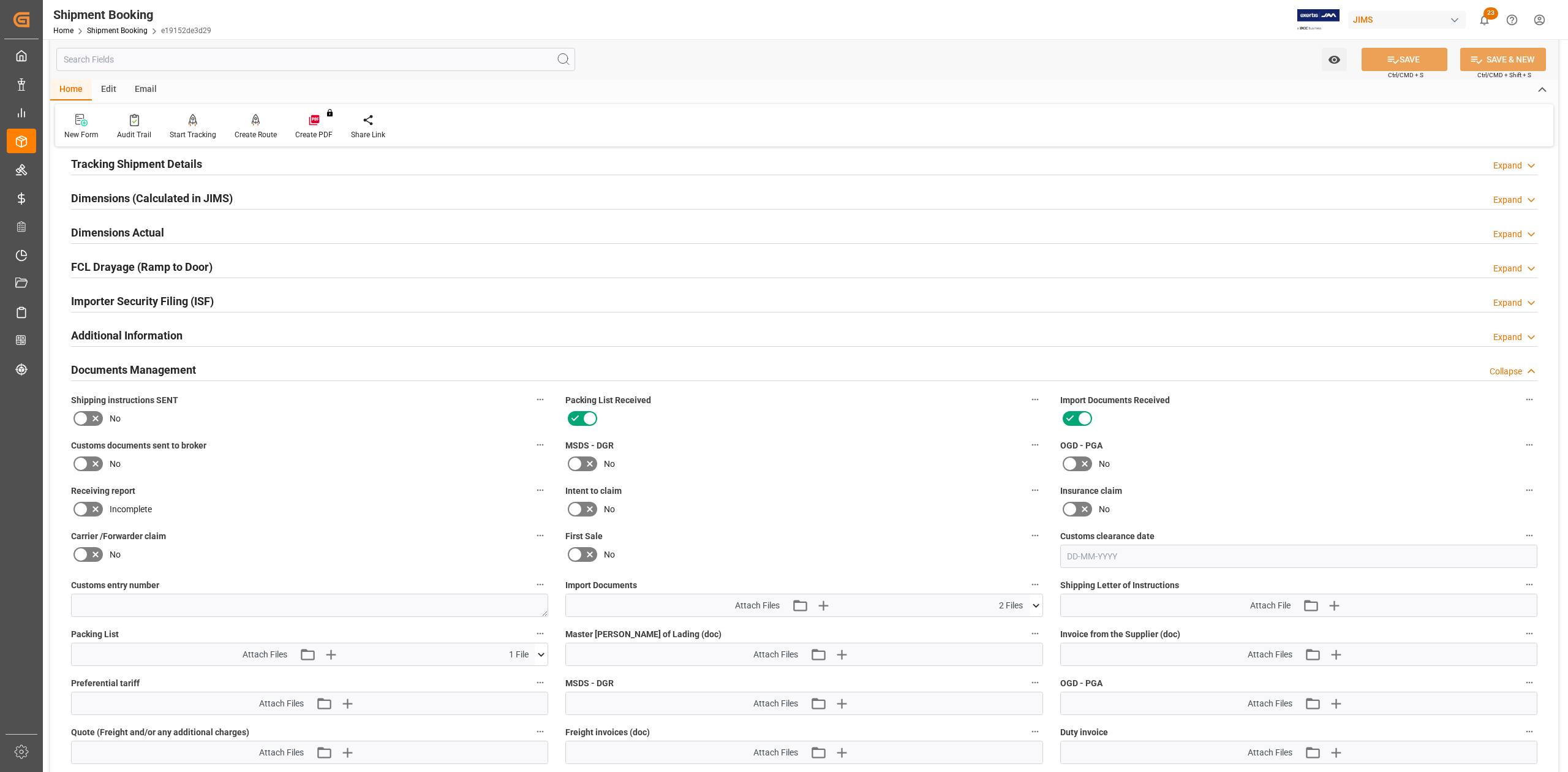
scroll to position [395, 0]
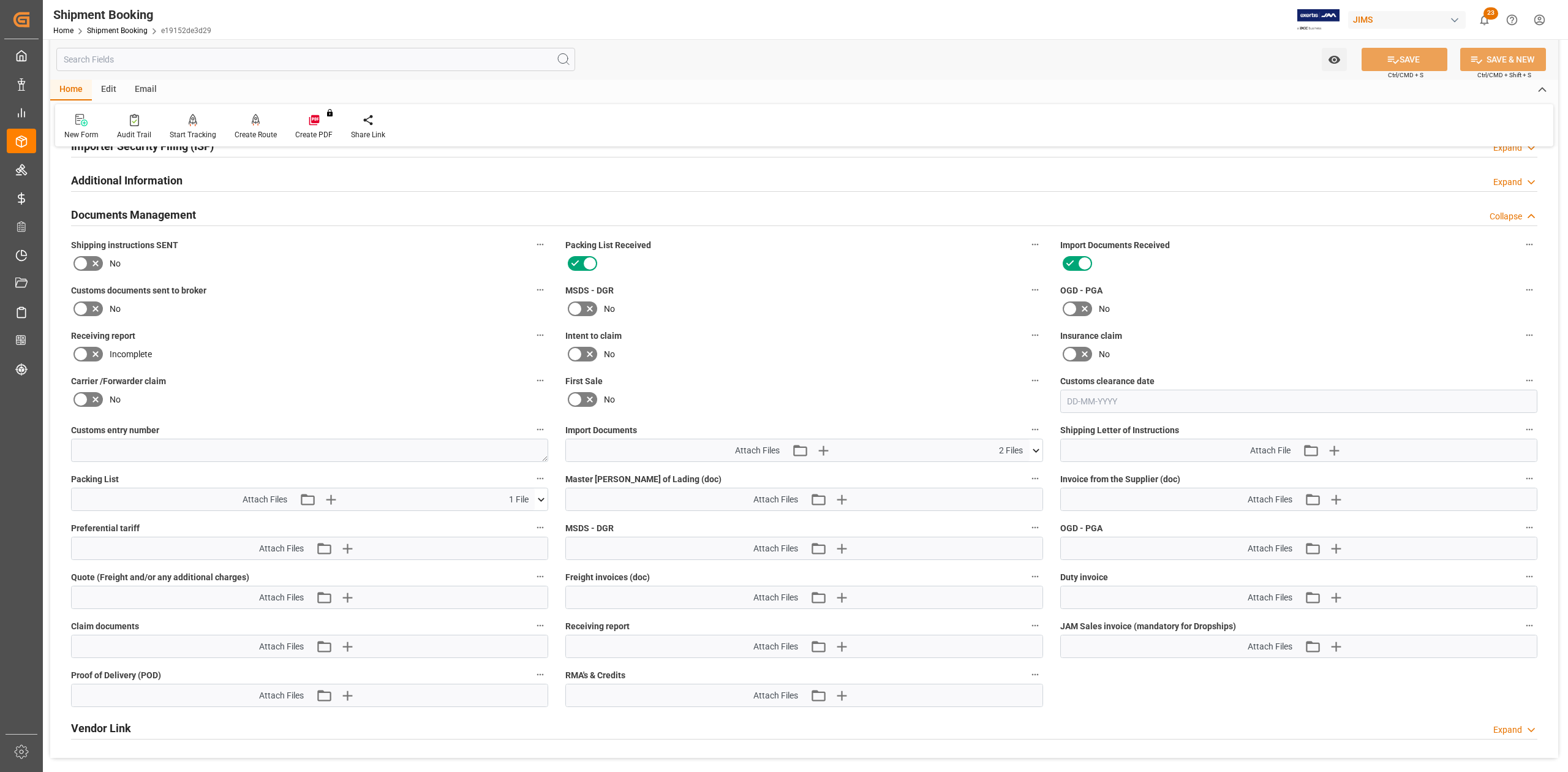
click at [1036, 454] on icon at bounding box center [1036, 450] width 13 height 13
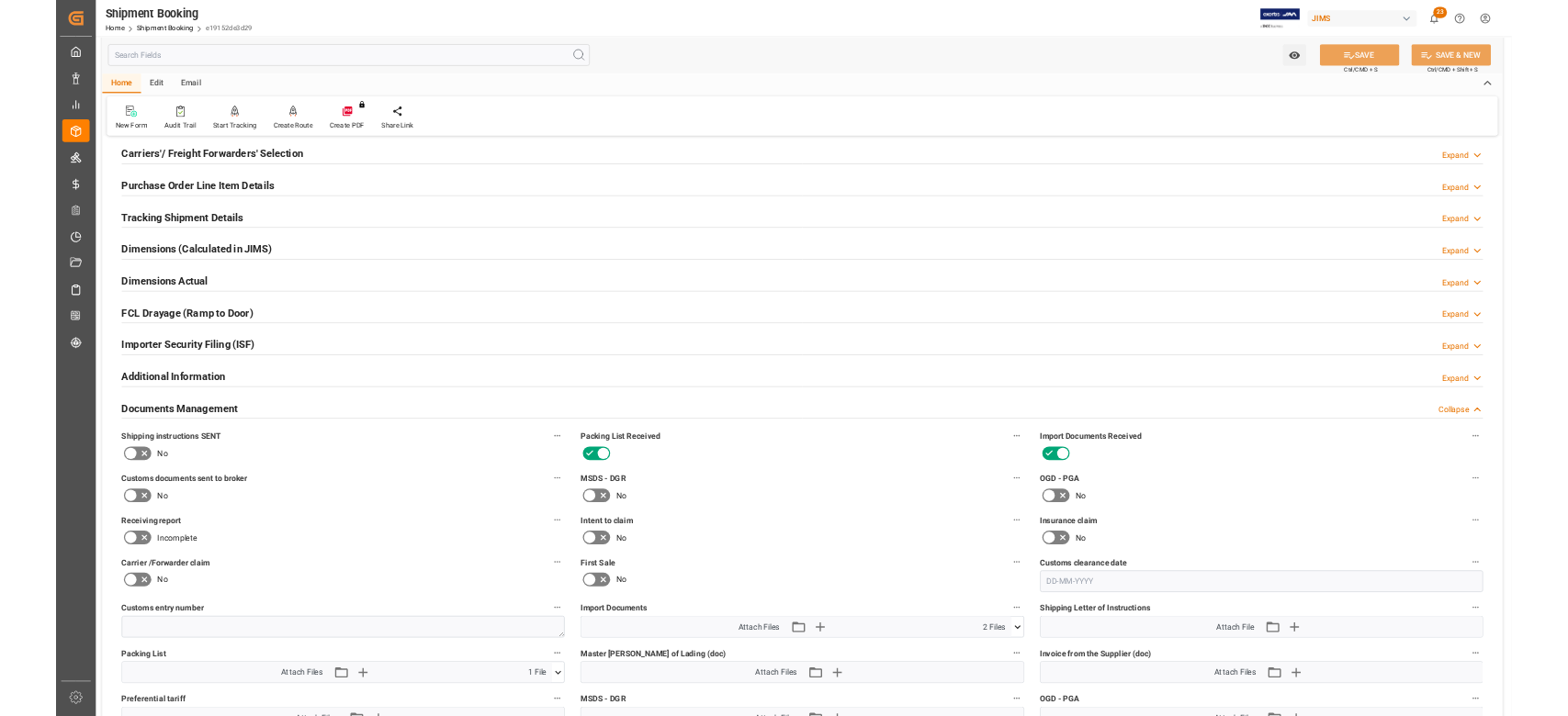
scroll to position [0, 0]
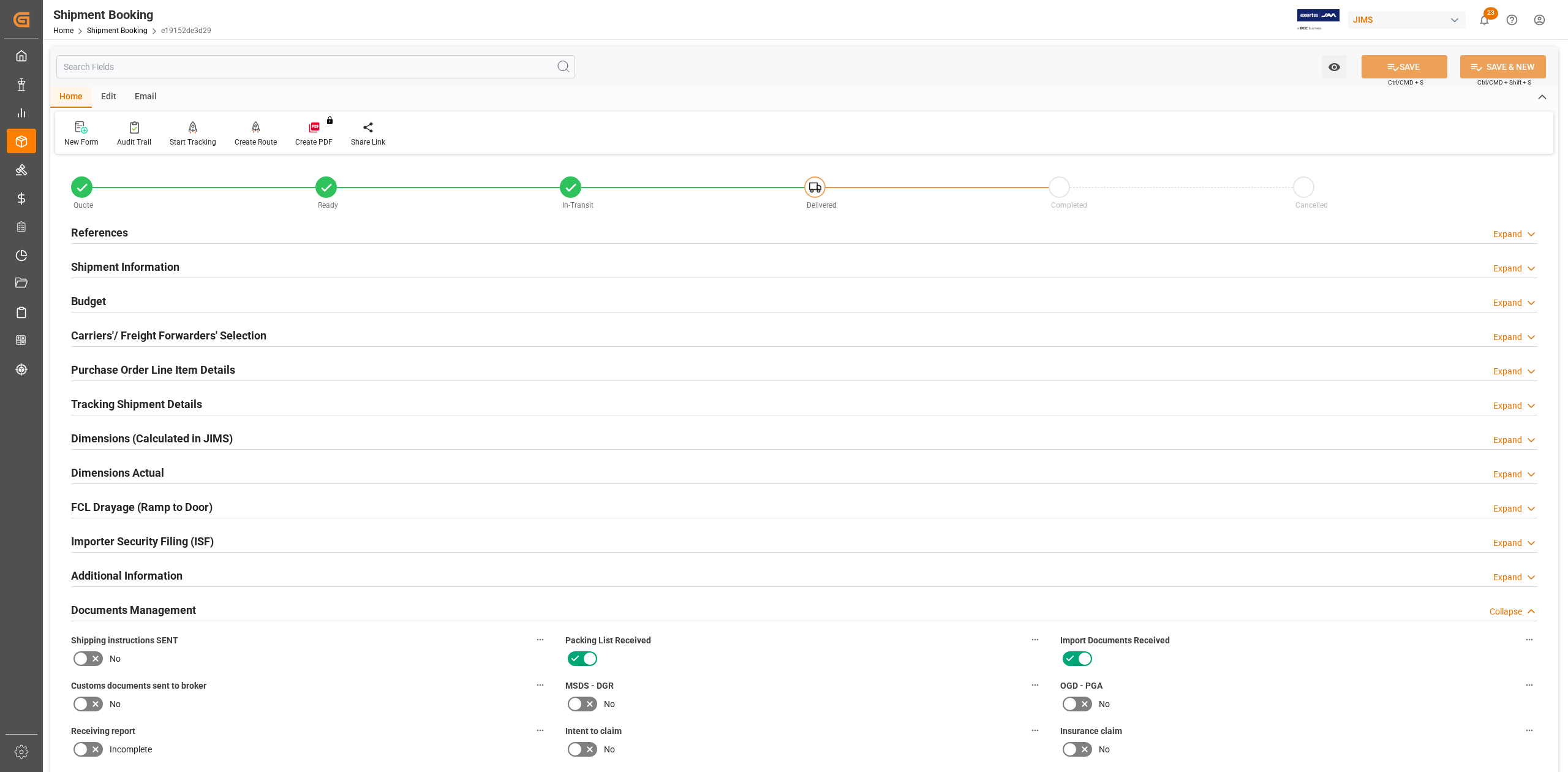
click at [91, 224] on h2 "References" at bounding box center [99, 232] width 57 height 16
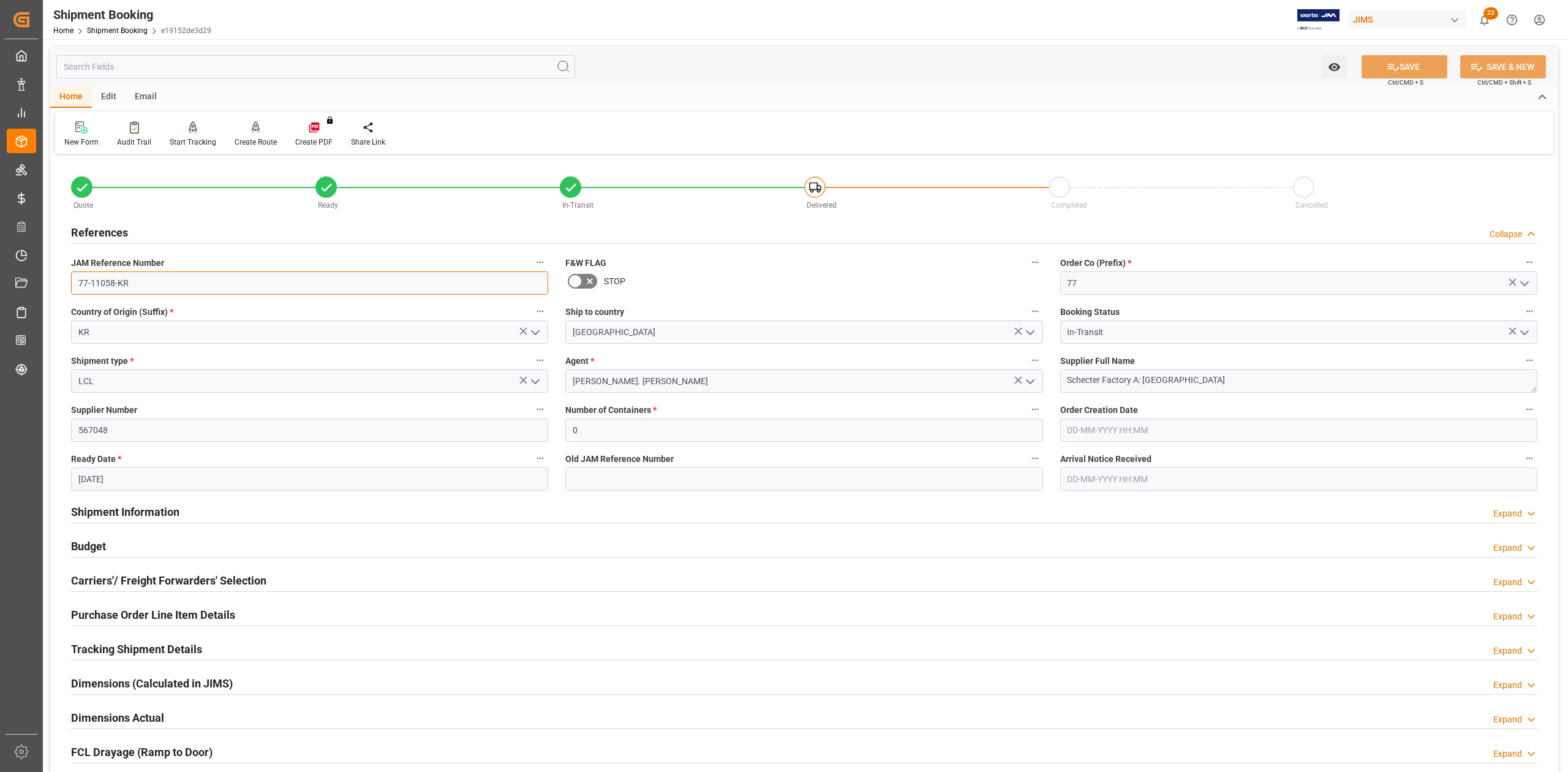
click at [147, 281] on input "77-11058-KR" at bounding box center [309, 282] width 477 height 23
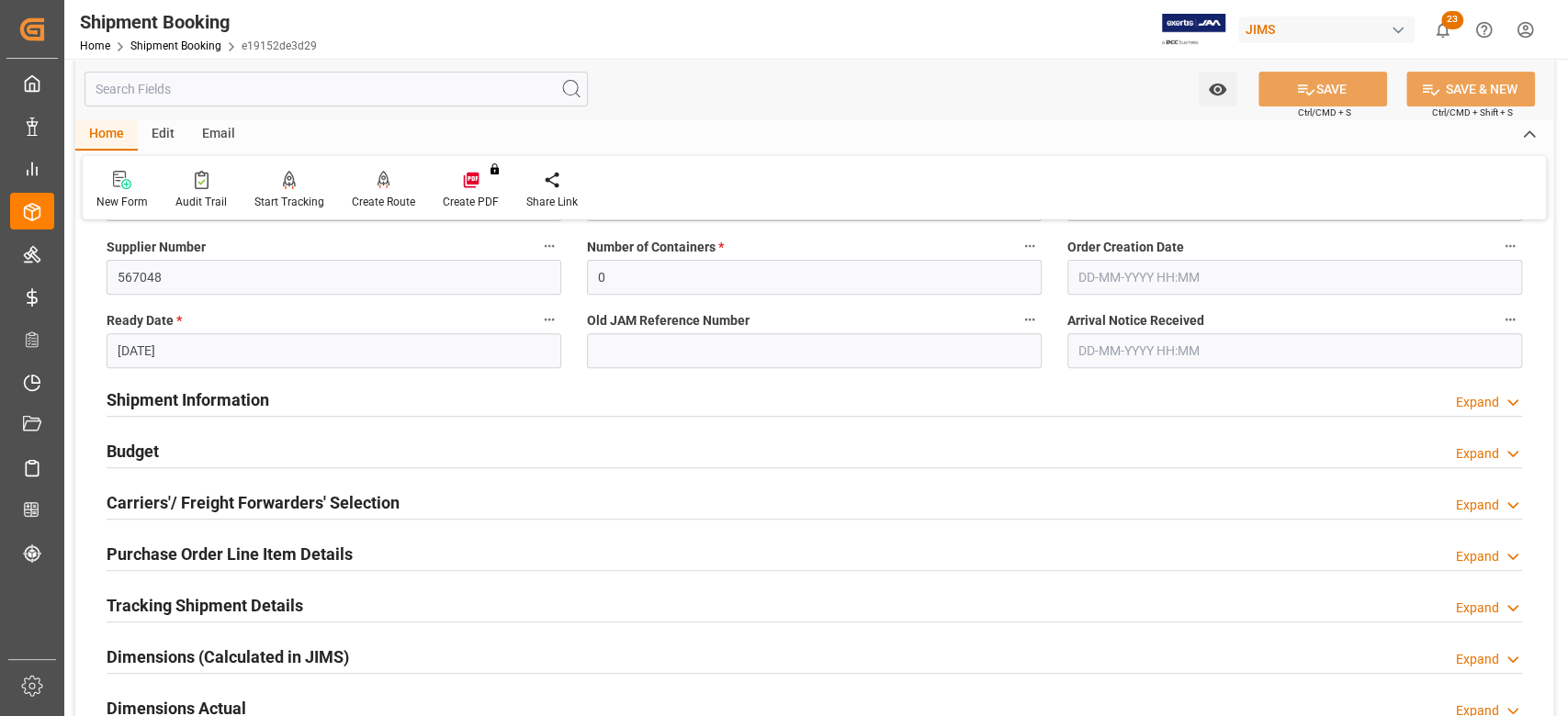
click at [226, 391] on h2 "Shipment Information" at bounding box center [187, 400] width 162 height 25
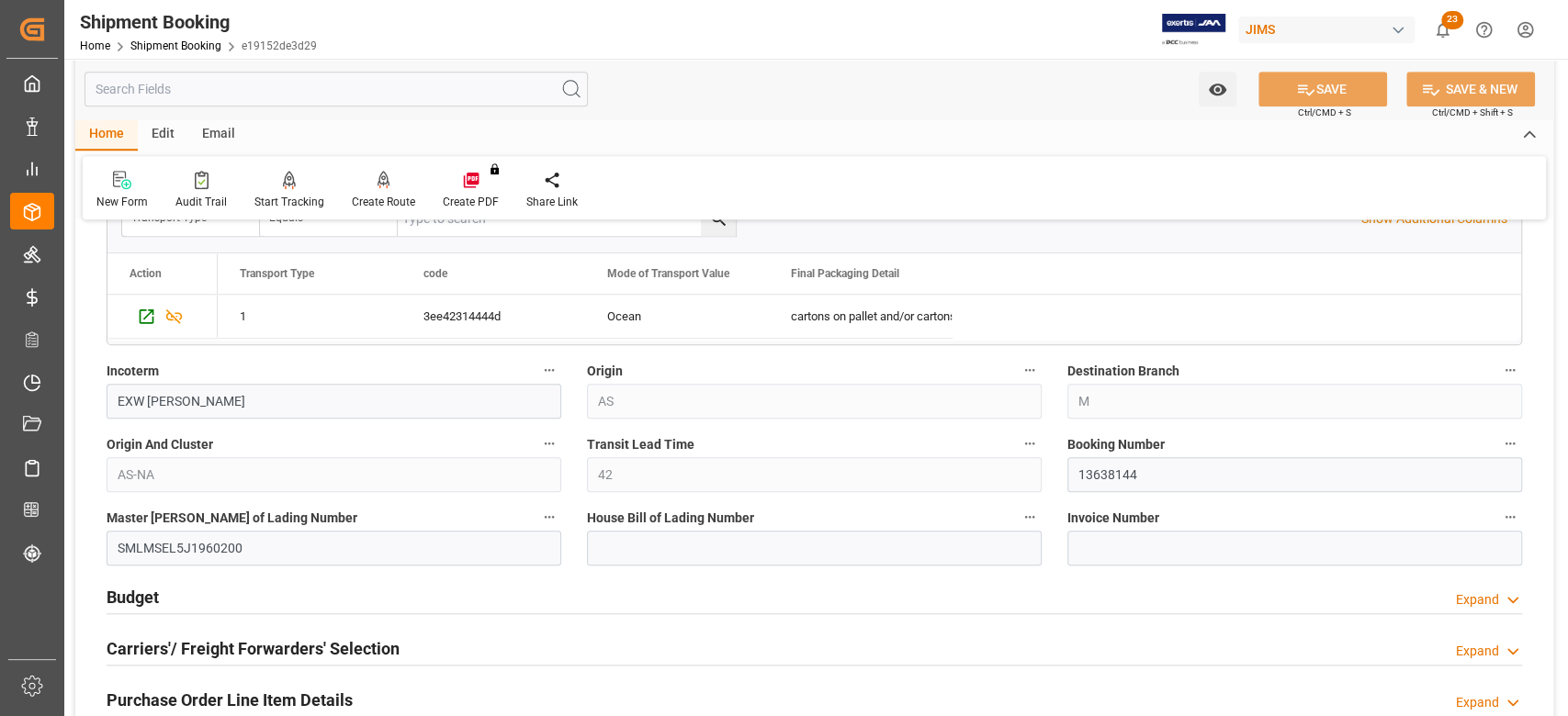
scroll to position [1102, 0]
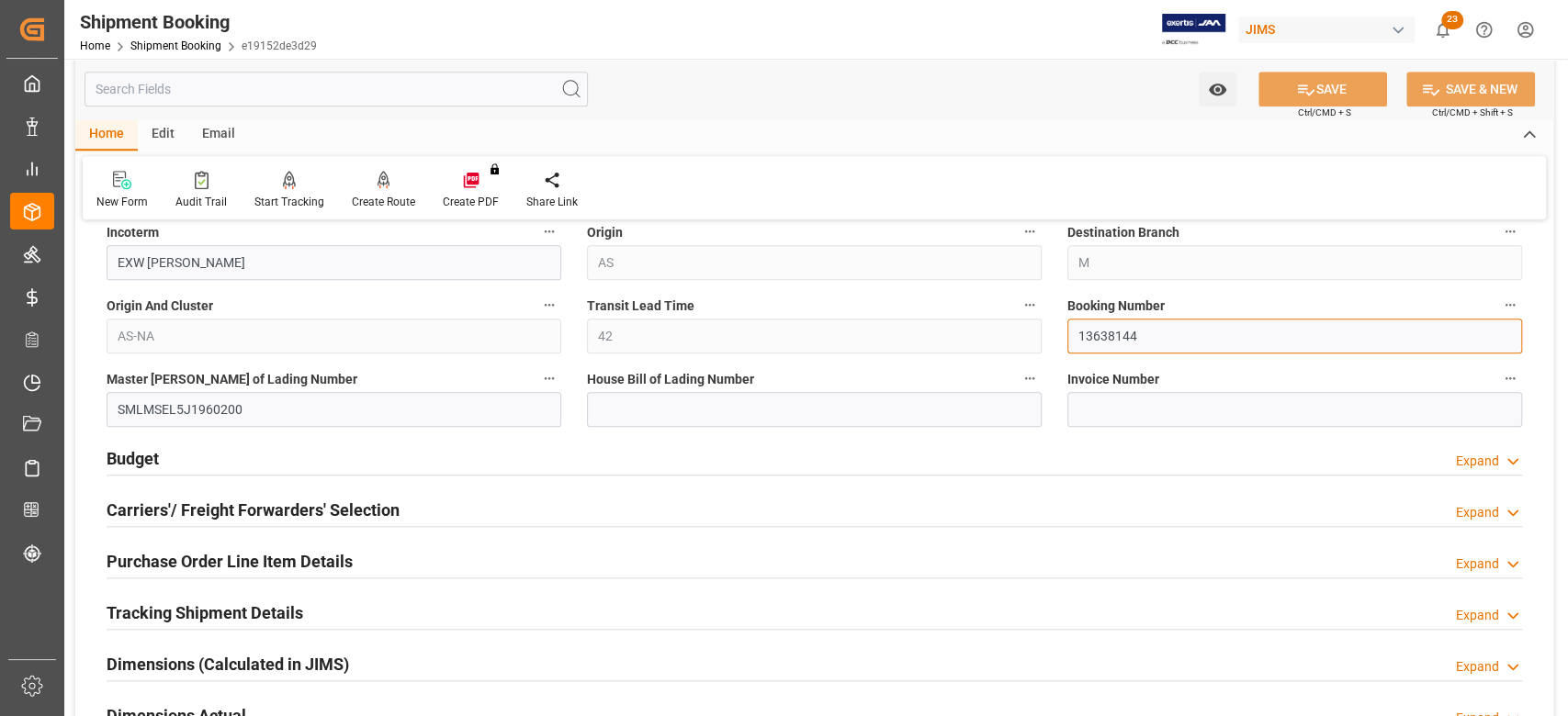
click at [1108, 342] on input "13638144" at bounding box center [1294, 336] width 455 height 35
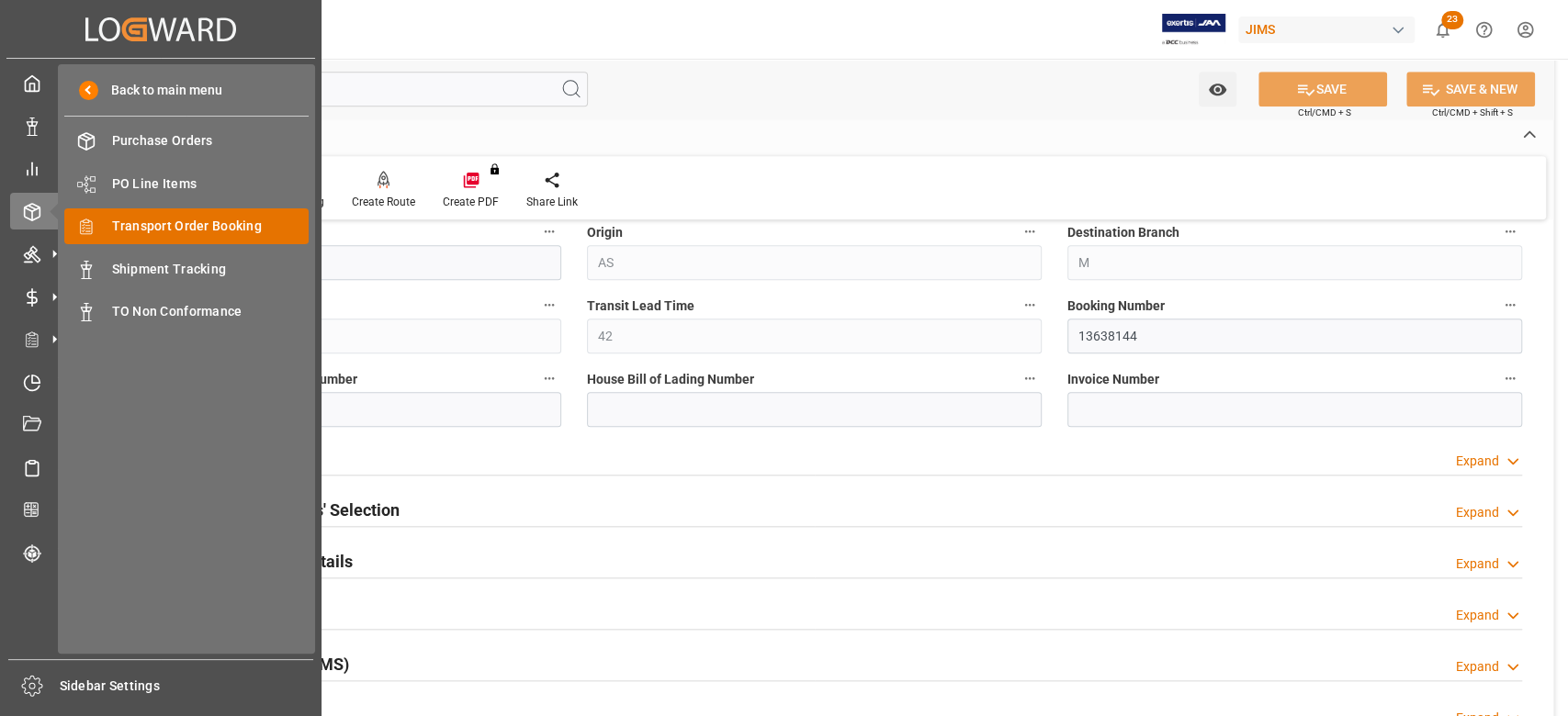
click at [174, 217] on span "Transport Order Booking" at bounding box center [211, 226] width 198 height 19
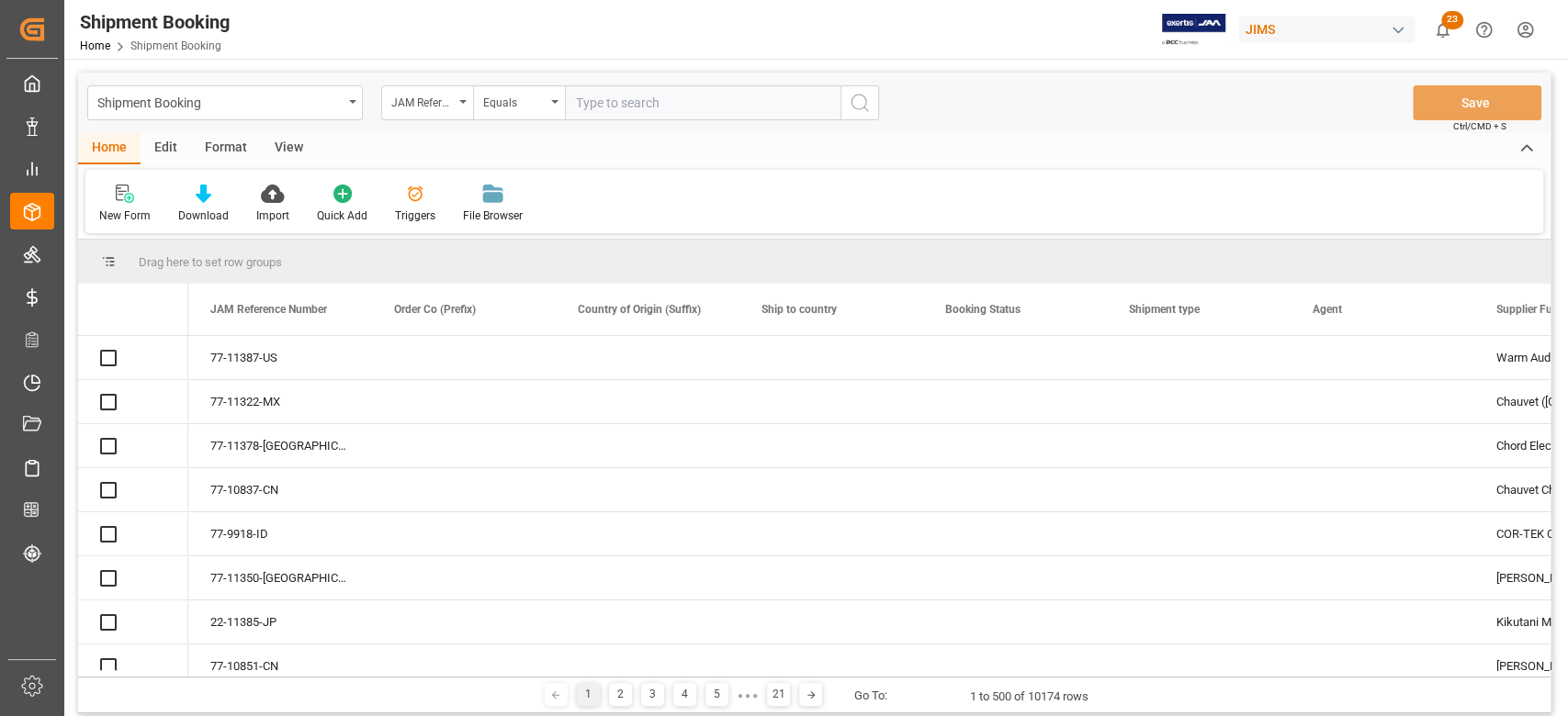
click at [703, 101] on input "text" at bounding box center [703, 103] width 275 height 35
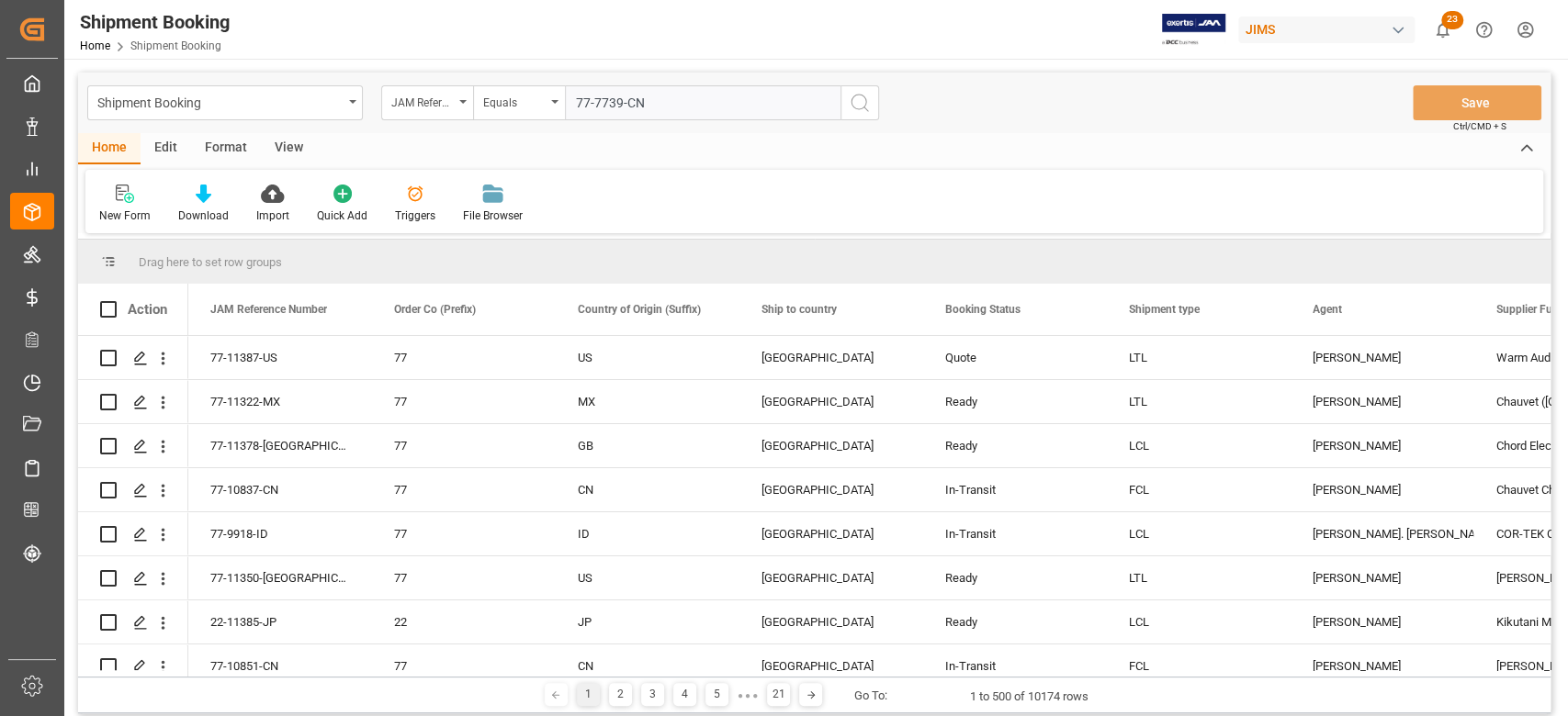
type input "77-7739-CN"
click at [860, 107] on icon "search button" at bounding box center [860, 103] width 22 height 22
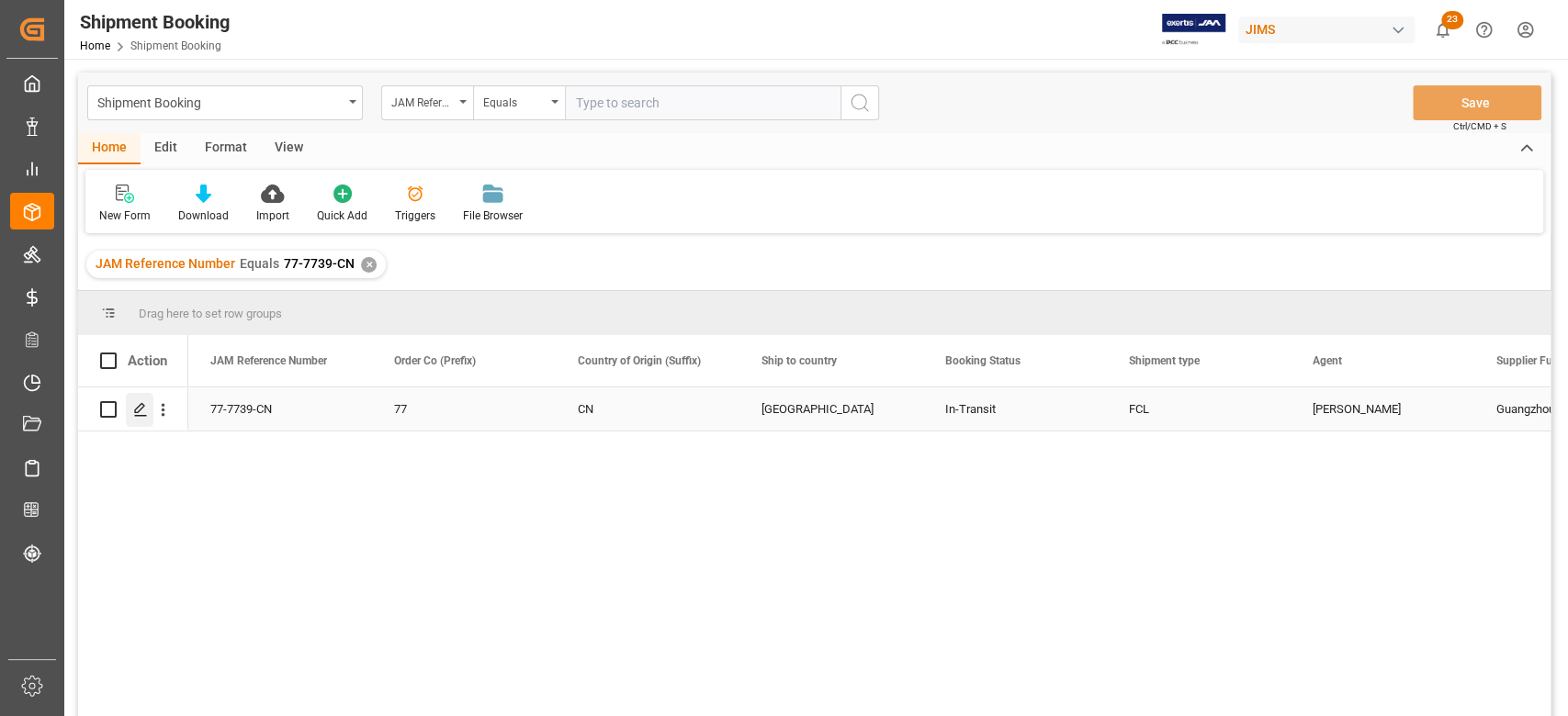
click at [140, 410] on icon "Press SPACE to select this row." at bounding box center [140, 409] width 14 height 14
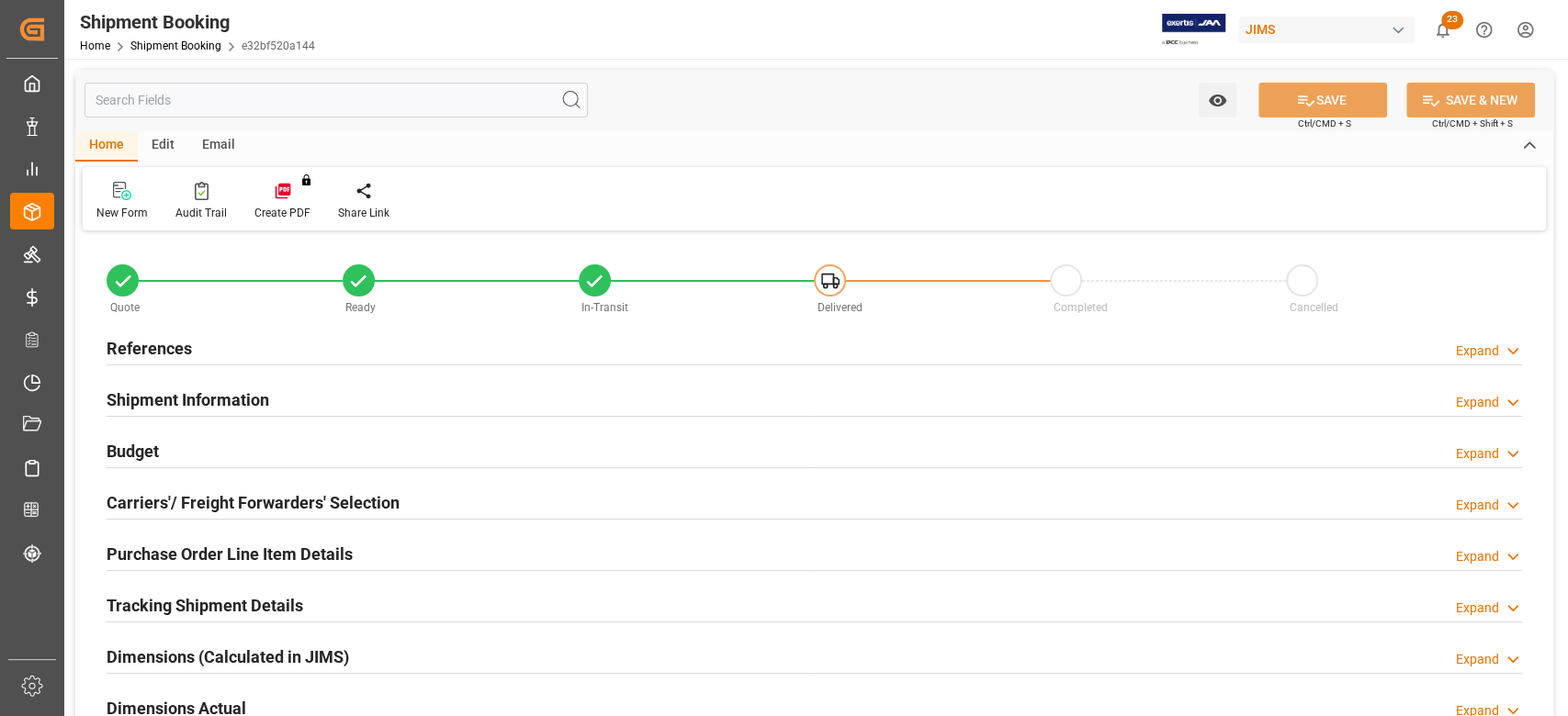
type input "1"
type input "57"
type input "11-08-2025"
type input "11-09-2025 00:00"
click at [186, 349] on h2 "References" at bounding box center [149, 349] width 85 height 25
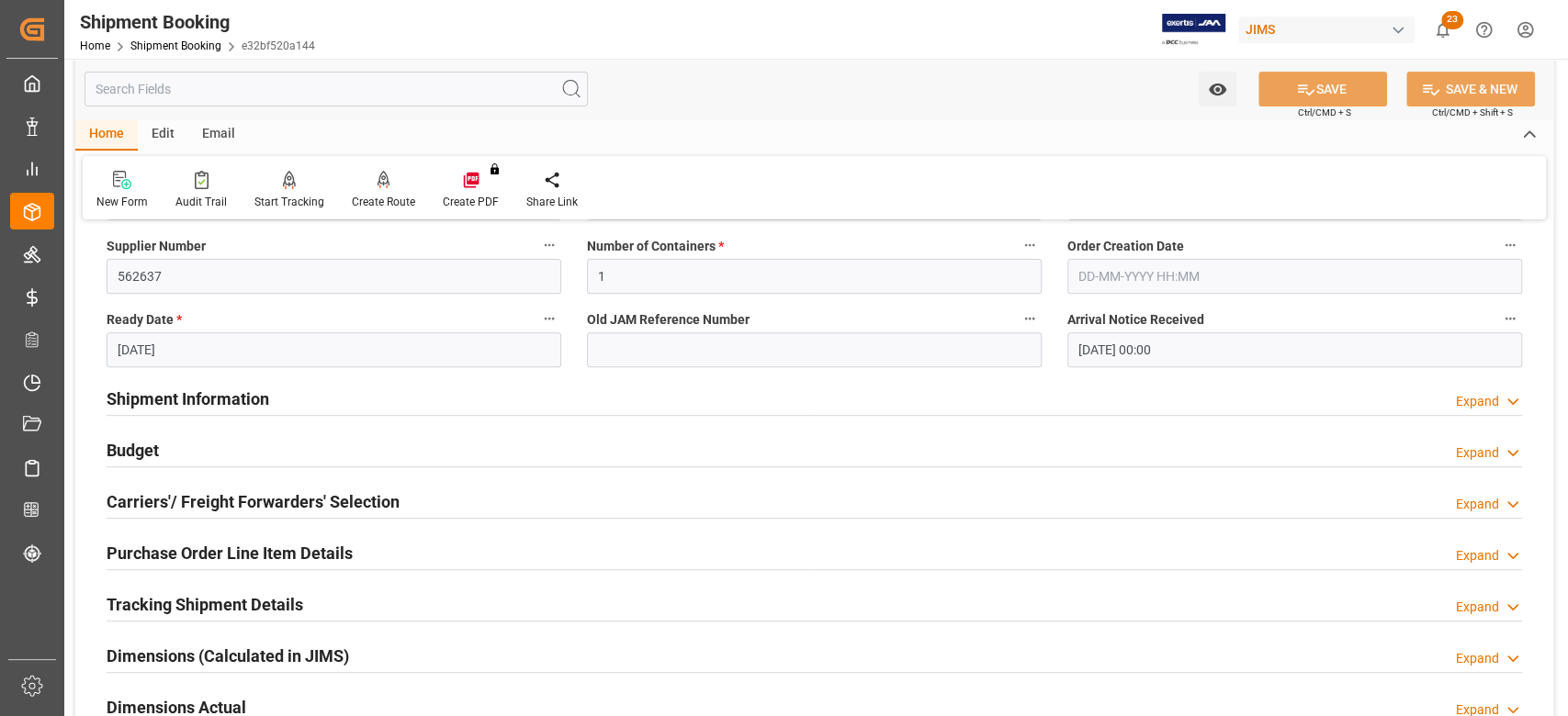
scroll to position [489, 0]
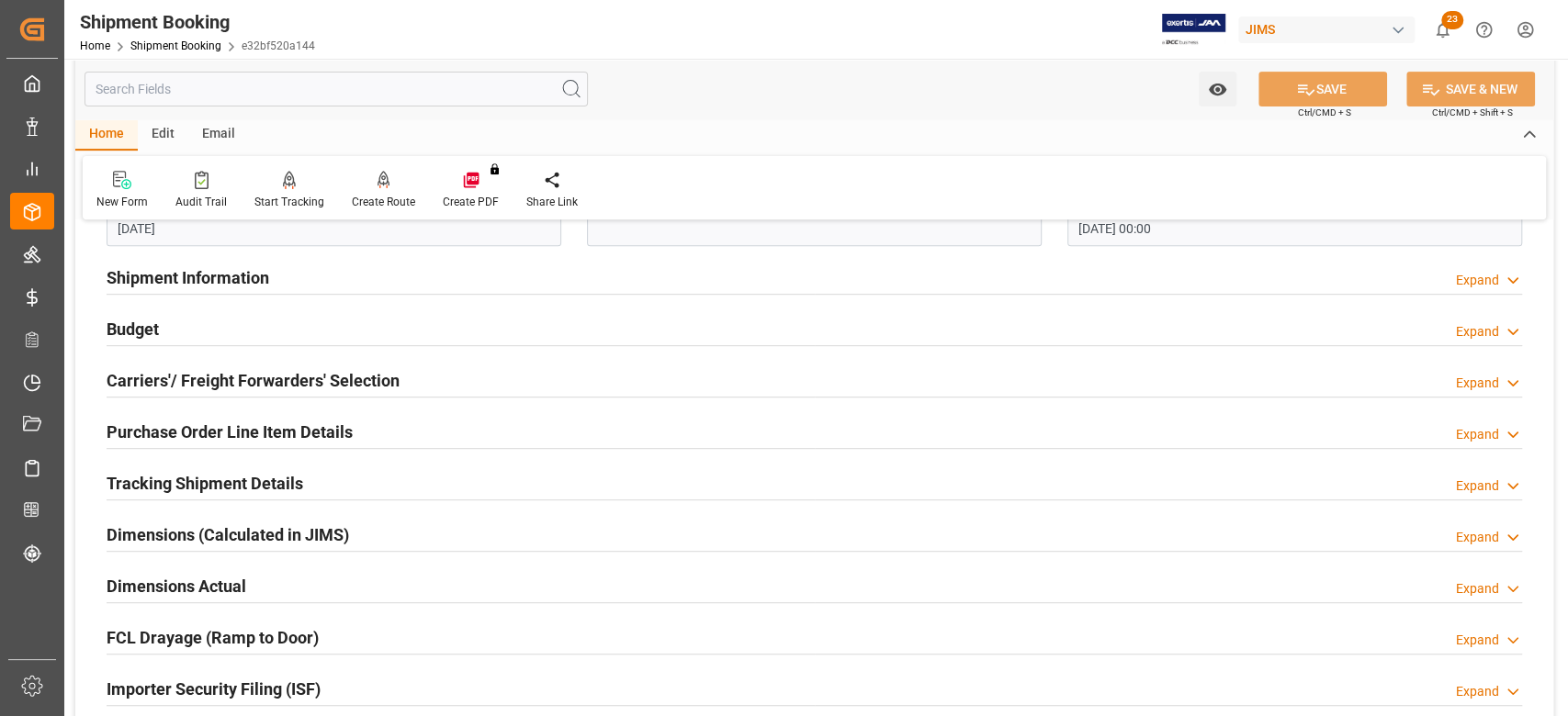
click at [230, 280] on h2 "Shipment Information" at bounding box center [187, 278] width 162 height 25
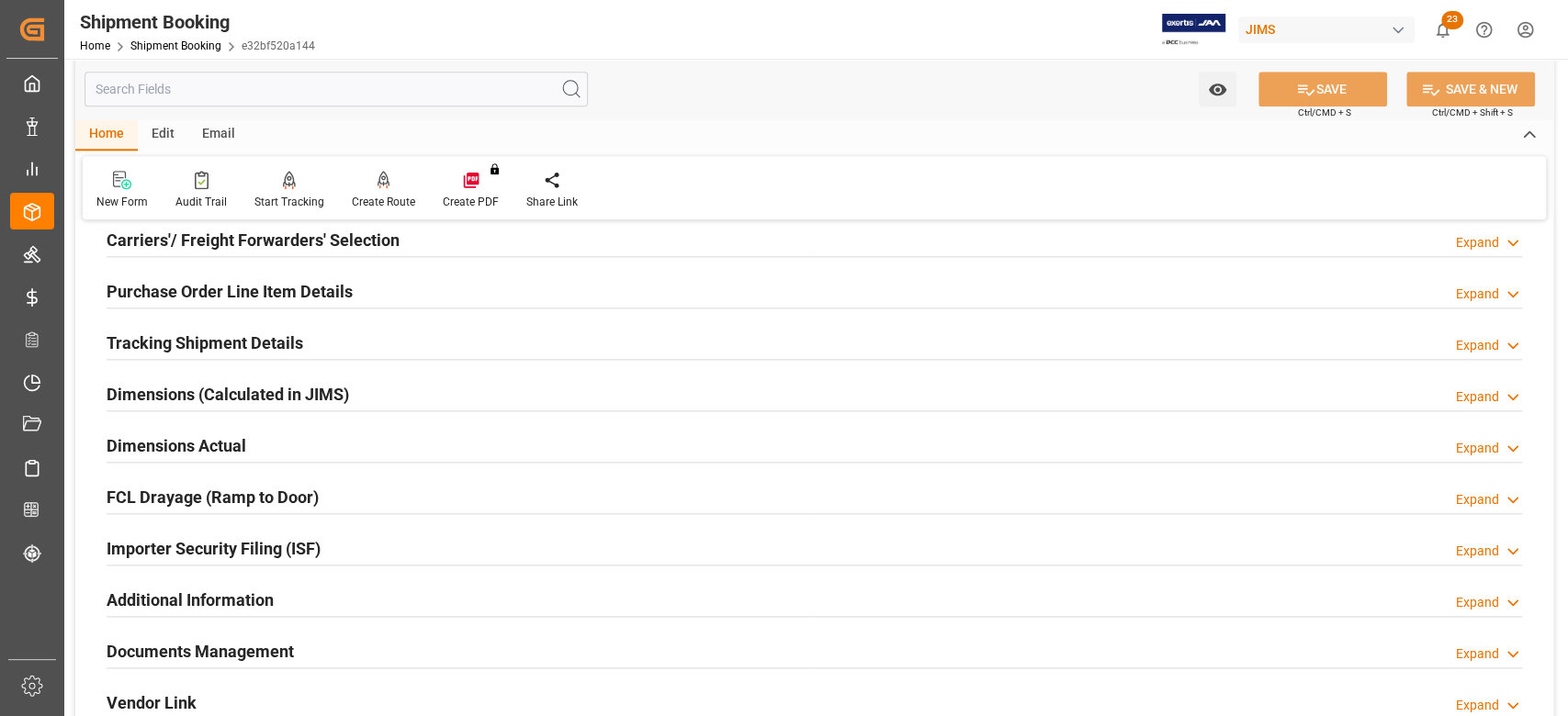
scroll to position [1469, 0]
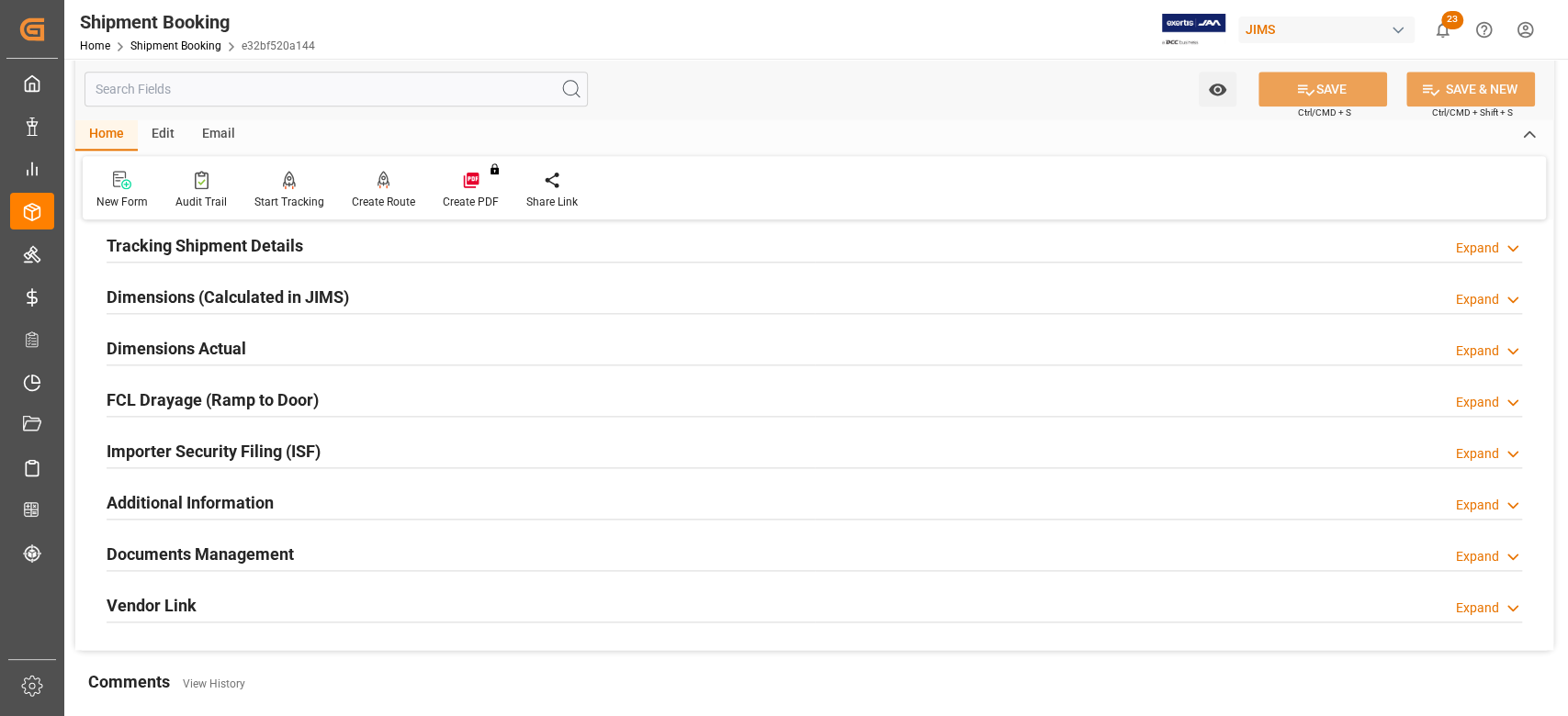
click at [191, 246] on h2 "Tracking Shipment Details" at bounding box center [204, 246] width 197 height 25
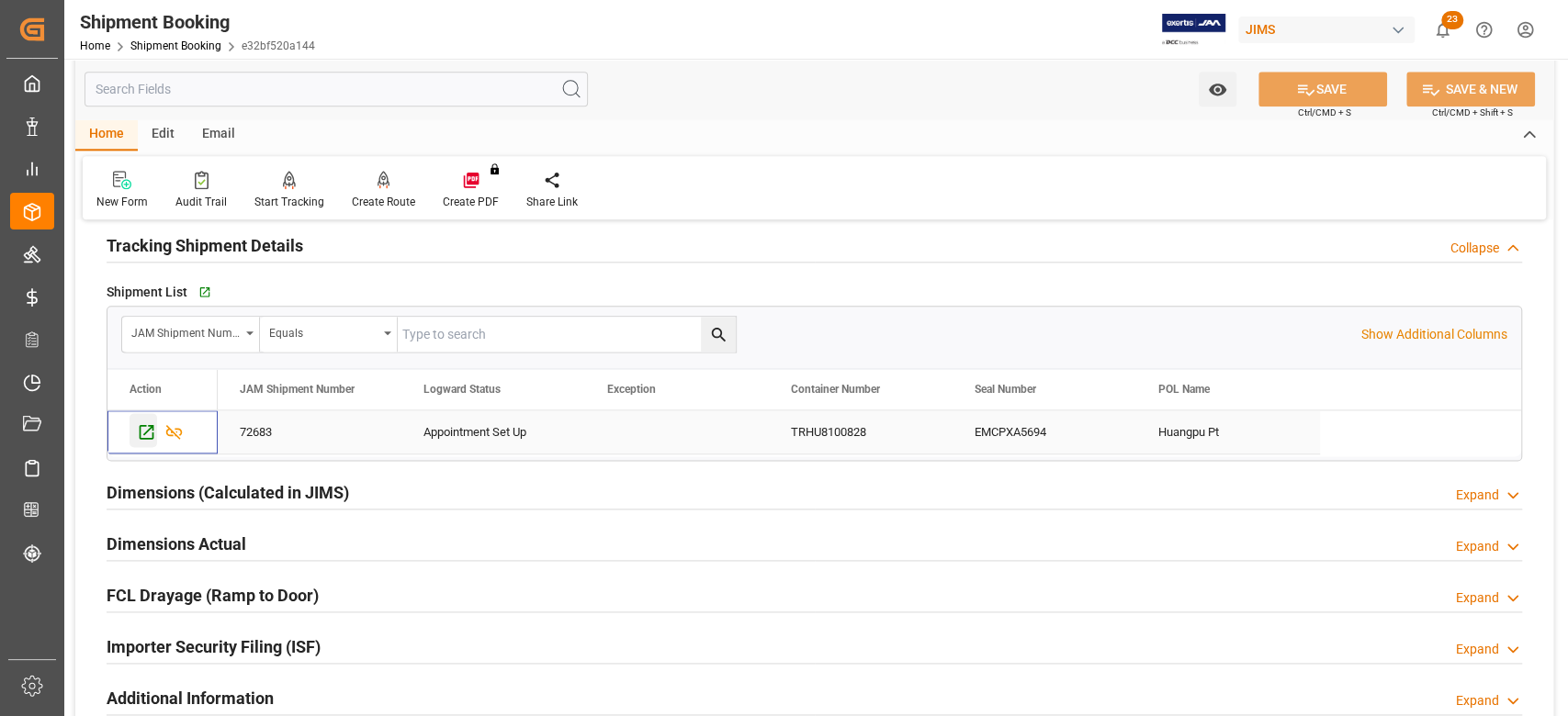
click at [141, 432] on icon "Press SPACE to select this row." at bounding box center [146, 432] width 19 height 19
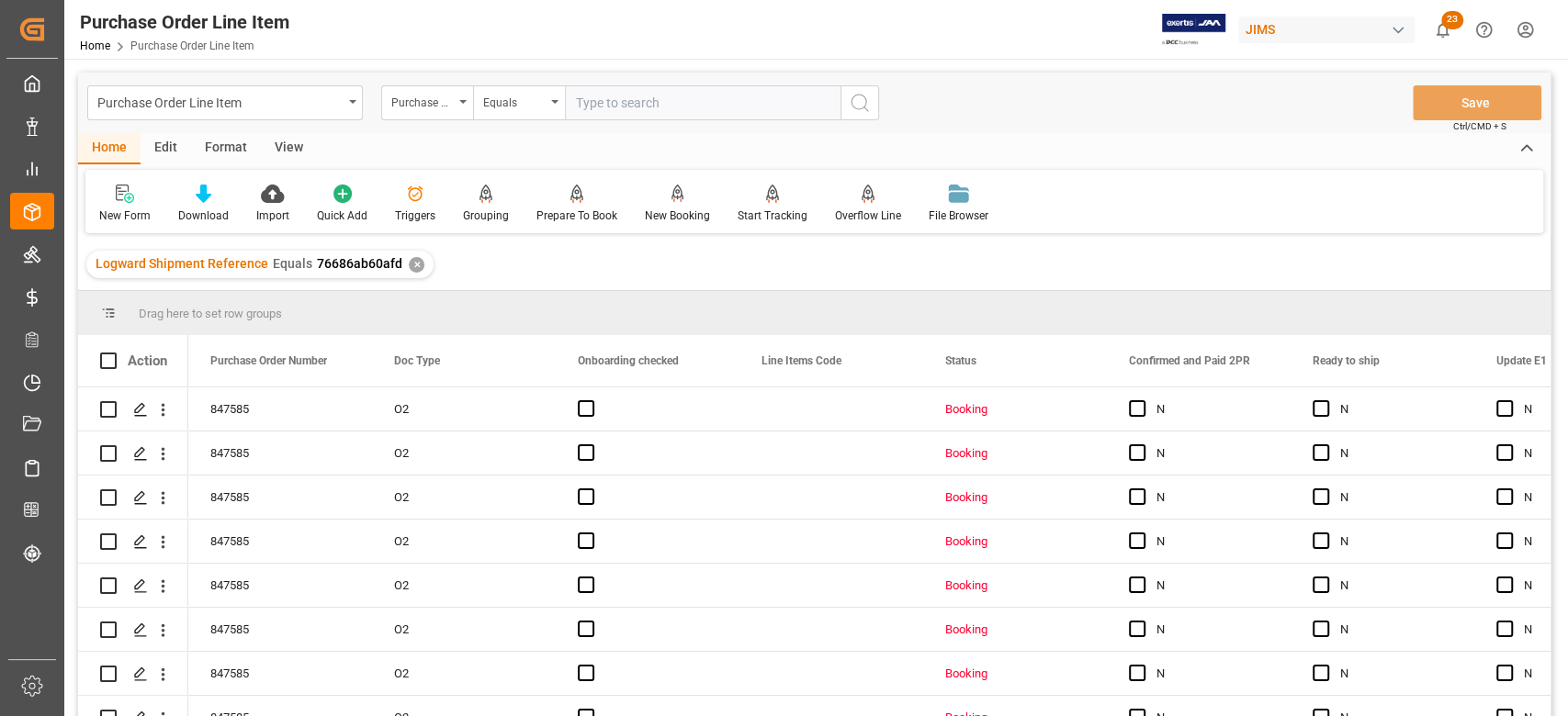
click at [289, 145] on div "View" at bounding box center [289, 148] width 56 height 31
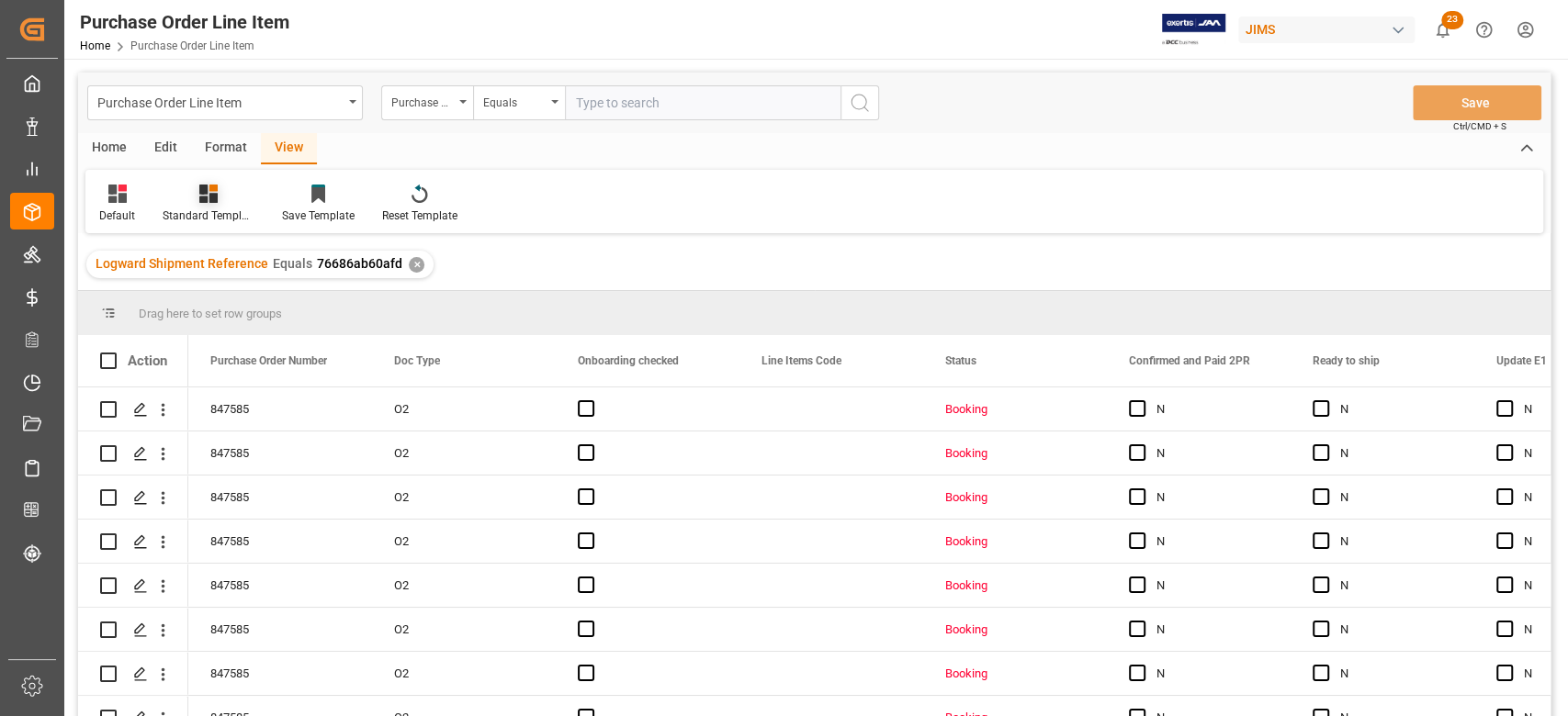
click at [211, 217] on div "Standard Templates" at bounding box center [208, 216] width 92 height 16
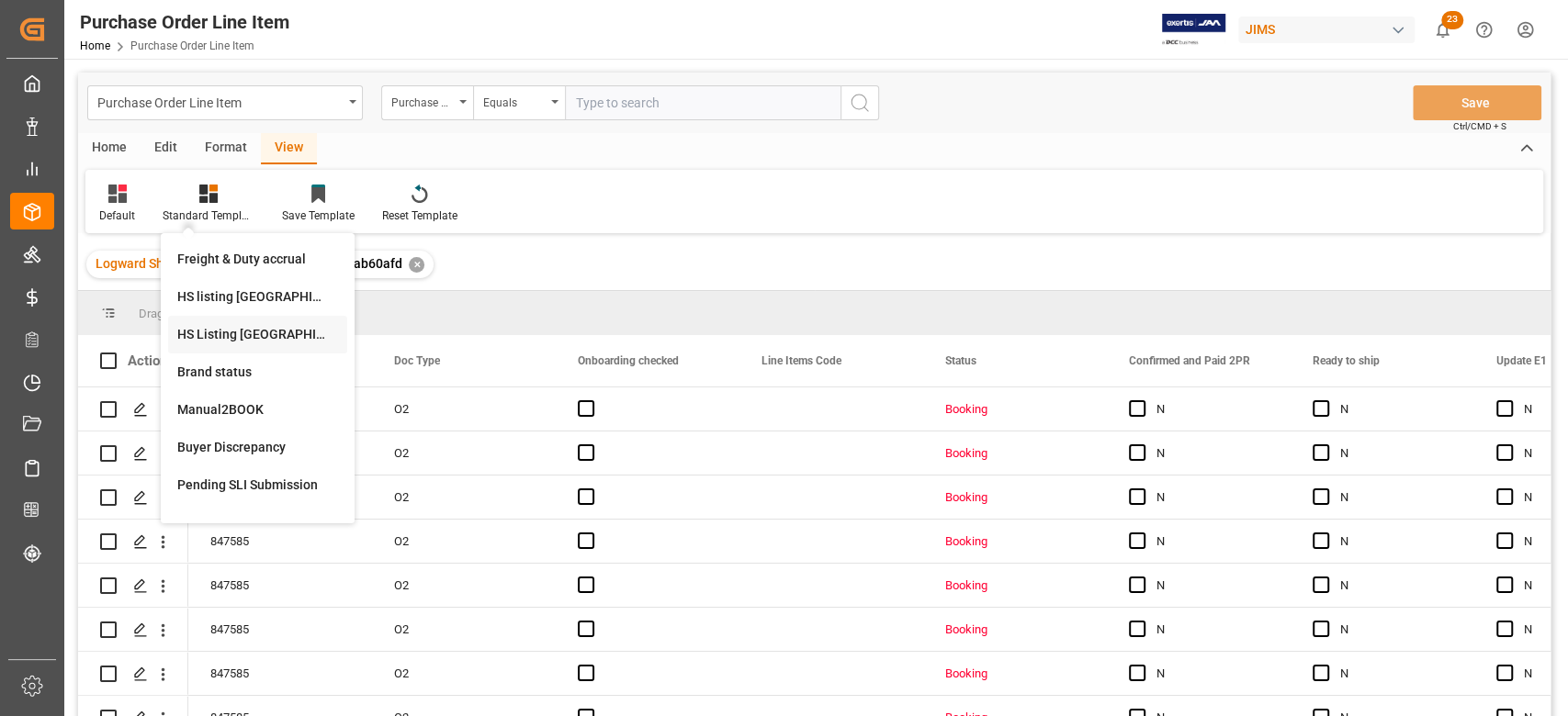
click at [244, 328] on div "HS Listing CANADA" at bounding box center [257, 334] width 161 height 19
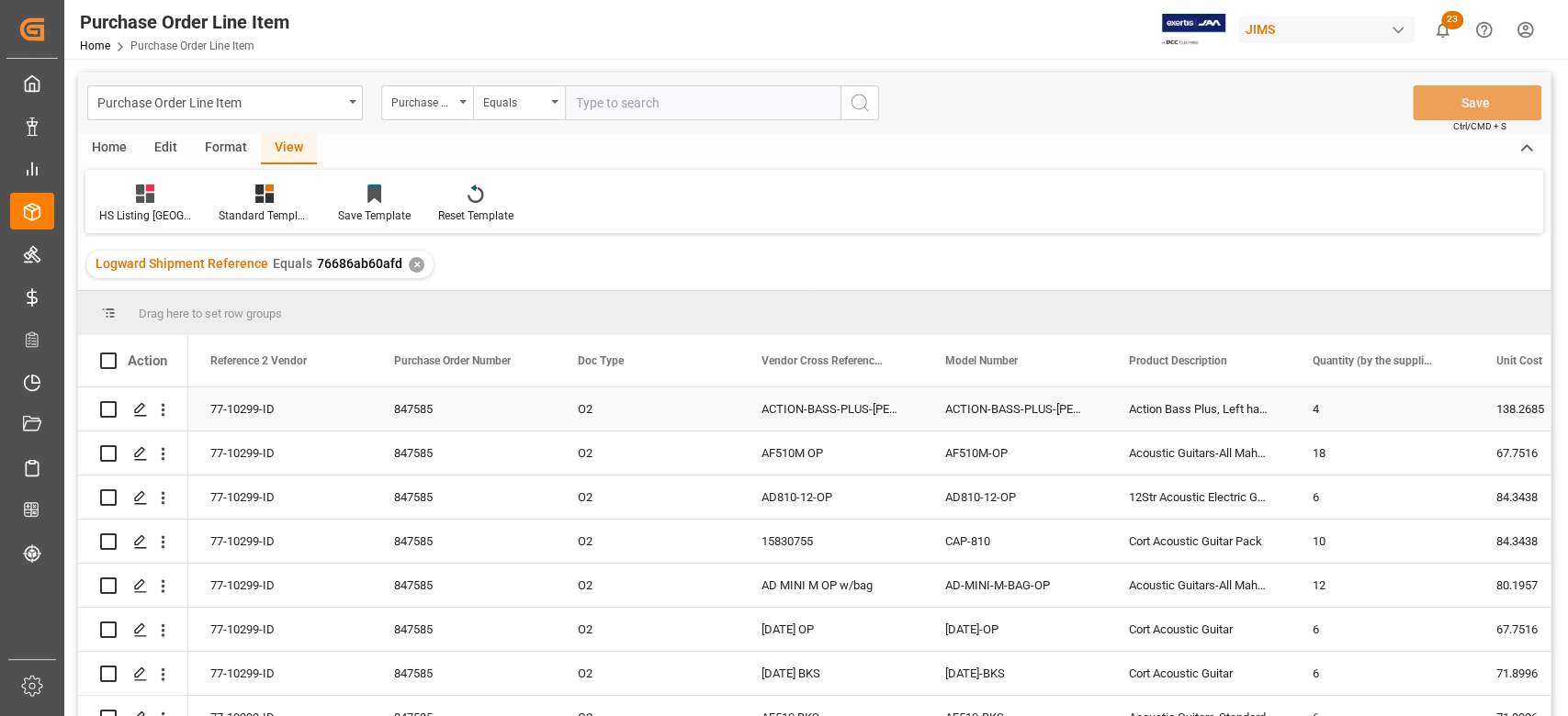
click at [266, 387] on div "77-10299-ID" at bounding box center [279, 408] width 183 height 43
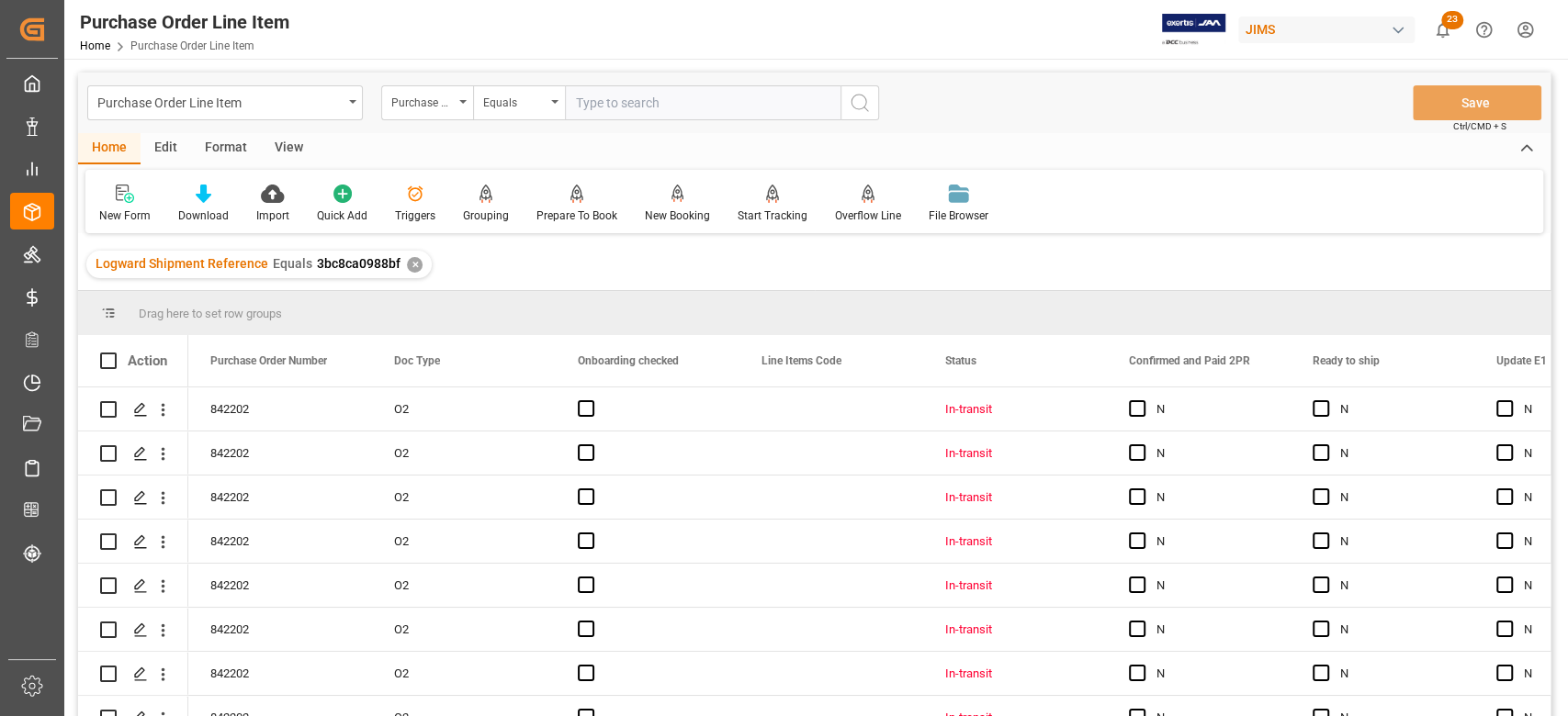
click at [294, 148] on div "View" at bounding box center [289, 148] width 56 height 31
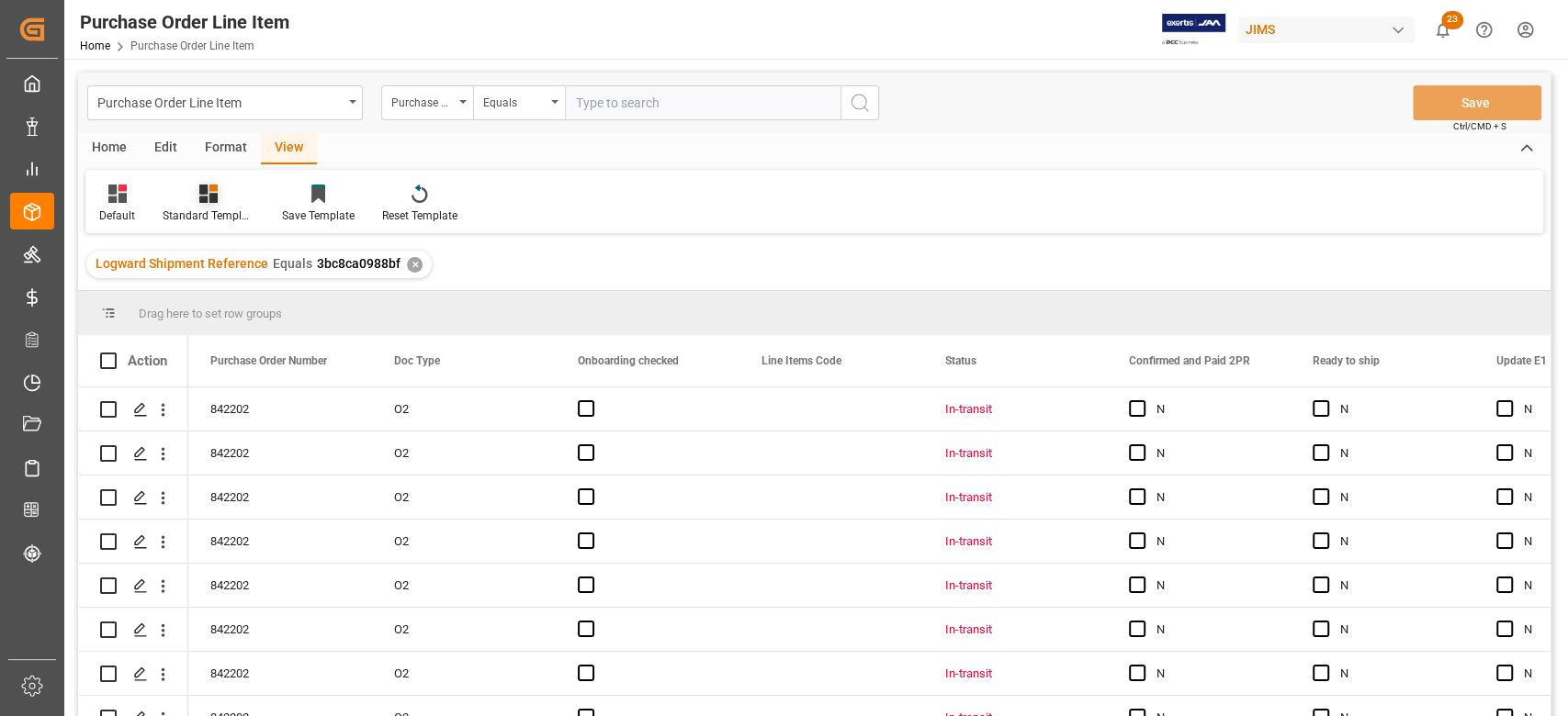
click at [215, 204] on div "Standard Templates" at bounding box center [209, 203] width 120 height 41
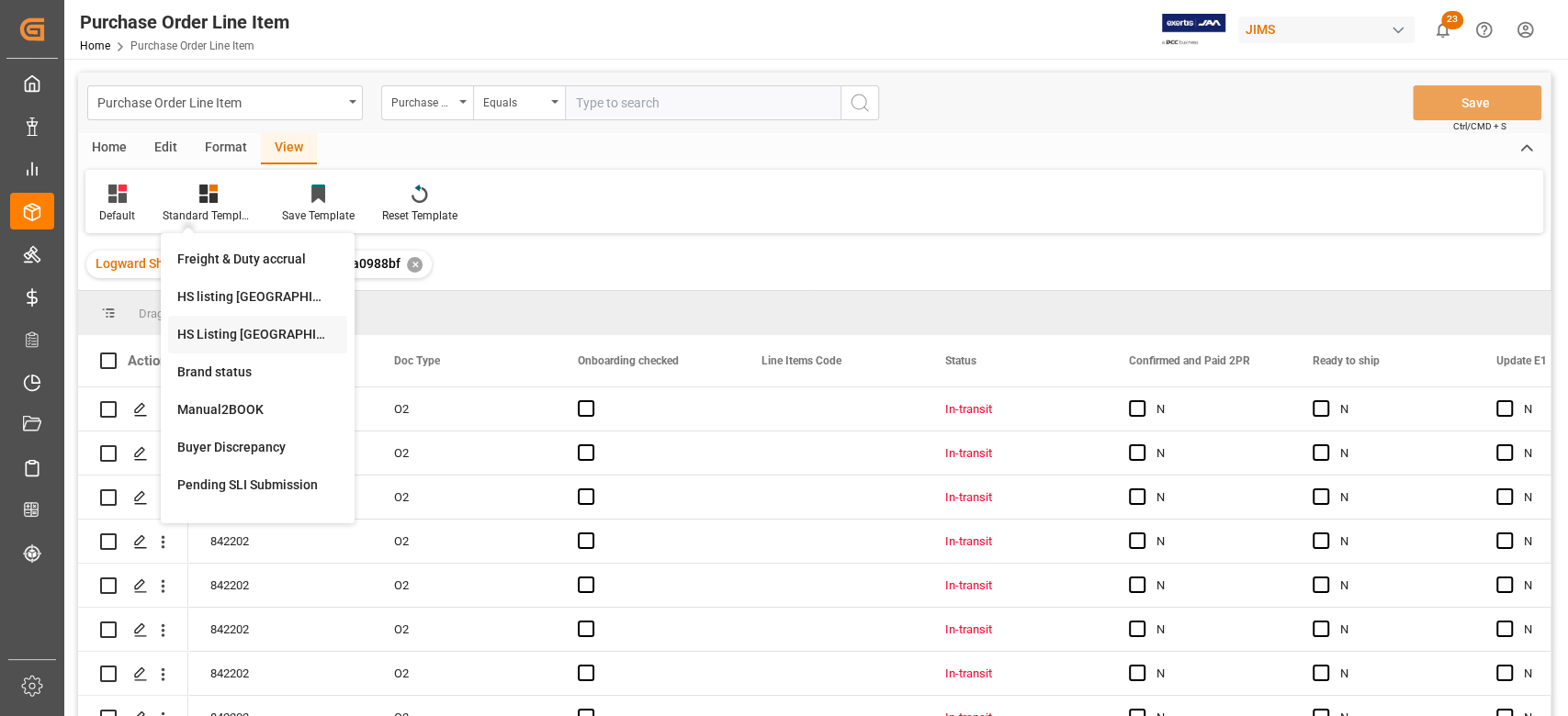
click at [249, 331] on div "HS Listing [GEOGRAPHIC_DATA]" at bounding box center [257, 334] width 161 height 19
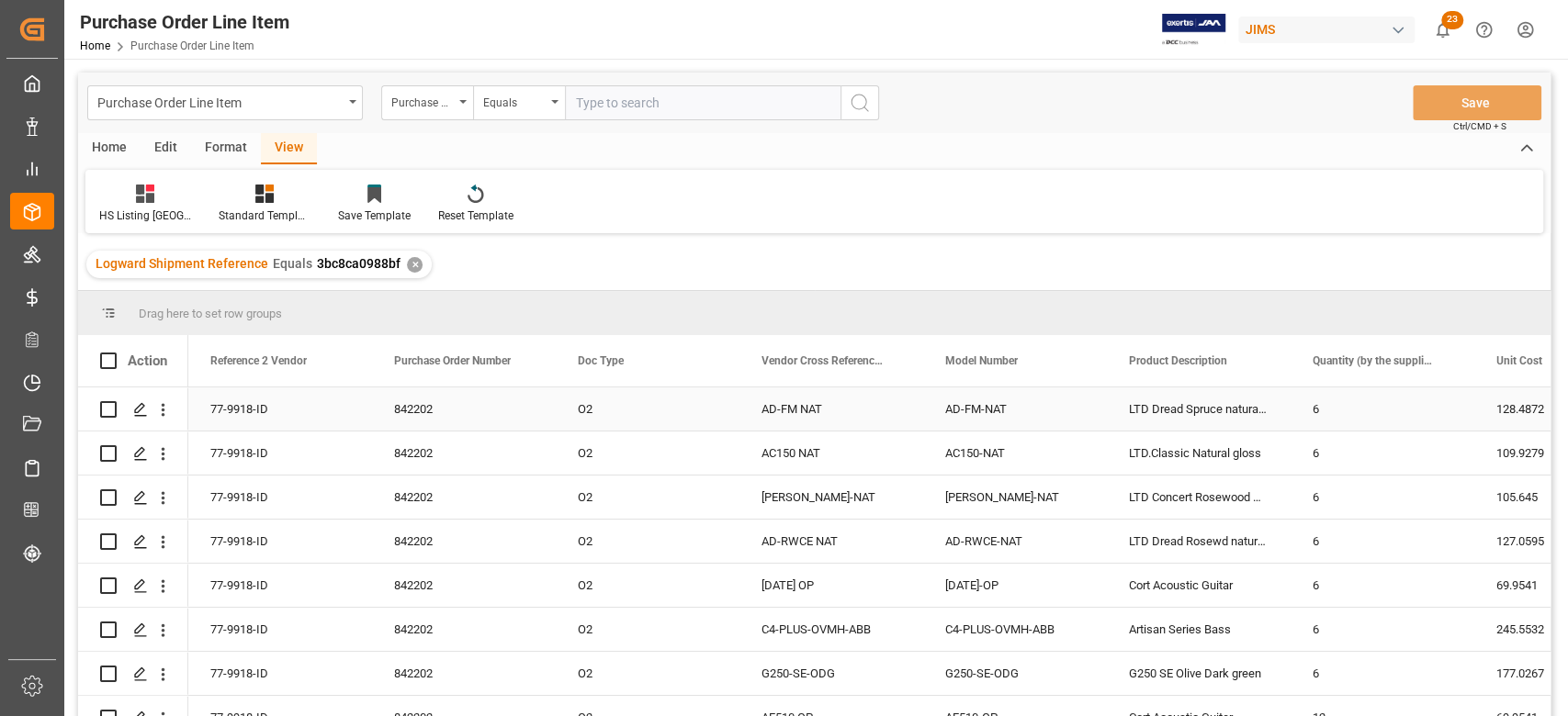
click at [241, 408] on div "77-9918-ID" at bounding box center [279, 408] width 183 height 43
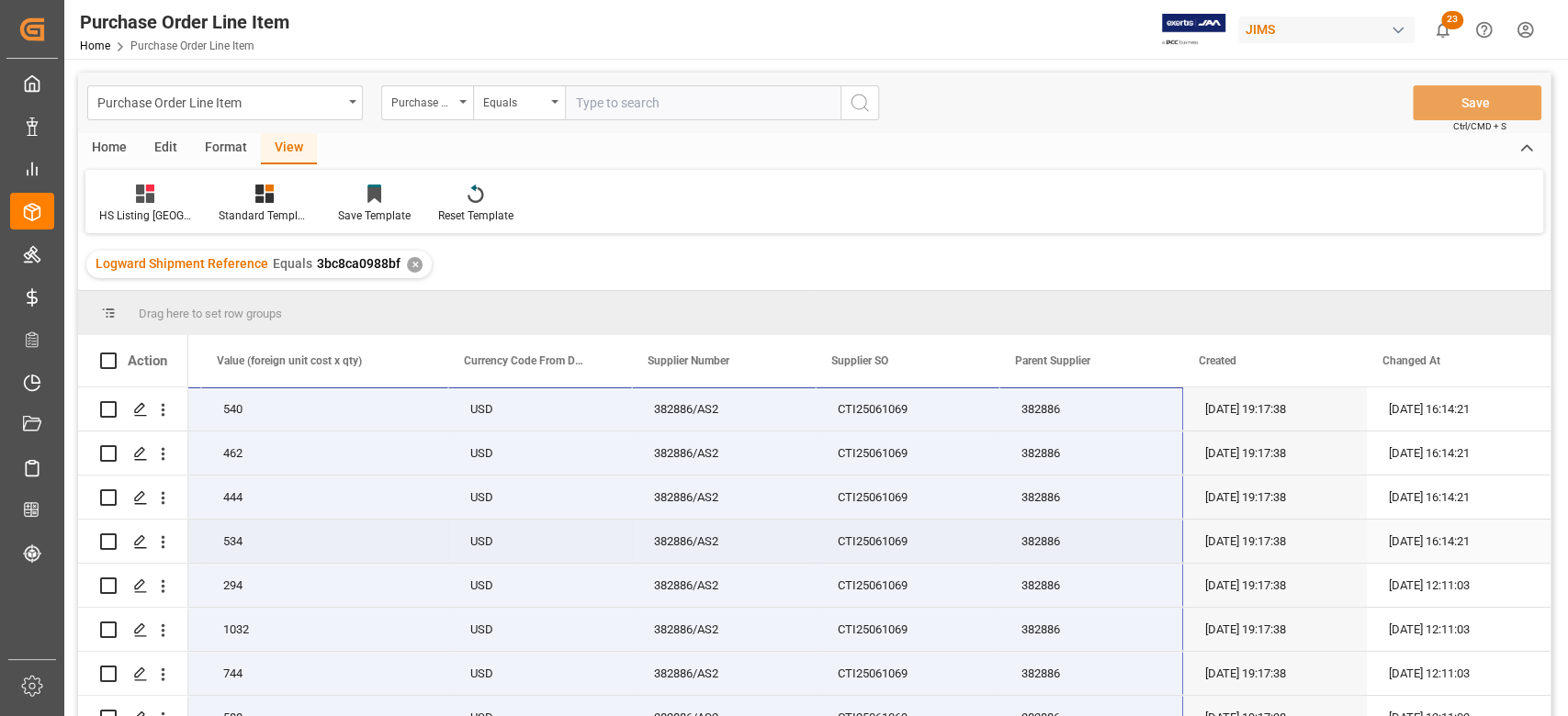
scroll to position [369, 0]
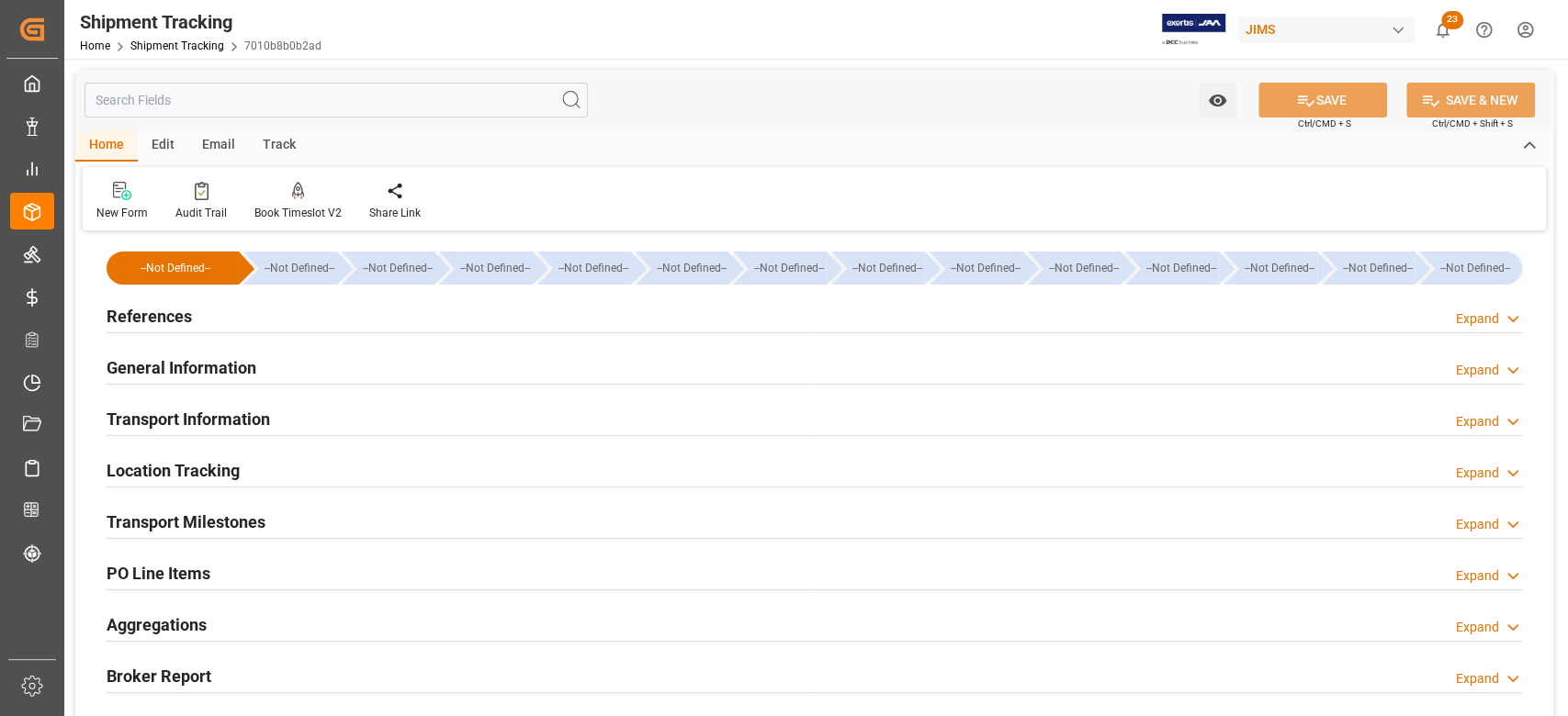
type input "[DATE] 00:00"
type input "[DATE]"
type input "15-08-2025 00:00"
type input "21-09-2025"
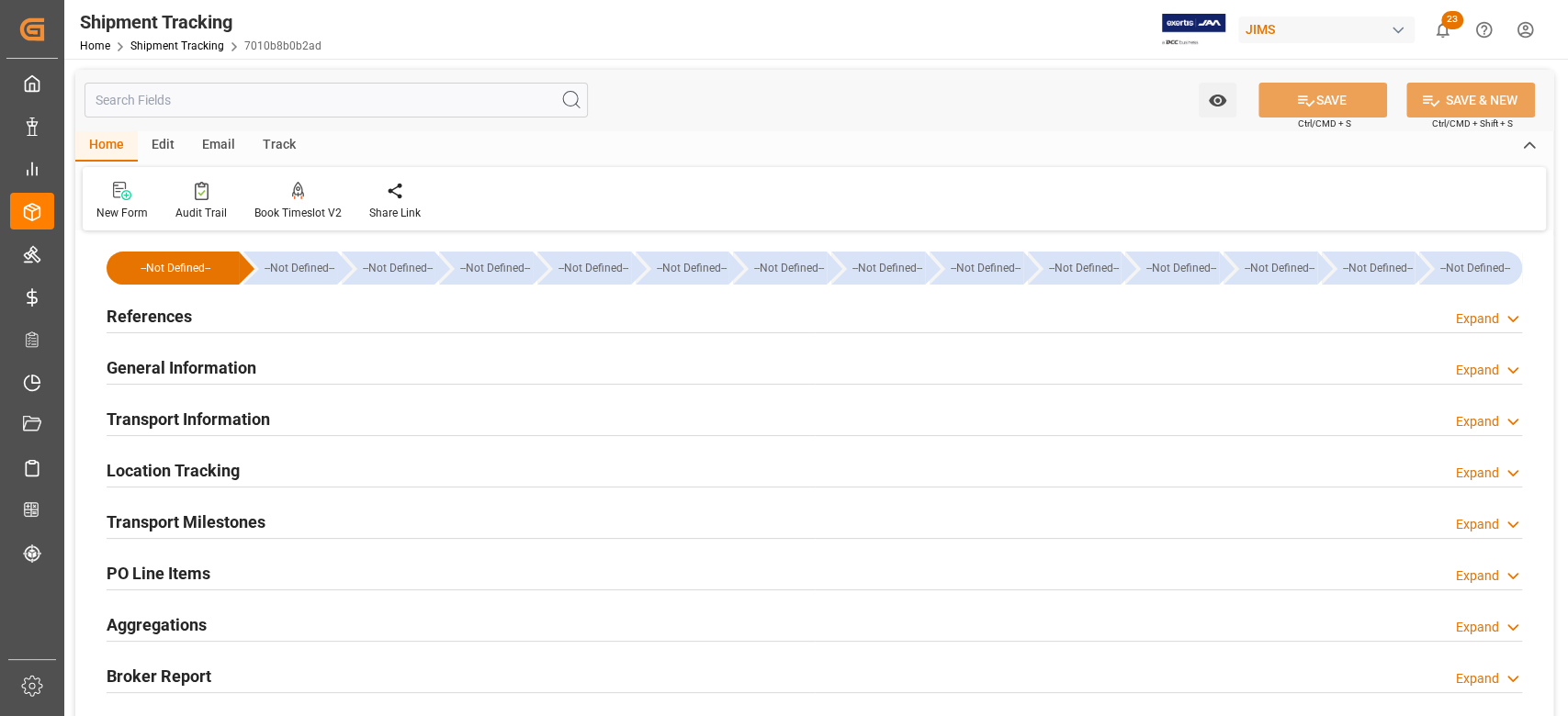
type input "21-09-2025 14:00"
type input "25-09-2025"
type input "03-10-2025"
type input "07-10-2025 00:00"
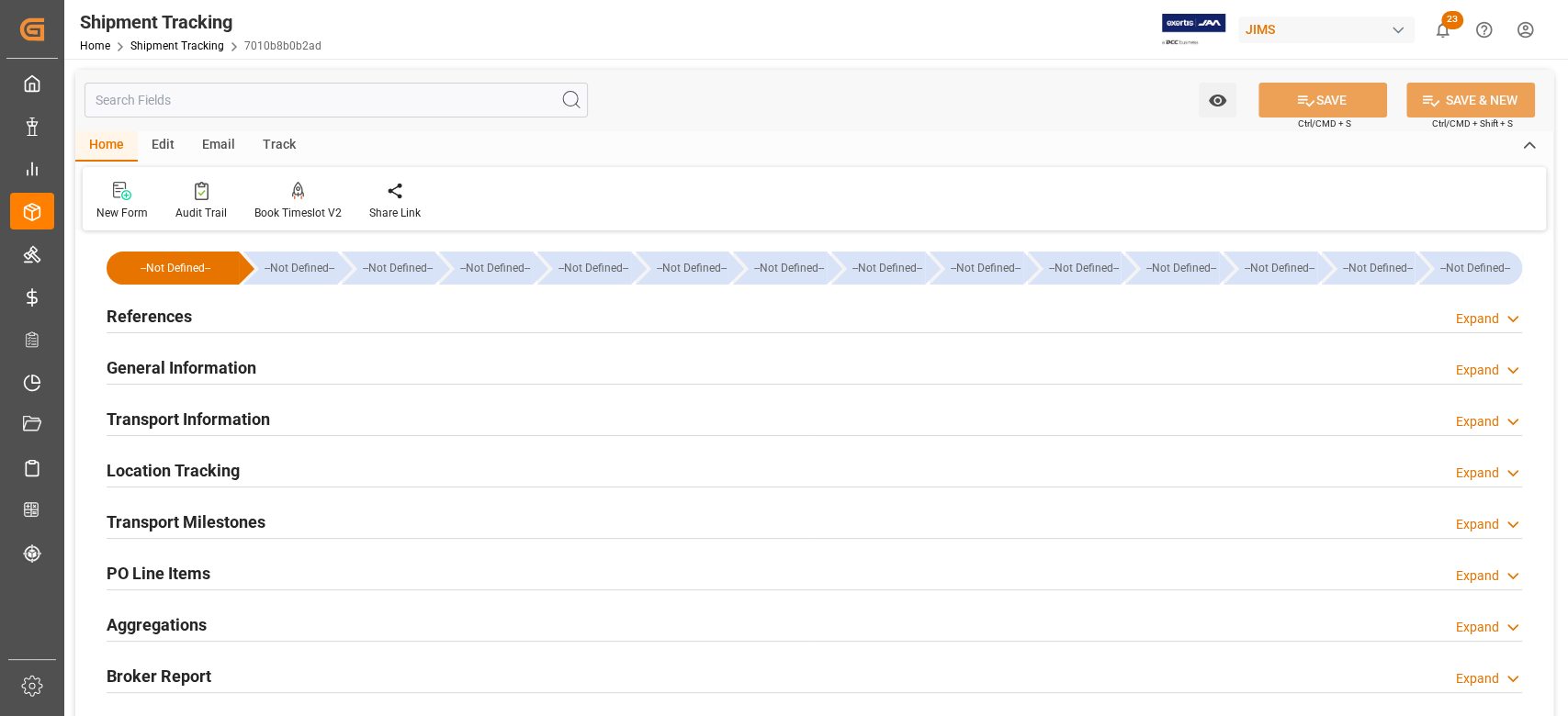
click at [246, 518] on h2 "Transport Milestones" at bounding box center [185, 522] width 159 height 25
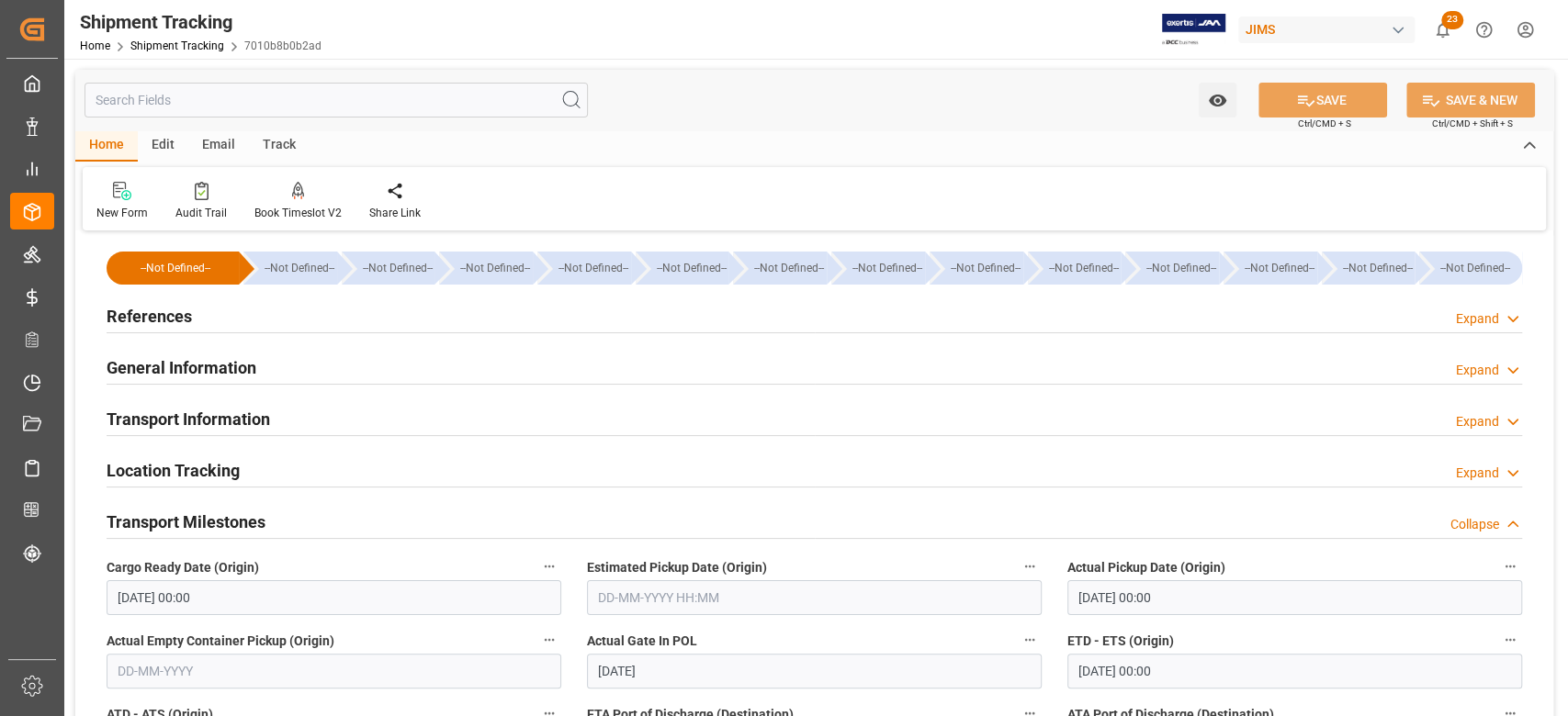
scroll to position [612, 0]
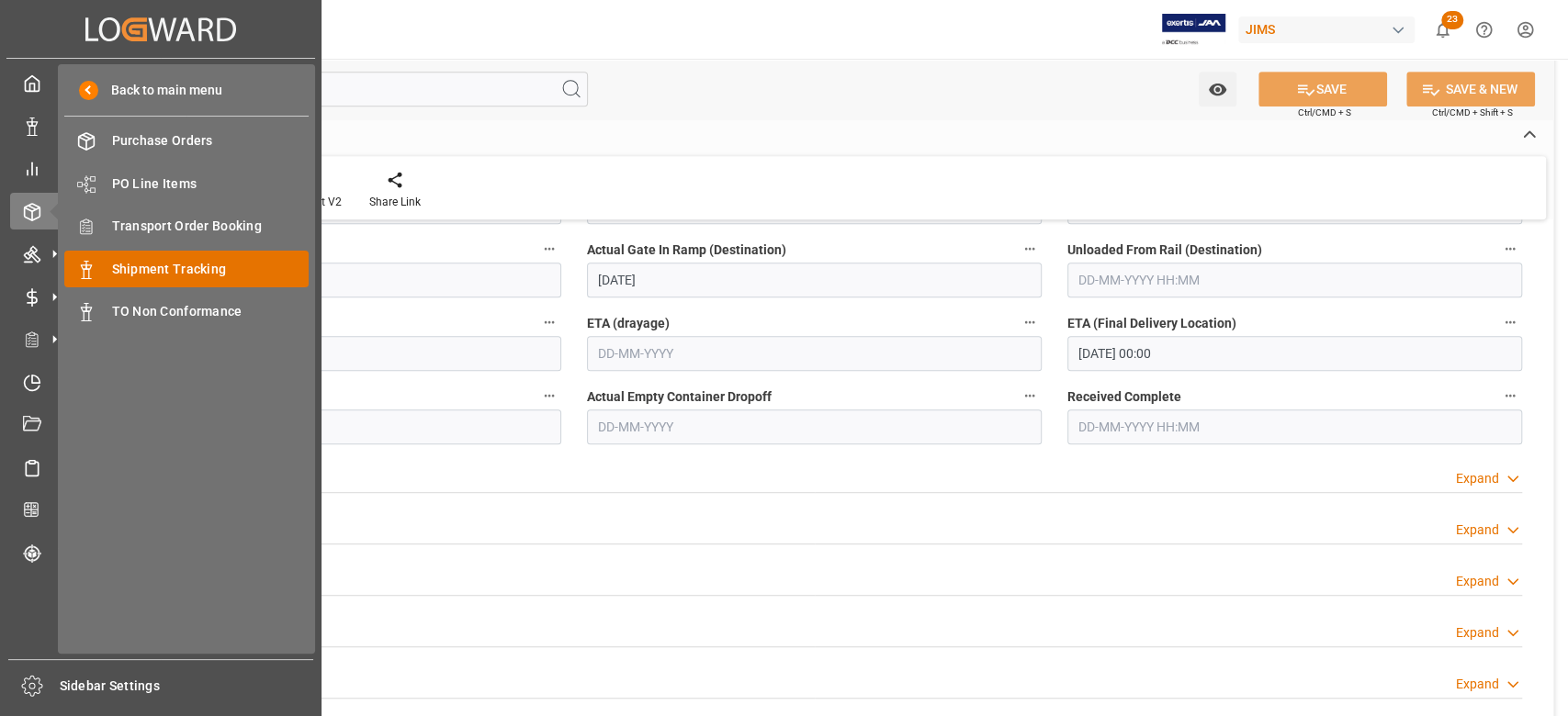
click at [140, 273] on span "Shipment Tracking" at bounding box center [211, 270] width 198 height 19
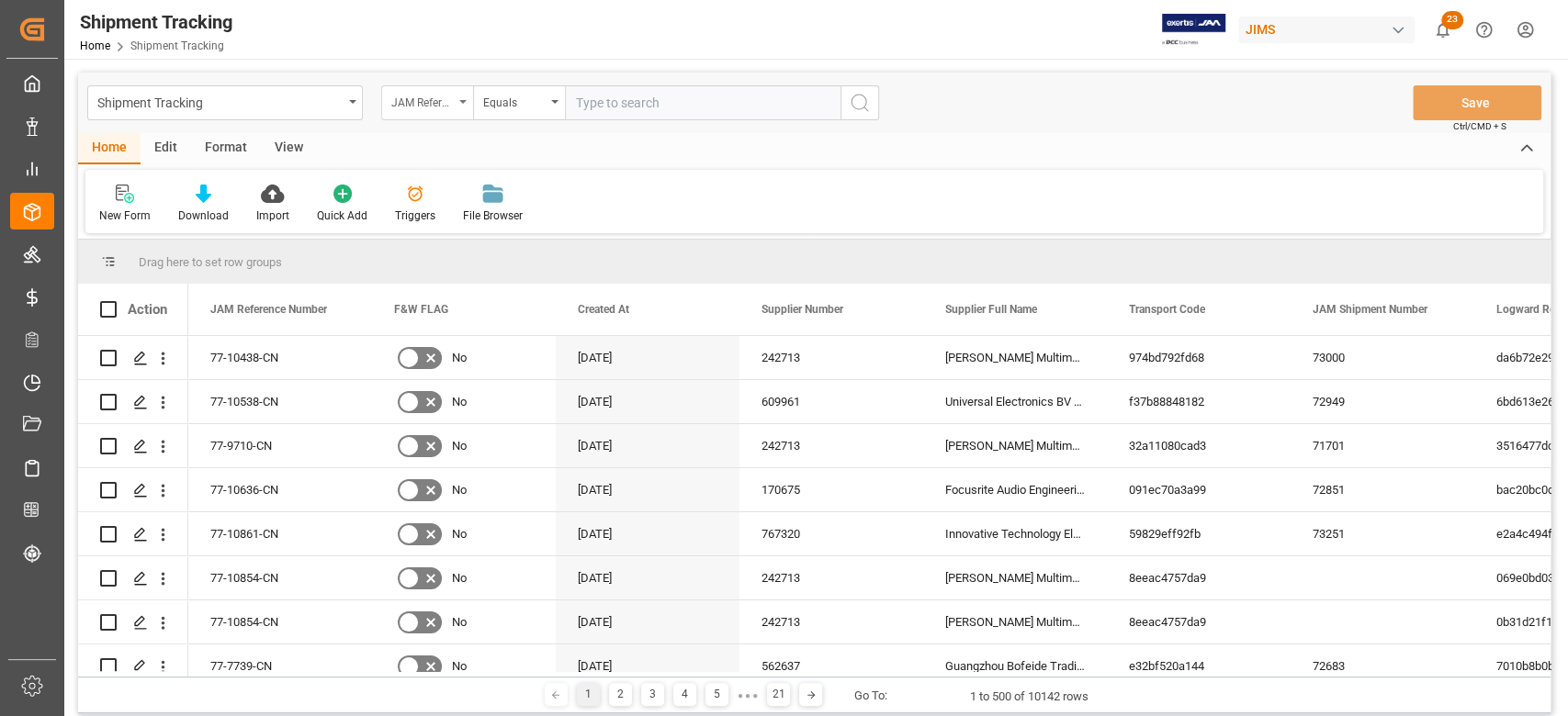
click at [464, 104] on div "JAM Reference Number" at bounding box center [426, 103] width 92 height 35
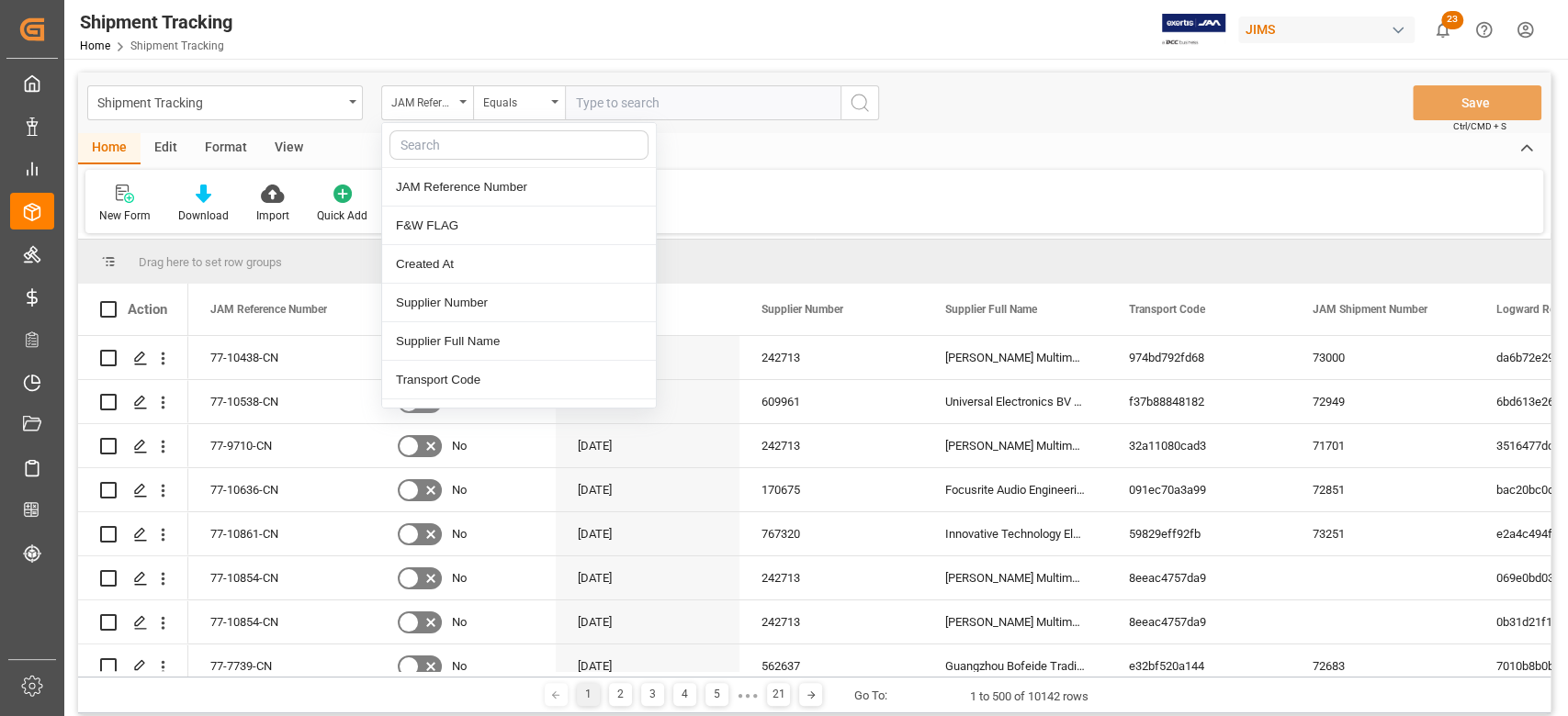
click at [449, 148] on input "text" at bounding box center [519, 144] width 259 height 29
type input "S"
type input "AGE"
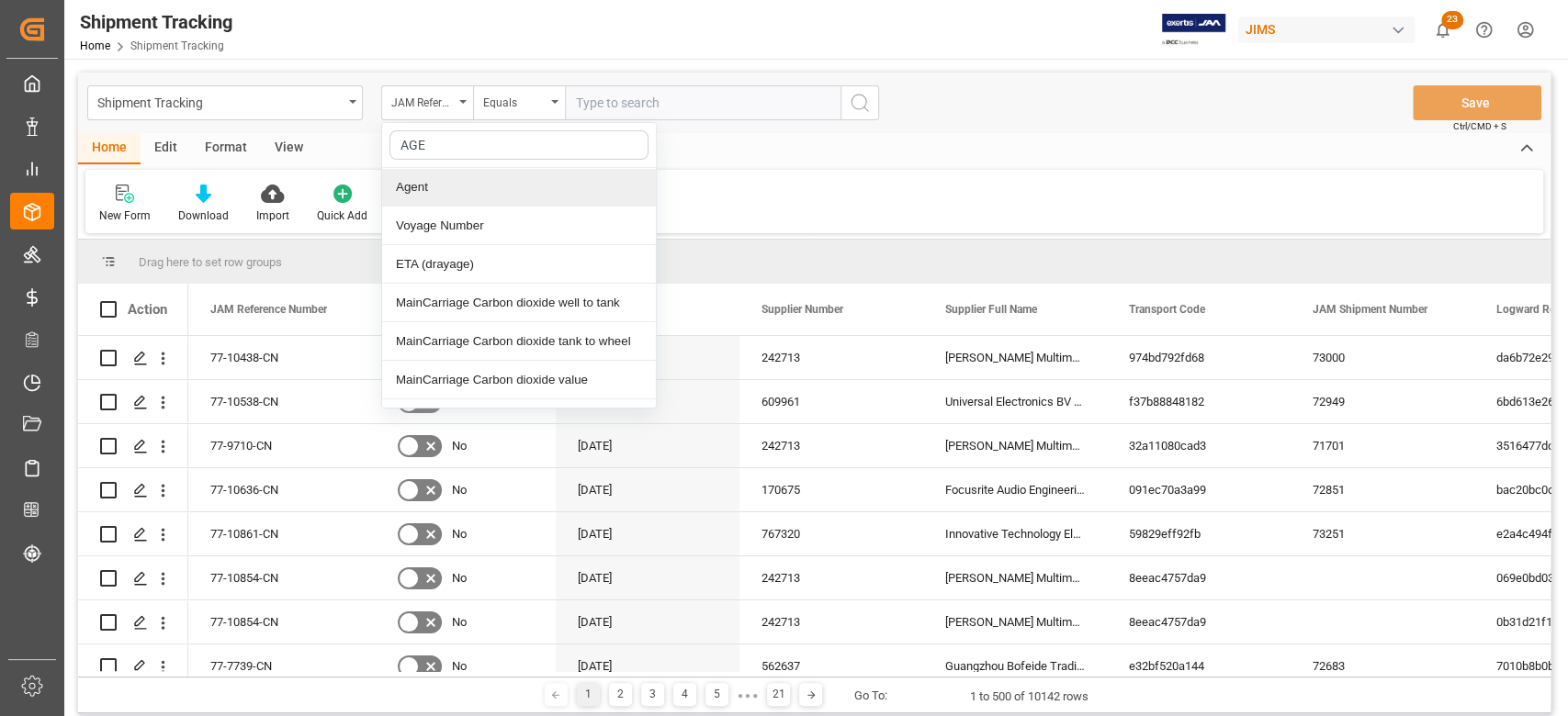
click at [432, 187] on div "Agent" at bounding box center [519, 187] width 274 height 39
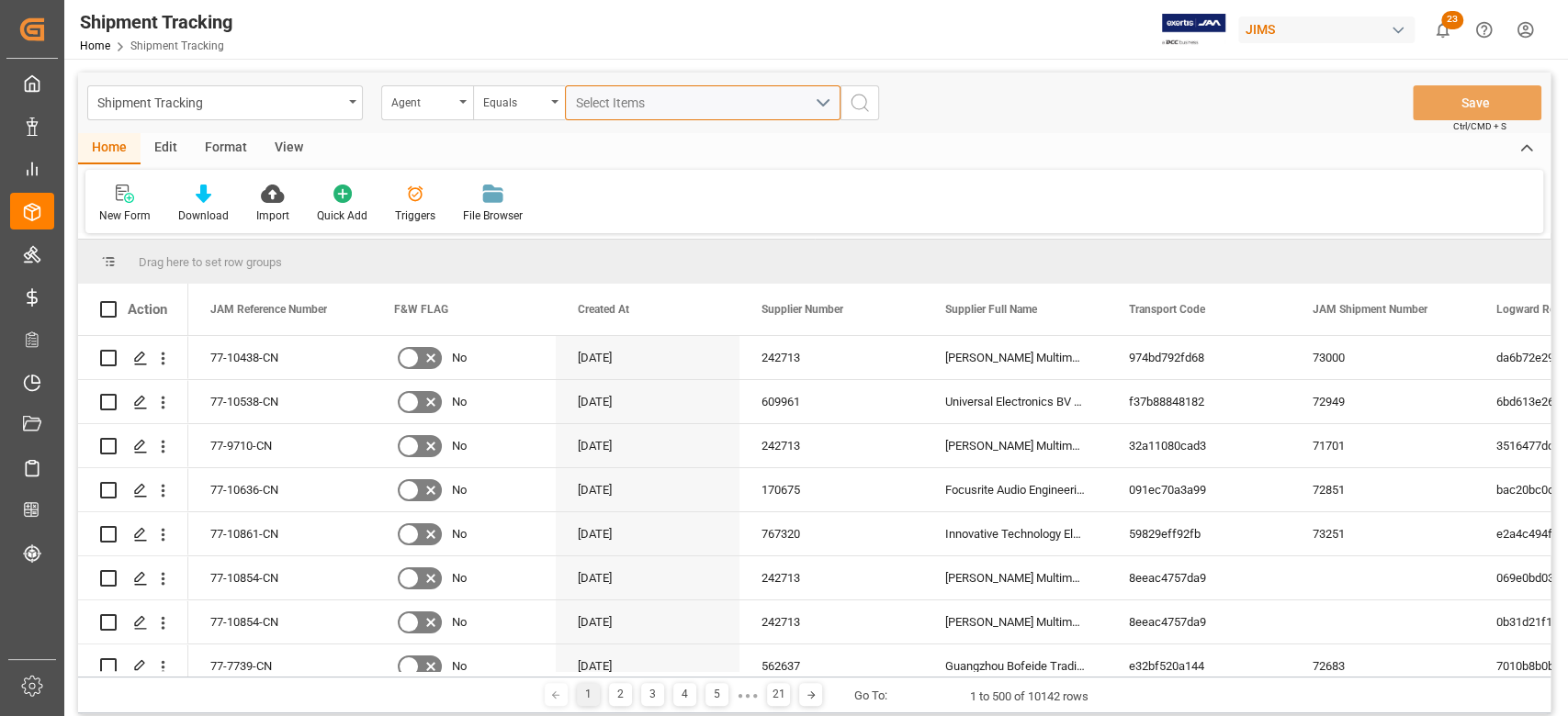
click at [688, 106] on div "Select Items" at bounding box center [694, 104] width 238 height 19
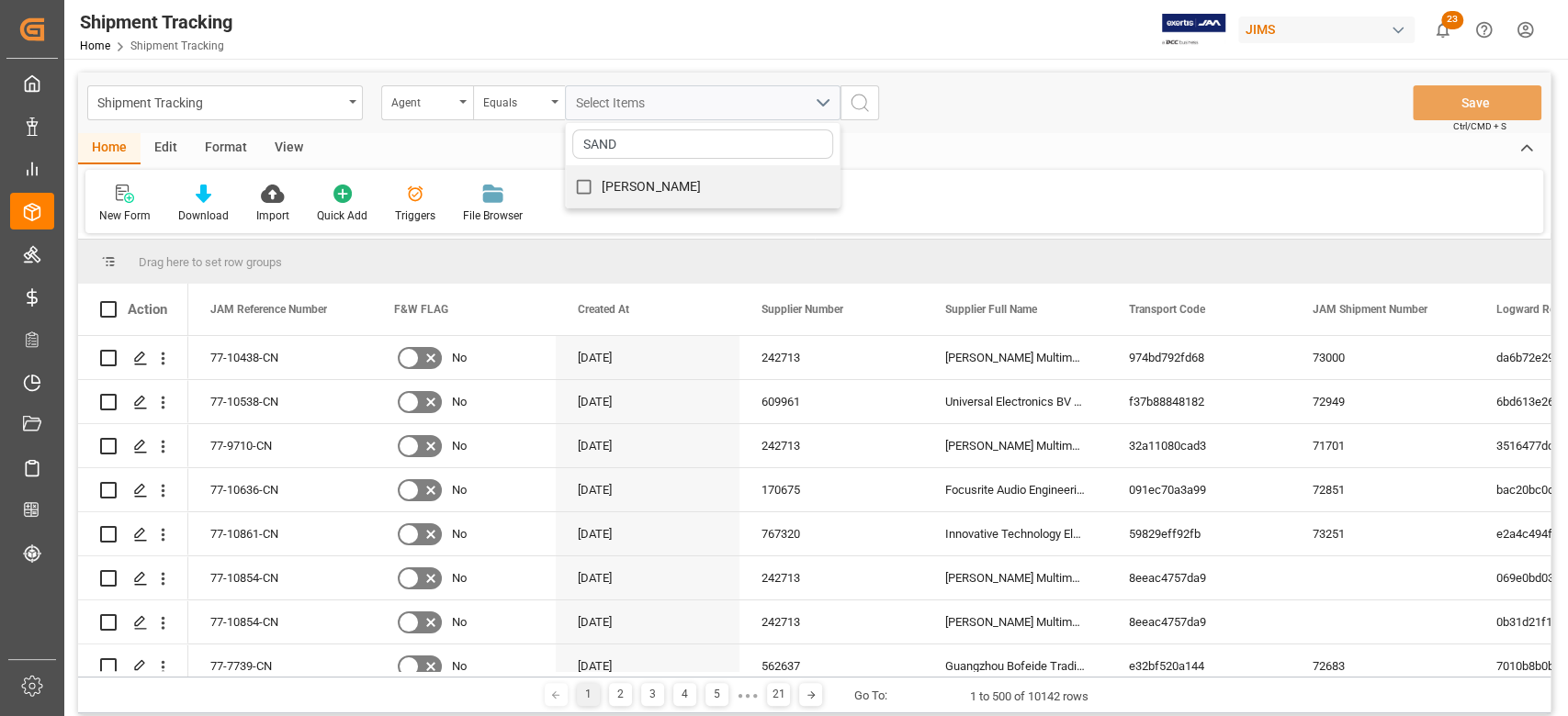
type input "SAND"
click at [690, 185] on span "[PERSON_NAME]" at bounding box center [651, 186] width 100 height 14
click at [601, 185] on input "[PERSON_NAME]" at bounding box center [584, 187] width 36 height 36
checkbox input "true"
click at [860, 112] on icon "search button" at bounding box center [860, 103] width 22 height 22
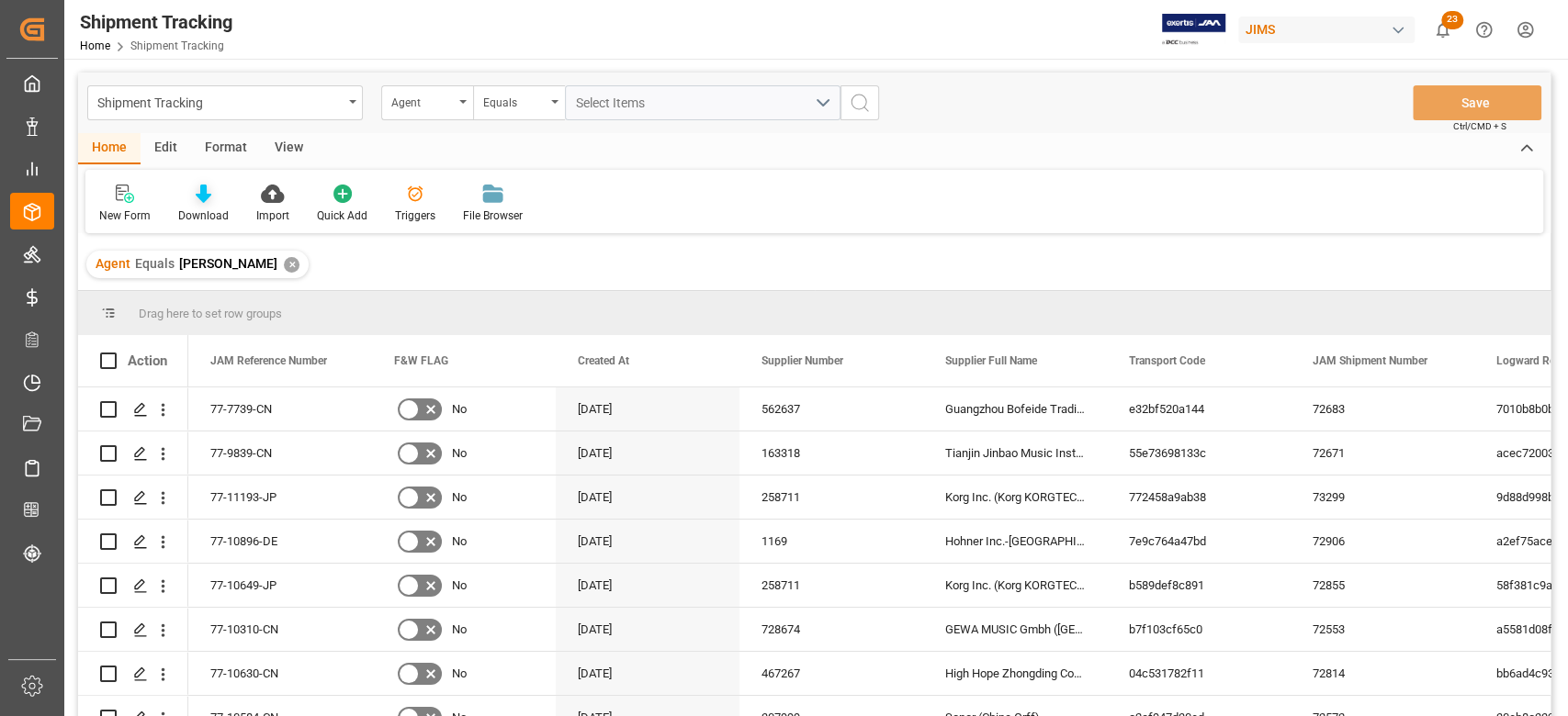
click at [217, 208] on div "Download" at bounding box center [203, 216] width 50 height 16
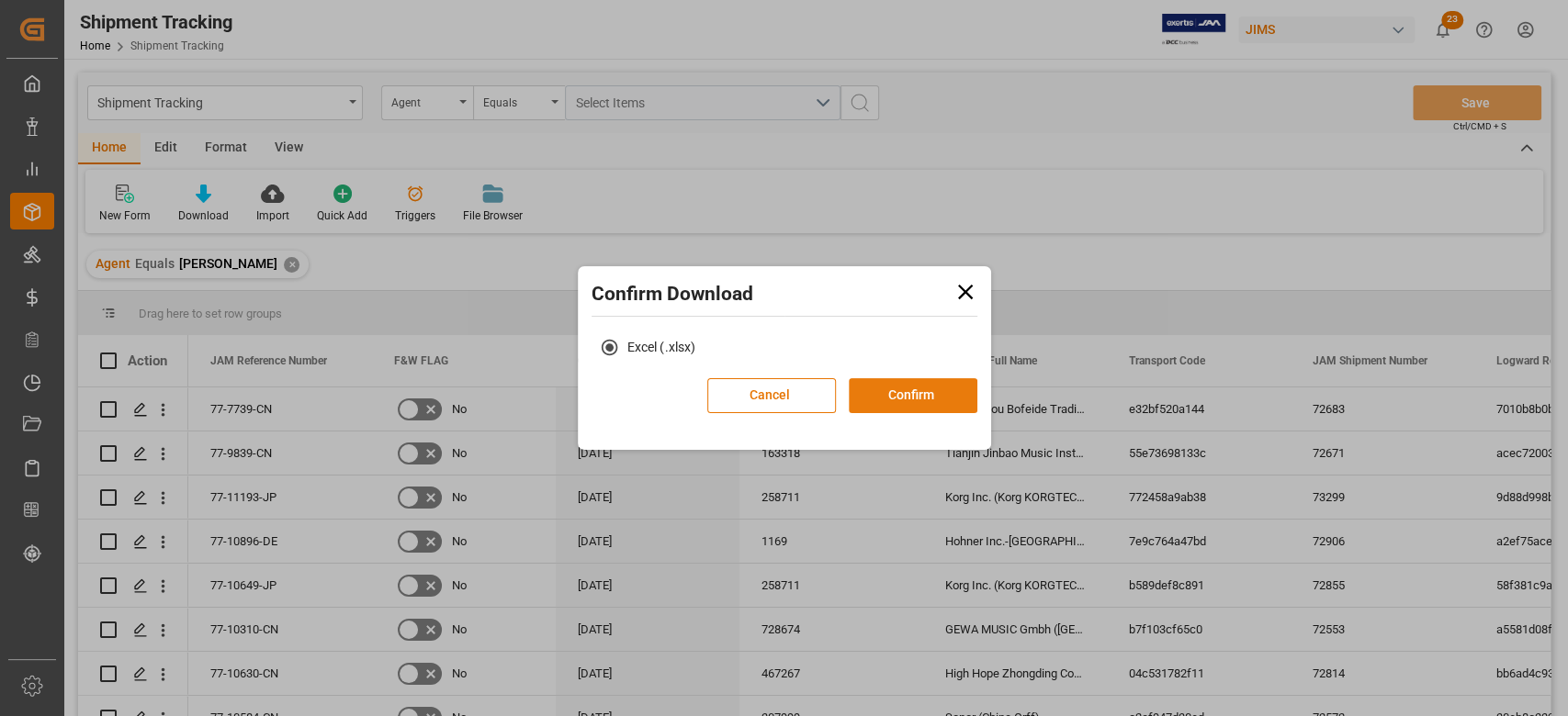
click at [889, 401] on button "Confirm" at bounding box center [913, 395] width 128 height 35
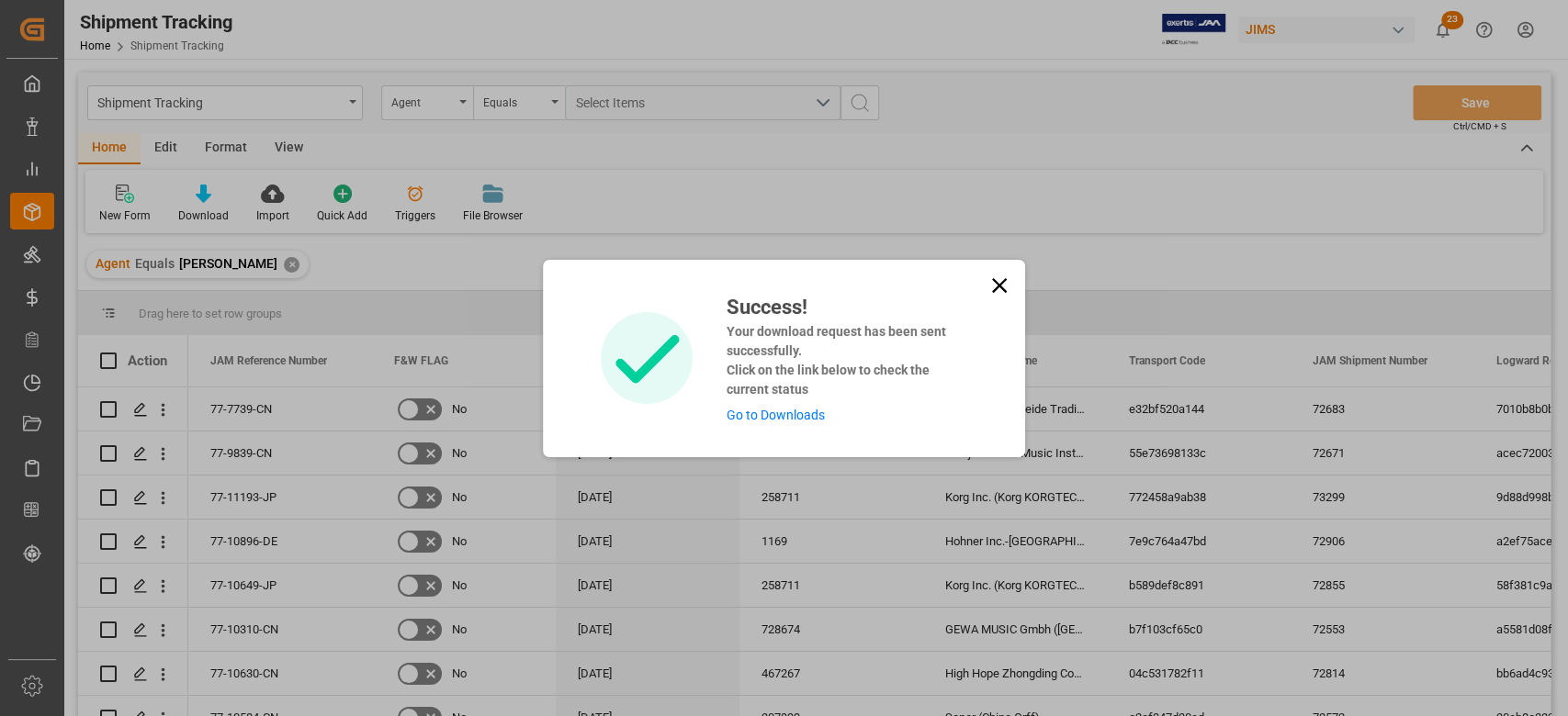
click at [788, 409] on link "Go to Downloads" at bounding box center [774, 414] width 98 height 14
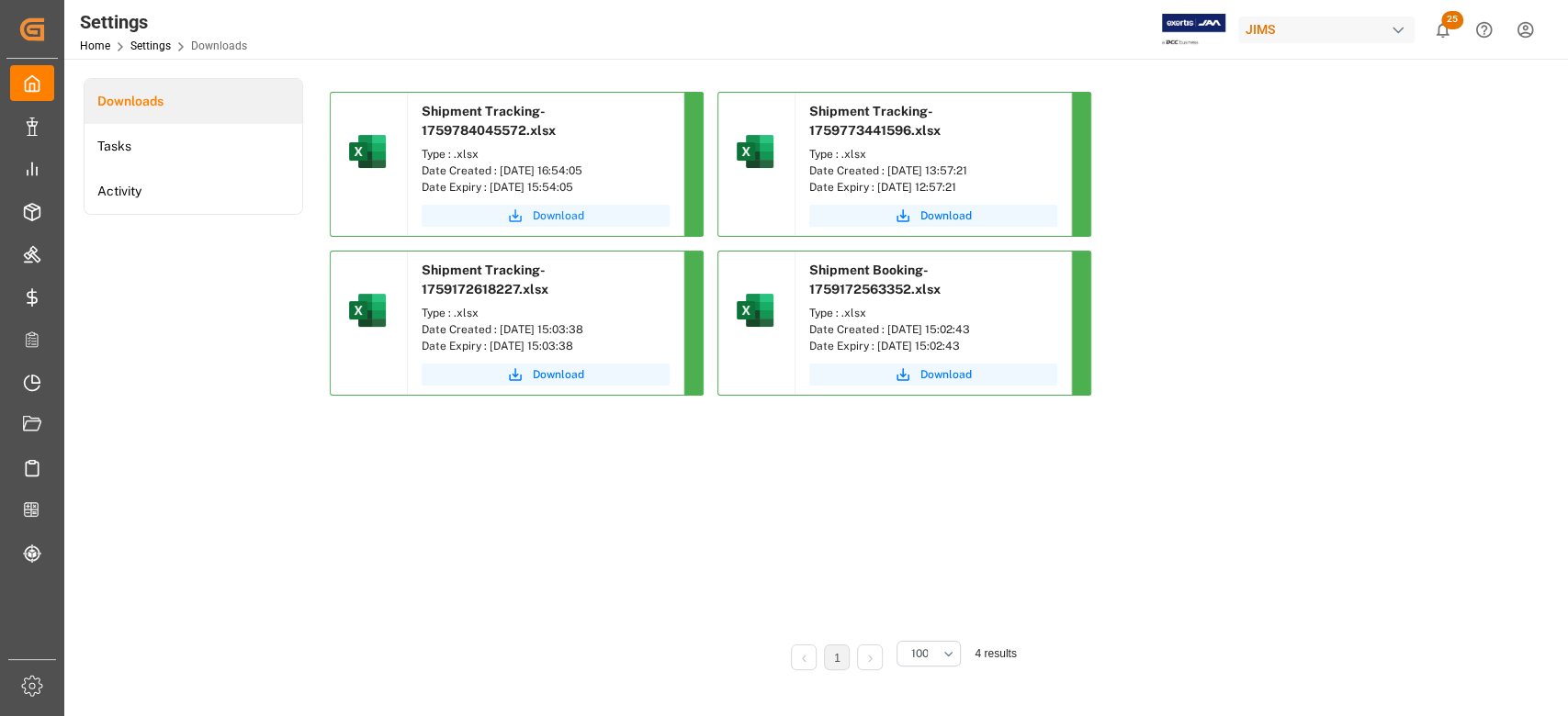
click at [558, 213] on span "Download" at bounding box center [558, 216] width 51 height 16
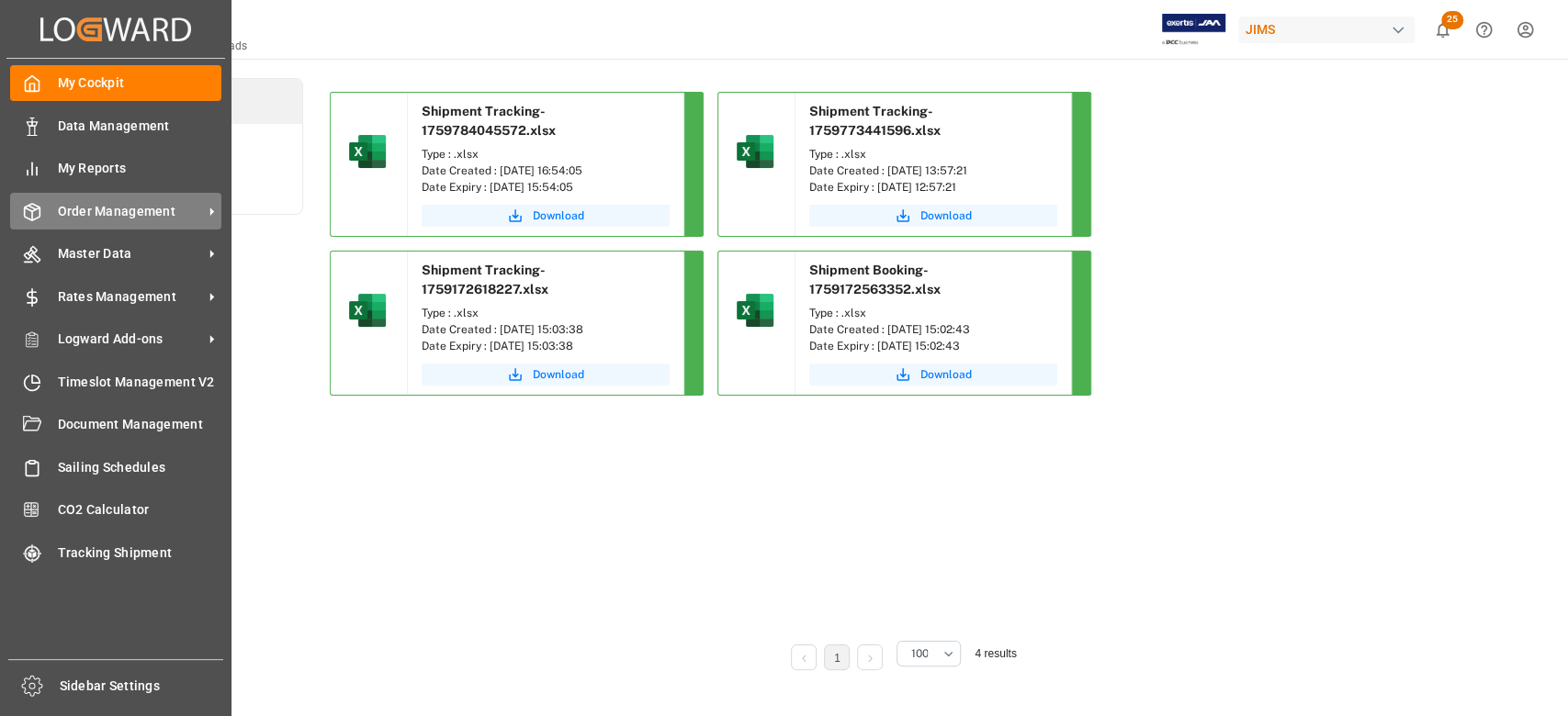
click at [99, 210] on span "Order Management" at bounding box center [130, 212] width 145 height 19
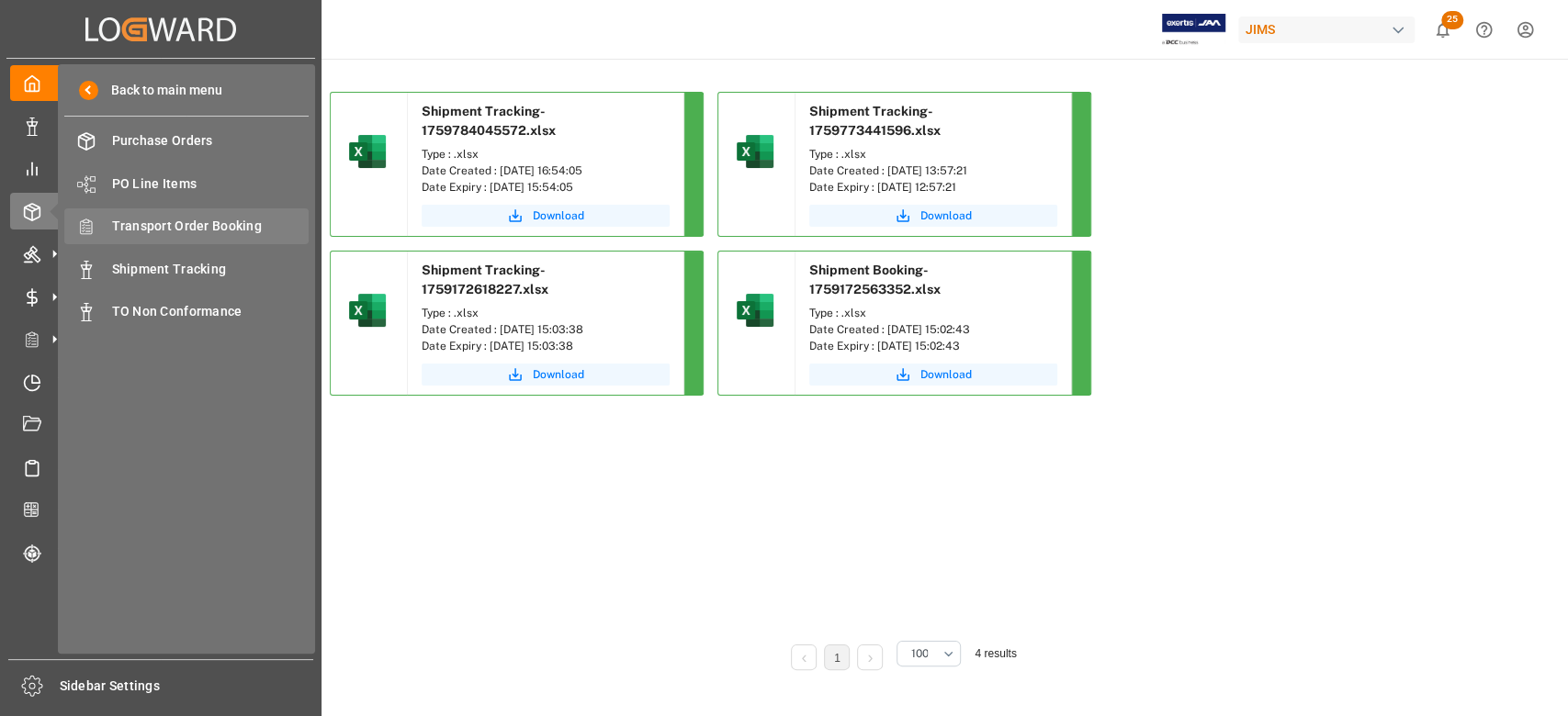
click at [225, 226] on span "Transport Order Booking" at bounding box center [211, 226] width 198 height 19
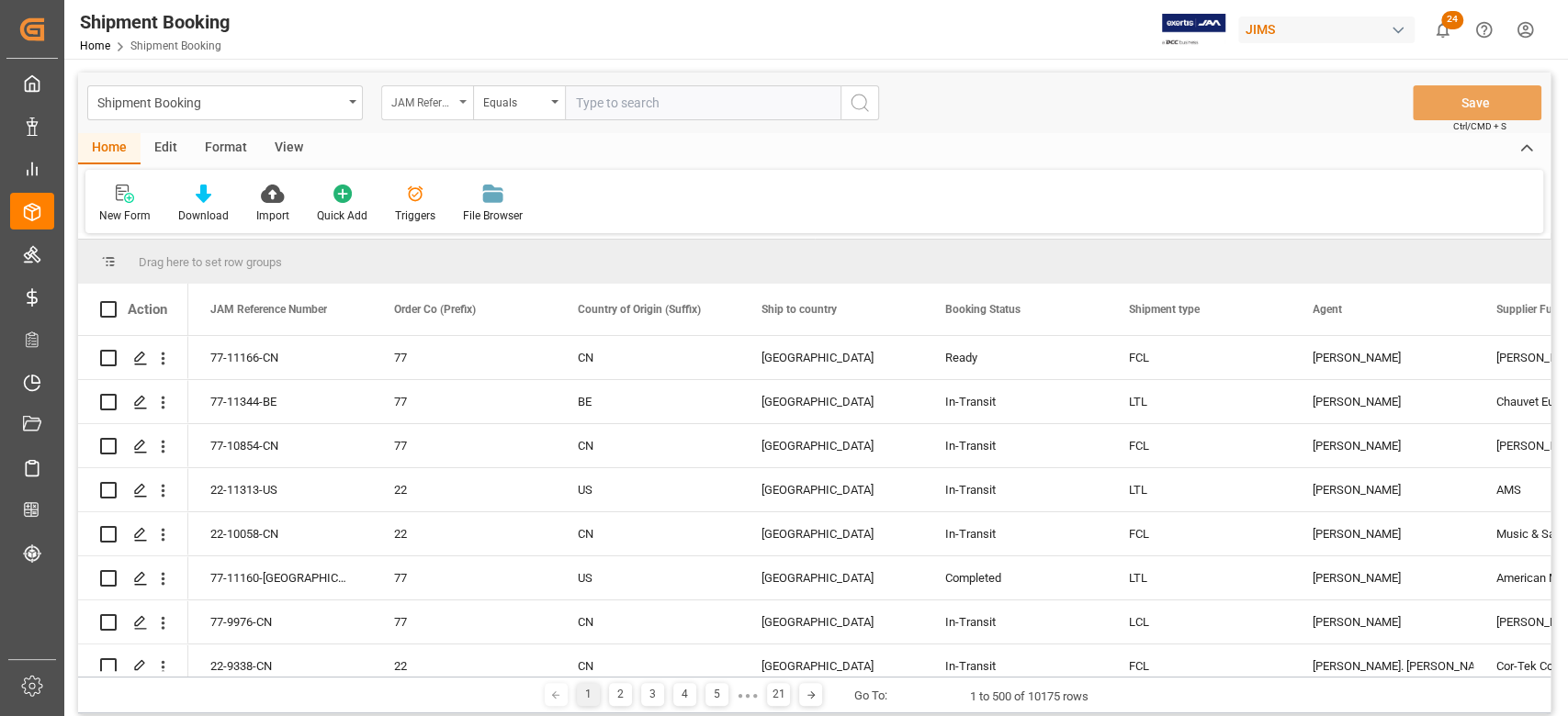
click at [466, 109] on div "JAM Reference Number" at bounding box center [426, 103] width 92 height 35
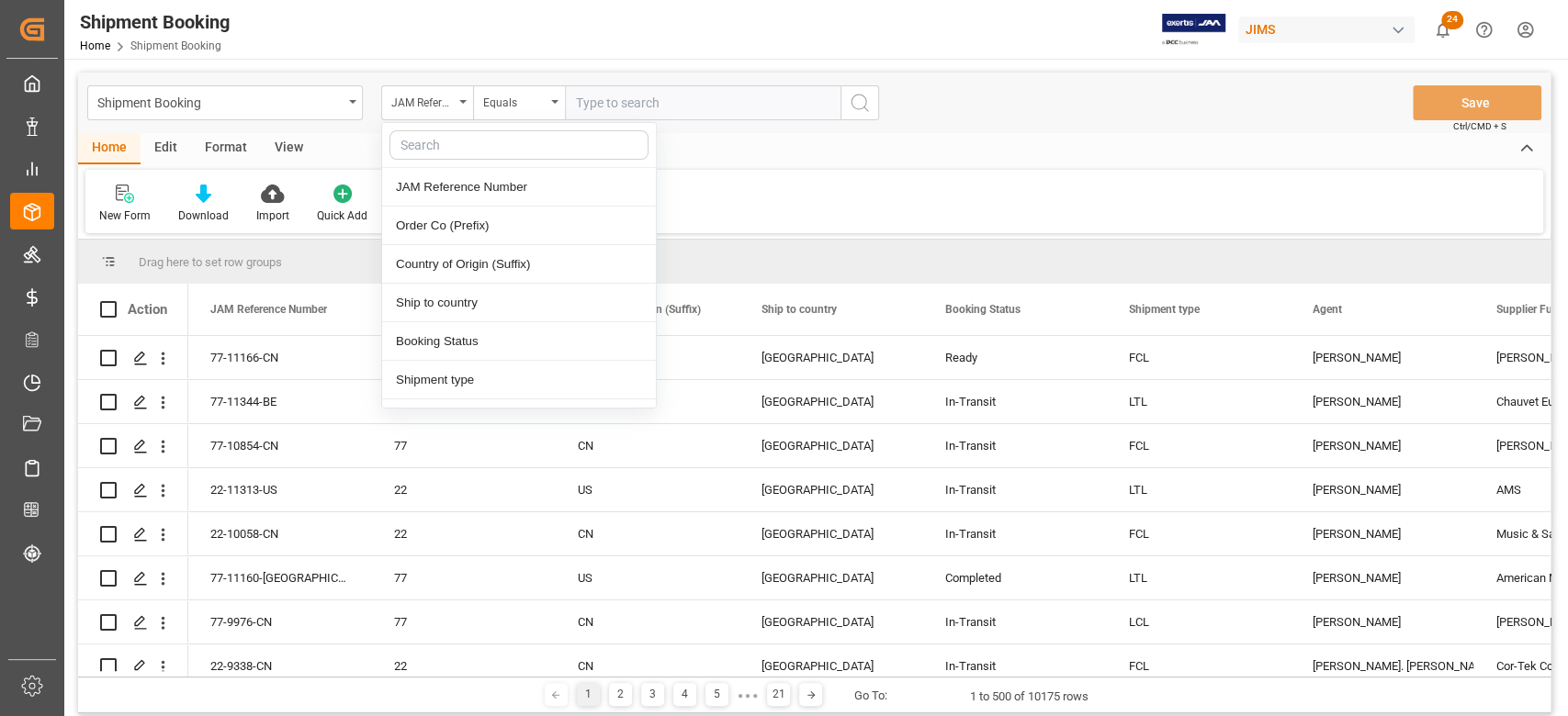
click at [462, 140] on input "text" at bounding box center [519, 144] width 259 height 29
type input "AG"
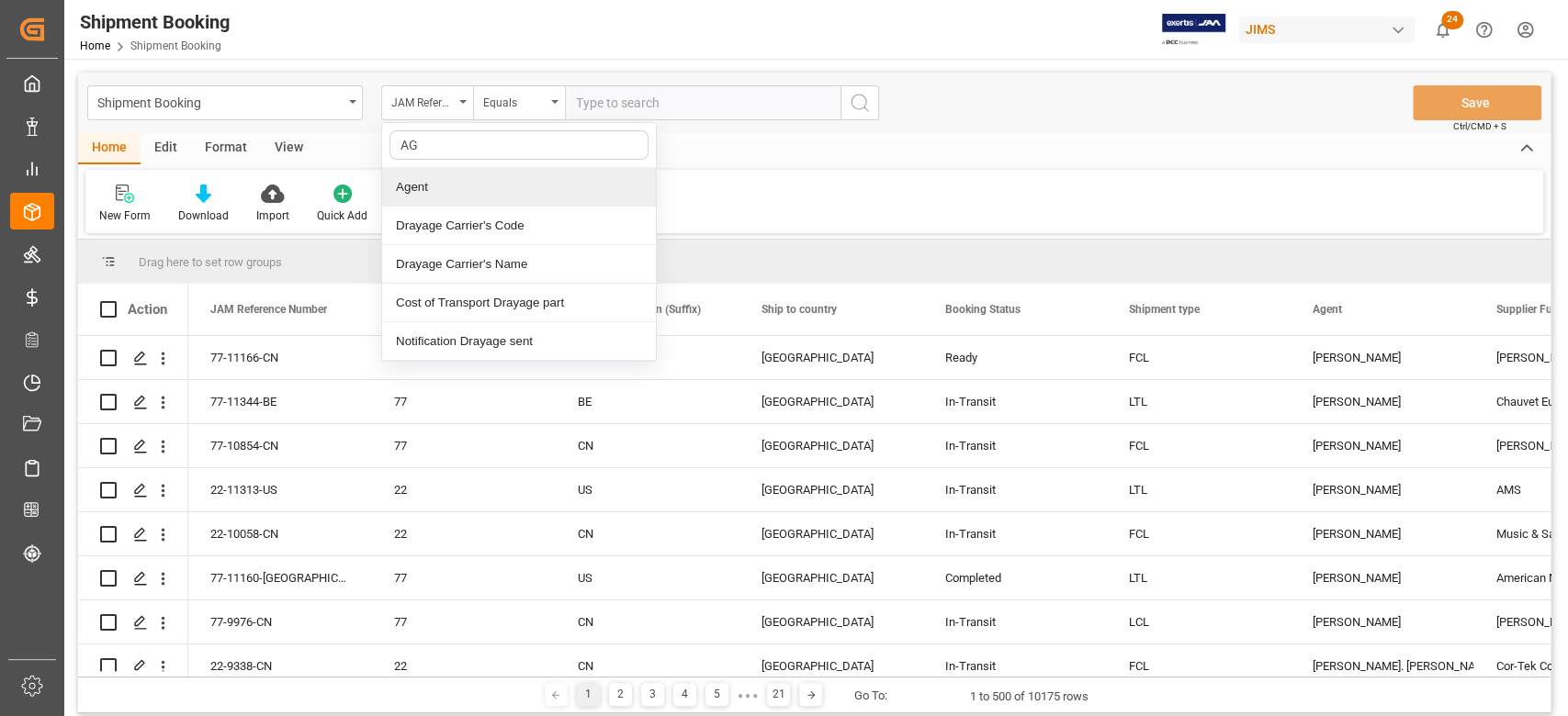
click at [504, 185] on div "Agent" at bounding box center [519, 187] width 274 height 39
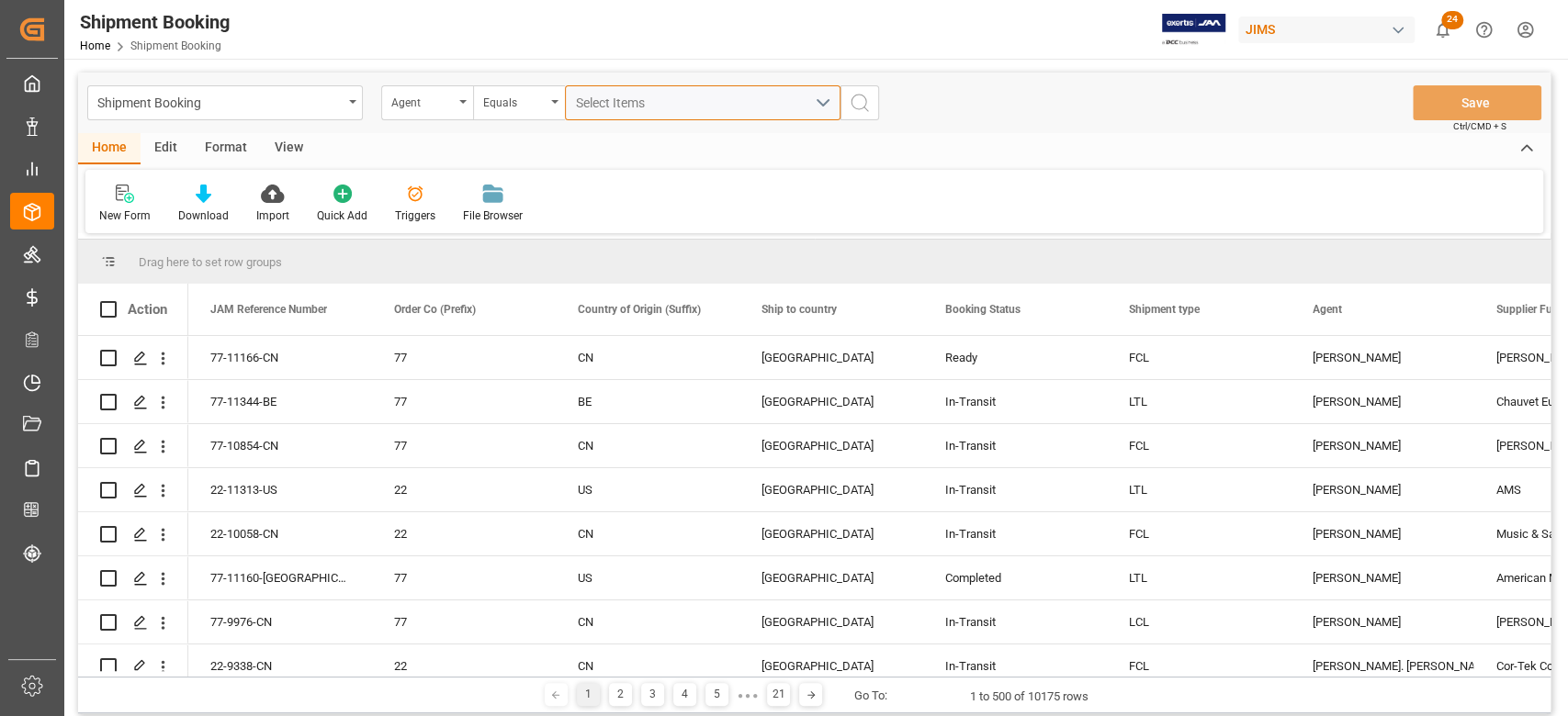
click at [603, 104] on span "Select Items" at bounding box center [614, 103] width 78 height 14
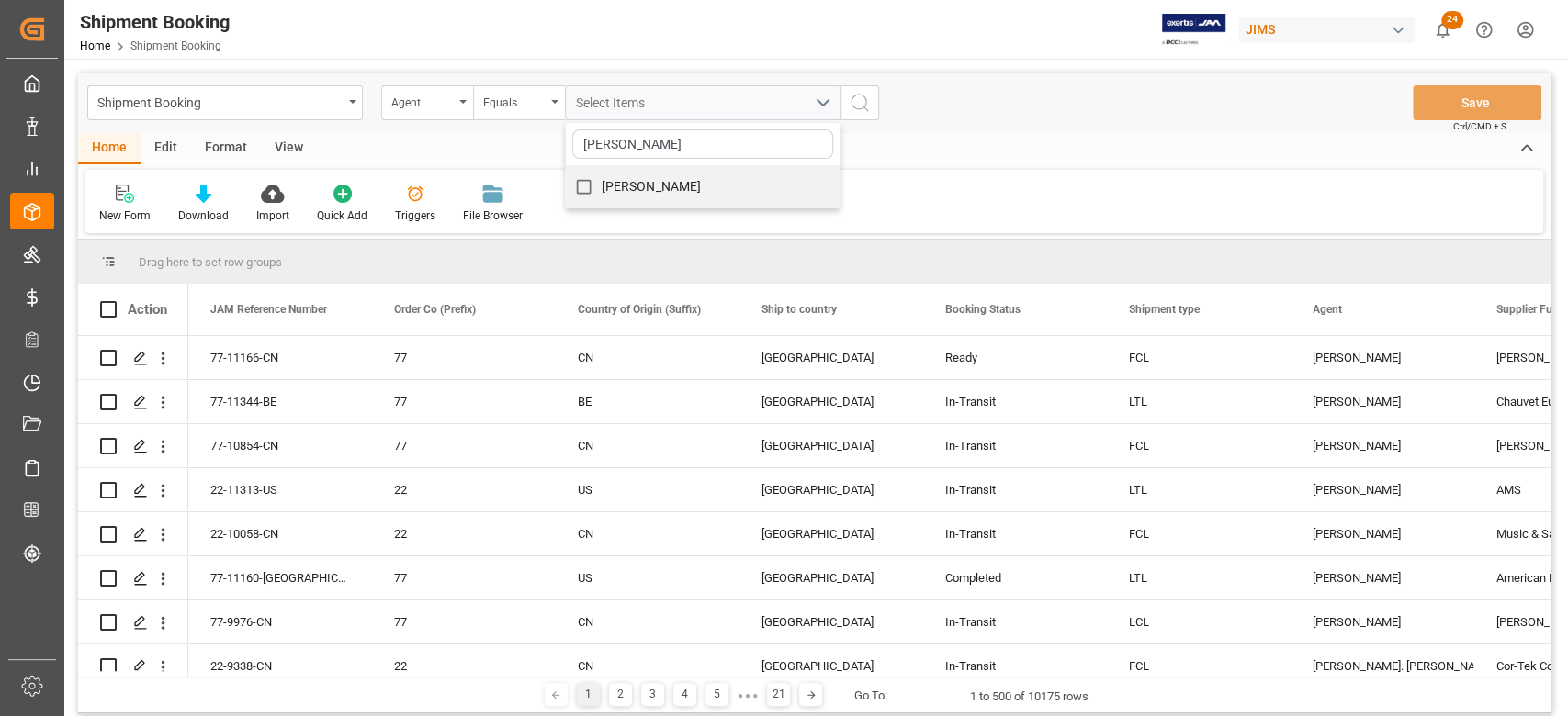
type input "[PERSON_NAME]"
click at [650, 181] on span "[PERSON_NAME]" at bounding box center [651, 186] width 100 height 14
click at [601, 181] on input "[PERSON_NAME]" at bounding box center [584, 187] width 36 height 36
checkbox input "true"
click at [1017, 154] on div "Home Edit Format View" at bounding box center [814, 148] width 1472 height 31
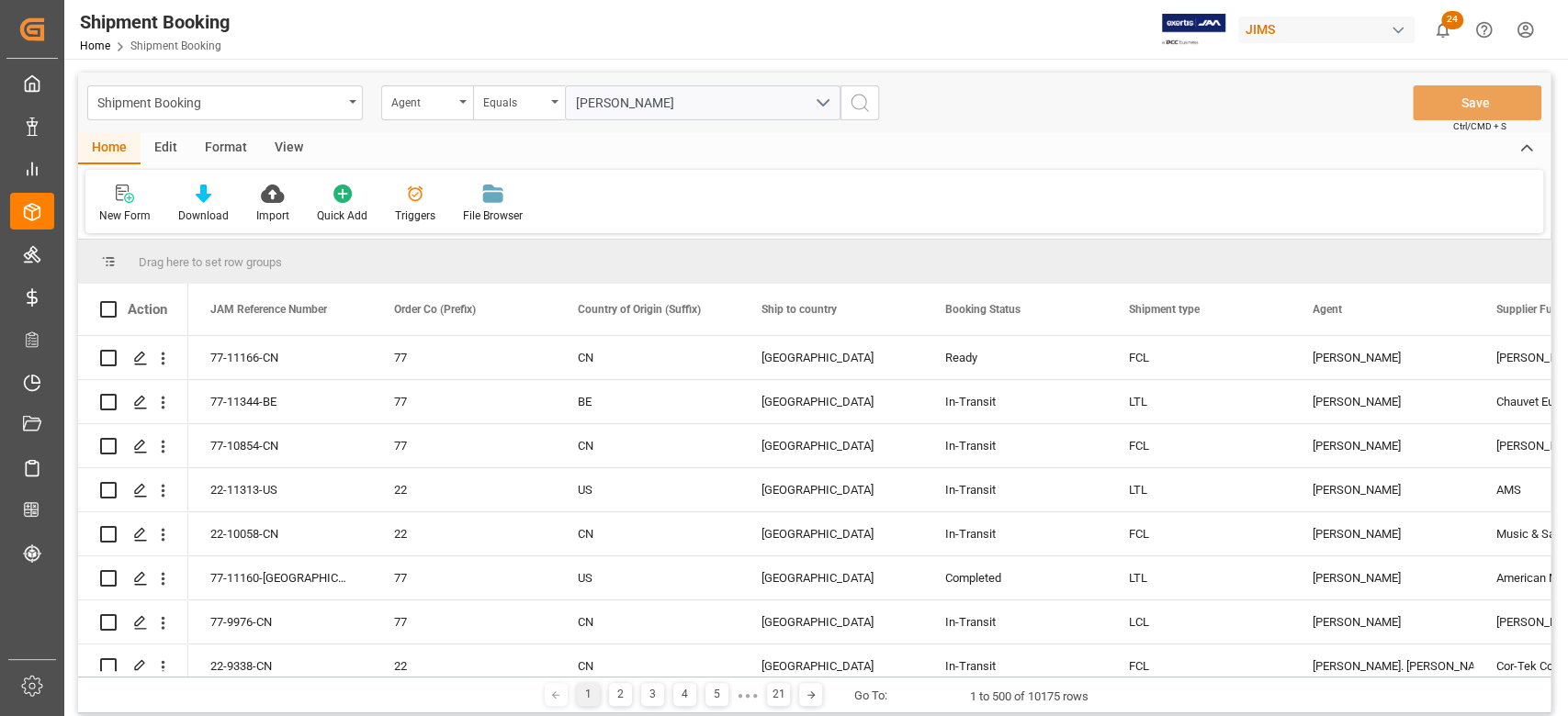
click at [867, 101] on icon "search button" at bounding box center [860, 103] width 22 height 22
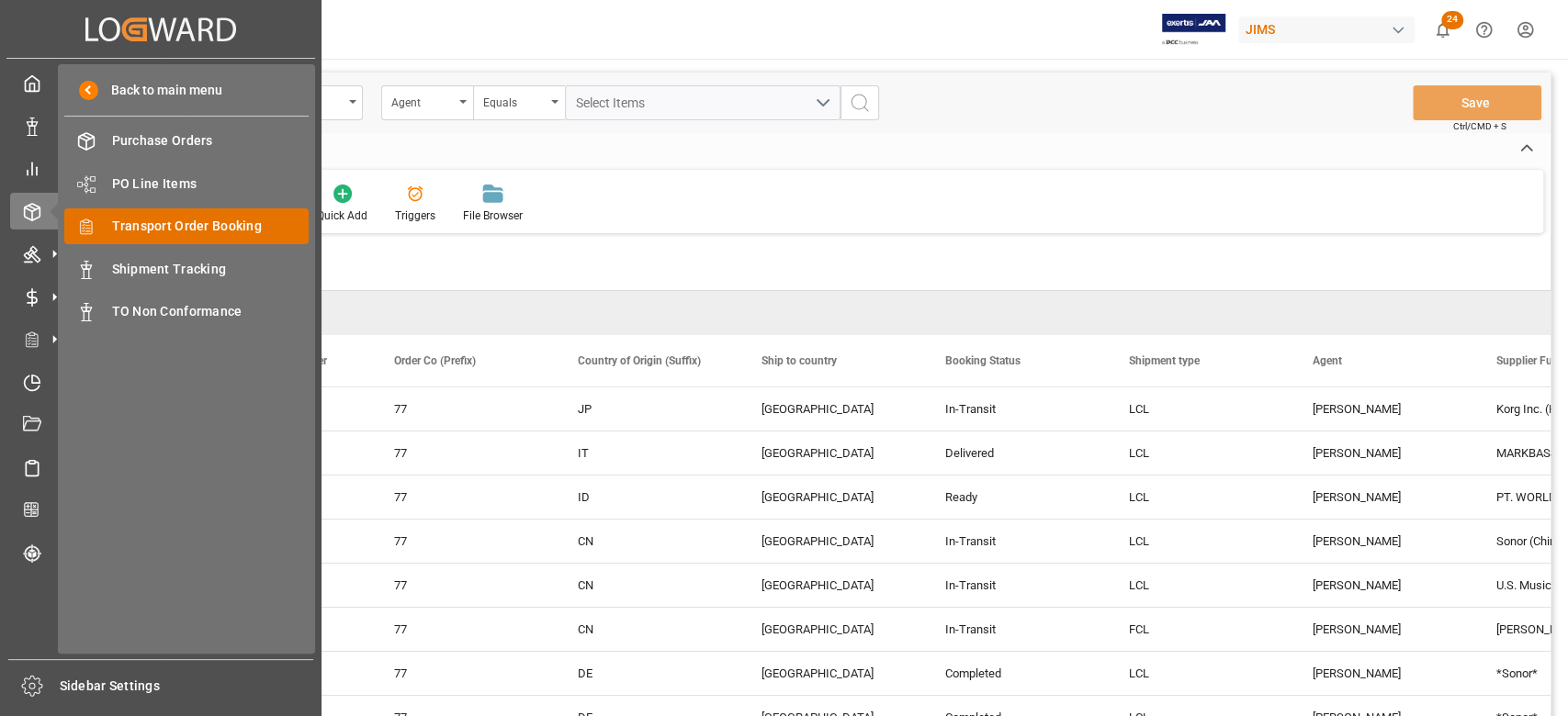
click at [202, 211] on div "Transport Order Booking Transport Order Booking" at bounding box center [186, 227] width 244 height 36
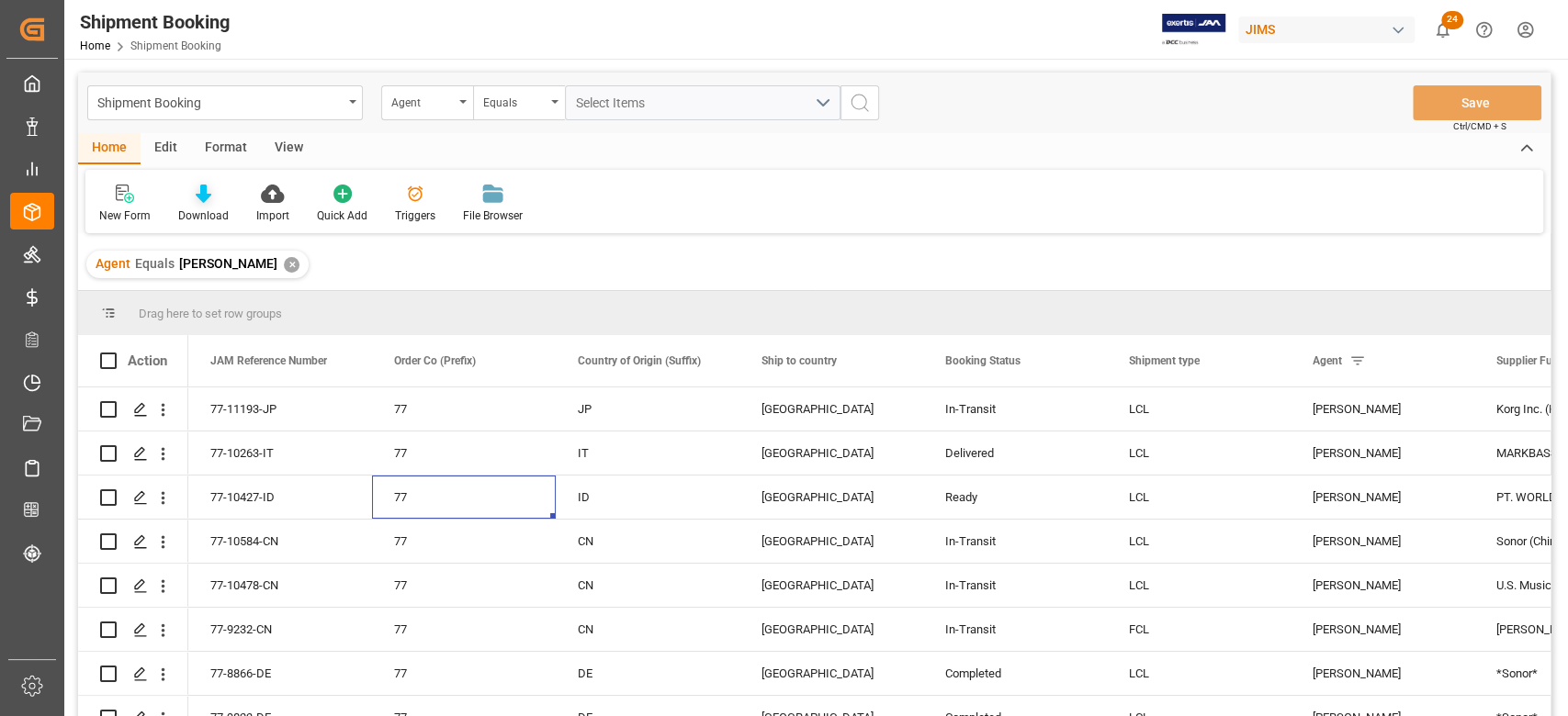
click at [211, 210] on div "Download" at bounding box center [203, 216] width 50 height 16
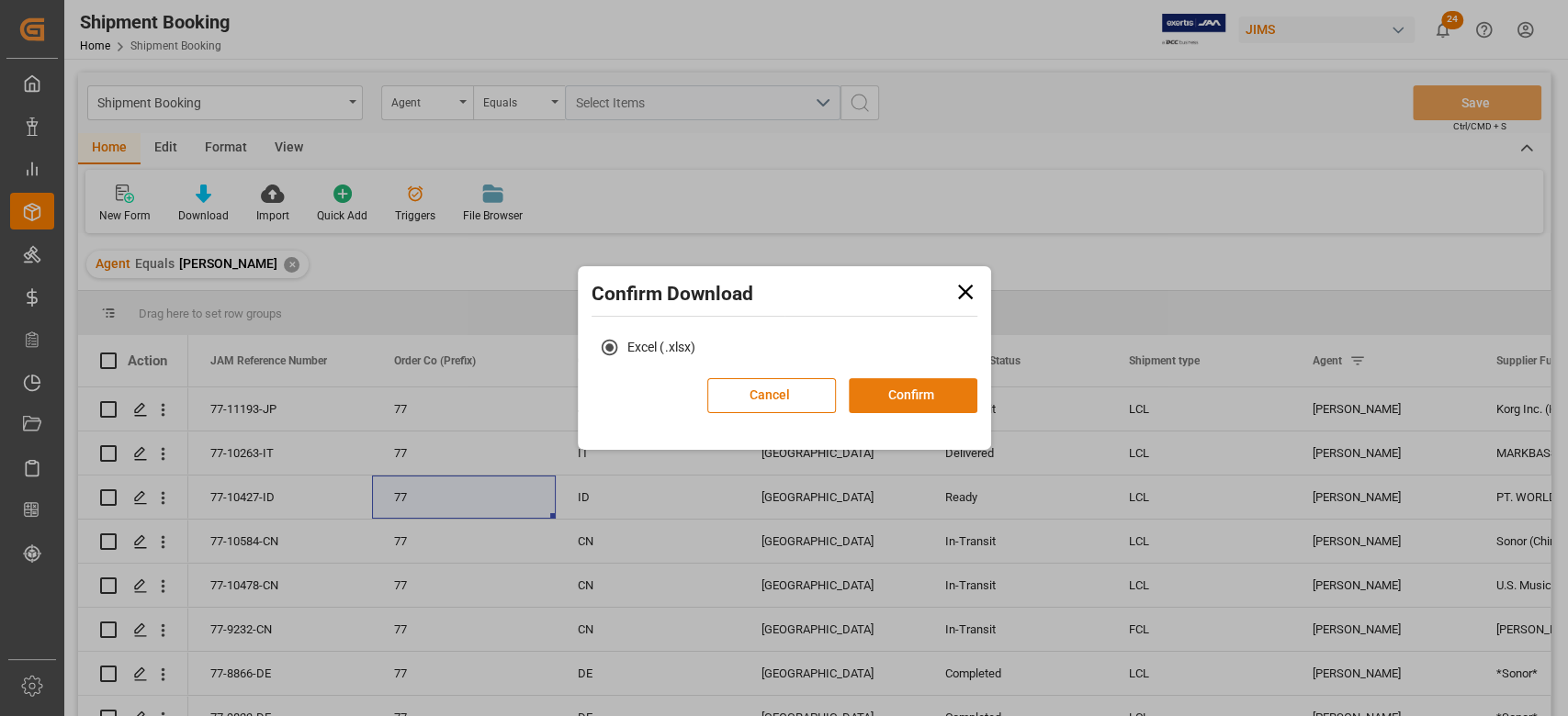
click at [904, 401] on button "Confirm" at bounding box center [913, 395] width 128 height 35
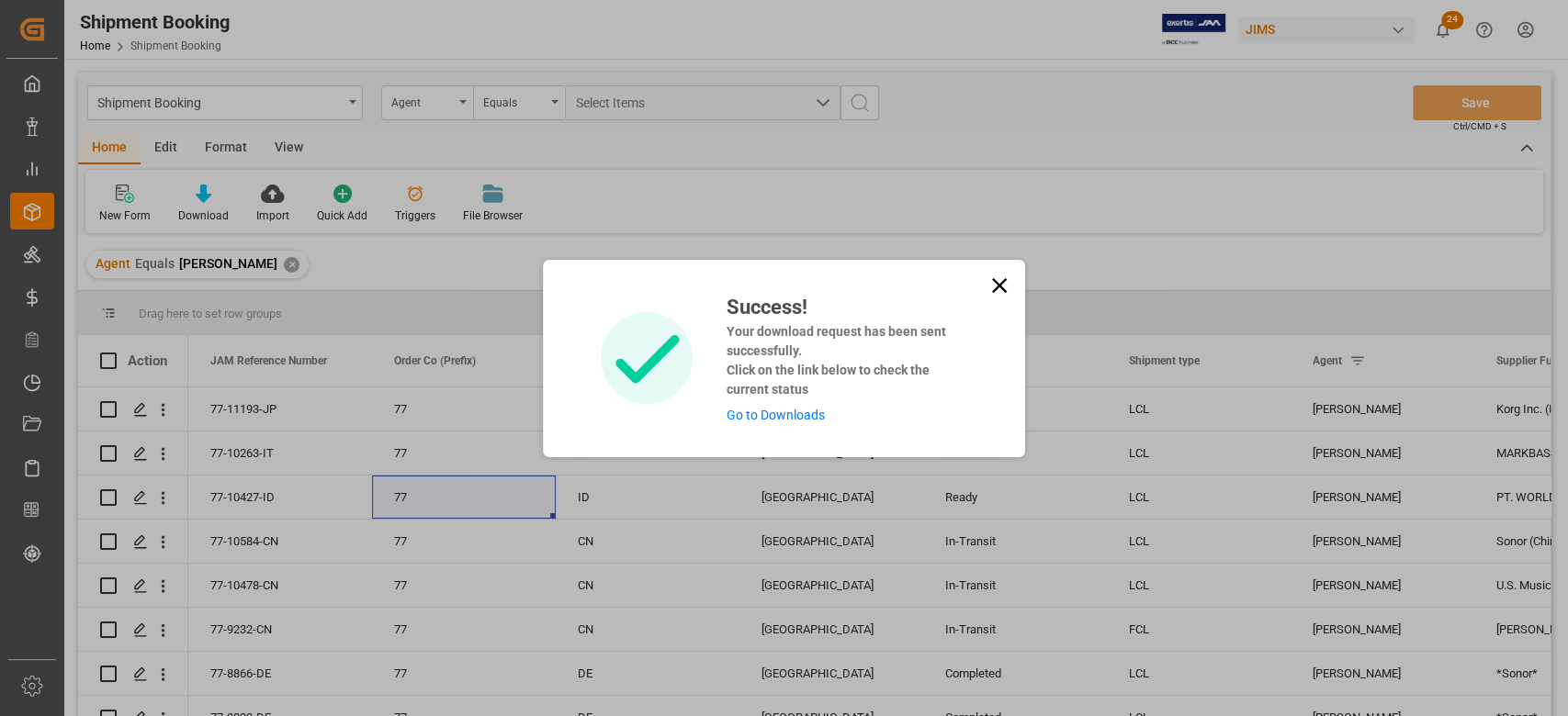
click at [802, 419] on link "Go to Downloads" at bounding box center [774, 414] width 98 height 14
